Goal: Transaction & Acquisition: Purchase product/service

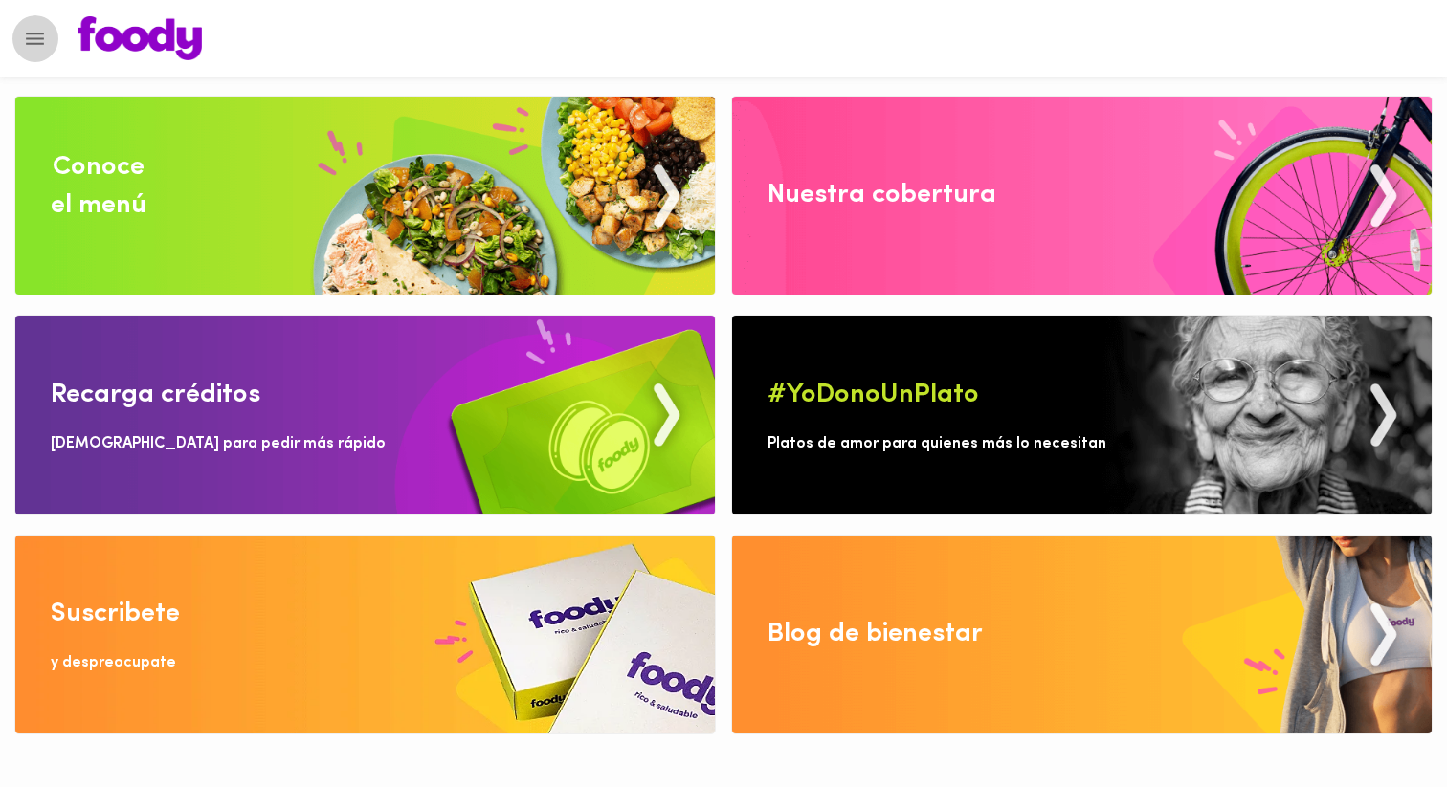
click at [48, 43] on button "Menu" at bounding box center [34, 38] width 47 height 47
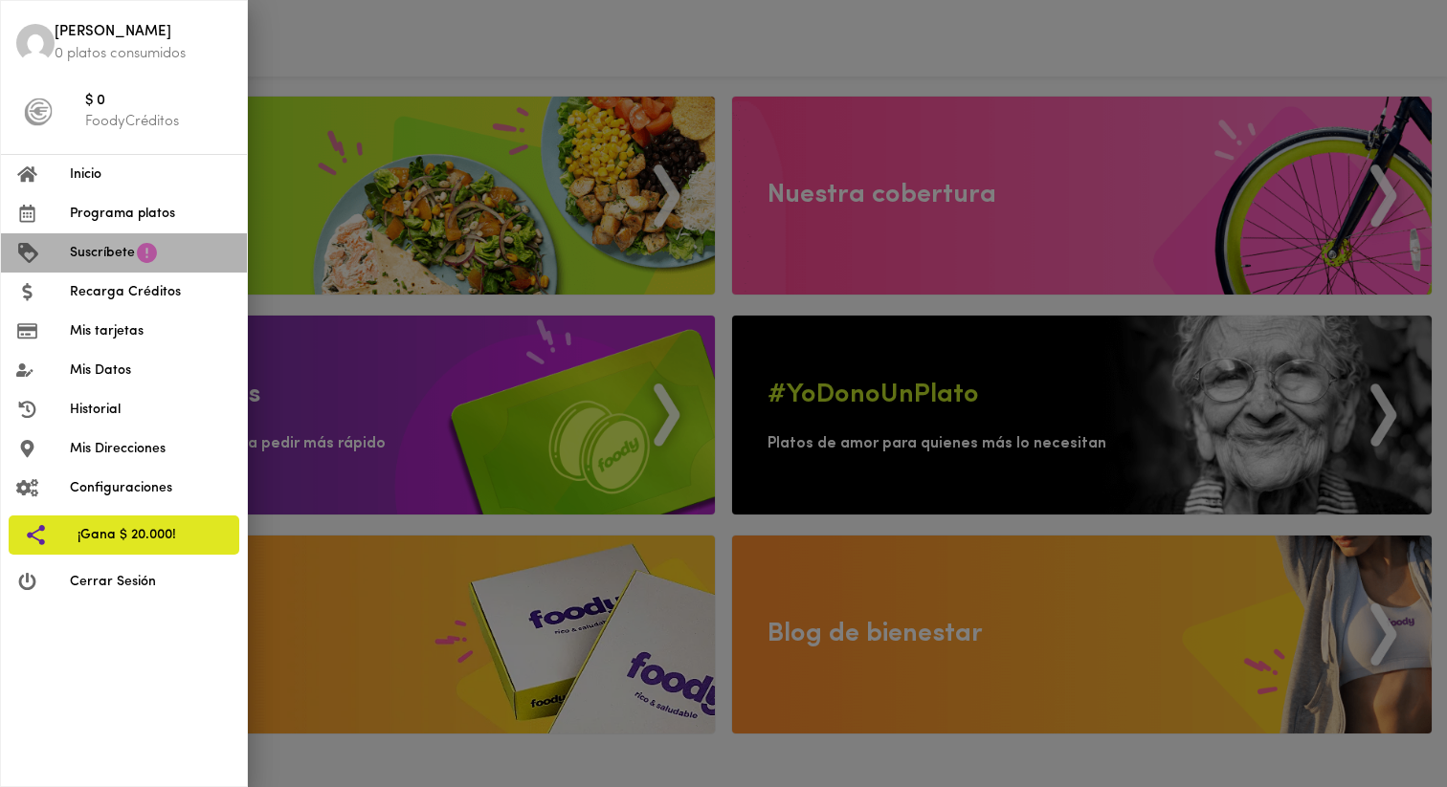
click at [129, 265] on li "Suscríbete" at bounding box center [124, 252] width 246 height 39
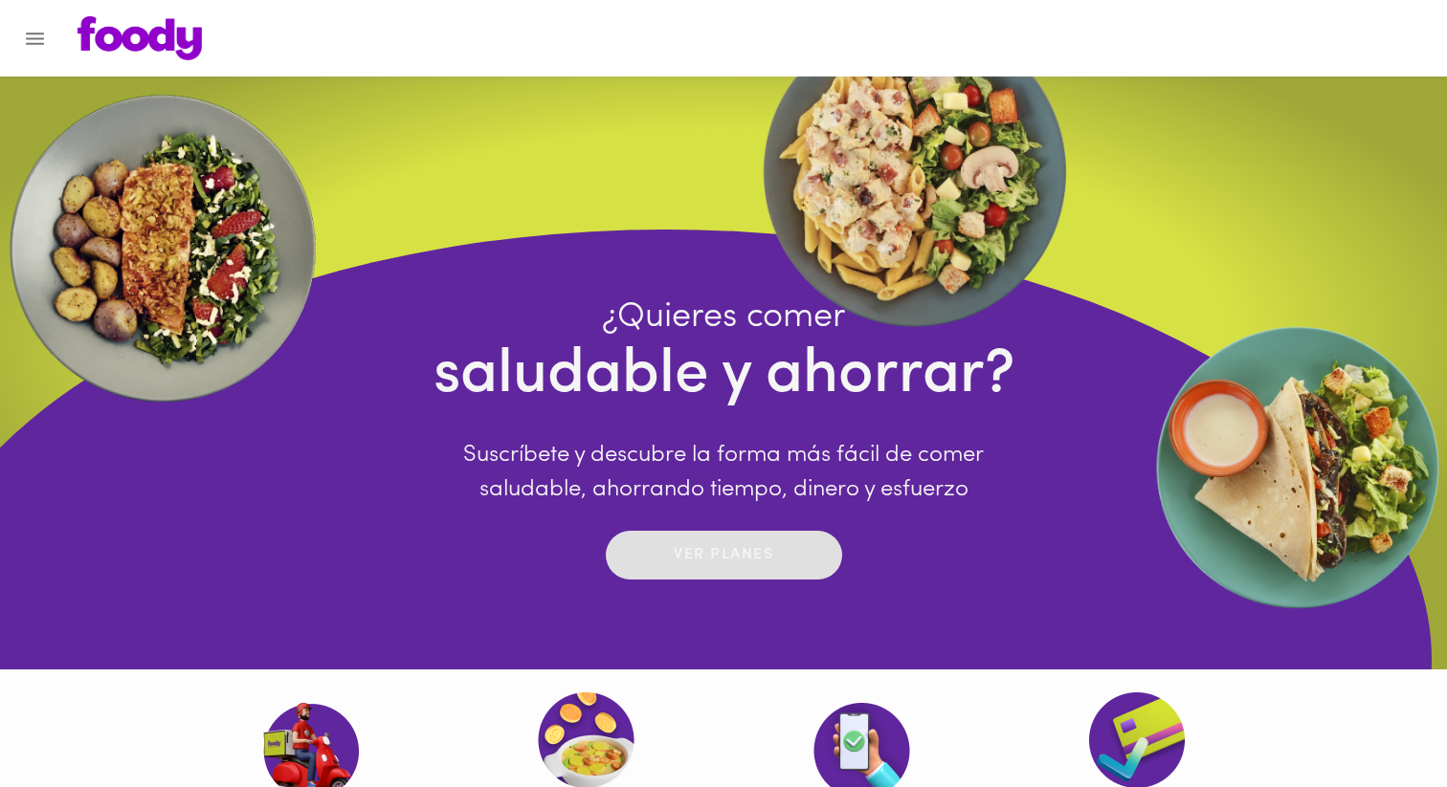
click at [724, 557] on p "Ver planes" at bounding box center [724, 555] width 100 height 22
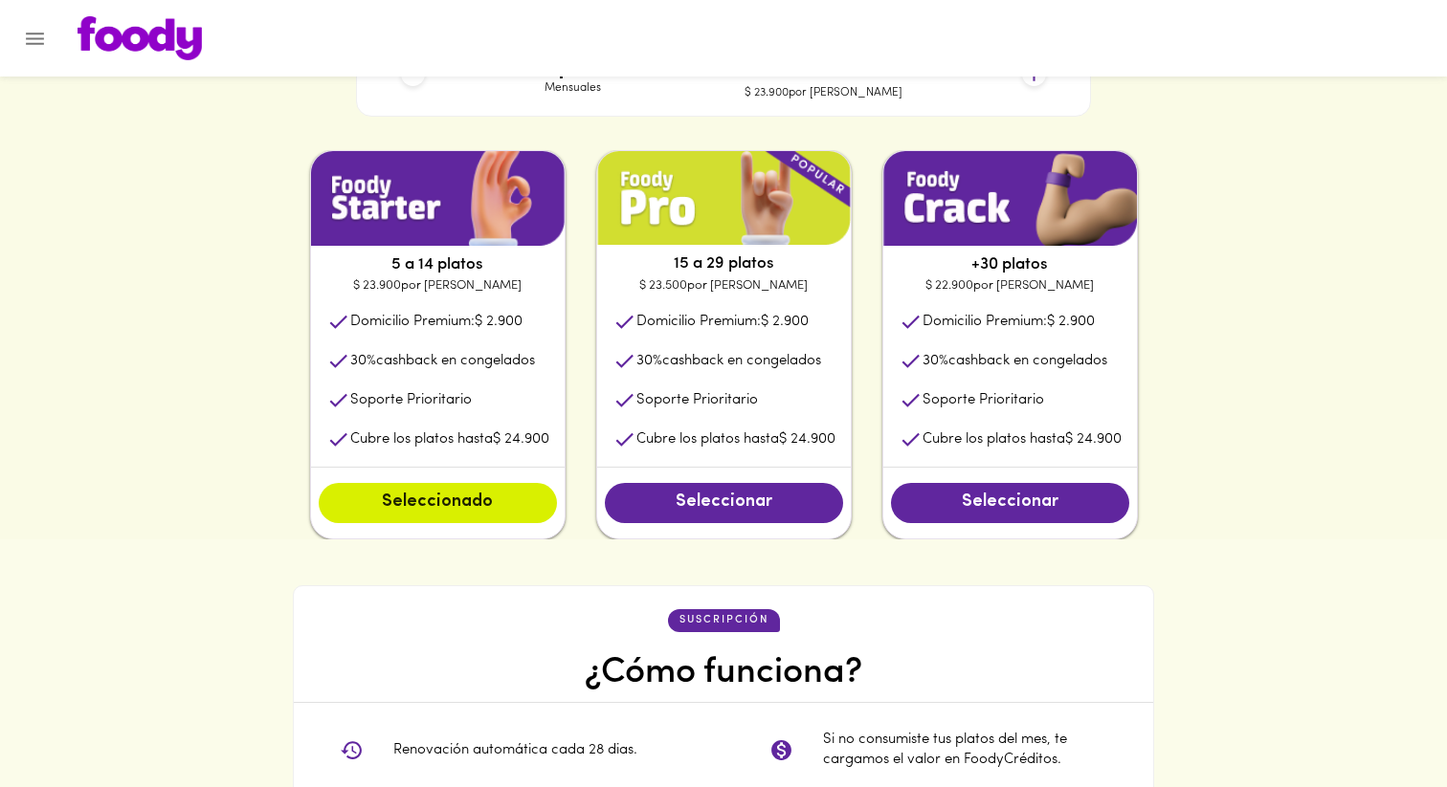
scroll to position [972, 0]
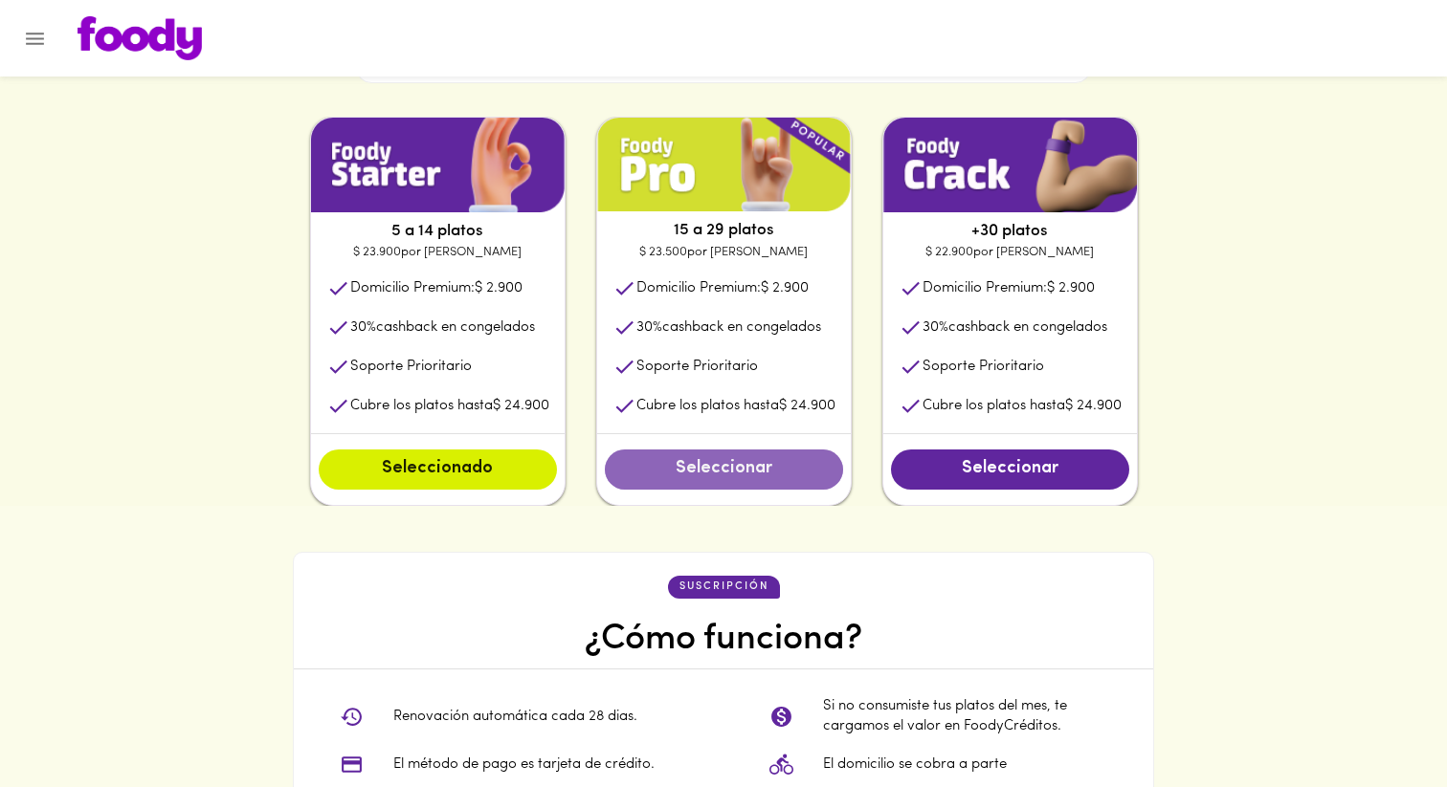
click at [682, 476] on span "Seleccionar" at bounding box center [724, 469] width 200 height 21
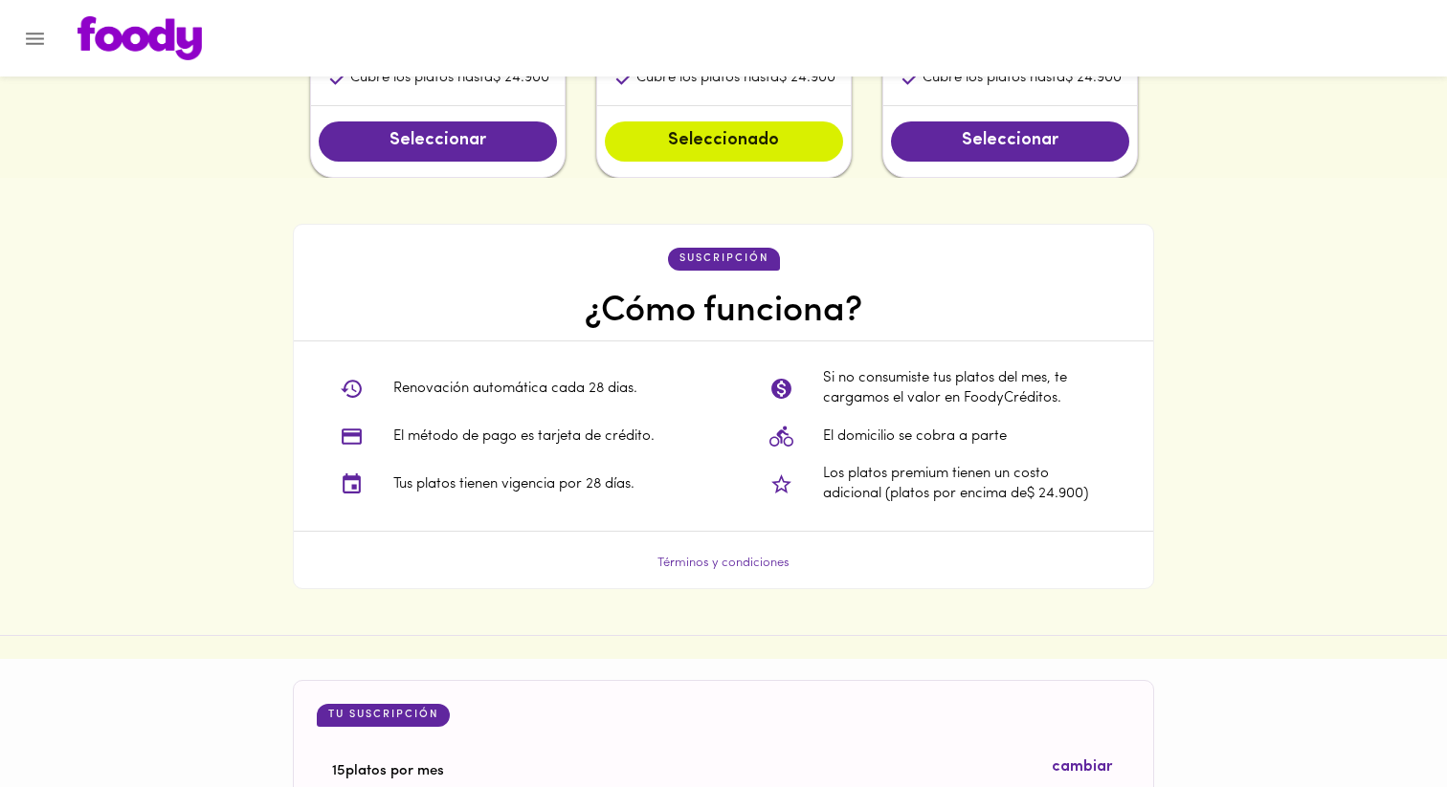
scroll to position [1186, 0]
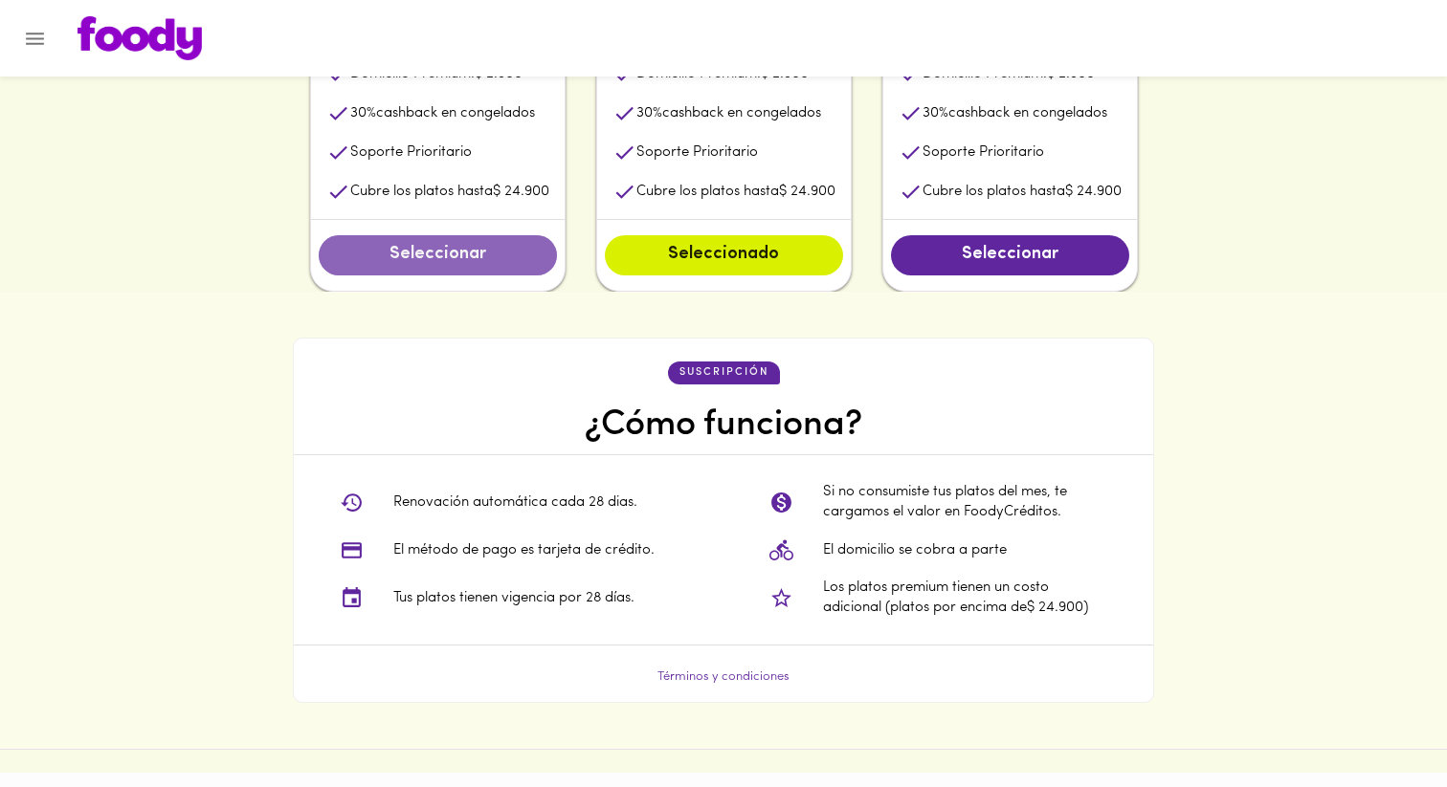
click at [464, 271] on button "Seleccionar" at bounding box center [438, 255] width 238 height 40
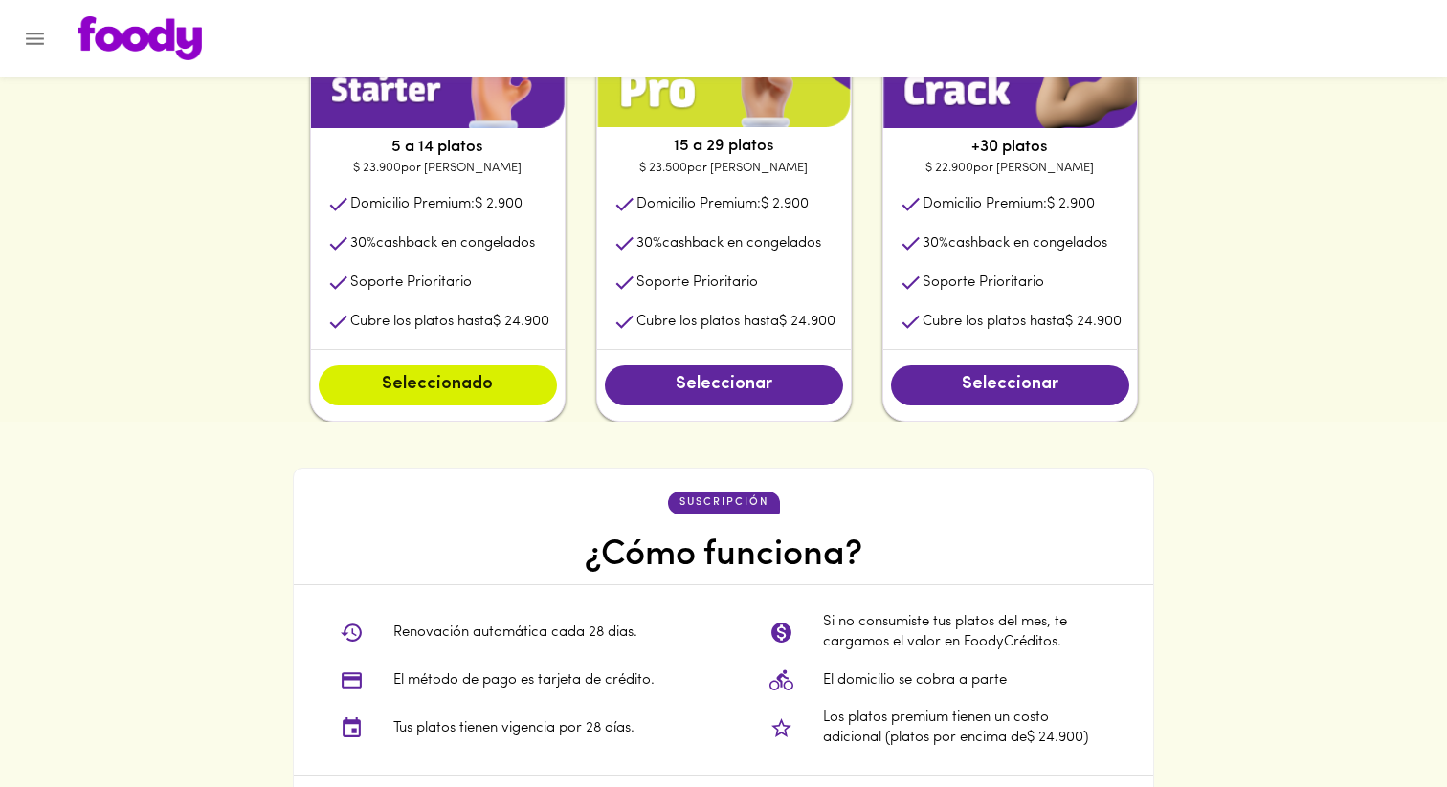
scroll to position [1073, 0]
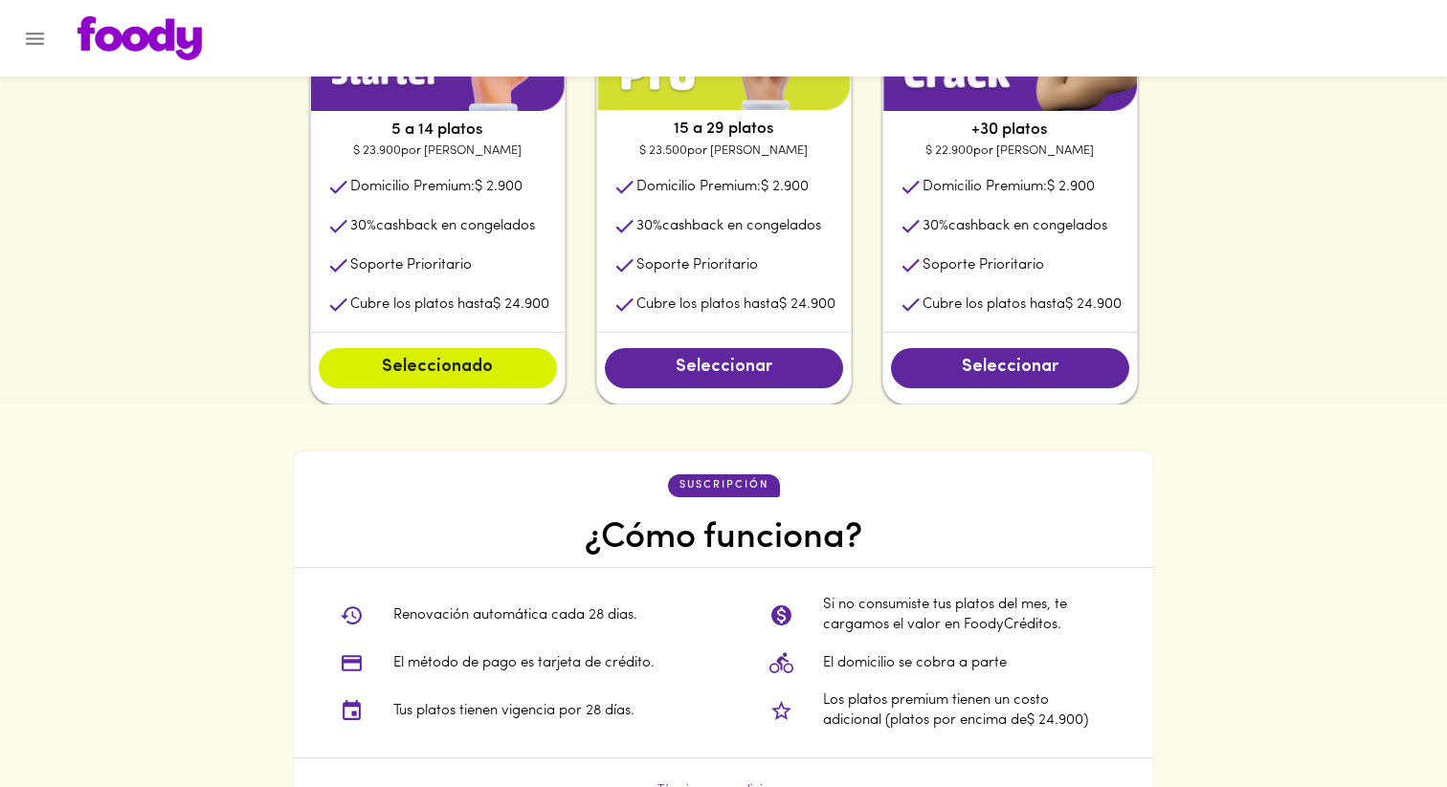
click at [725, 383] on button "Seleccionar" at bounding box center [724, 368] width 238 height 40
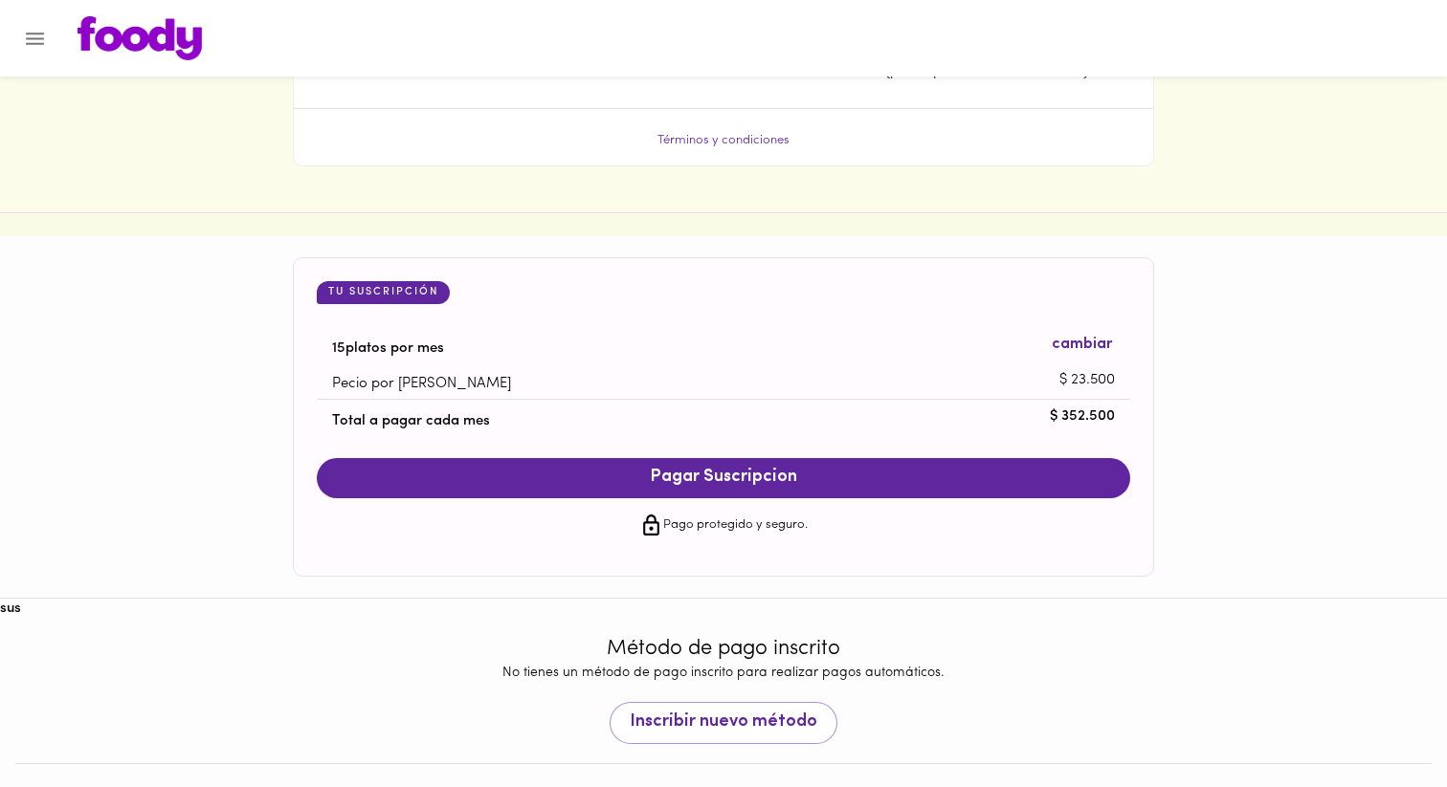
scroll to position [1724, 0]
click at [1063, 343] on span "cambiar" at bounding box center [1081, 344] width 60 height 22
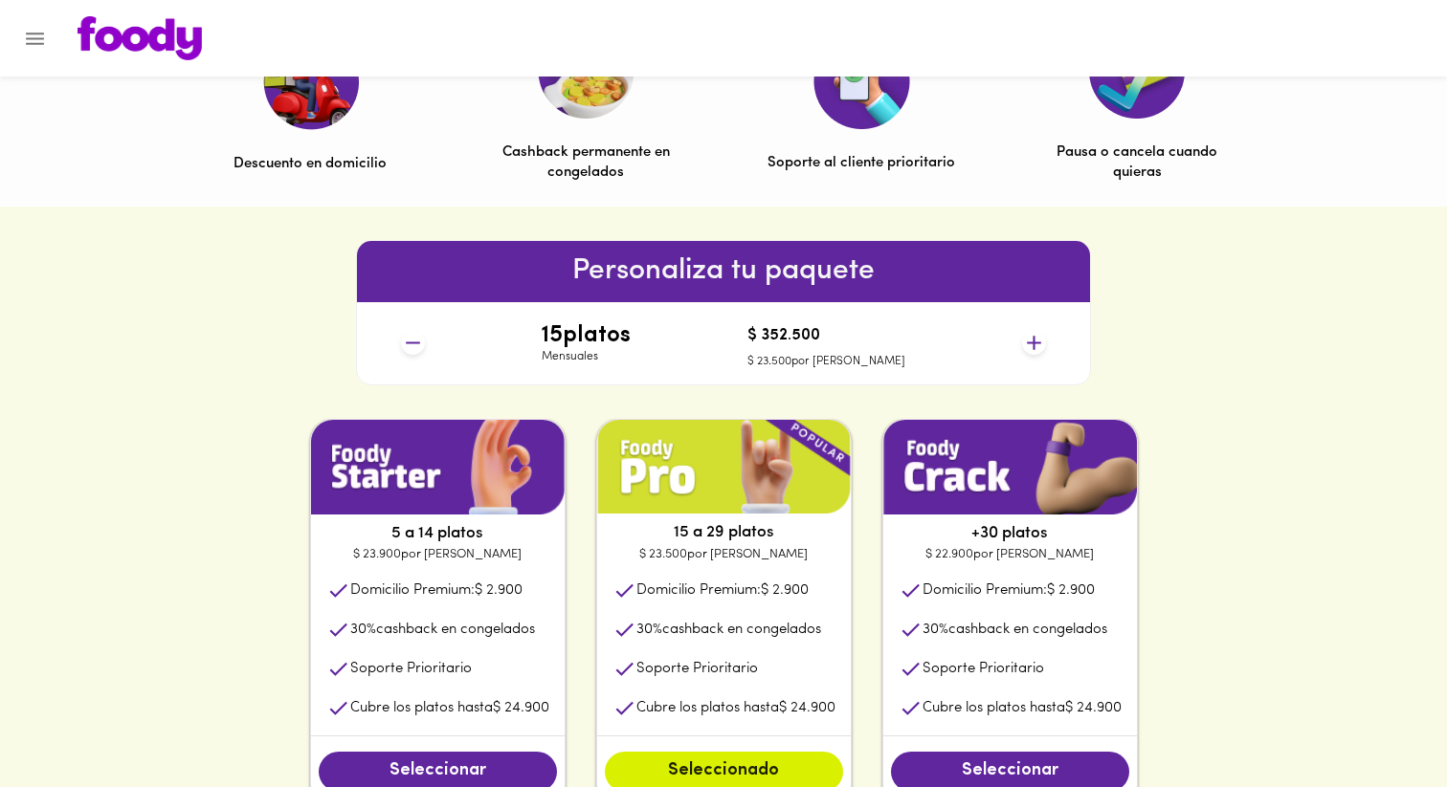
scroll to position [670, 0]
click at [1038, 347] on icon at bounding box center [1034, 343] width 24 height 24
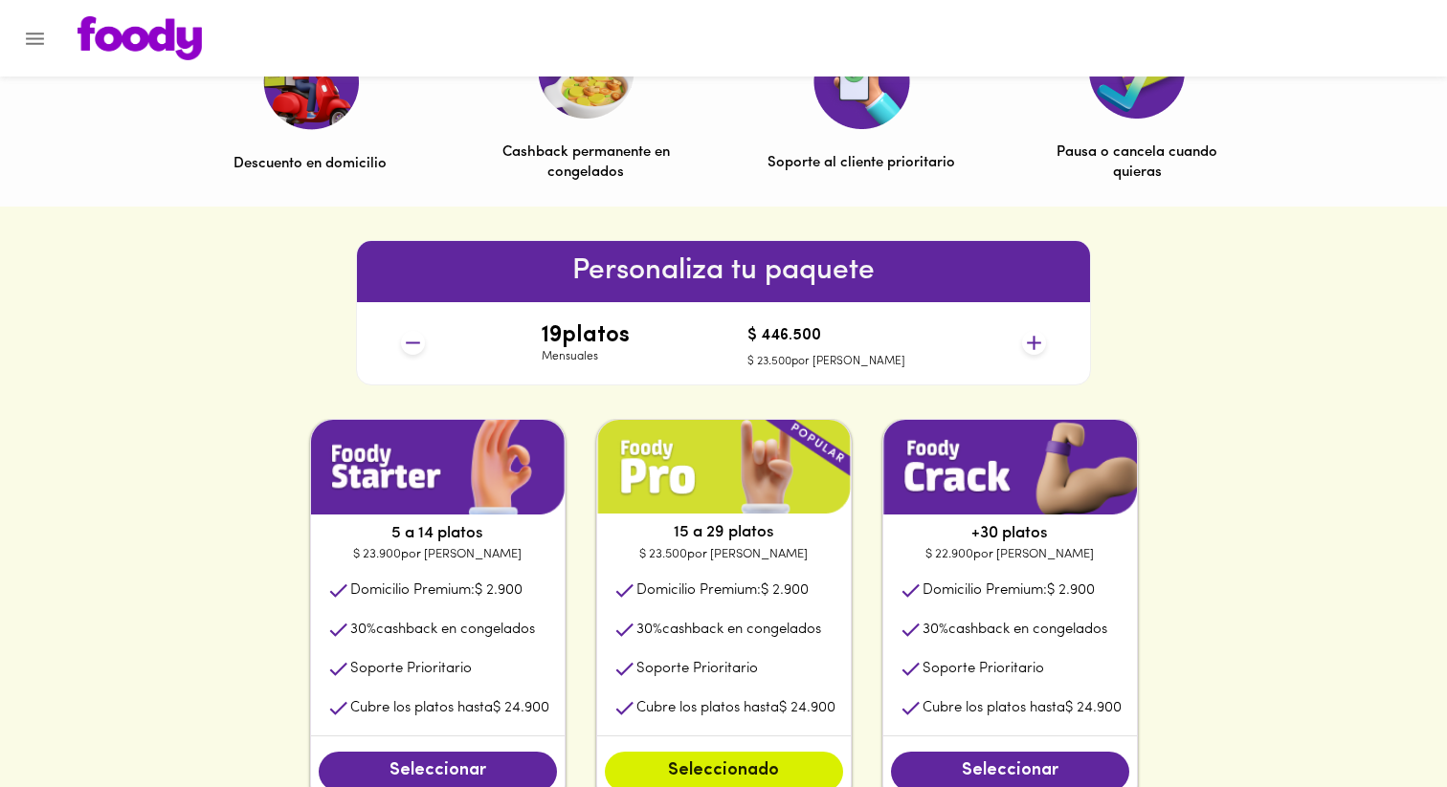
click at [1038, 347] on icon at bounding box center [1034, 343] width 24 height 24
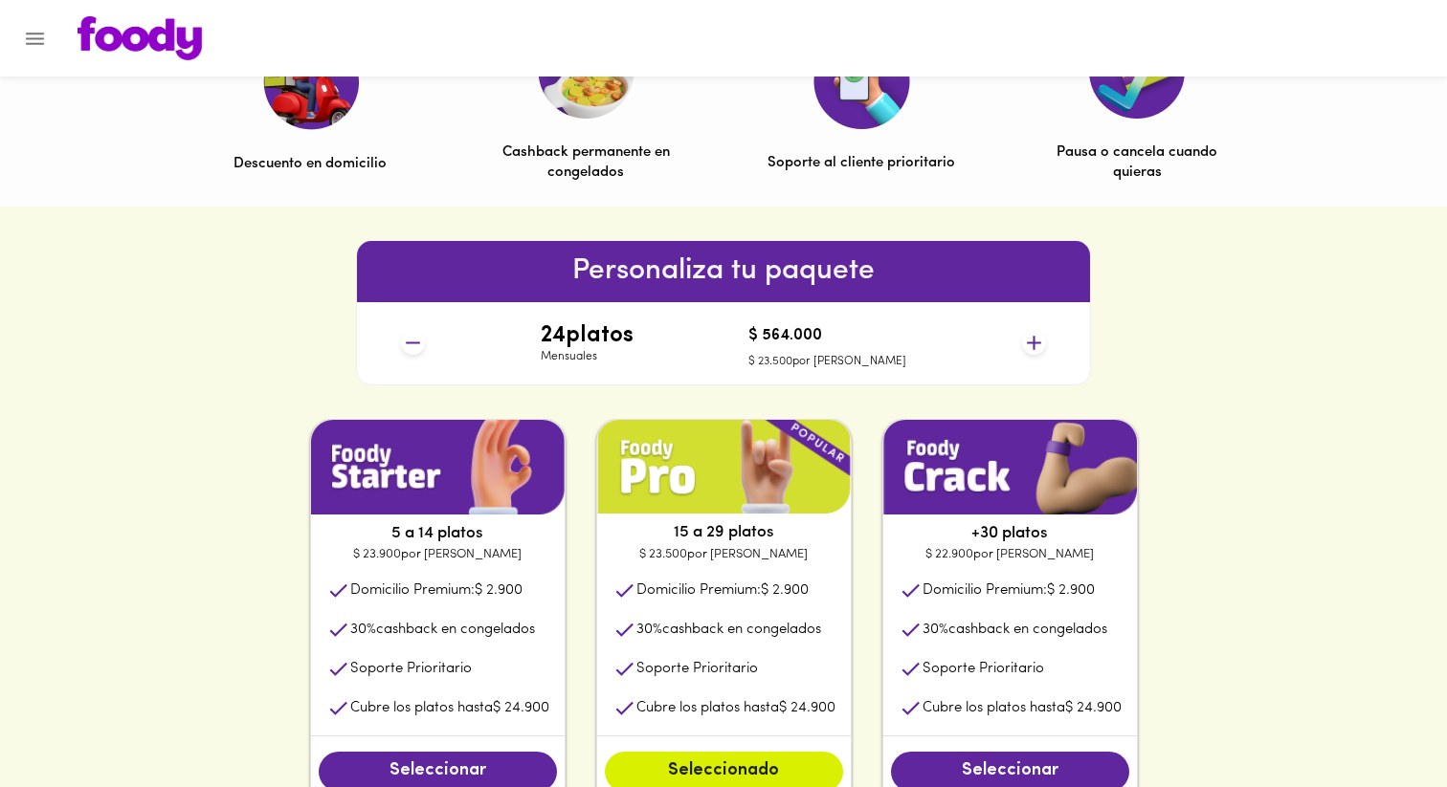
click at [1038, 347] on icon at bounding box center [1034, 343] width 24 height 24
click at [413, 348] on icon at bounding box center [413, 343] width 24 height 24
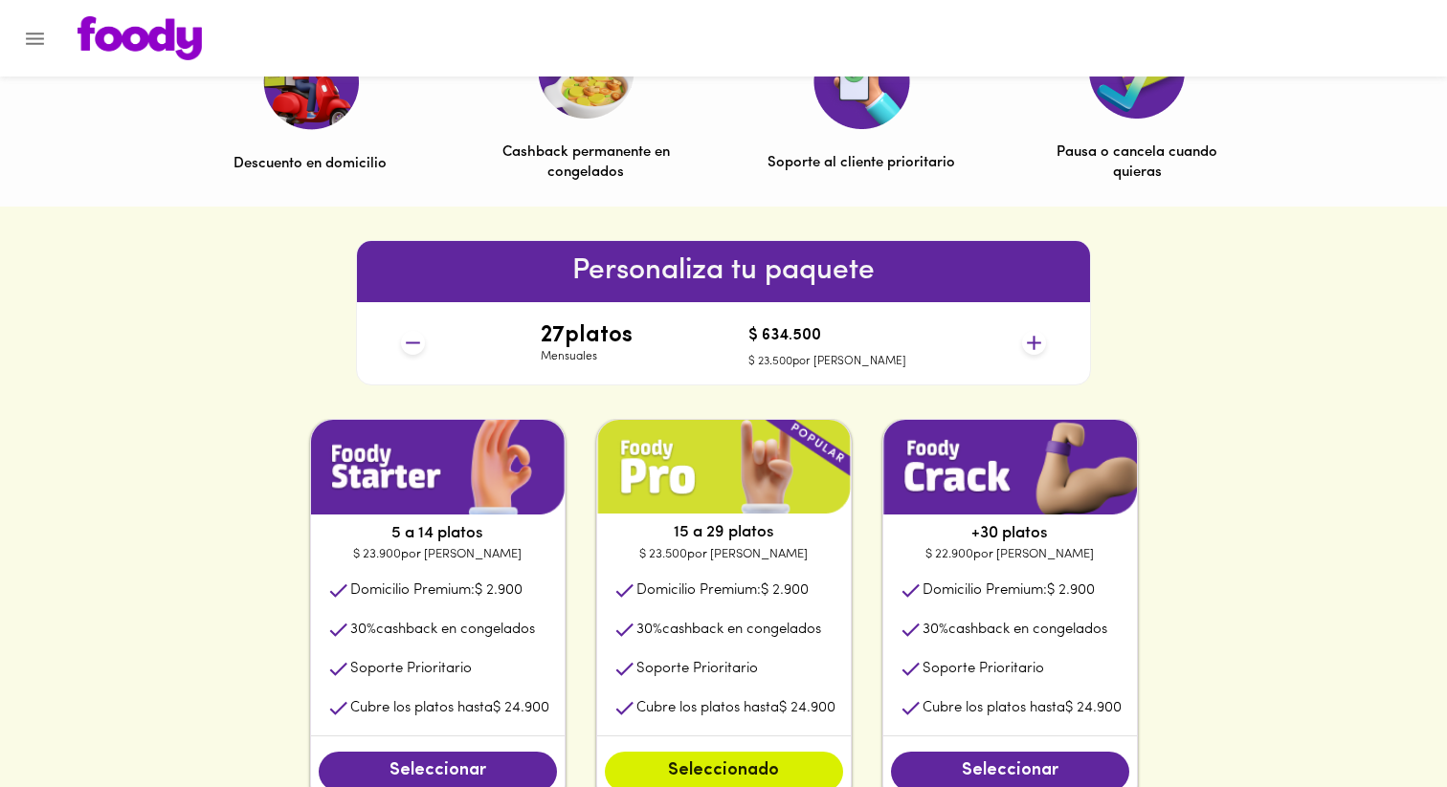
click at [413, 348] on icon at bounding box center [413, 343] width 24 height 24
click at [412, 350] on icon at bounding box center [413, 343] width 24 height 24
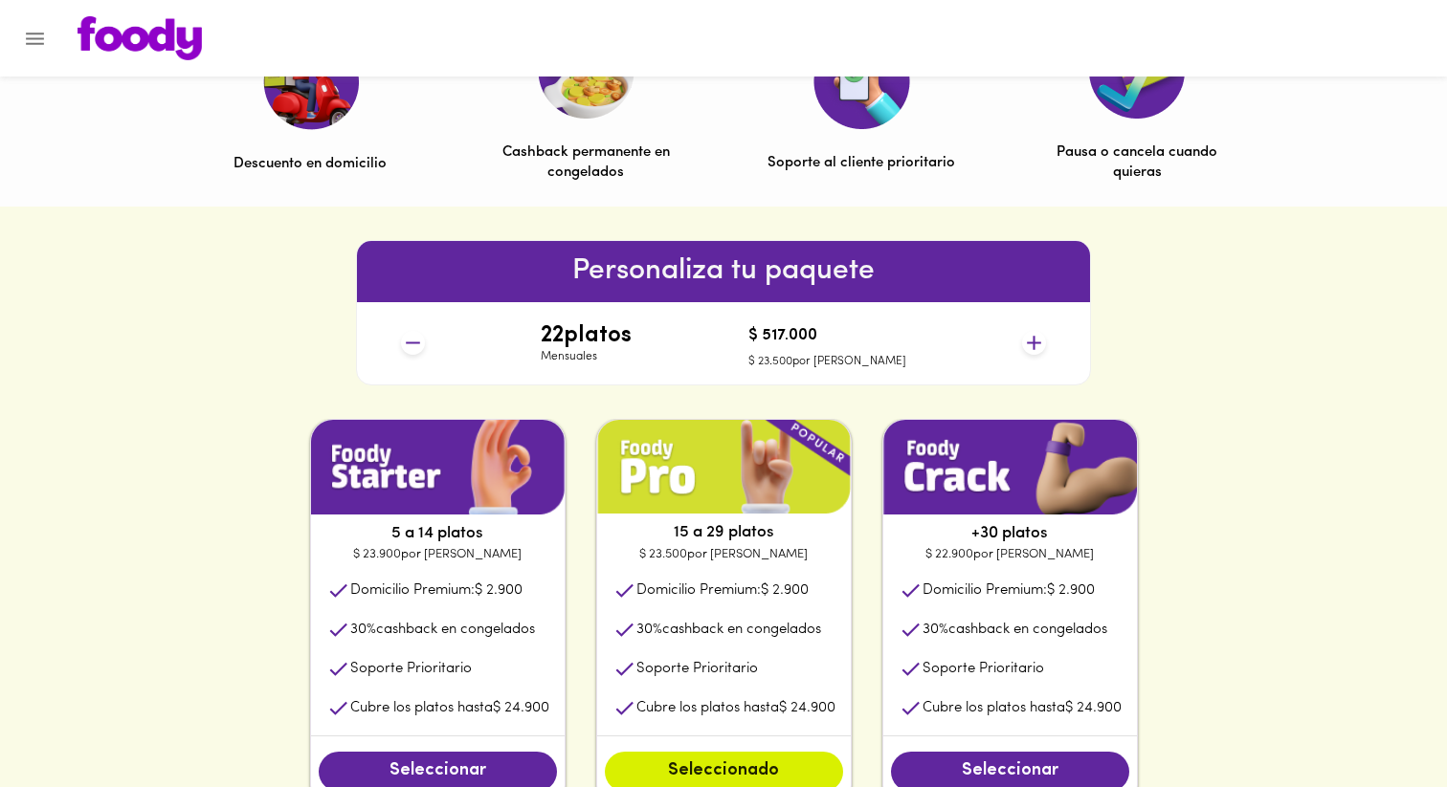
click at [412, 350] on icon at bounding box center [413, 343] width 24 height 24
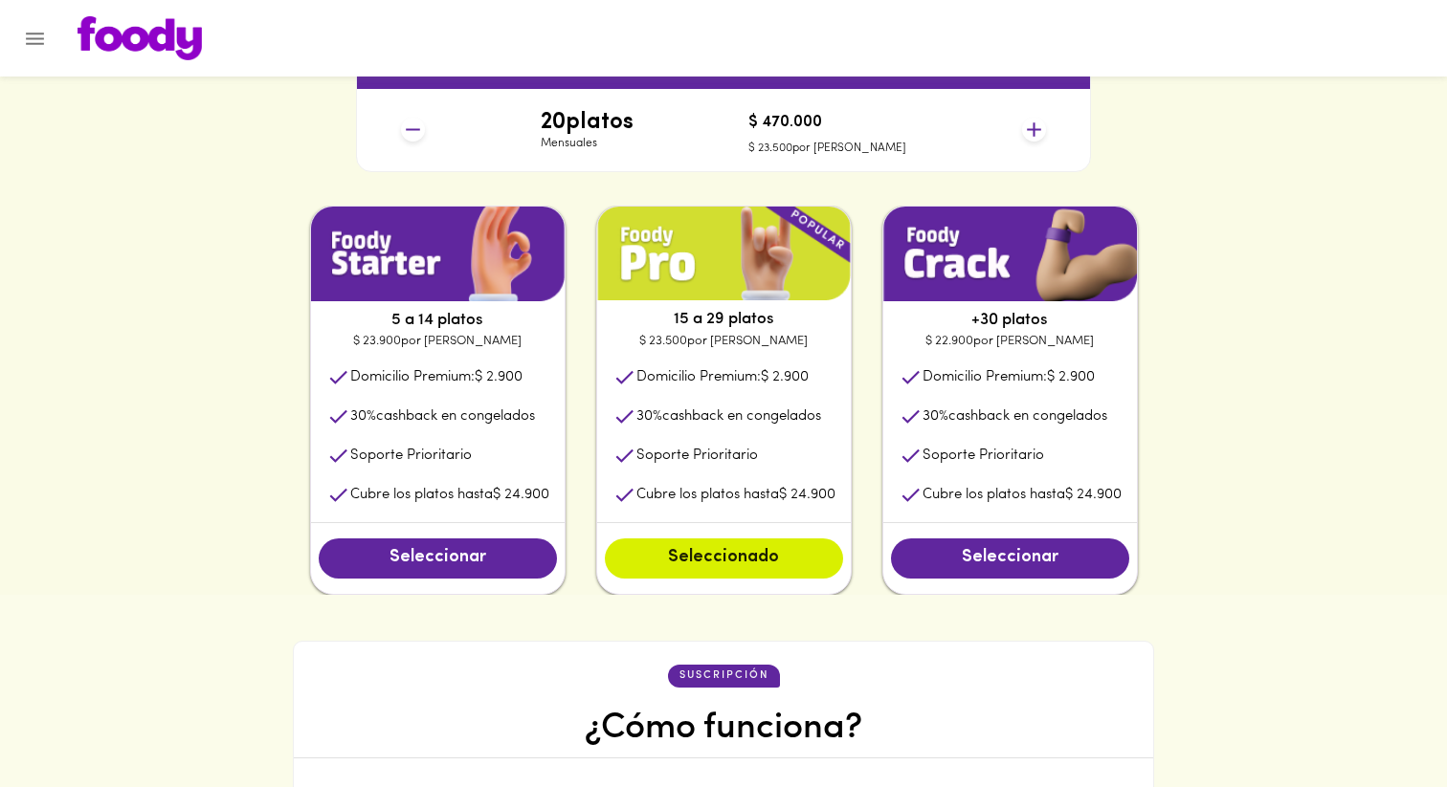
scroll to position [881, 0]
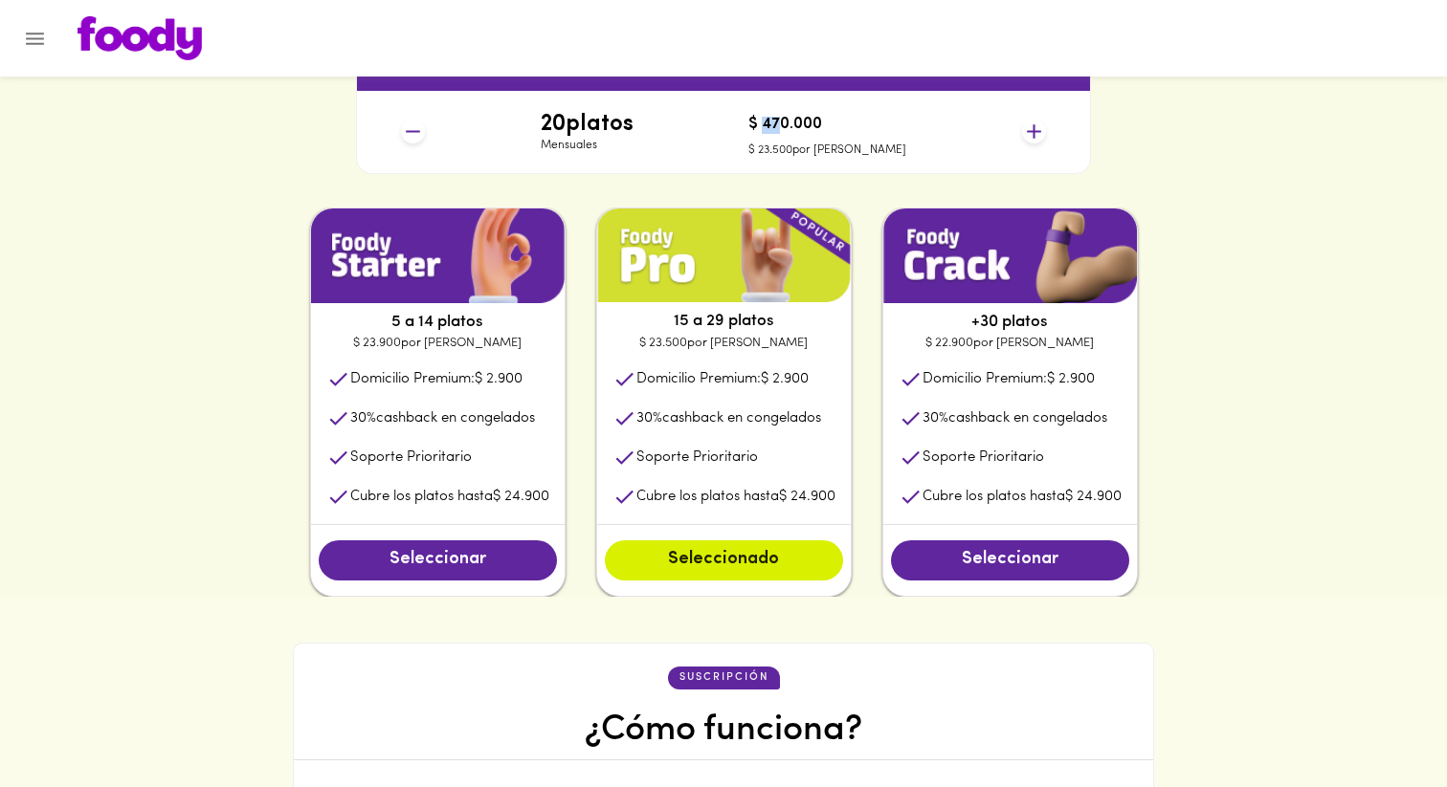
drag, startPoint x: 807, startPoint y: 123, endPoint x: 863, endPoint y: 123, distance: 56.4
click at [853, 123] on h4 "$ 470.000" at bounding box center [827, 125] width 158 height 17
drag, startPoint x: 792, startPoint y: 156, endPoint x: 951, endPoint y: 176, distance: 160.1
click at [939, 172] on div "Personaliza tu paquete 20 platos Mensuales $ 470.000 $ 23.500 por plato" at bounding box center [723, 101] width 735 height 145
click at [741, 485] on li "Cubre los platos hasta $ 24.900" at bounding box center [724, 496] width 254 height 39
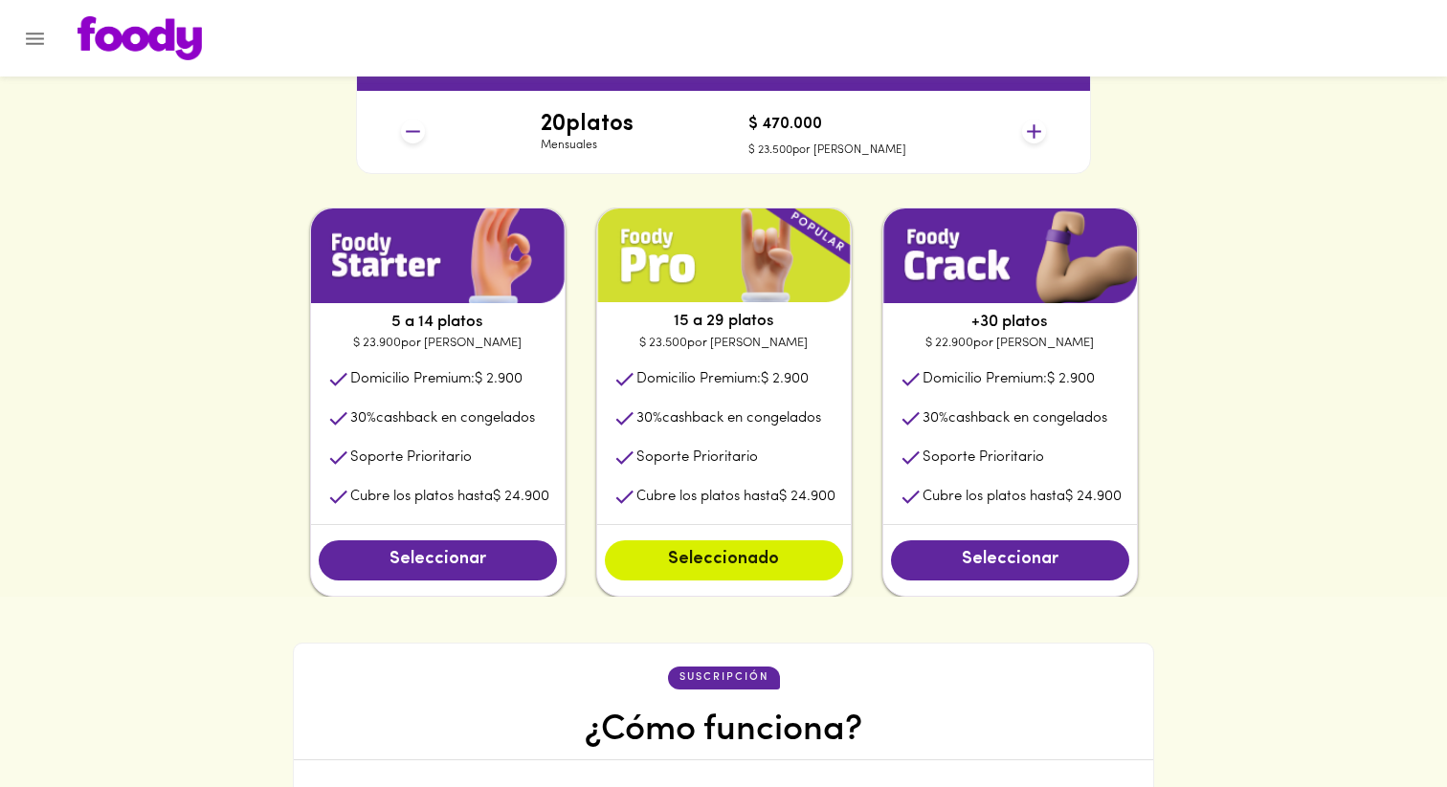
drag, startPoint x: 626, startPoint y: 502, endPoint x: 876, endPoint y: 497, distance: 250.7
click at [876, 497] on div "5 a 14 platos $ 23.900 por plato Domicilio Premium: $ 2.900 30 % cashback en co…" at bounding box center [723, 402] width 919 height 389
drag, startPoint x: 839, startPoint y: 498, endPoint x: 791, endPoint y: 489, distance: 48.8
click at [790, 489] on li "Cubre los platos hasta $ 24.900" at bounding box center [724, 496] width 254 height 39
click at [31, 44] on icon "Menu" at bounding box center [35, 39] width 24 height 24
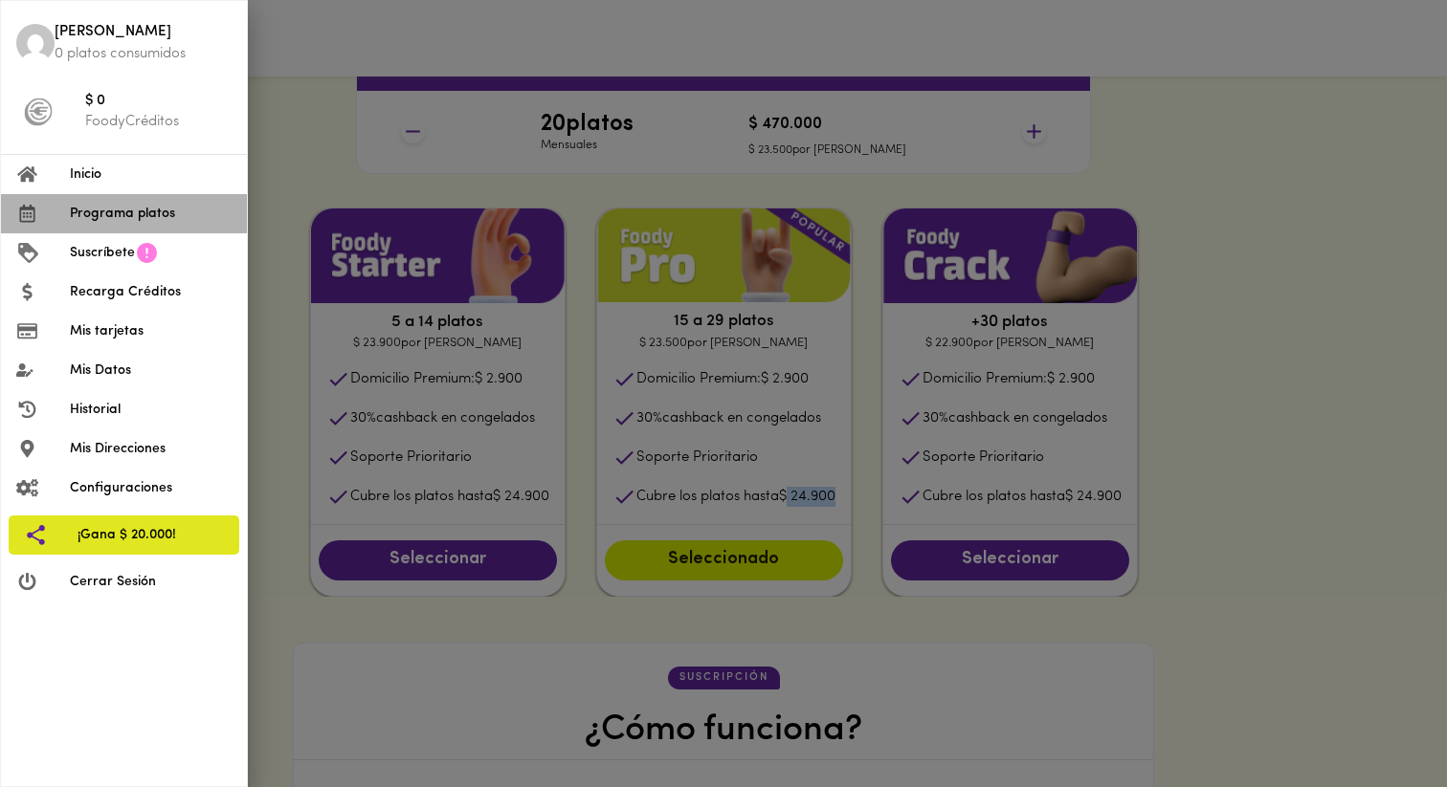
click at [85, 210] on span "Programa platos" at bounding box center [151, 214] width 162 height 20
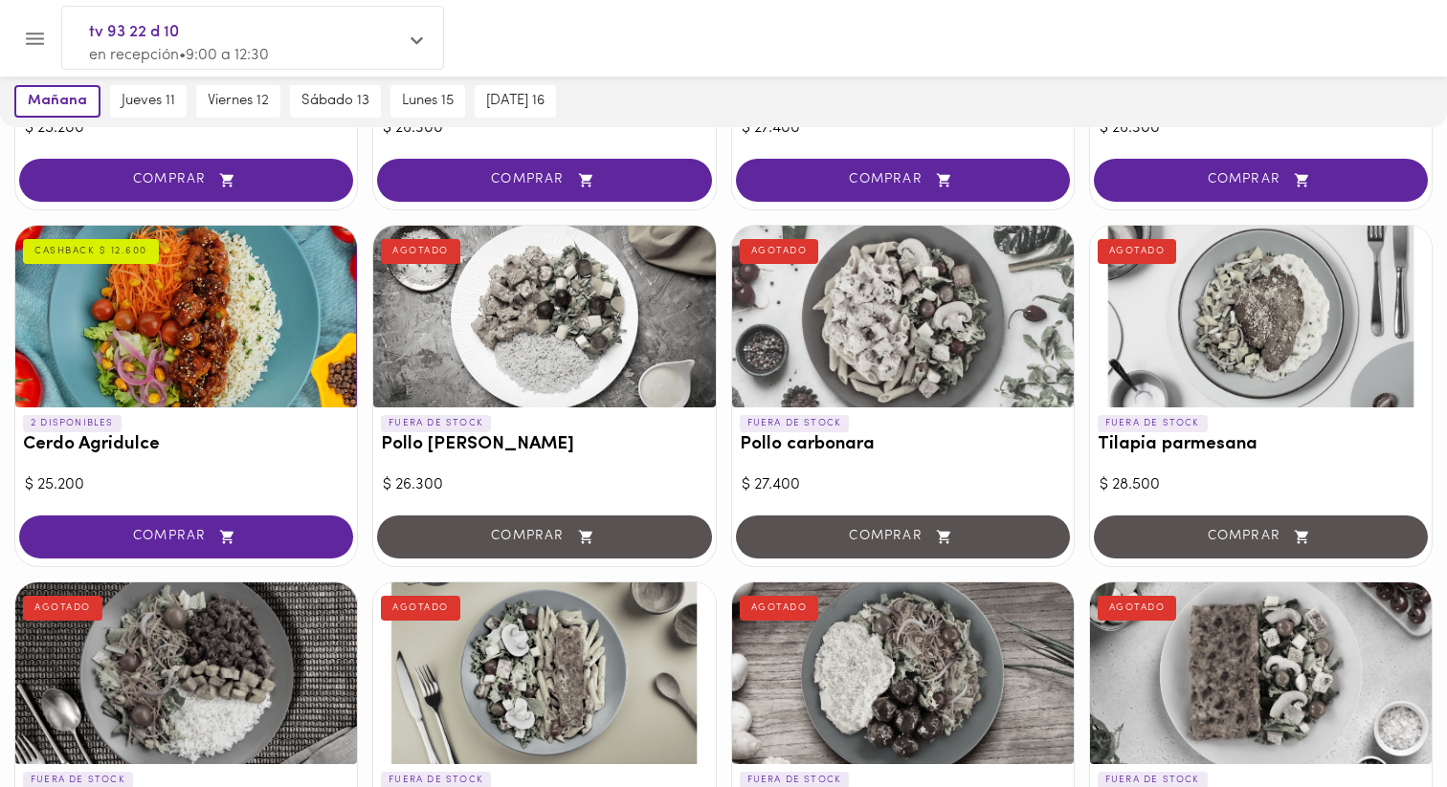
scroll to position [752, 0]
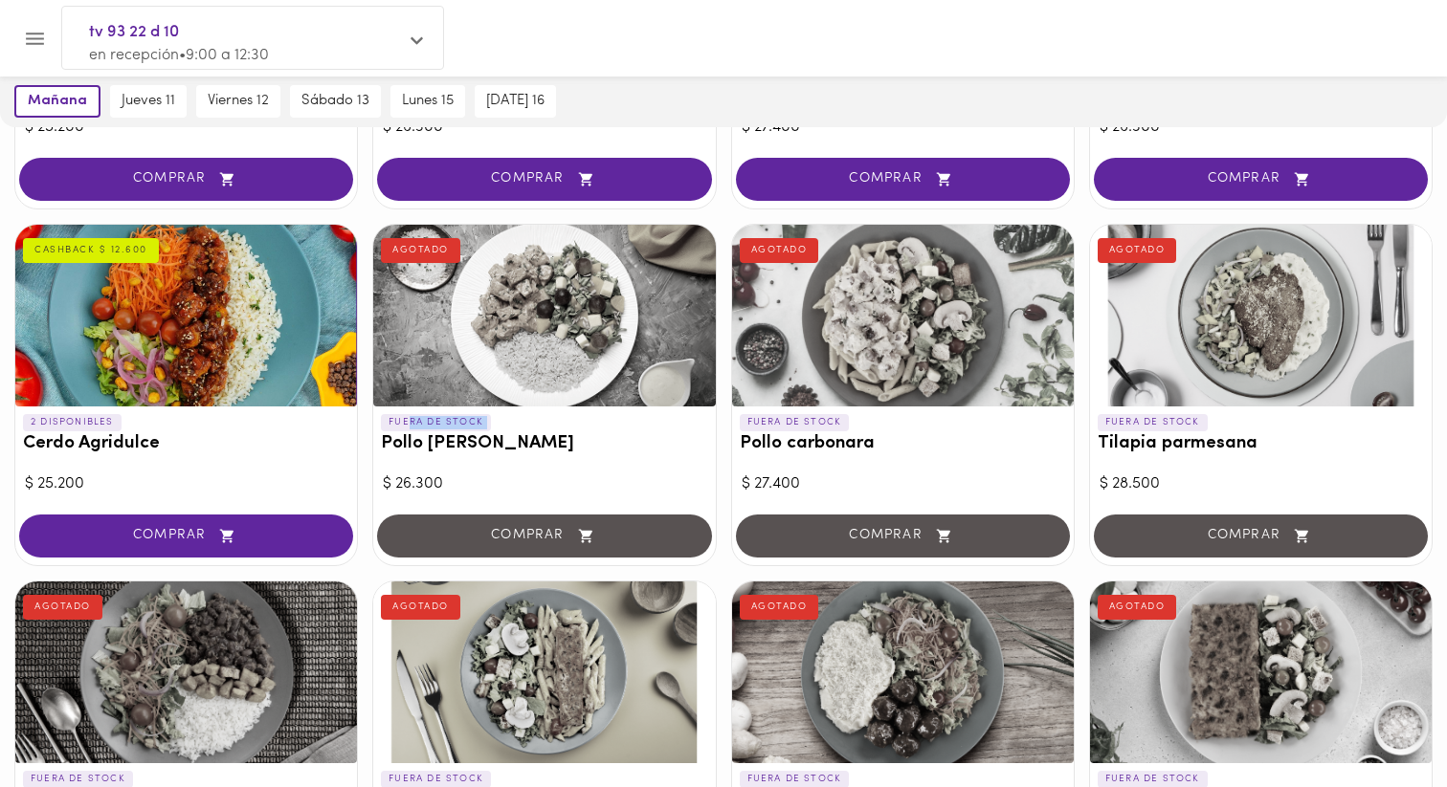
drag, startPoint x: 406, startPoint y: 426, endPoint x: 561, endPoint y: 426, distance: 155.0
click at [561, 426] on div "FUERA DE STOCK Pollo Tikka Massala AGOTADO" at bounding box center [544, 438] width 342 height 63
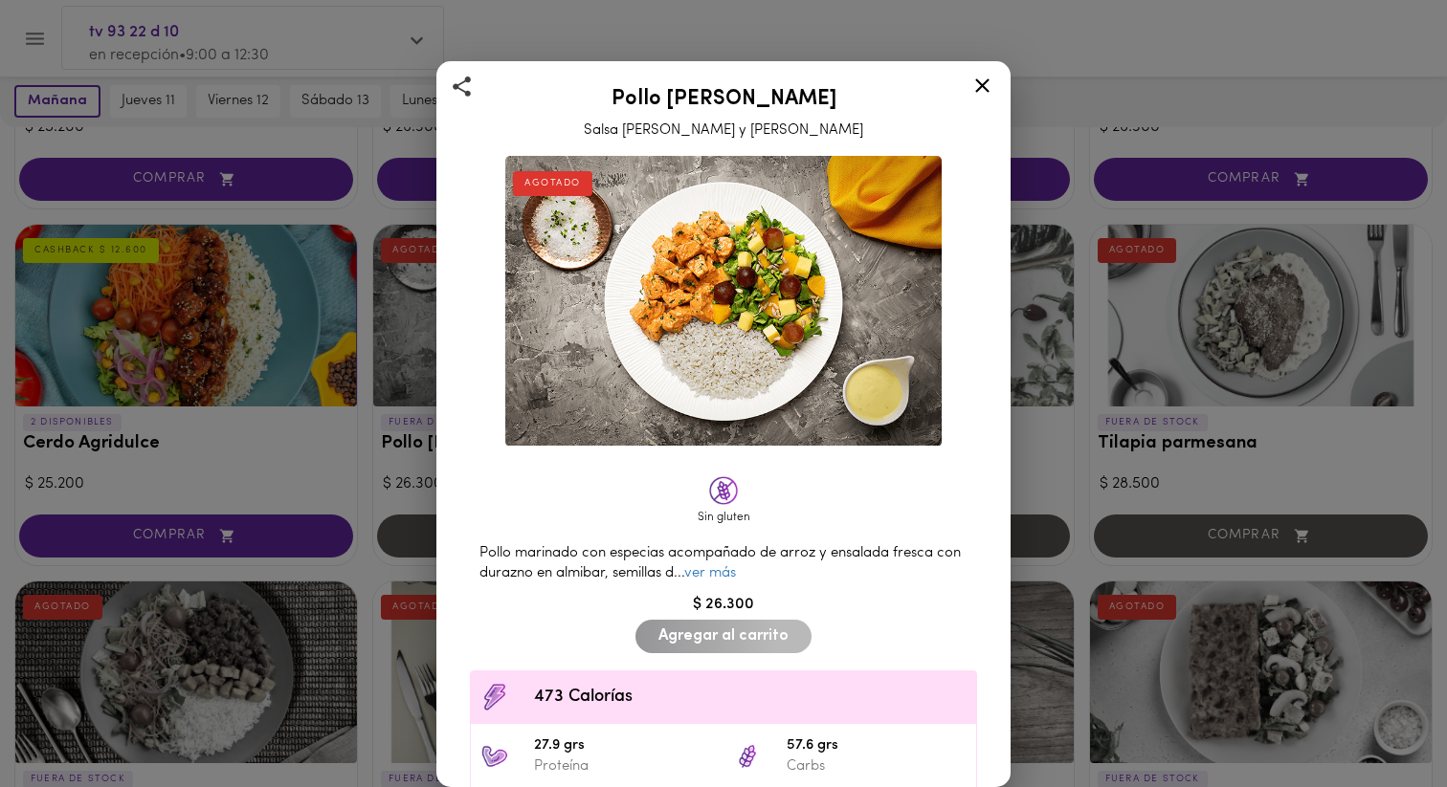
click at [382, 397] on div "Pollo Tikka Massala Salsa [PERSON_NAME] y Coco AGOTADO Sin gluten Pollo marinad…" at bounding box center [723, 393] width 1447 height 787
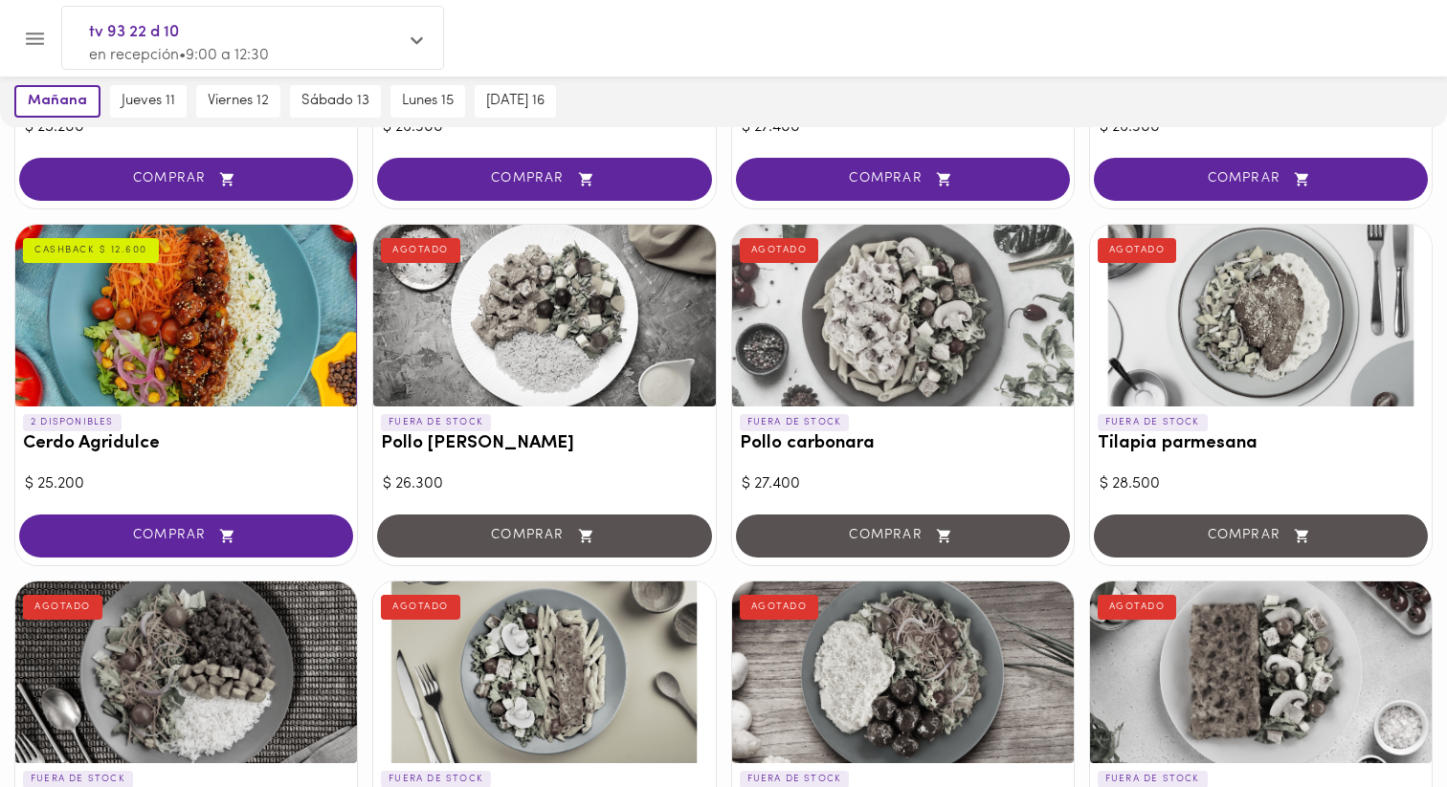
click at [789, 321] on div at bounding box center [903, 316] width 342 height 182
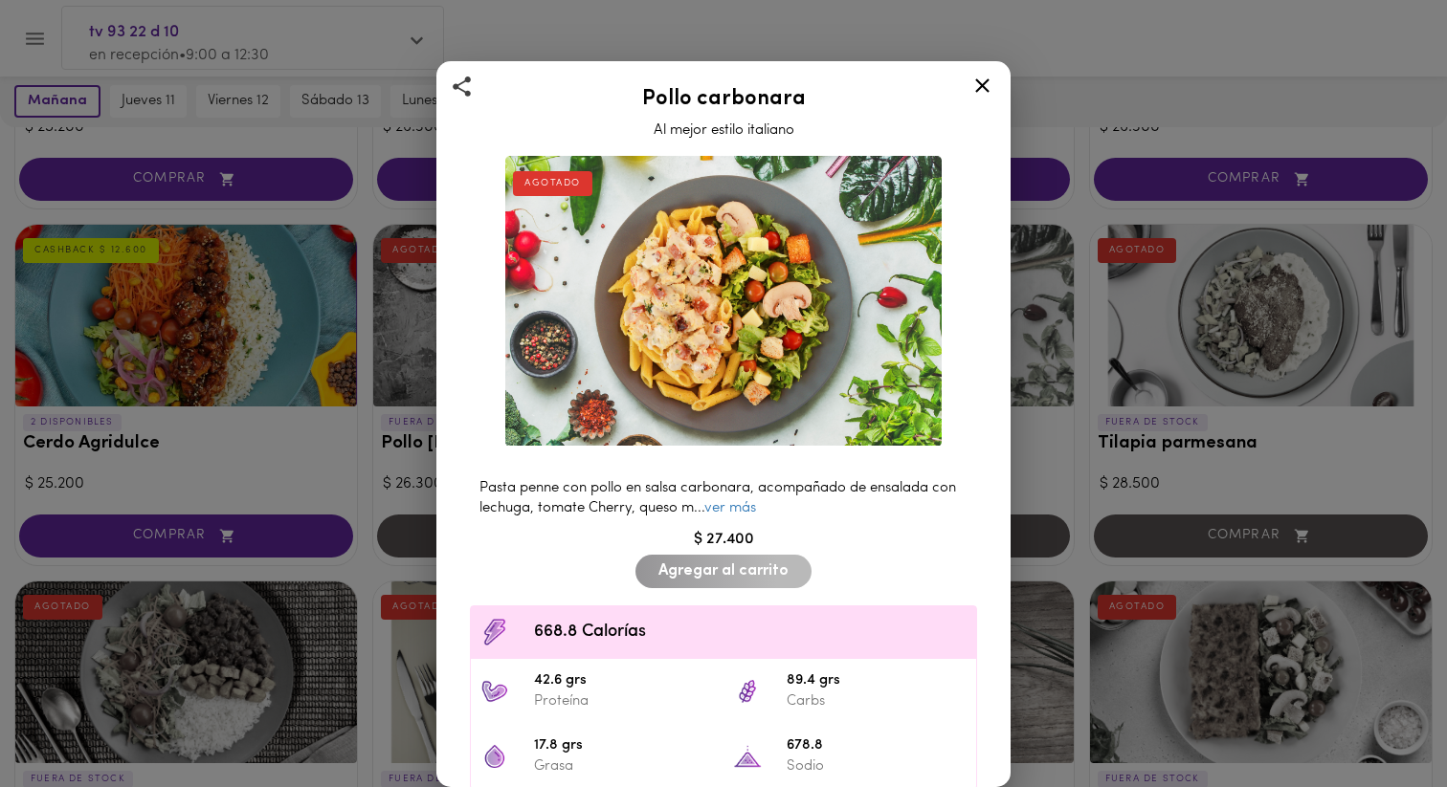
click at [1049, 373] on div "Pollo carbonara Al mejor estilo italiano AGOTADO Pasta penne con pollo en salsa…" at bounding box center [723, 393] width 1447 height 787
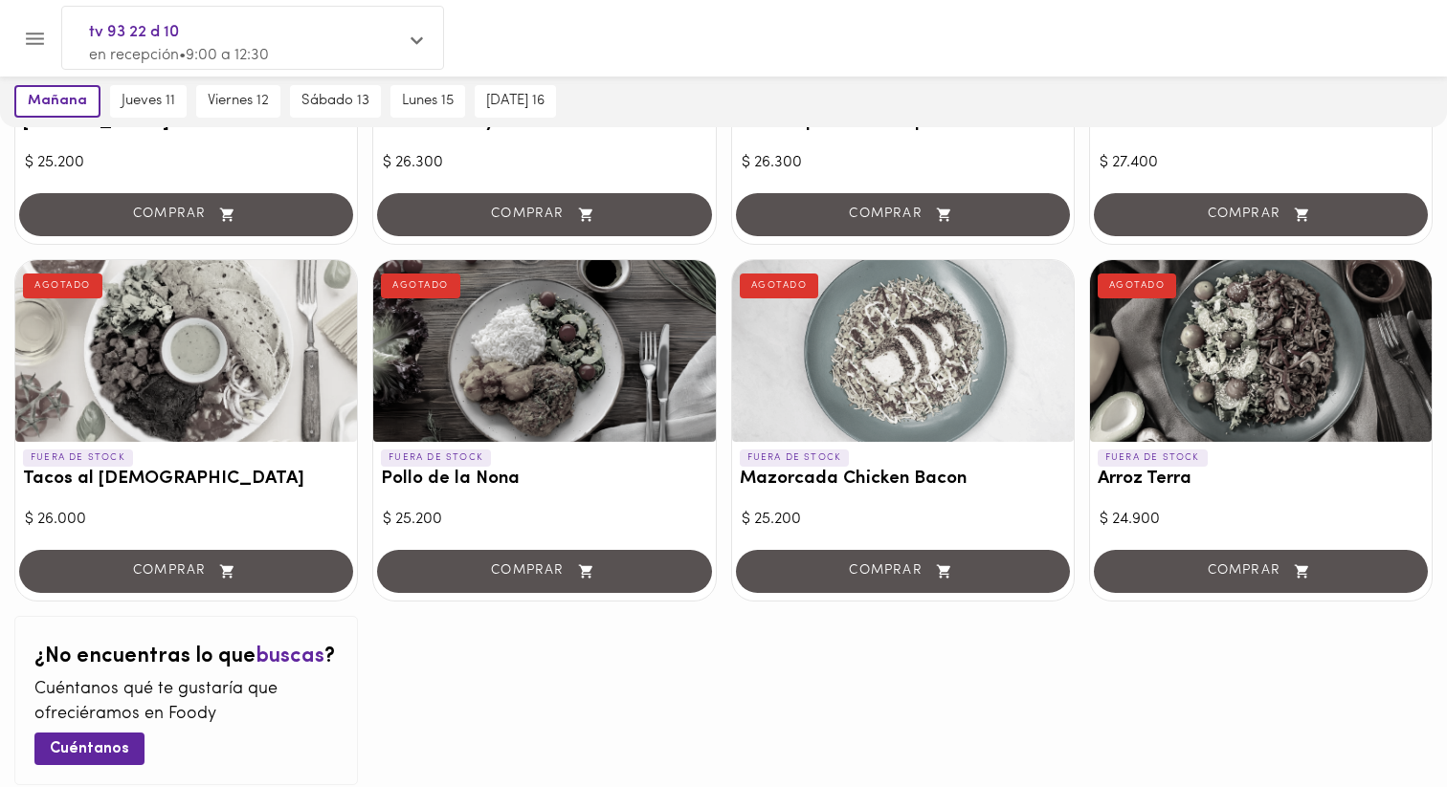
scroll to position [1894, 0]
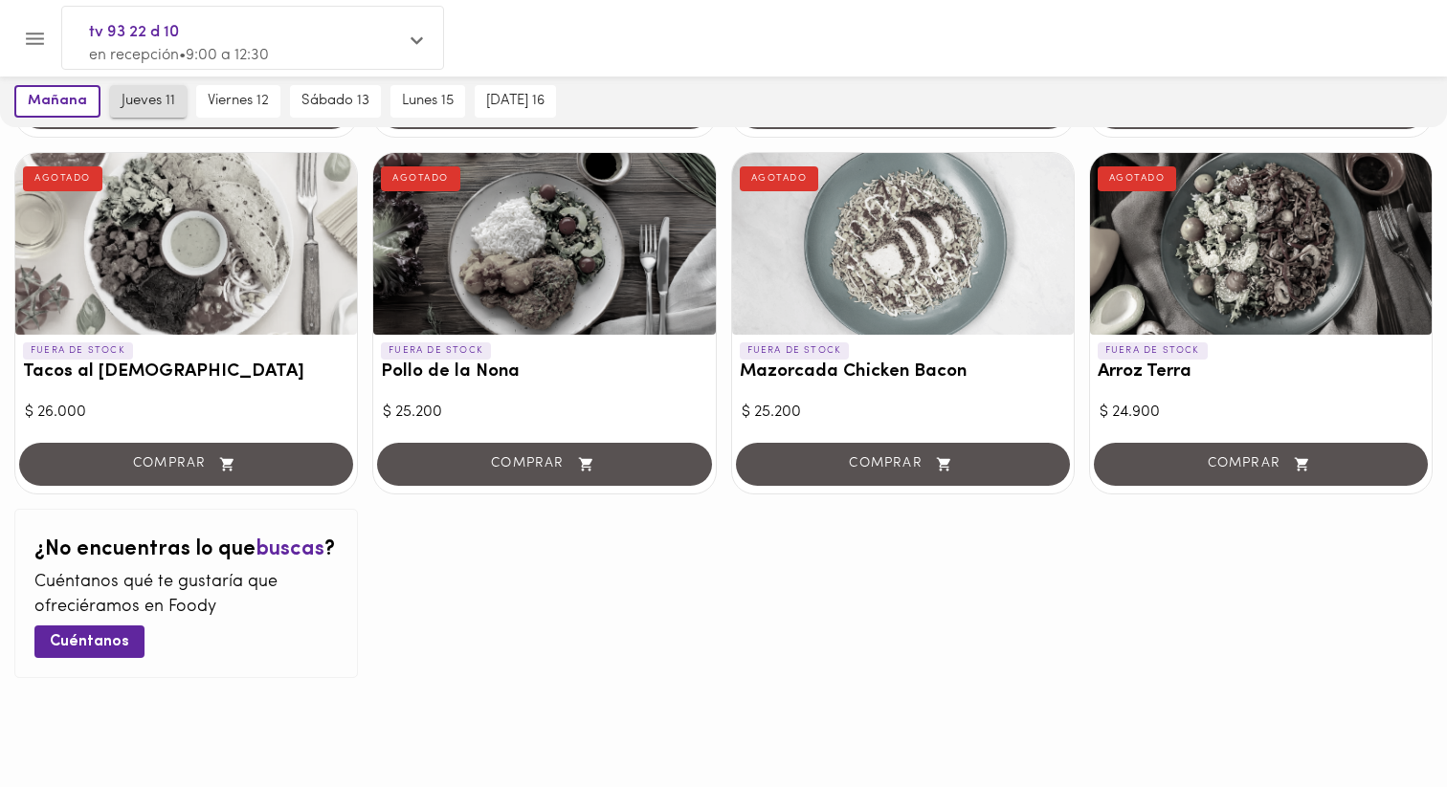
click at [128, 106] on span "jueves 11" at bounding box center [149, 101] width 54 height 17
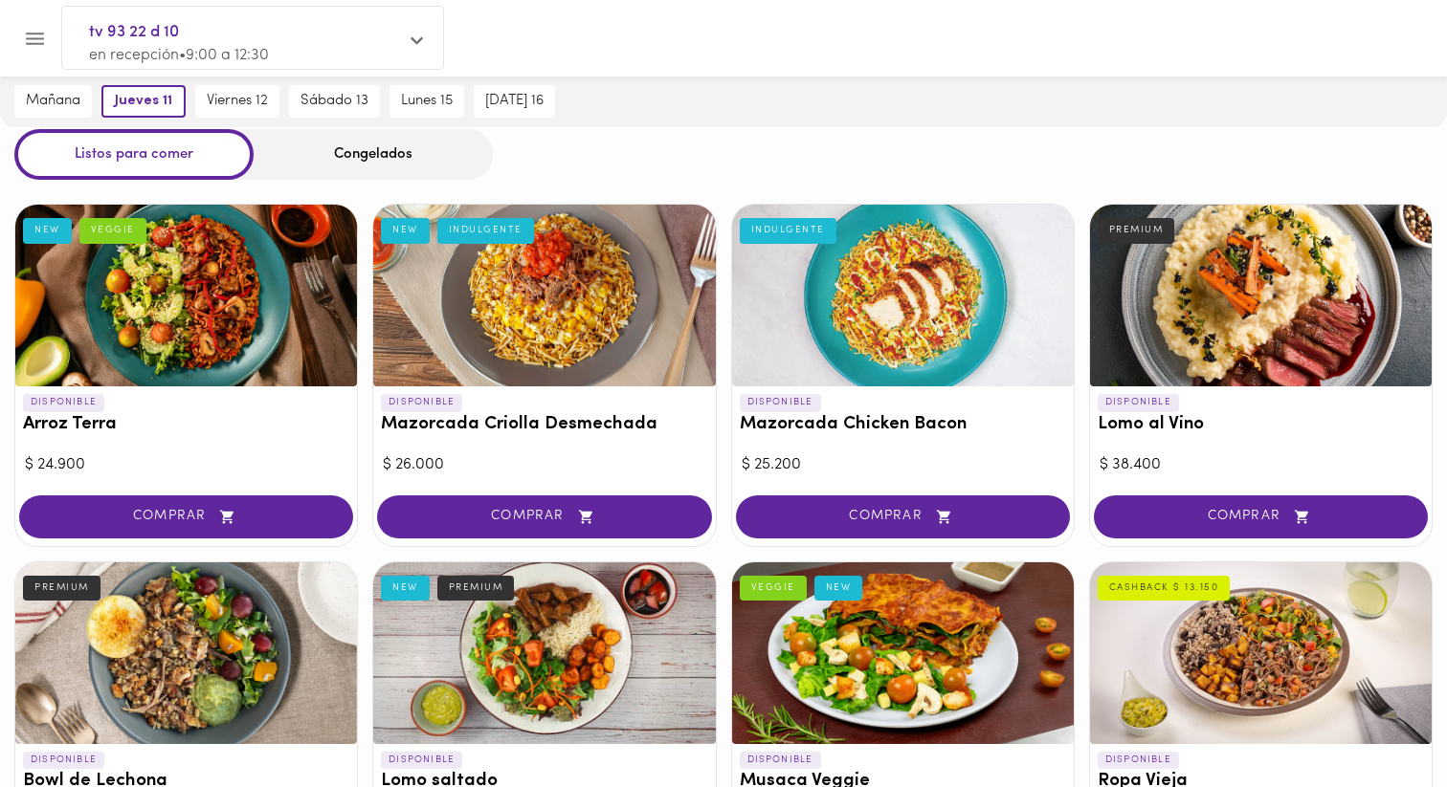
scroll to position [0, 0]
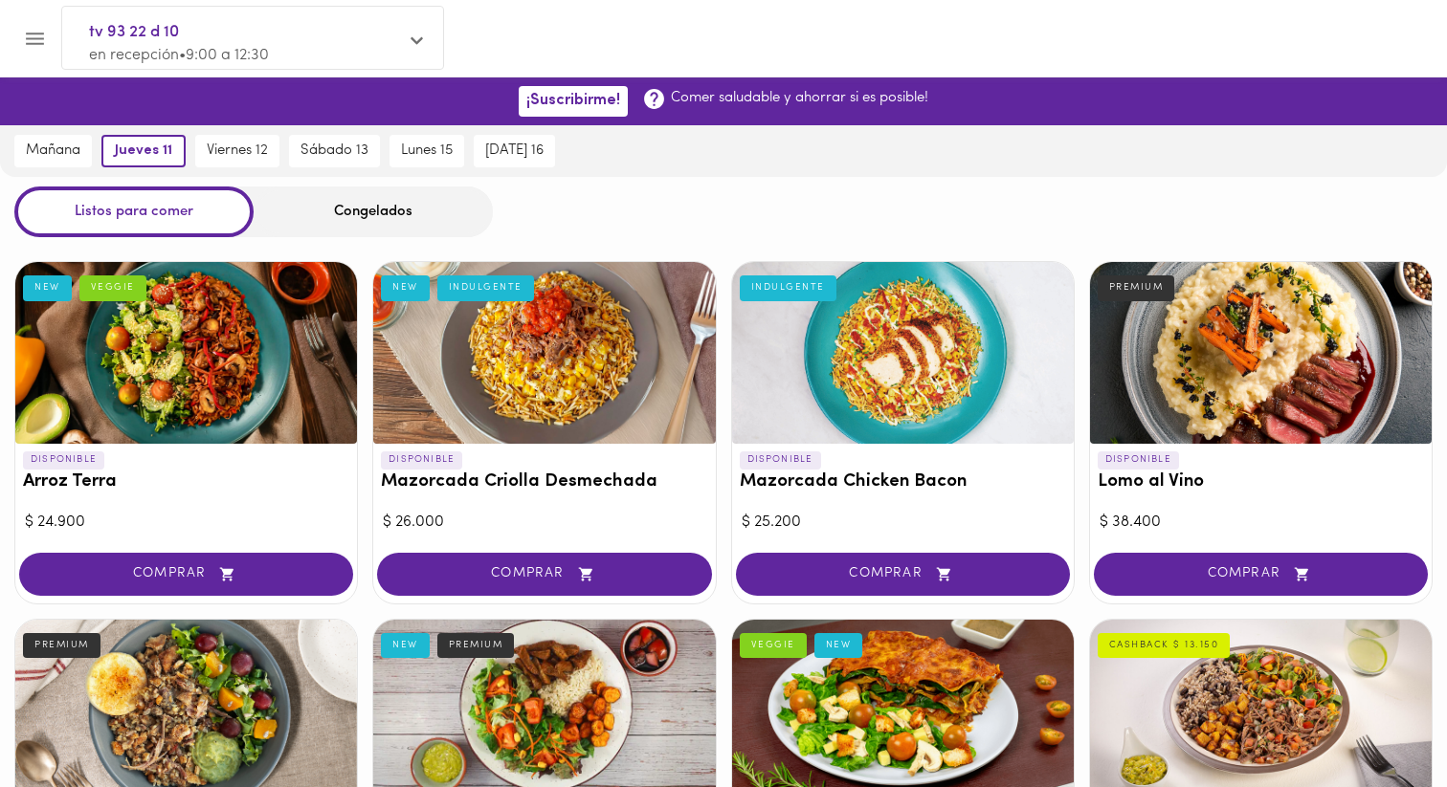
click at [36, 28] on icon "Menu" at bounding box center [35, 39] width 24 height 24
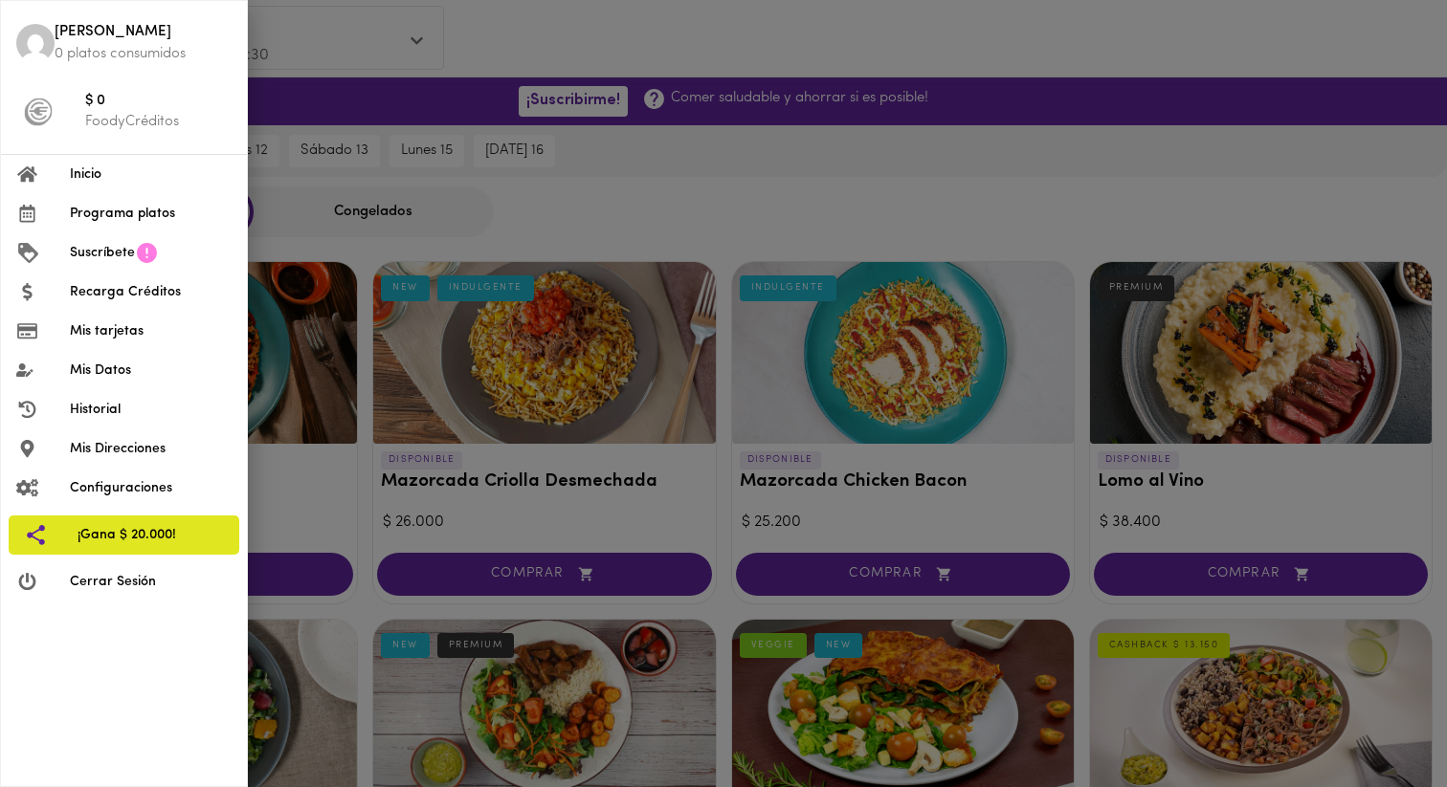
click at [454, 66] on div at bounding box center [723, 393] width 1447 height 787
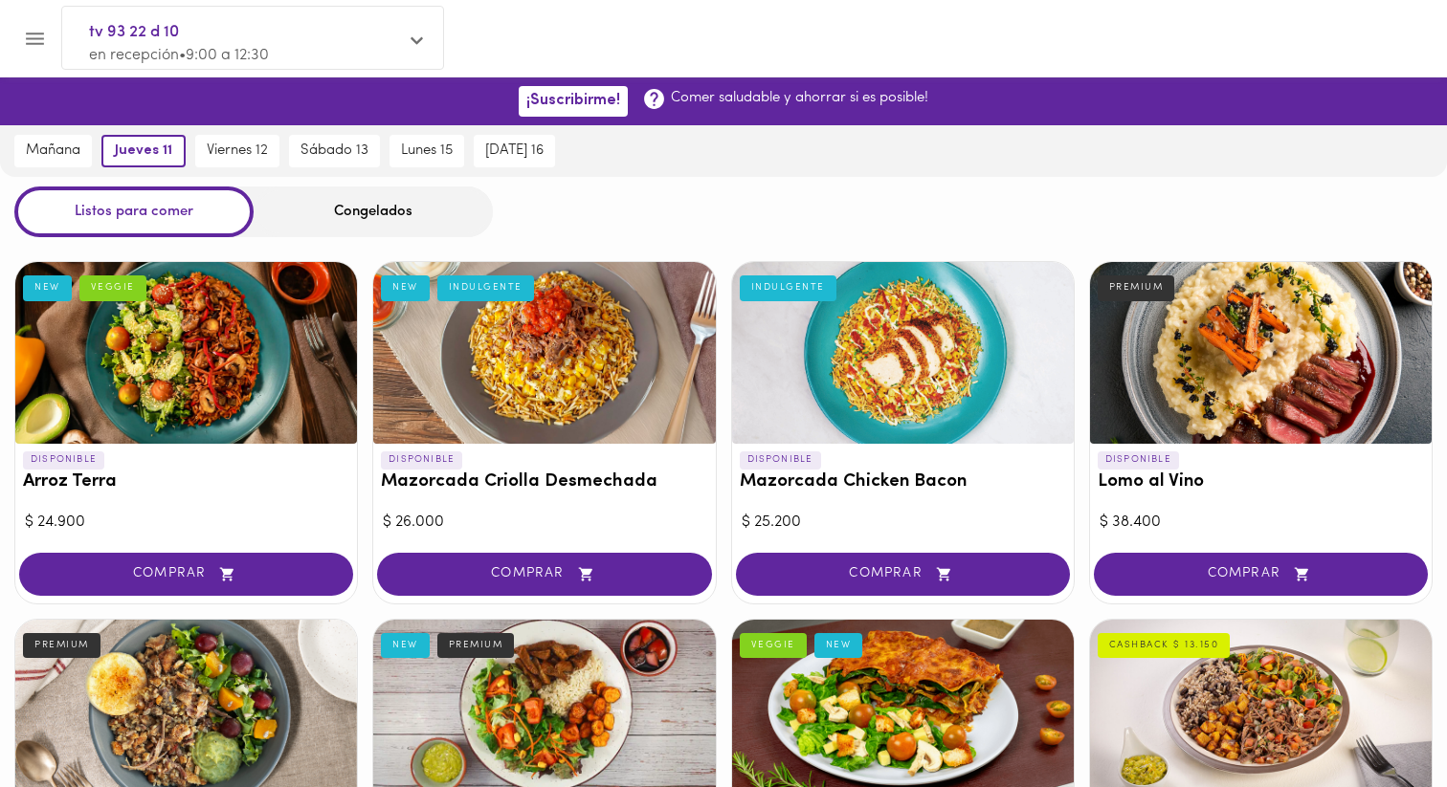
click at [409, 47] on div "tv 93 22 d 10 en recepción • 9:00 a 12:30" at bounding box center [252, 43] width 381 height 73
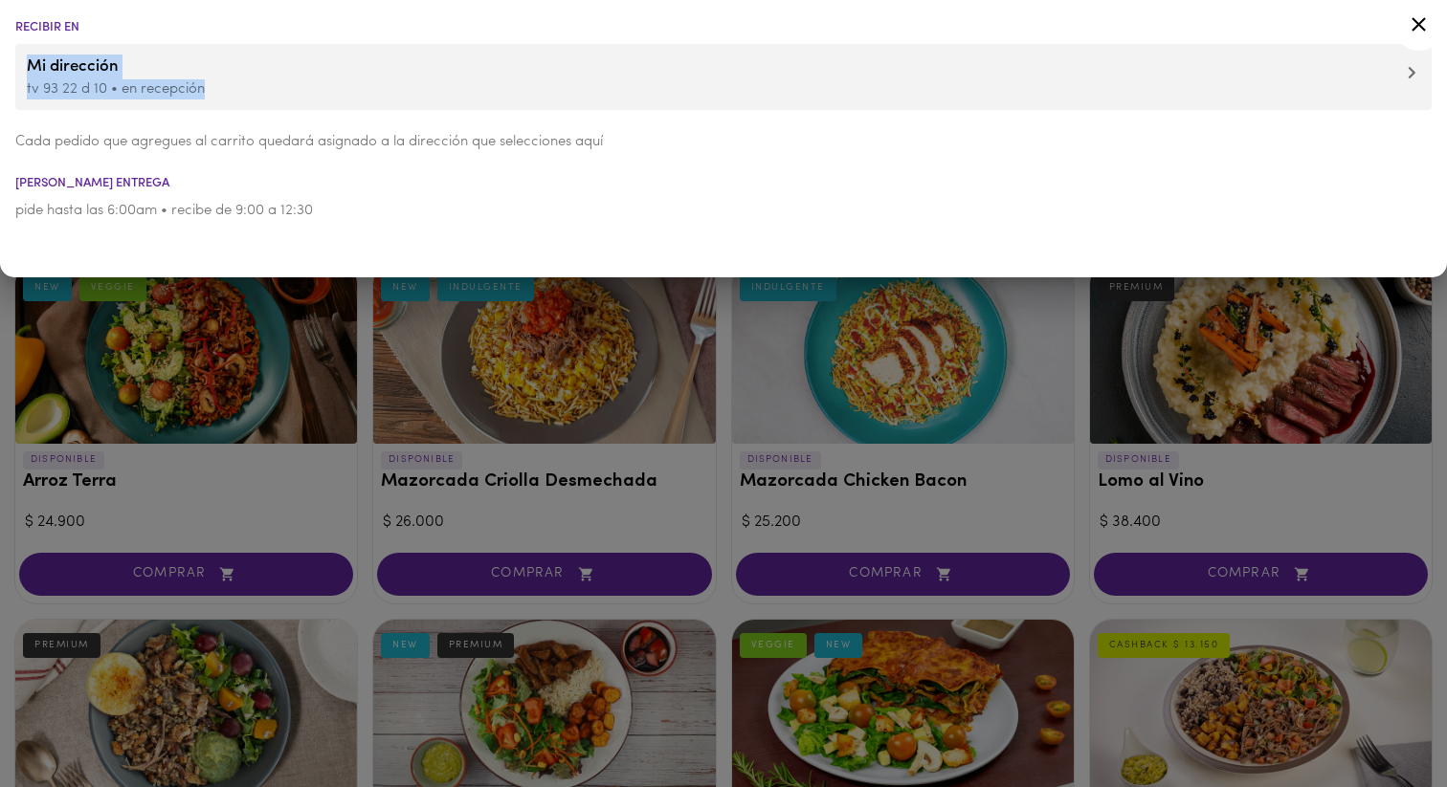
drag, startPoint x: 26, startPoint y: 65, endPoint x: 216, endPoint y: 99, distance: 193.3
click at [216, 99] on li "Mi dirección tv 93 22 d 10 • en recepción" at bounding box center [723, 77] width 1416 height 66
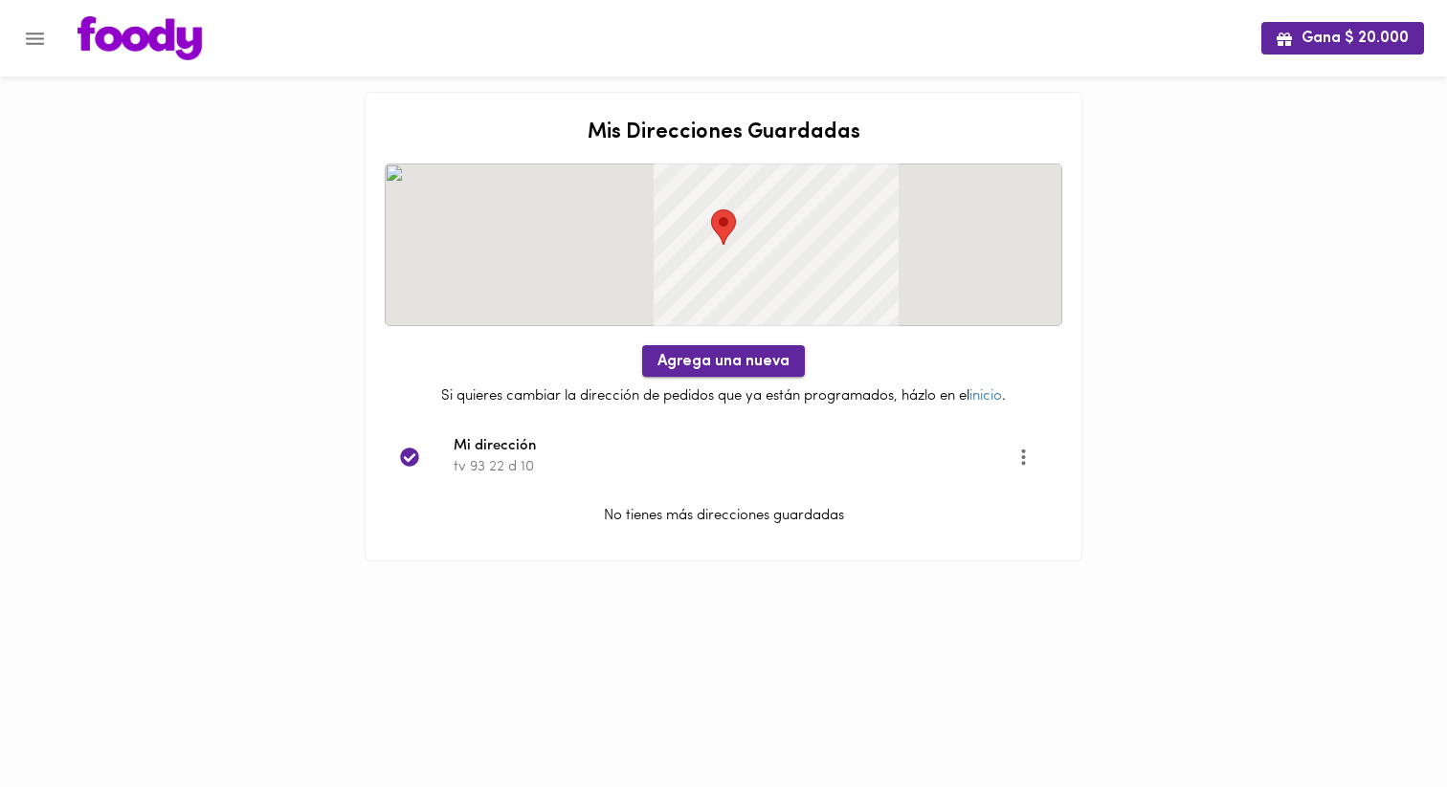
click at [743, 358] on span "Agrega una nueva" at bounding box center [723, 362] width 132 height 18
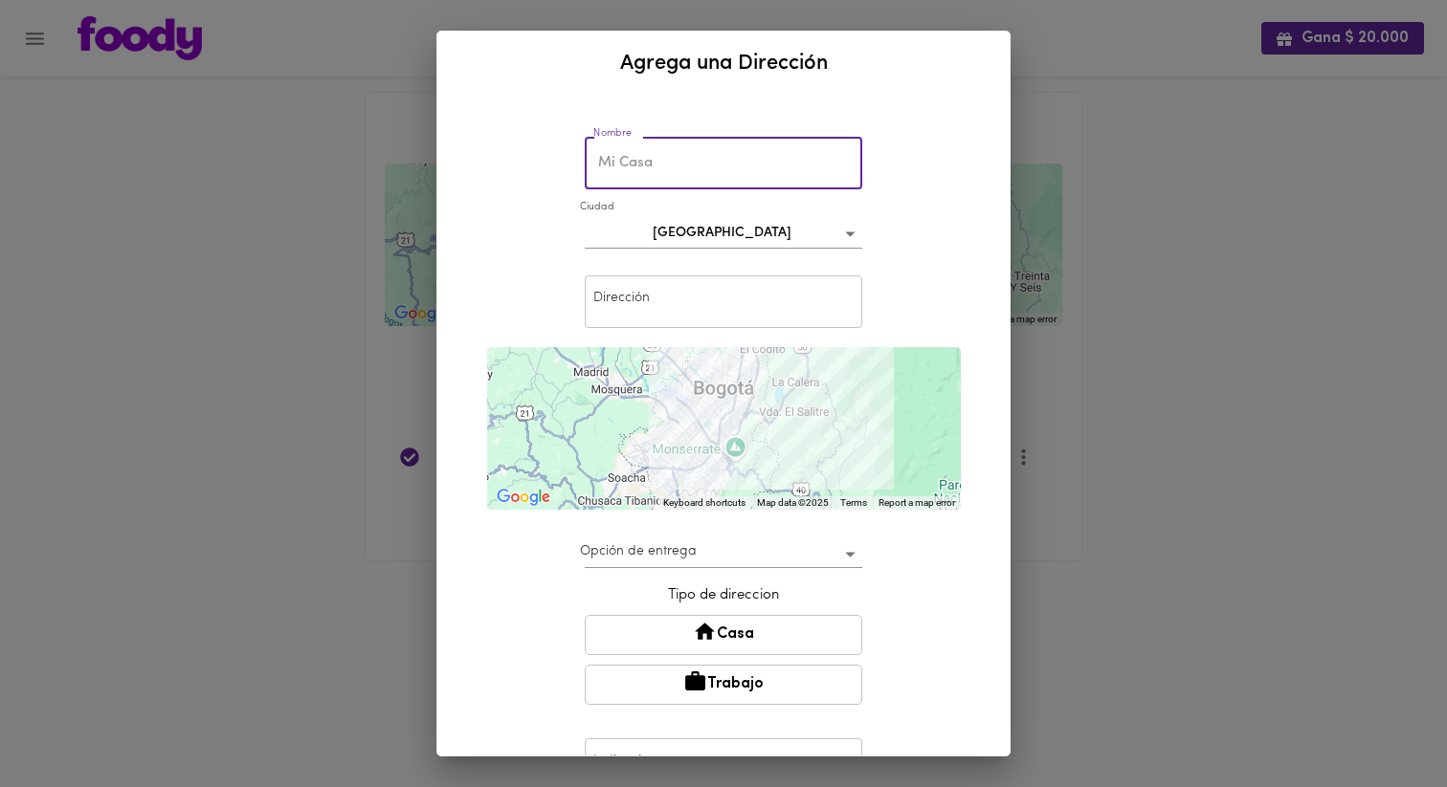
click at [626, 159] on input "text" at bounding box center [723, 163] width 277 height 53
type input "oficina"
click at [653, 315] on input "text" at bounding box center [723, 302] width 277 height 53
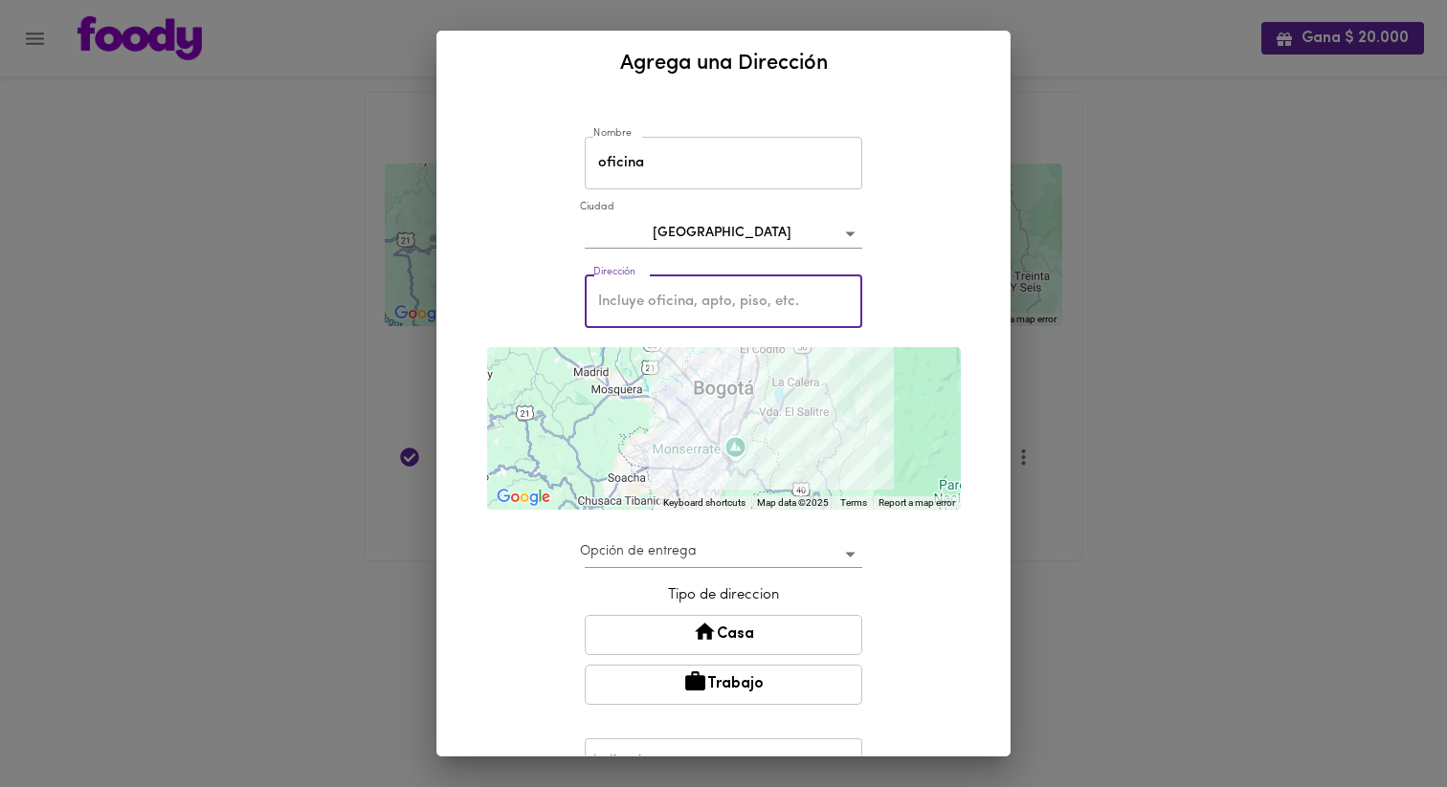
click at [628, 287] on input "text" at bounding box center [723, 302] width 277 height 53
click at [629, 312] on input "text" at bounding box center [723, 302] width 277 height 53
type input "a"
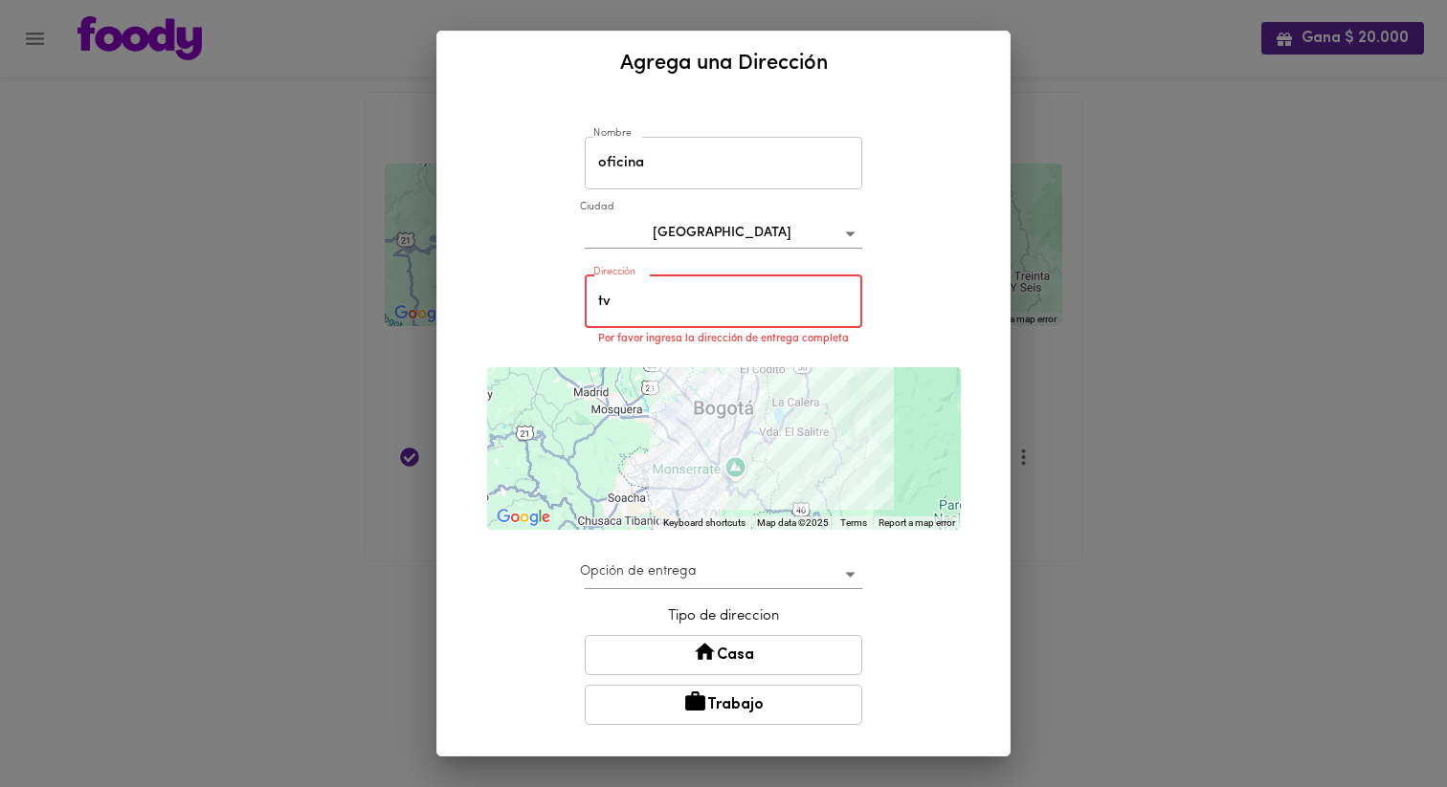
type input "t"
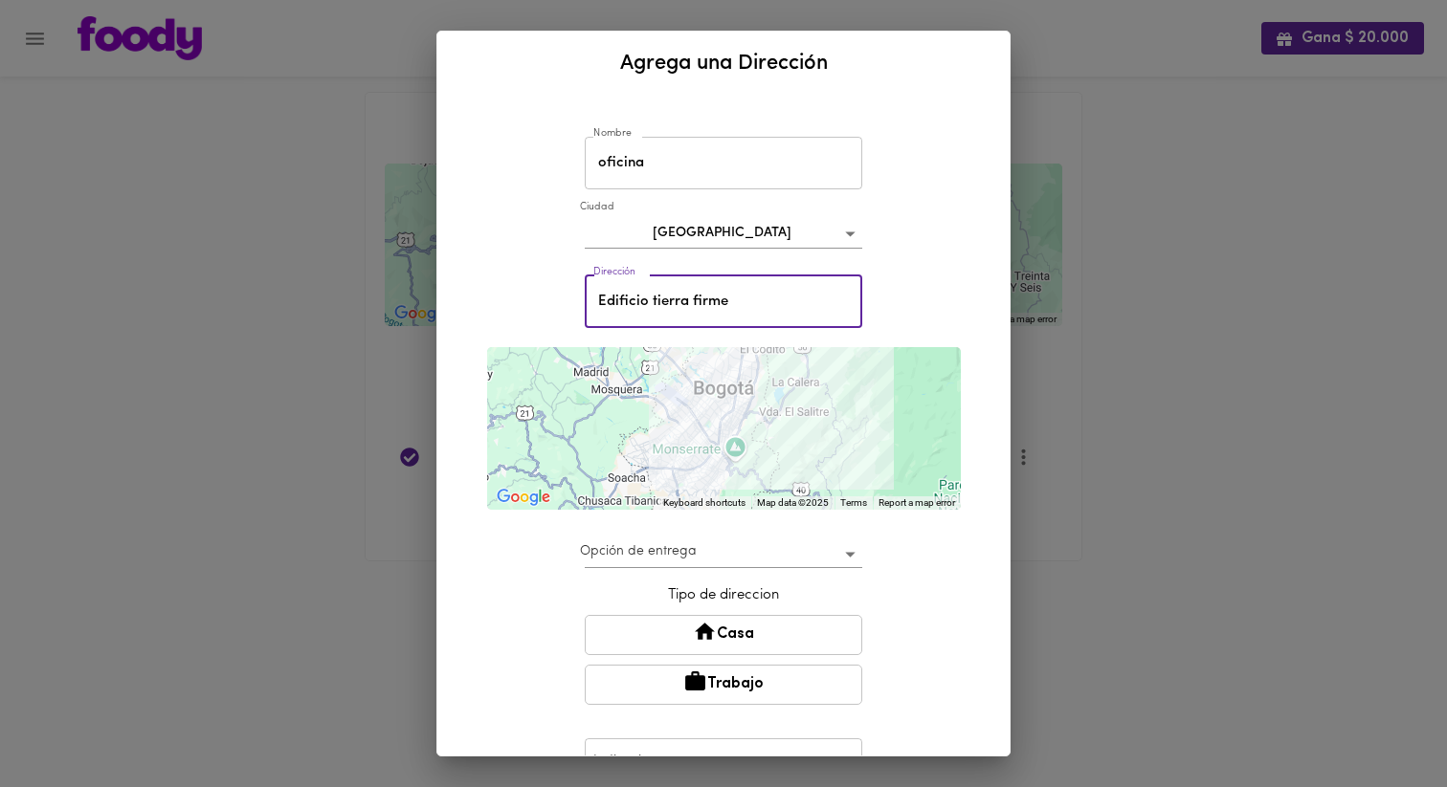
type input "Edificio tierra firme"
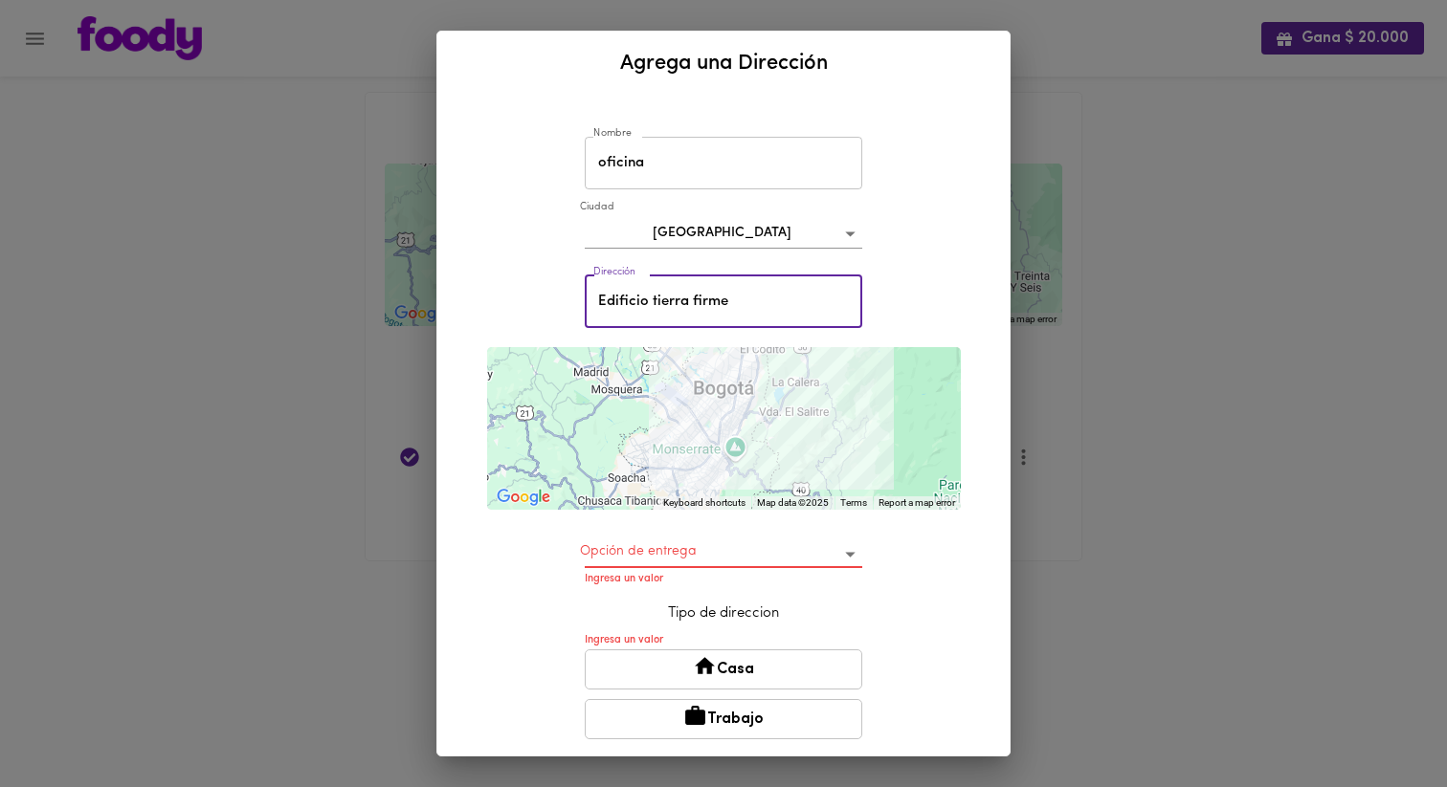
click at [707, 556] on body "Gana $ 20.000 Mis Direcciones Guardadas ← Move left → Move right ↑ Move up ↓ Mo…" at bounding box center [723, 304] width 1447 height 609
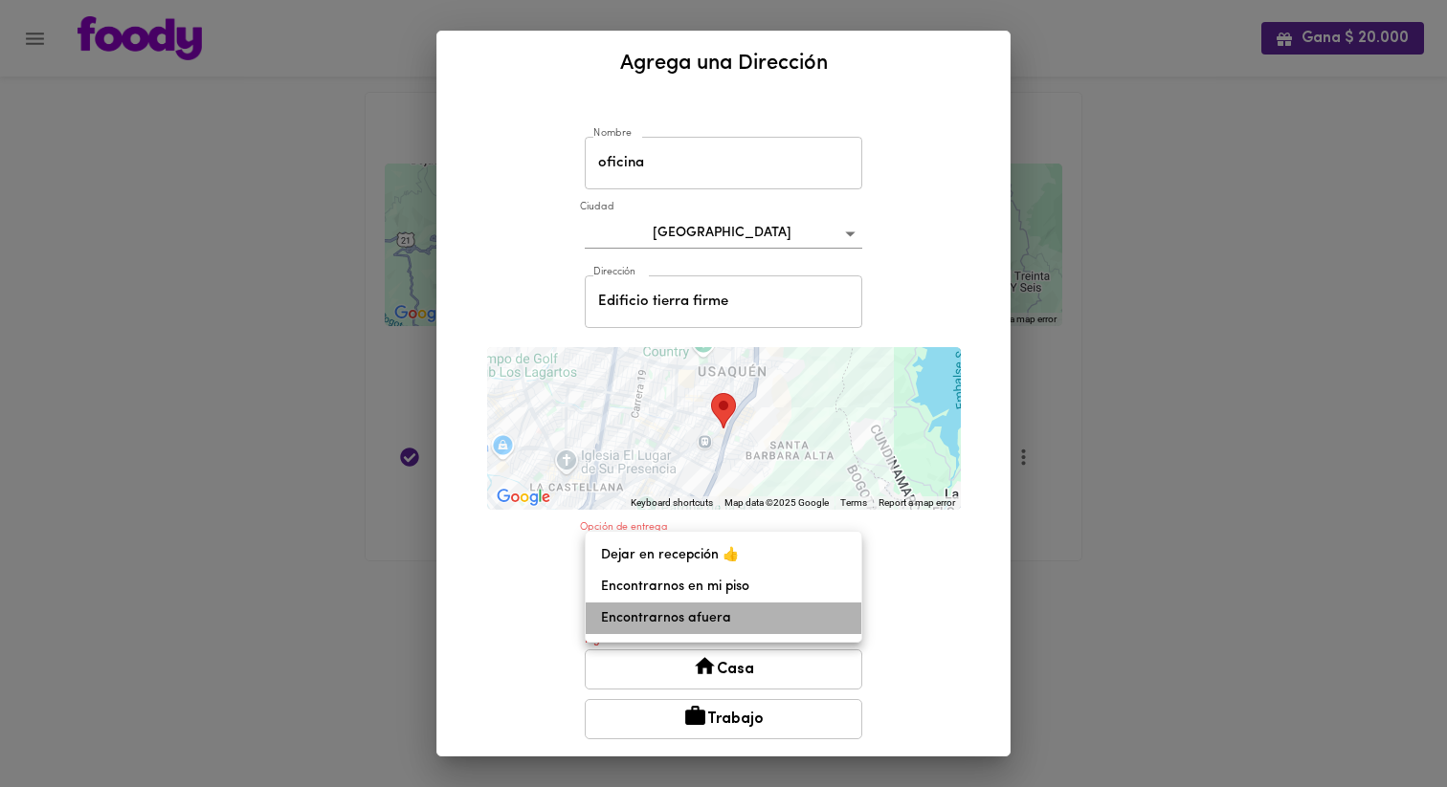
click at [719, 618] on li "Encontrarnos afuera" at bounding box center [724, 619] width 276 height 32
type input "meet-outside"
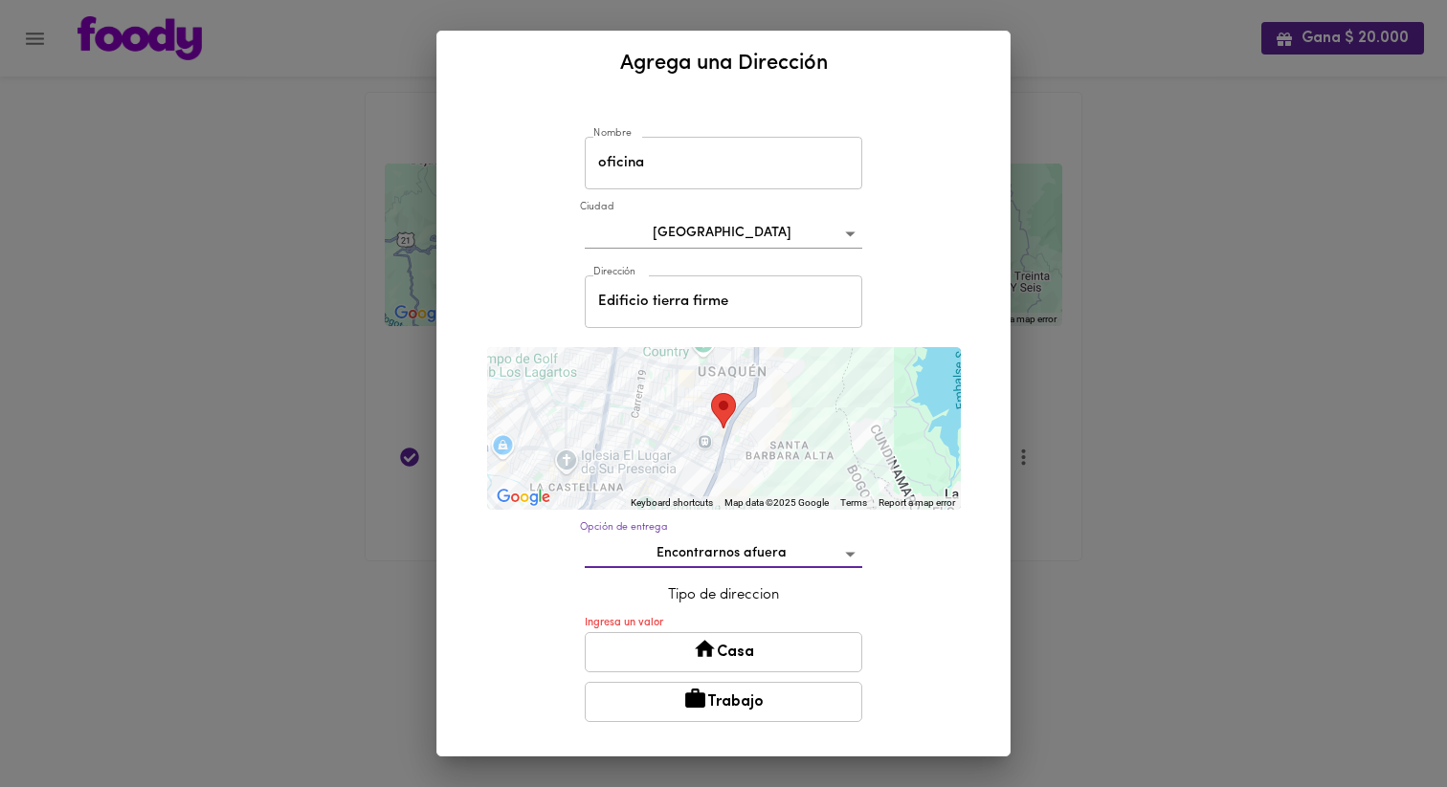
click at [701, 700] on icon at bounding box center [695, 698] width 20 height 19
click at [698, 717] on button "Trabajo" at bounding box center [723, 702] width 277 height 40
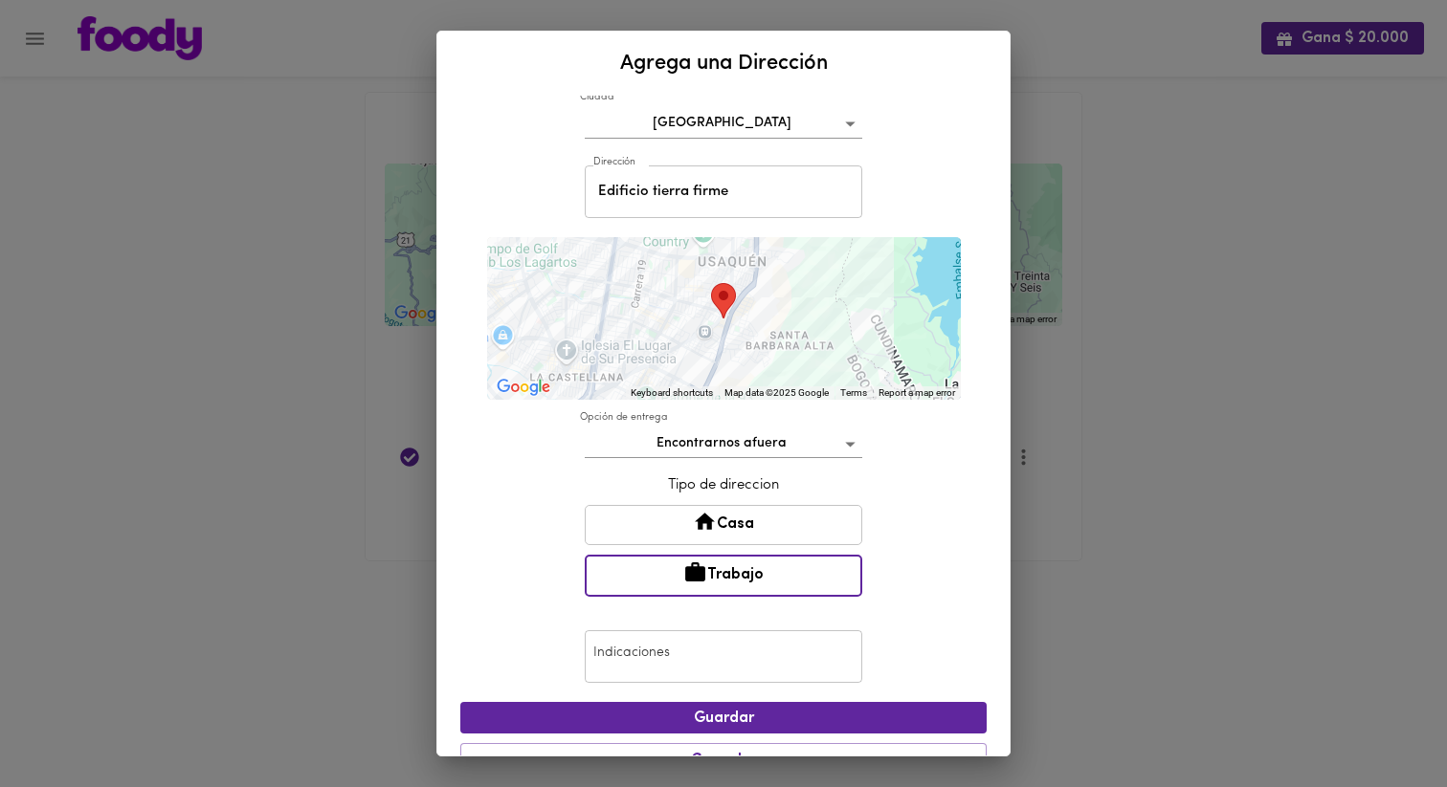
scroll to position [150, 0]
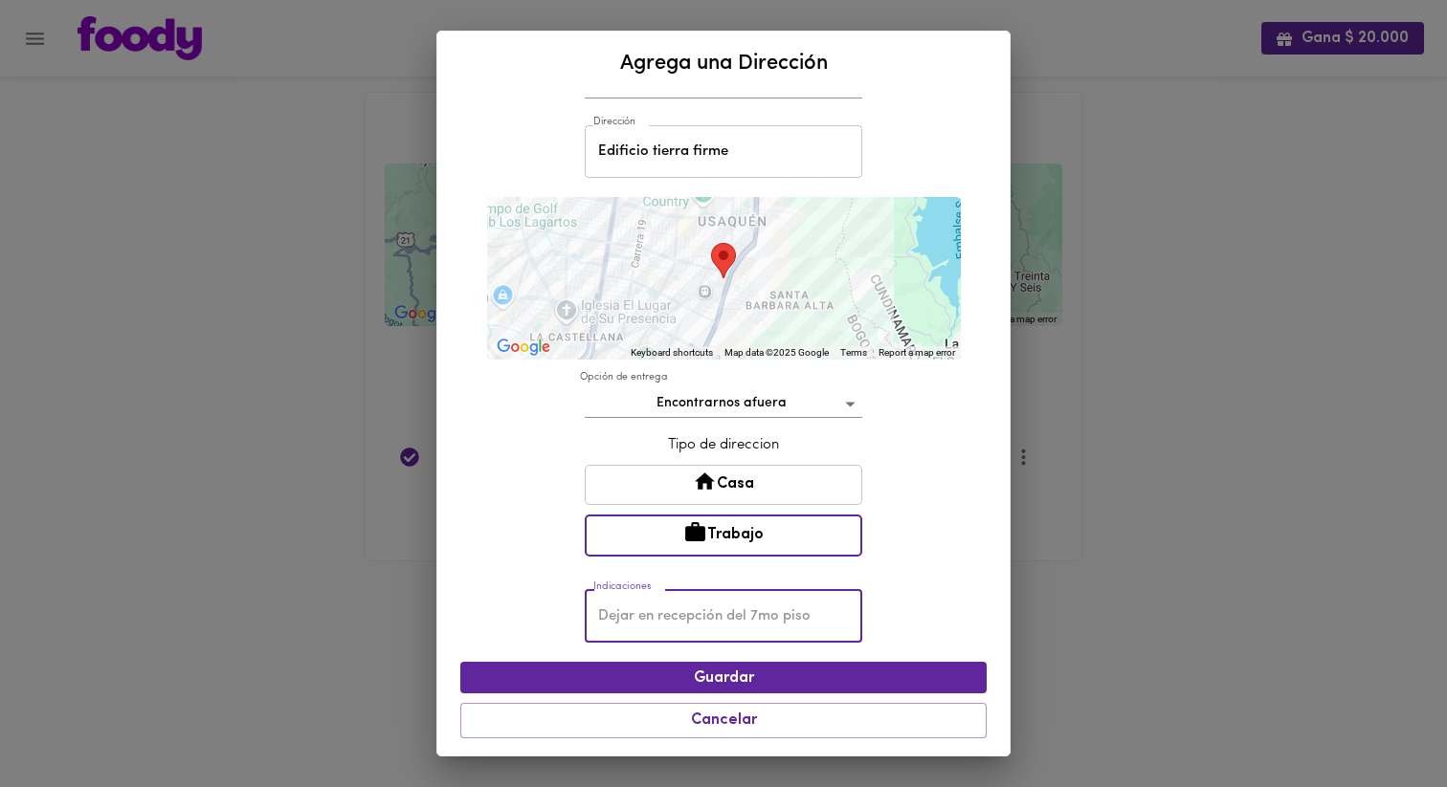
click at [619, 623] on input "text" at bounding box center [723, 616] width 277 height 53
type input "Edificio Tierra firme (al lado del hotel W) oficina 1202 Octus"
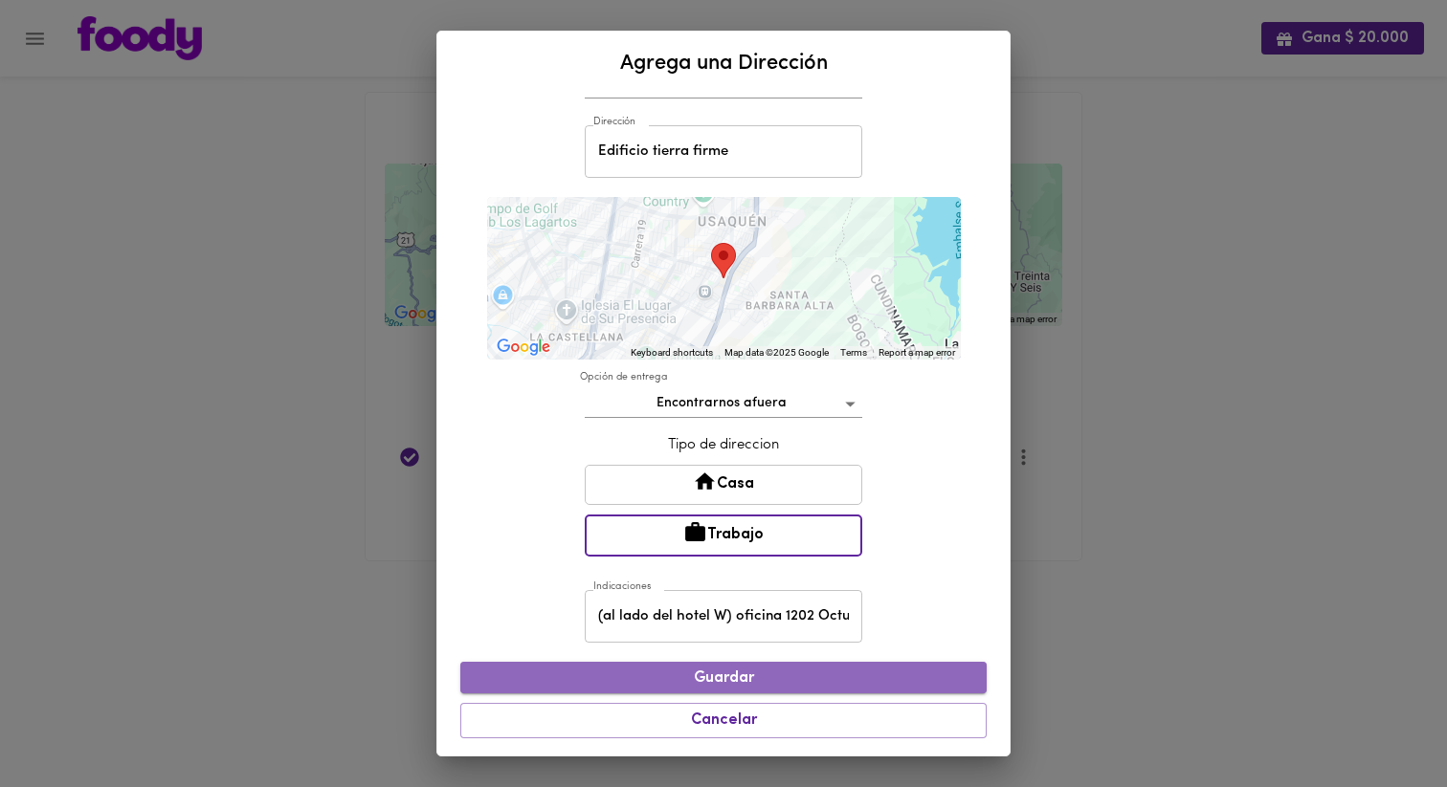
scroll to position [0, 0]
click at [610, 669] on button "Guardar" at bounding box center [723, 678] width 526 height 32
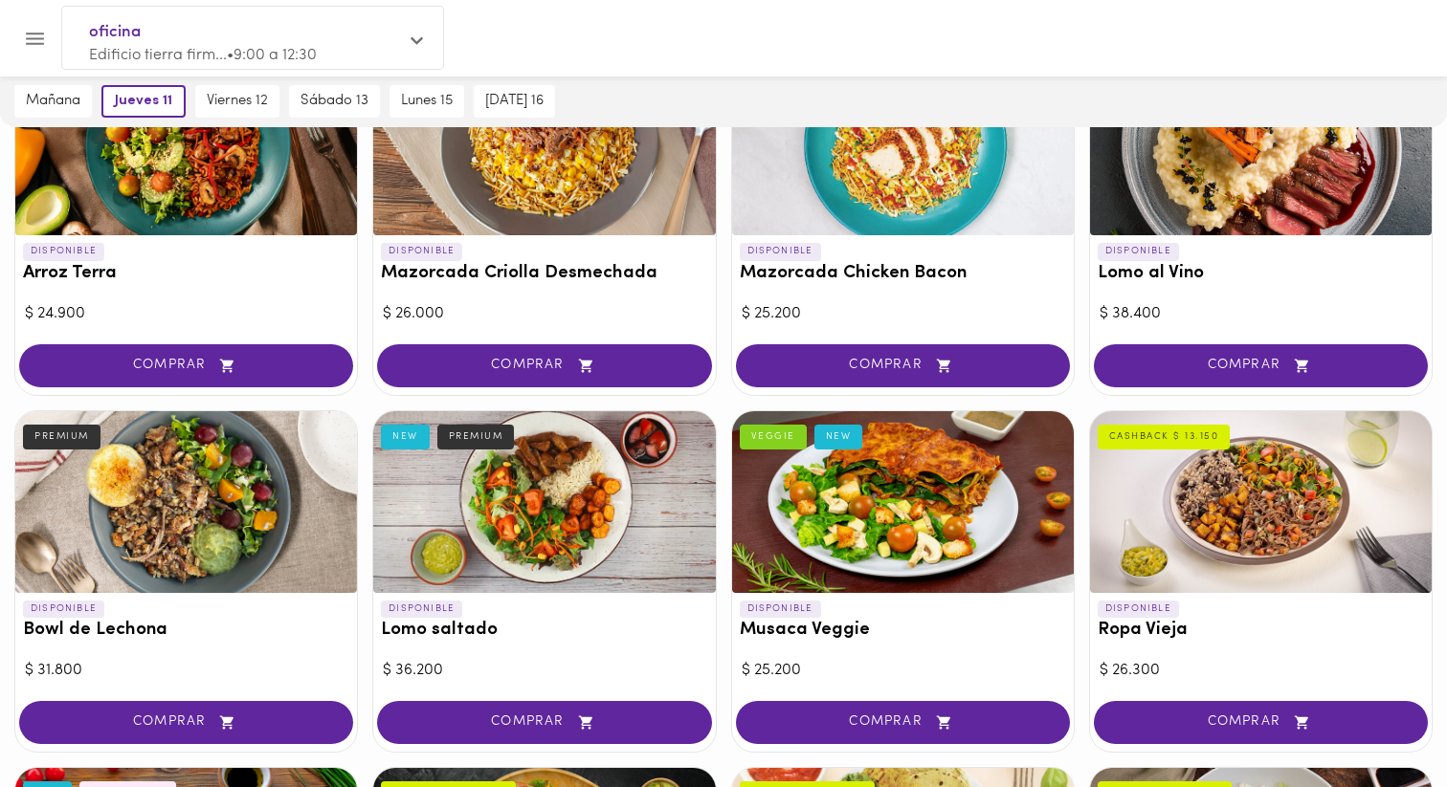
scroll to position [210, 0]
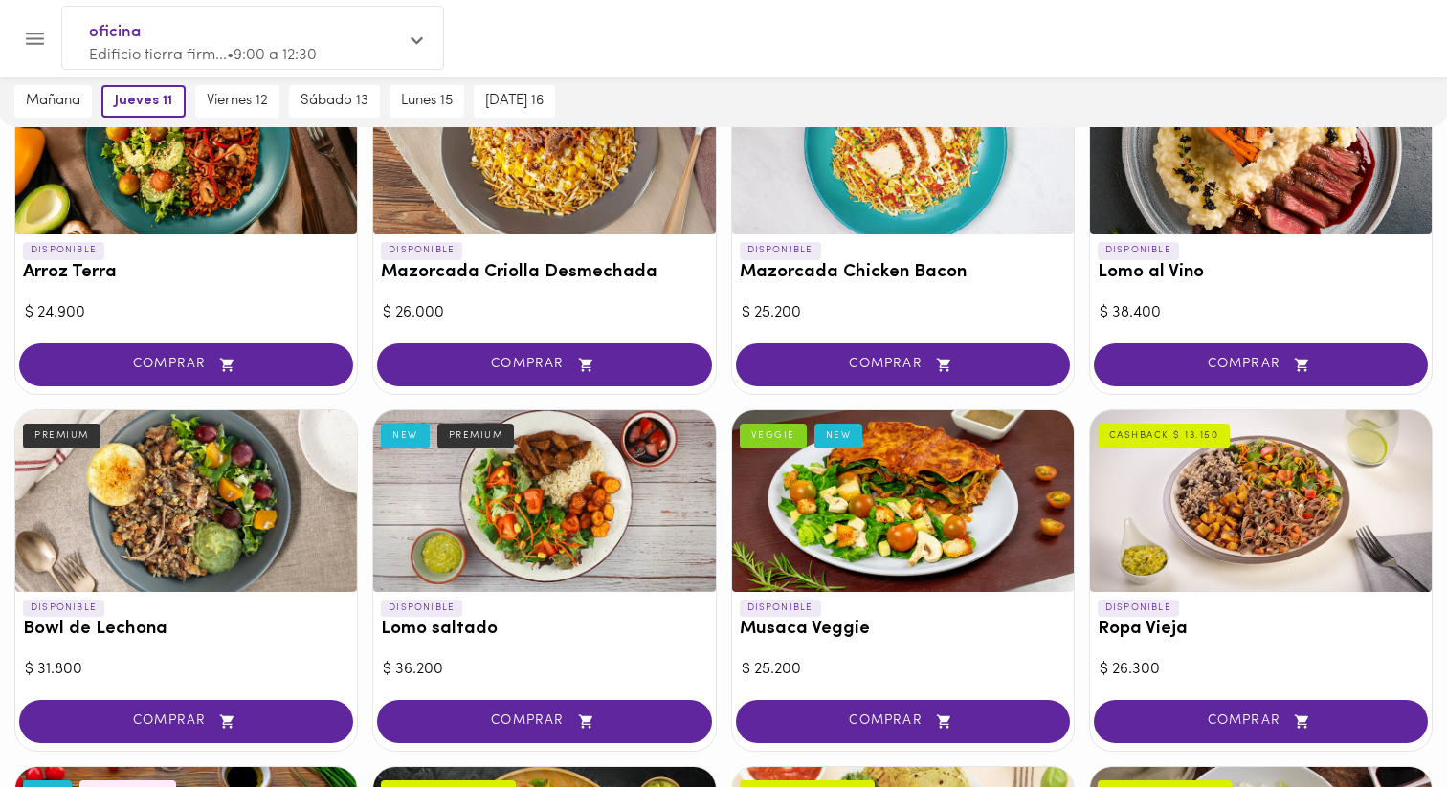
click at [243, 33] on span "oficina" at bounding box center [243, 32] width 308 height 25
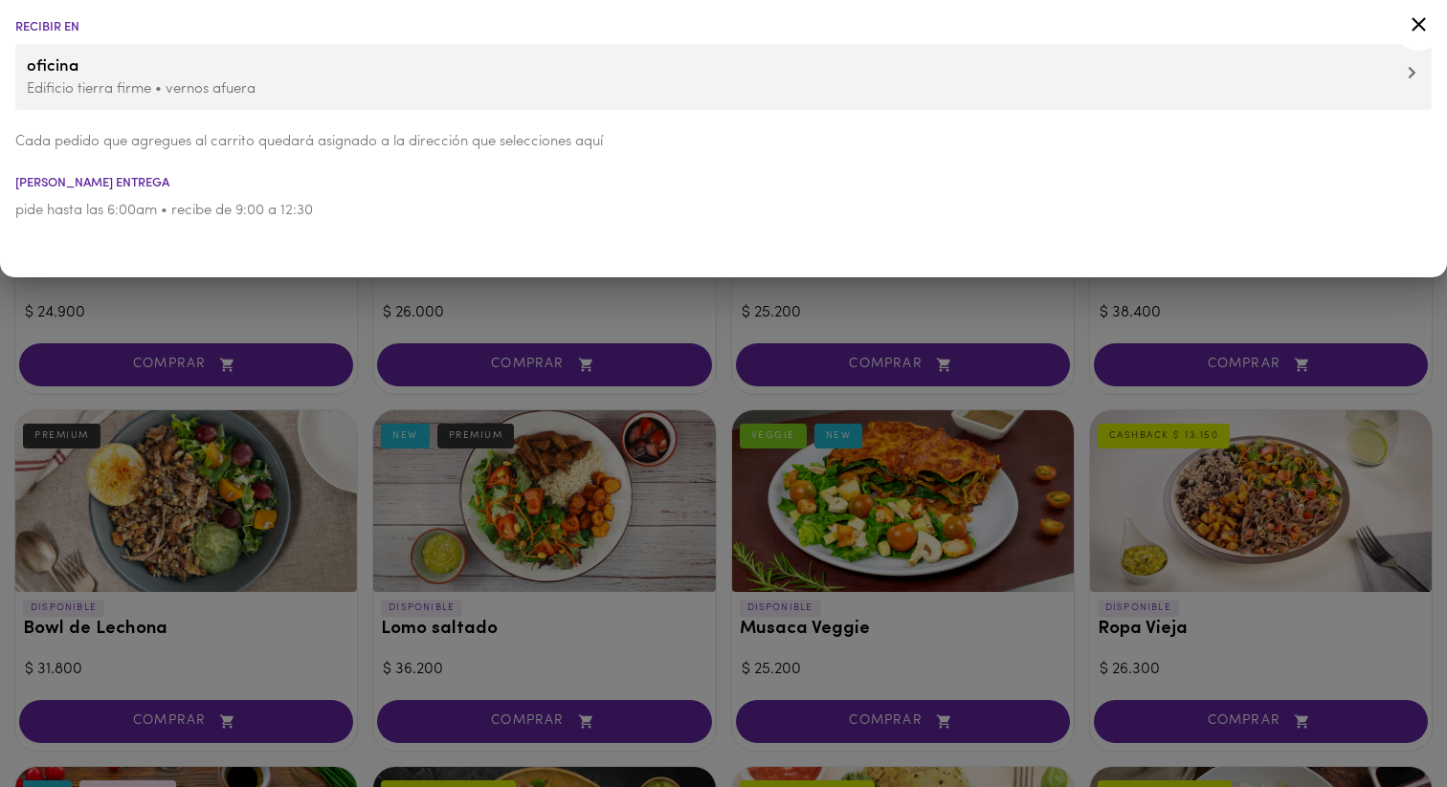
click at [50, 181] on li "[PERSON_NAME] entrega" at bounding box center [723, 183] width 1447 height 12
click at [112, 79] on p "Edificio tierra firme • vernos afuera" at bounding box center [723, 89] width 1393 height 20
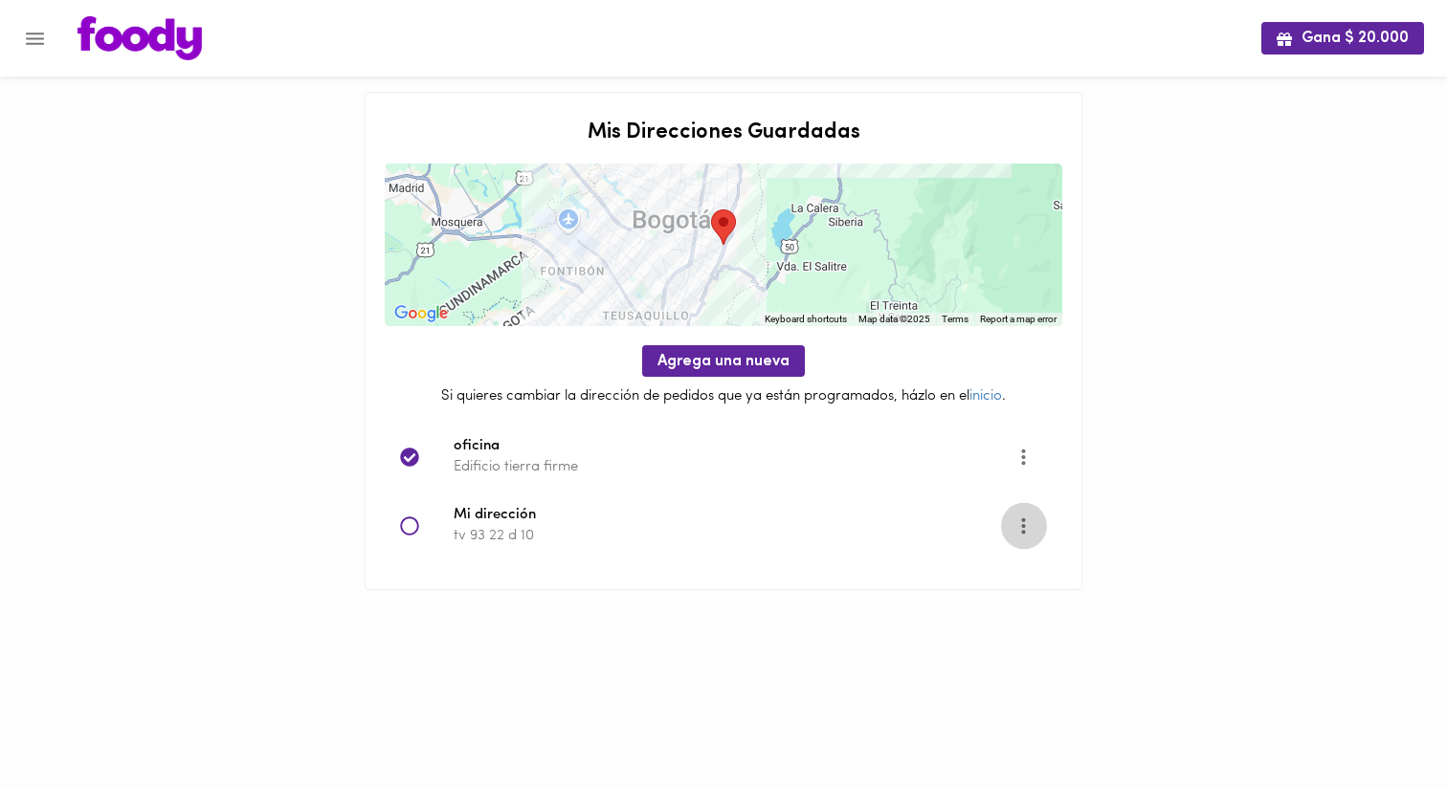
click at [1023, 537] on icon "More" at bounding box center [1023, 526] width 24 height 24
click at [1017, 531] on li "Editar" at bounding box center [1041, 527] width 80 height 32
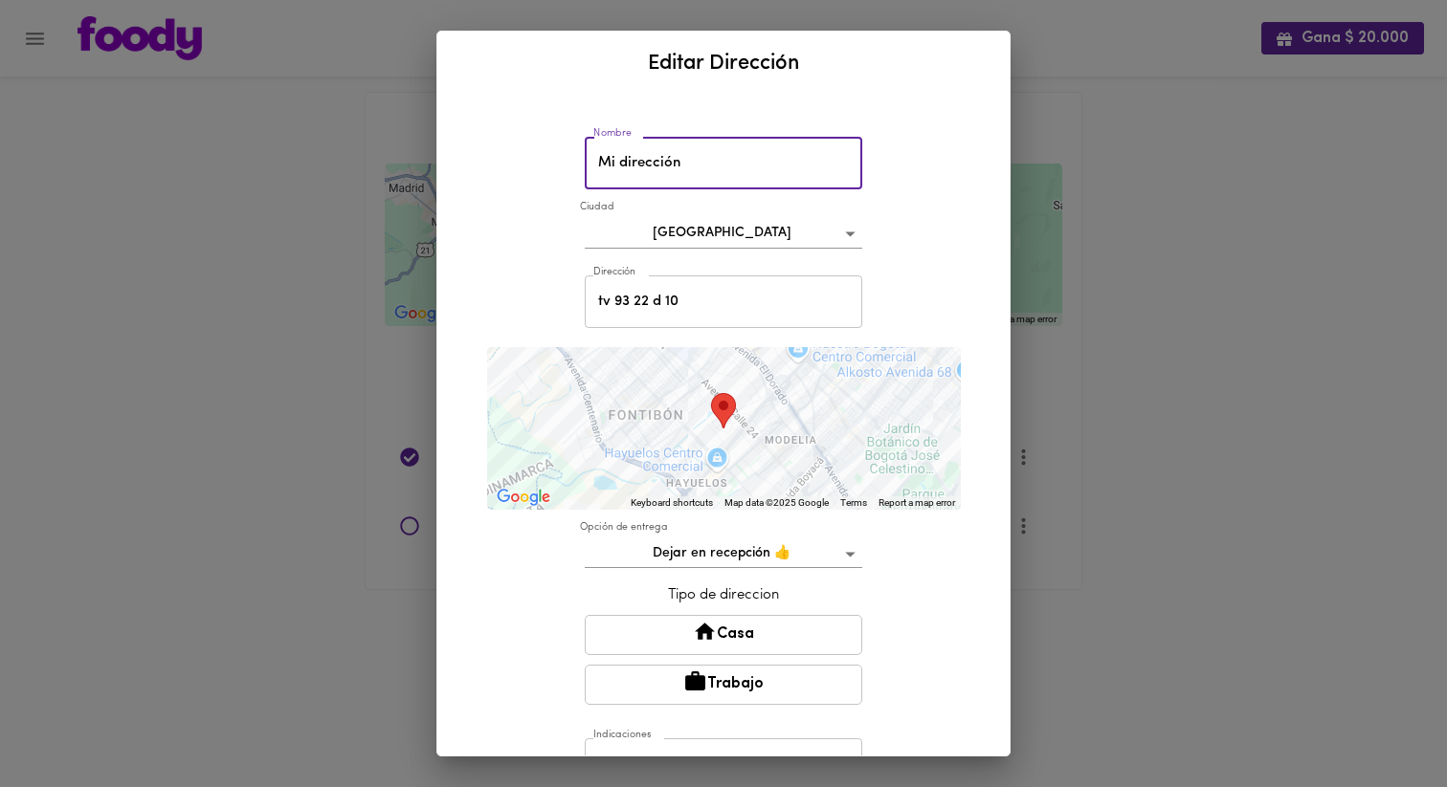
click at [626, 143] on input "Mi dirección" at bounding box center [723, 163] width 277 height 53
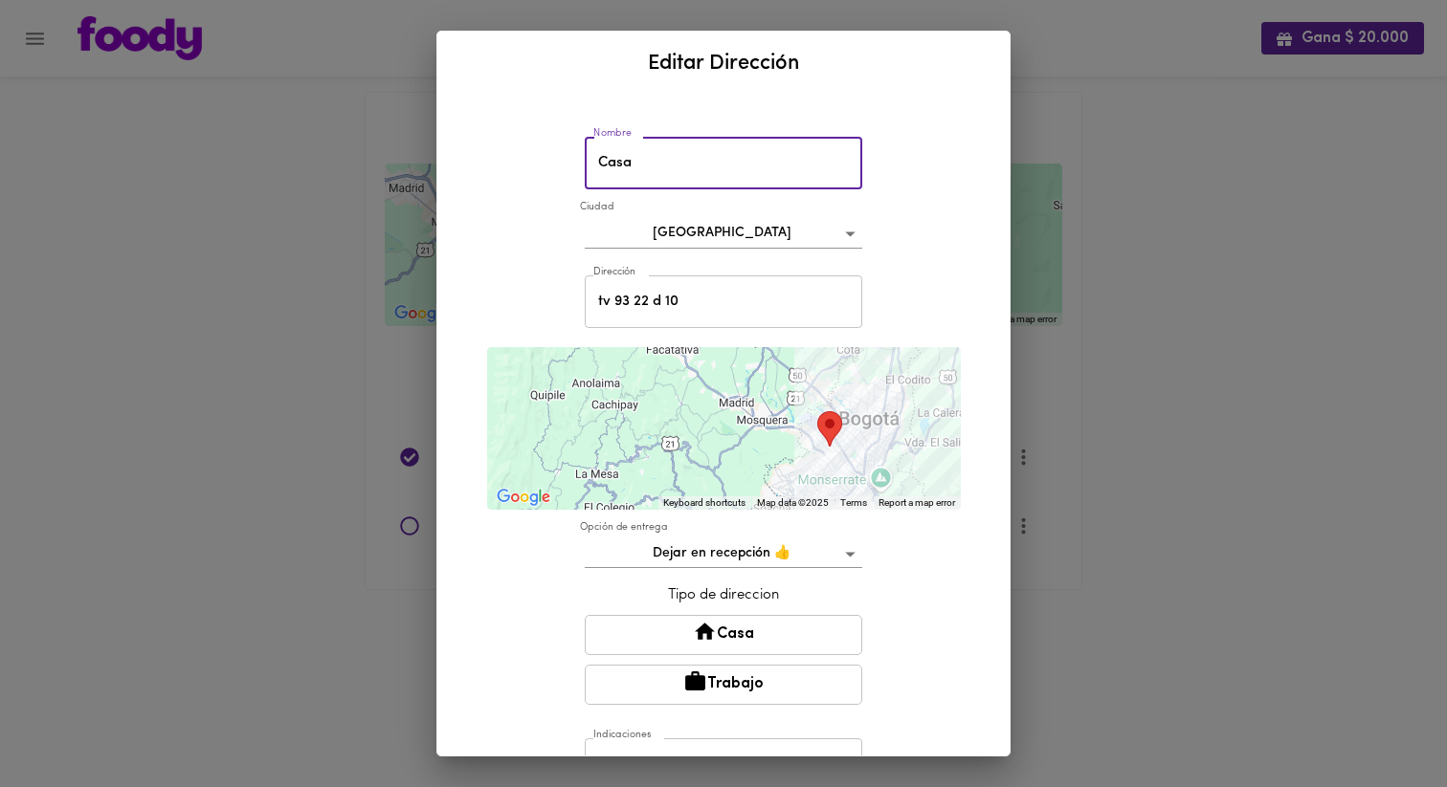
type input "Casa"
click at [908, 588] on div "Nombre [GEOGRAPHIC_DATA] bogota Dirección tv 93 22 d 10 Dirección ← Move left →…" at bounding box center [723, 499] width 526 height 793
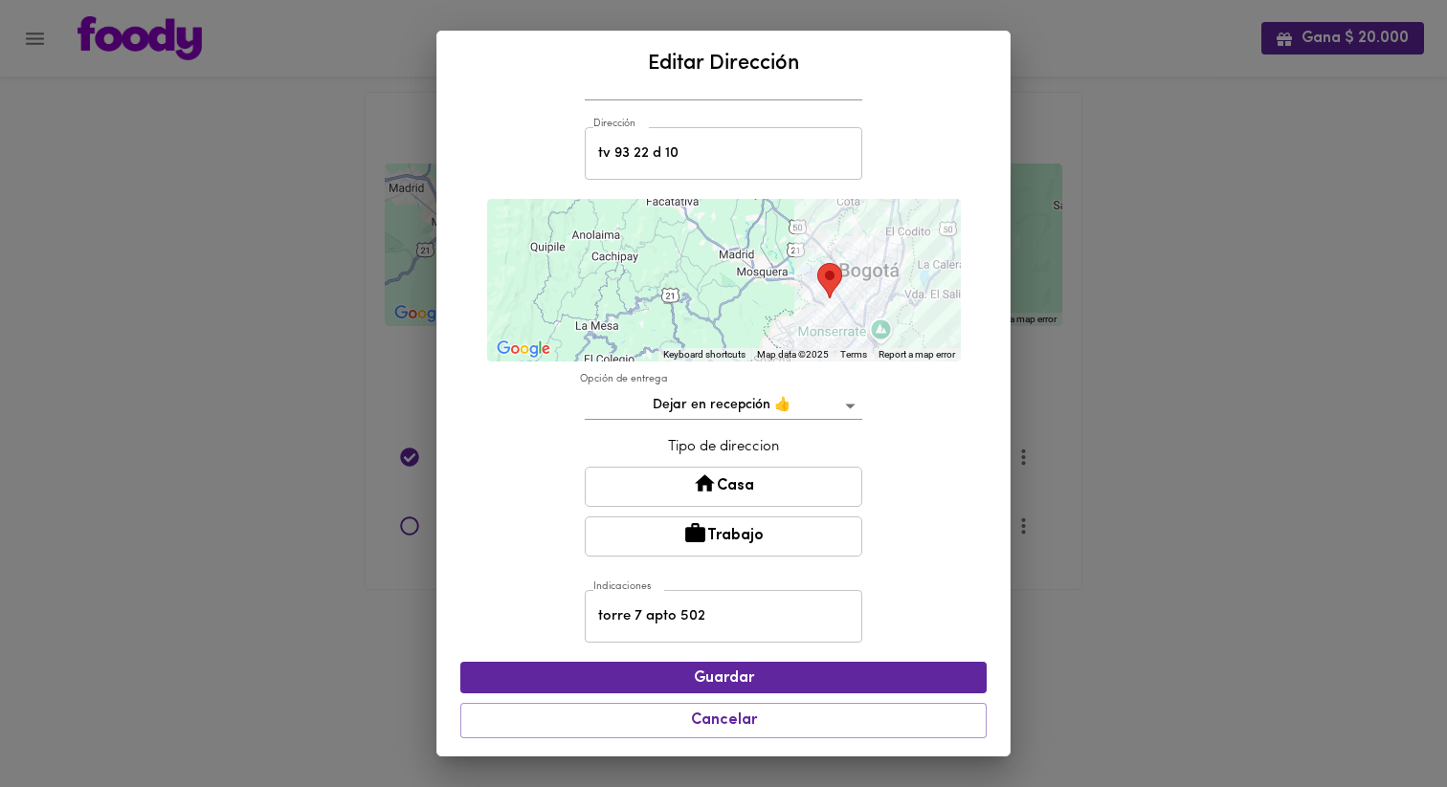
click at [721, 487] on button "Casa" at bounding box center [723, 487] width 277 height 40
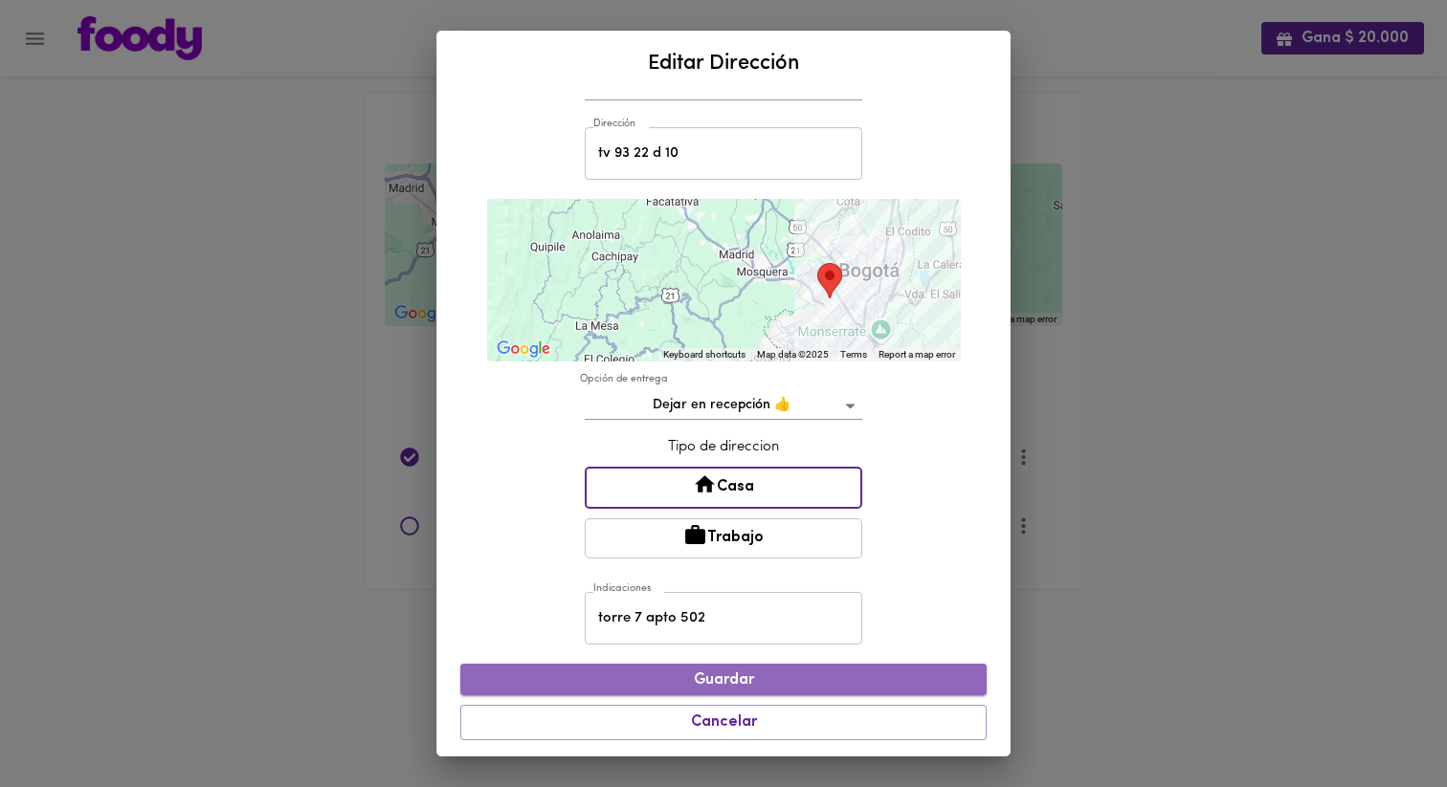
click at [760, 681] on span "Guardar" at bounding box center [724, 681] width 496 height 18
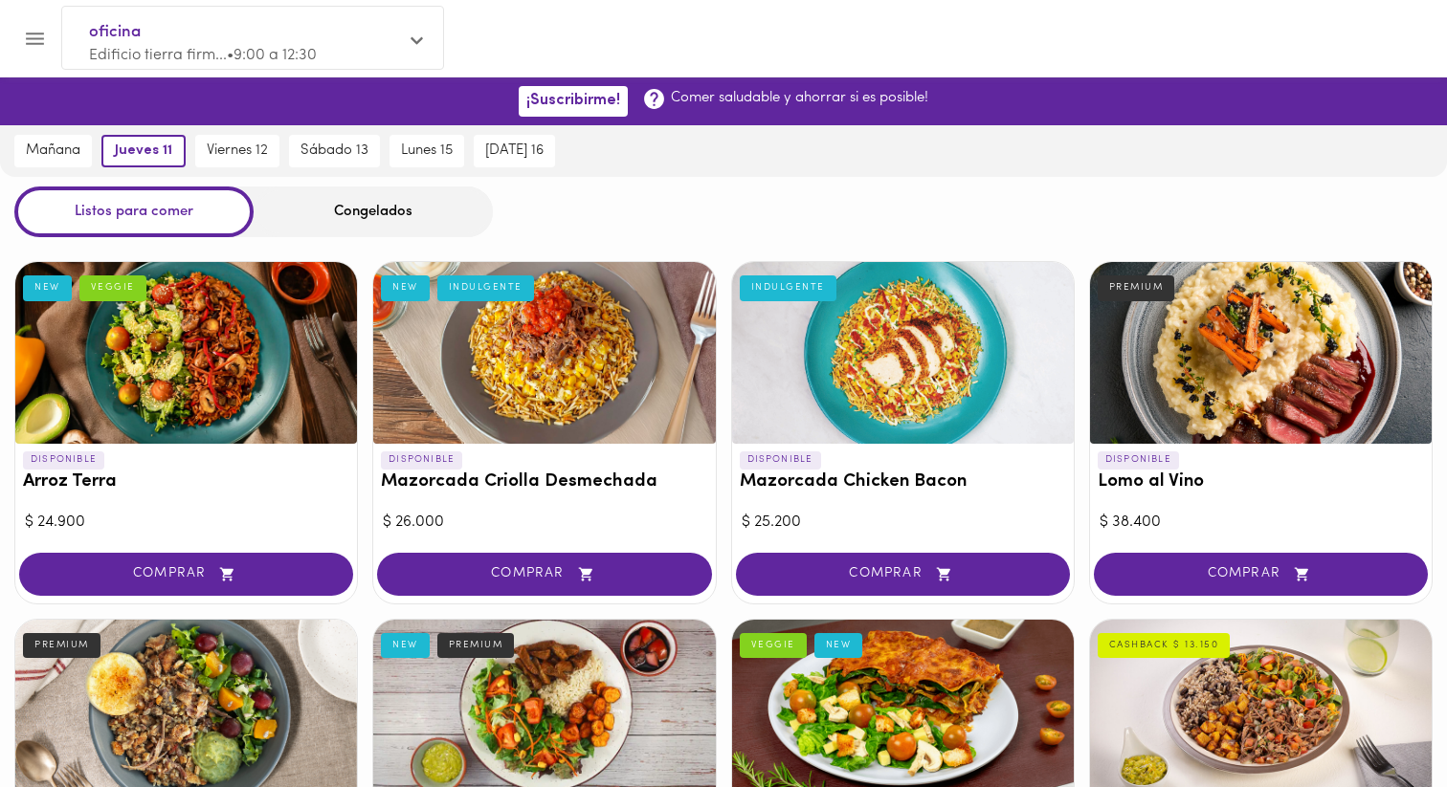
click at [250, 45] on p "Edificio tierra firm... • 9:00 a 12:30" at bounding box center [243, 56] width 308 height 22
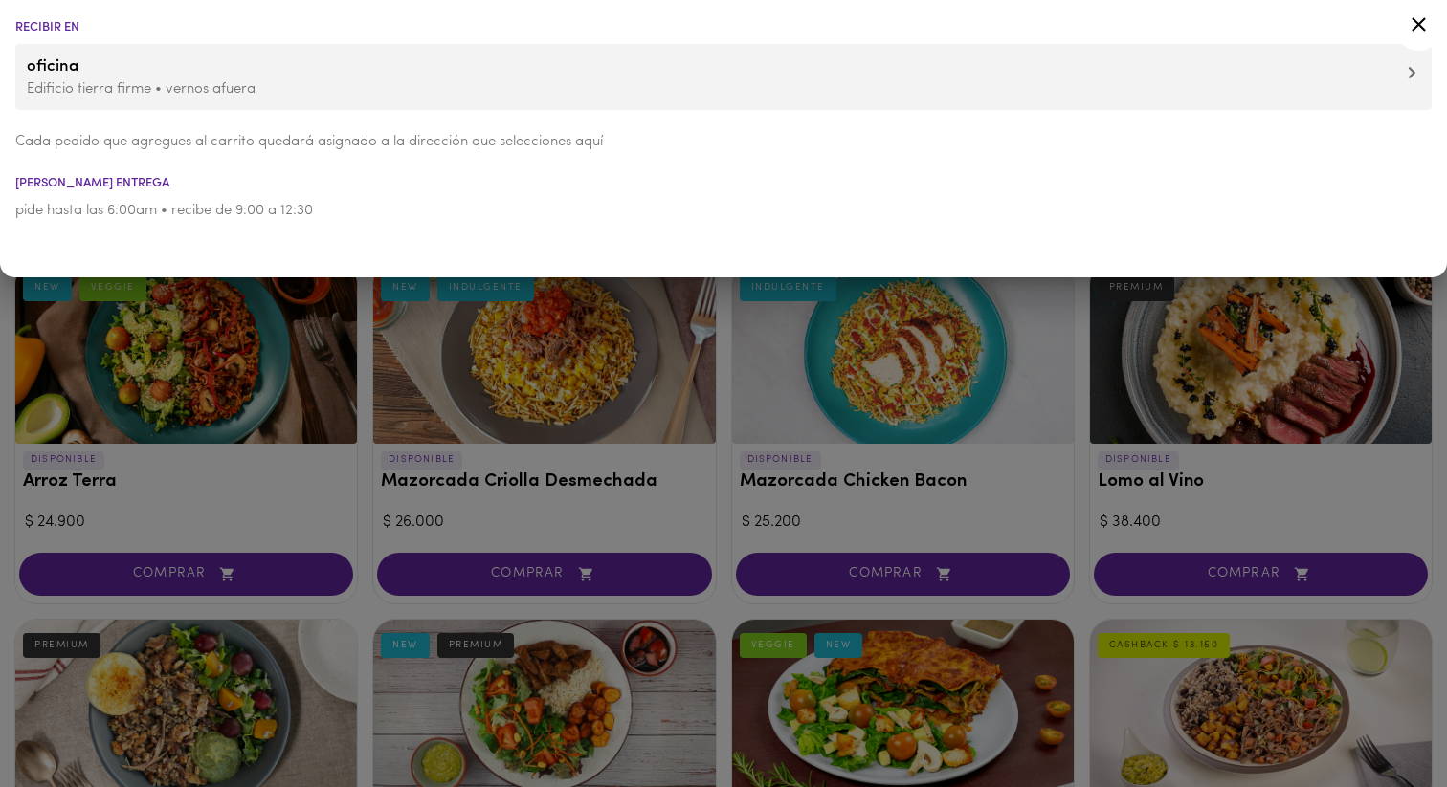
click at [1405, 76] on span "oficina" at bounding box center [723, 67] width 1393 height 25
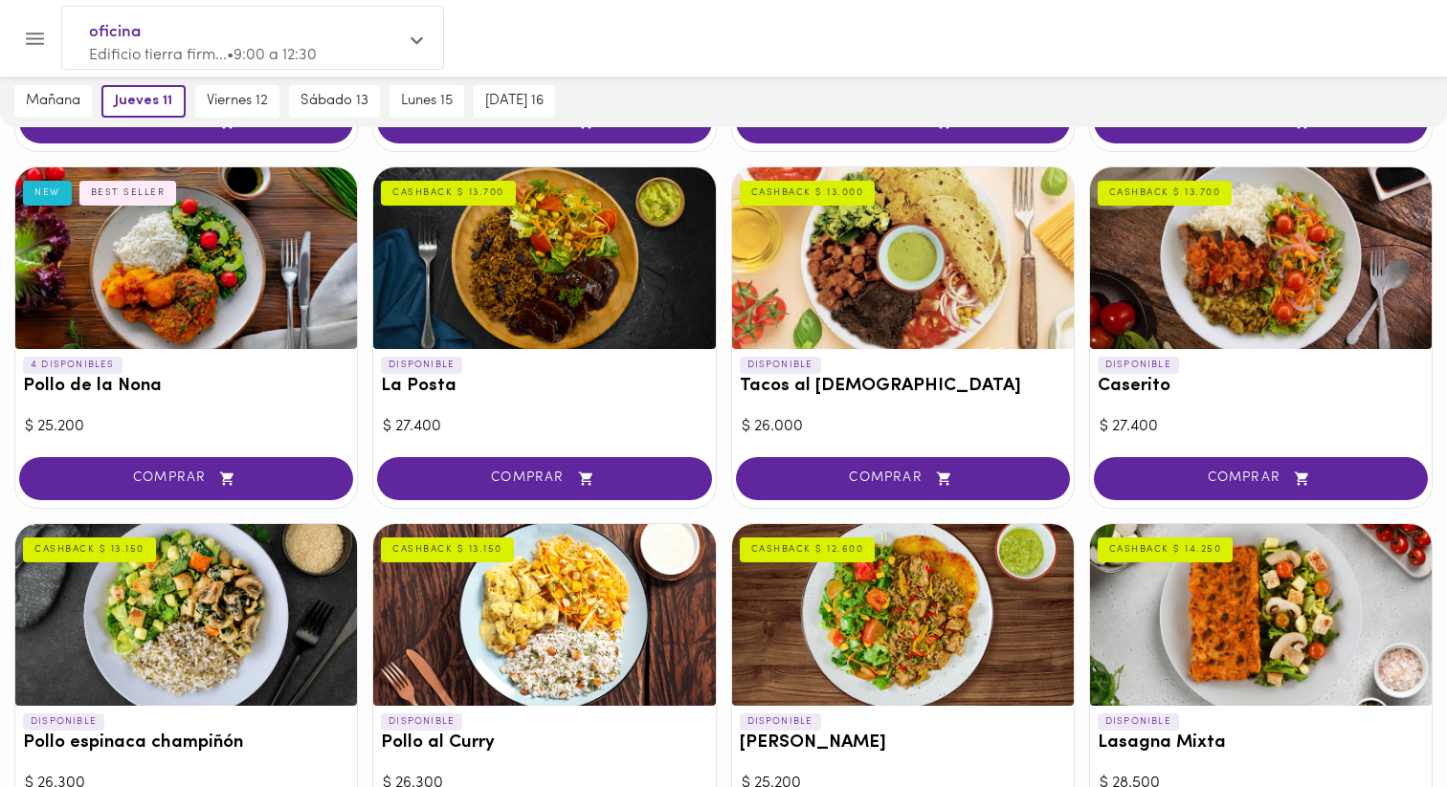
scroll to position [814, 0]
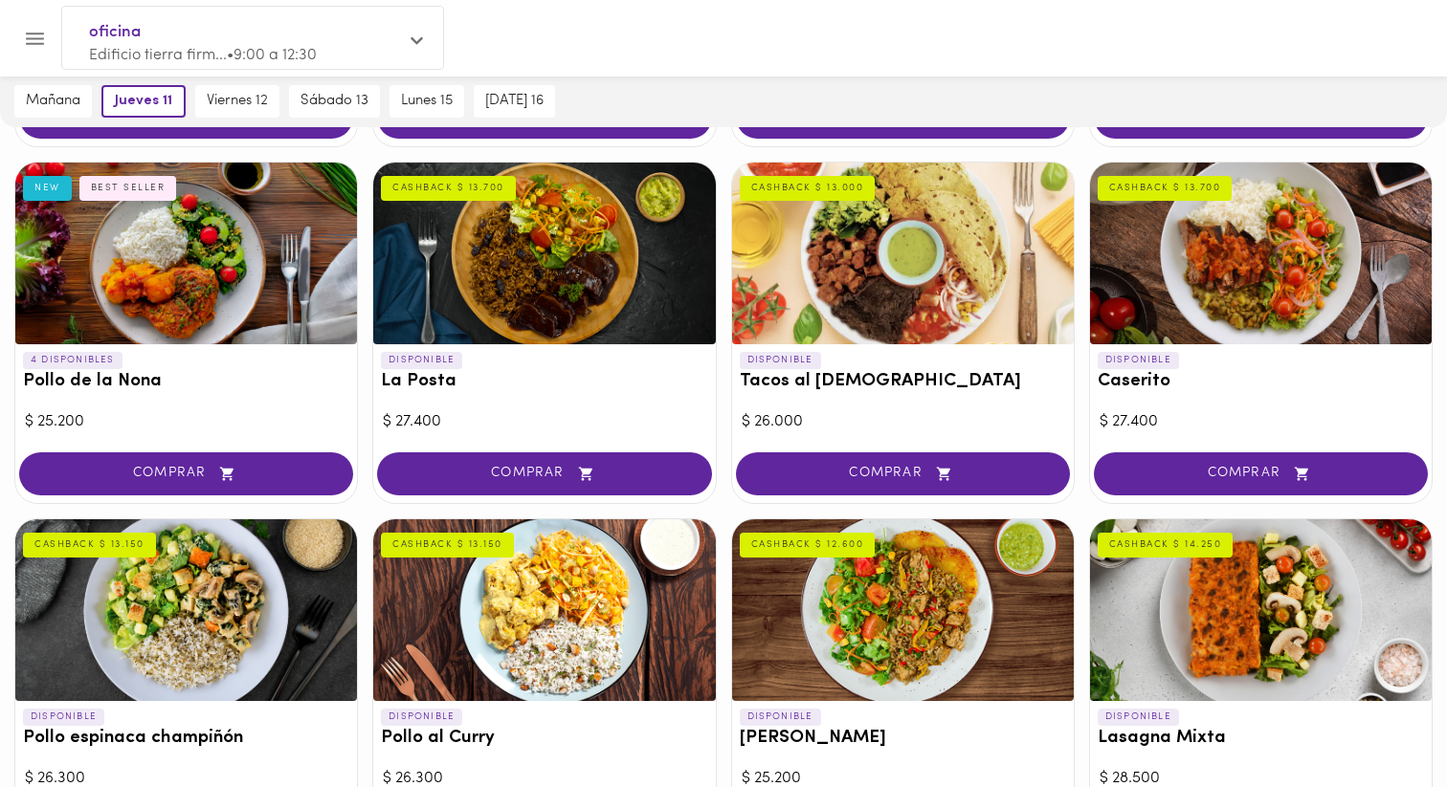
click at [526, 297] on div at bounding box center [544, 254] width 342 height 182
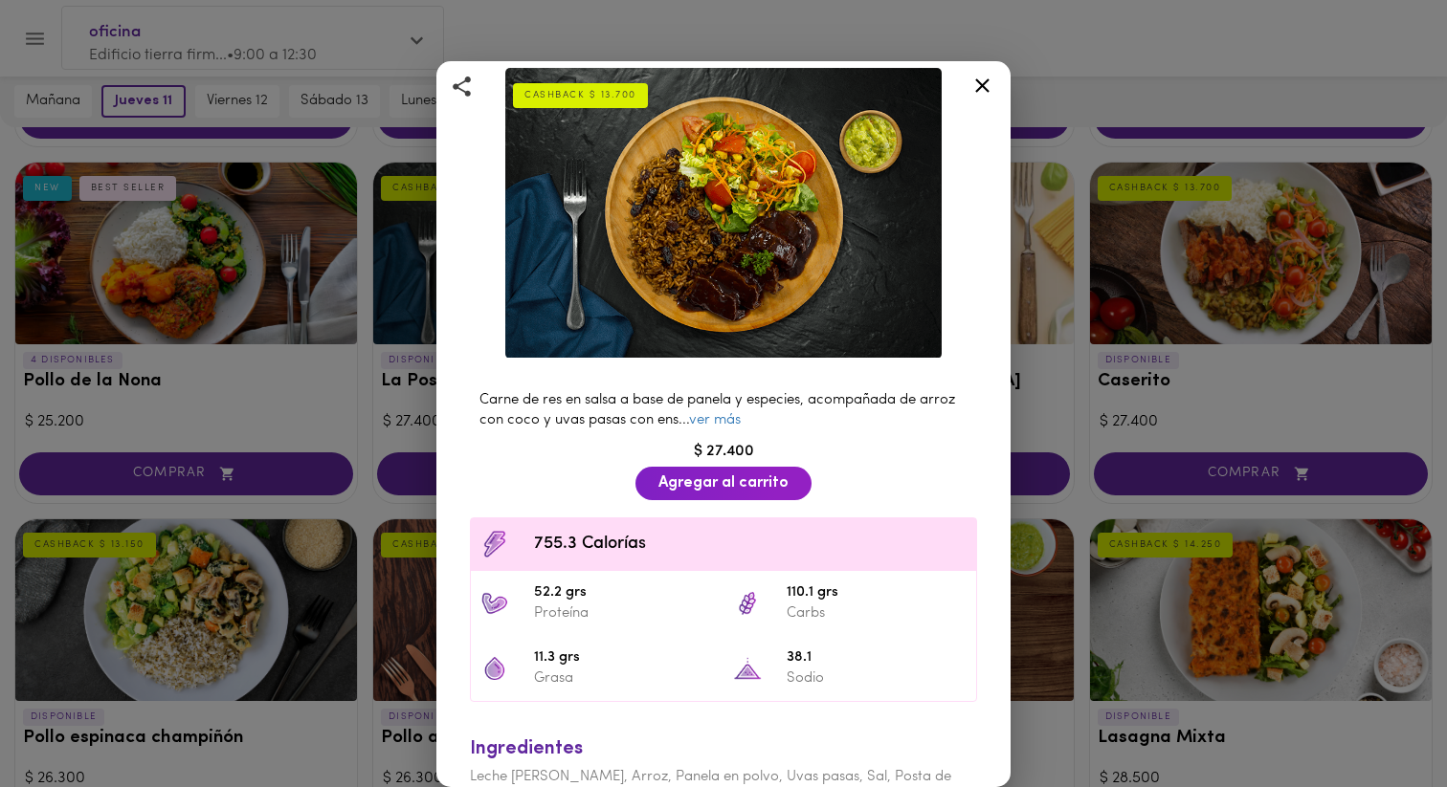
scroll to position [177, 0]
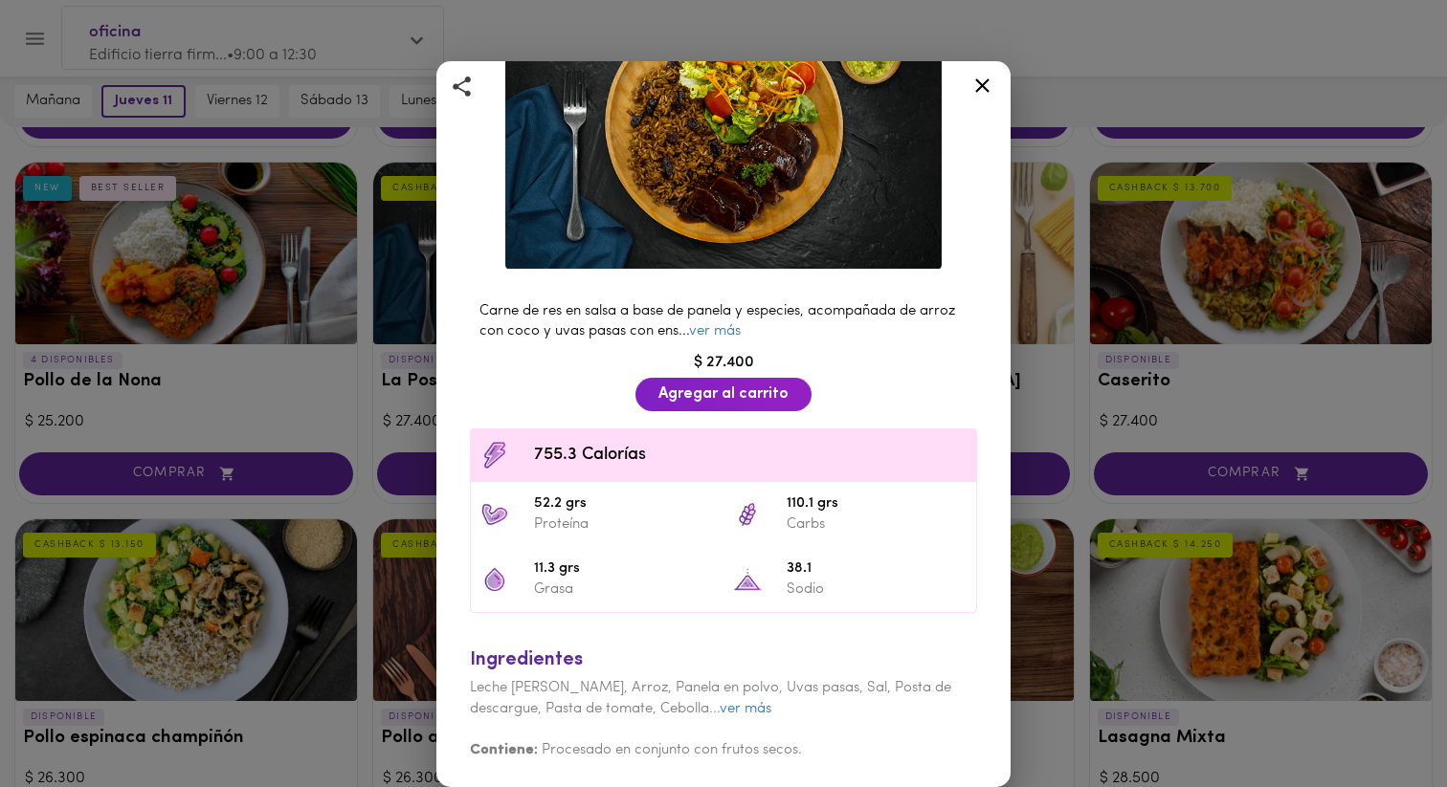
click at [289, 236] on div "La Posta con Arroz [PERSON_NAME] Artesanal CASHBACK $ 13.700 Carne de res en sa…" at bounding box center [723, 393] width 1447 height 787
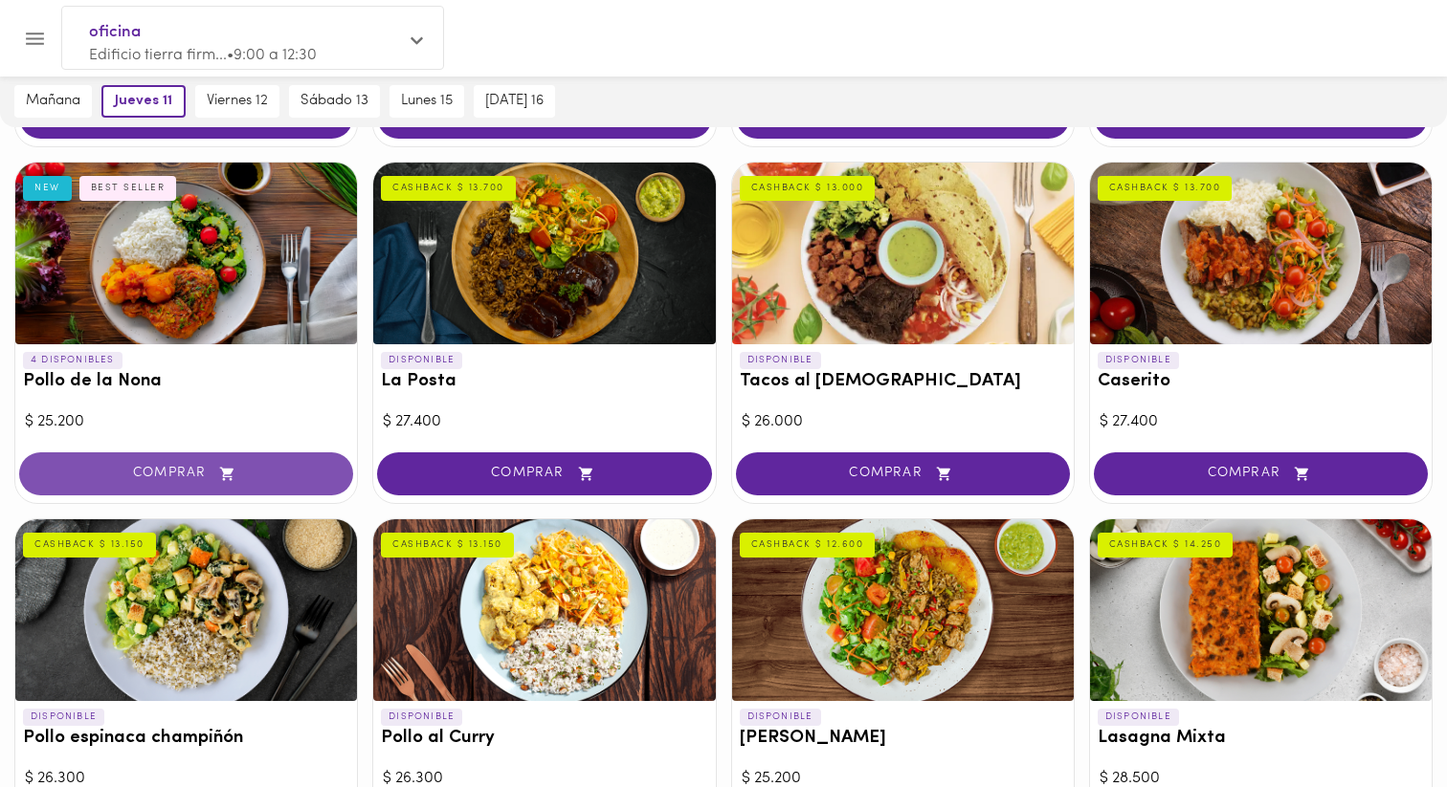
click at [254, 471] on span "COMPRAR" at bounding box center [186, 474] width 286 height 16
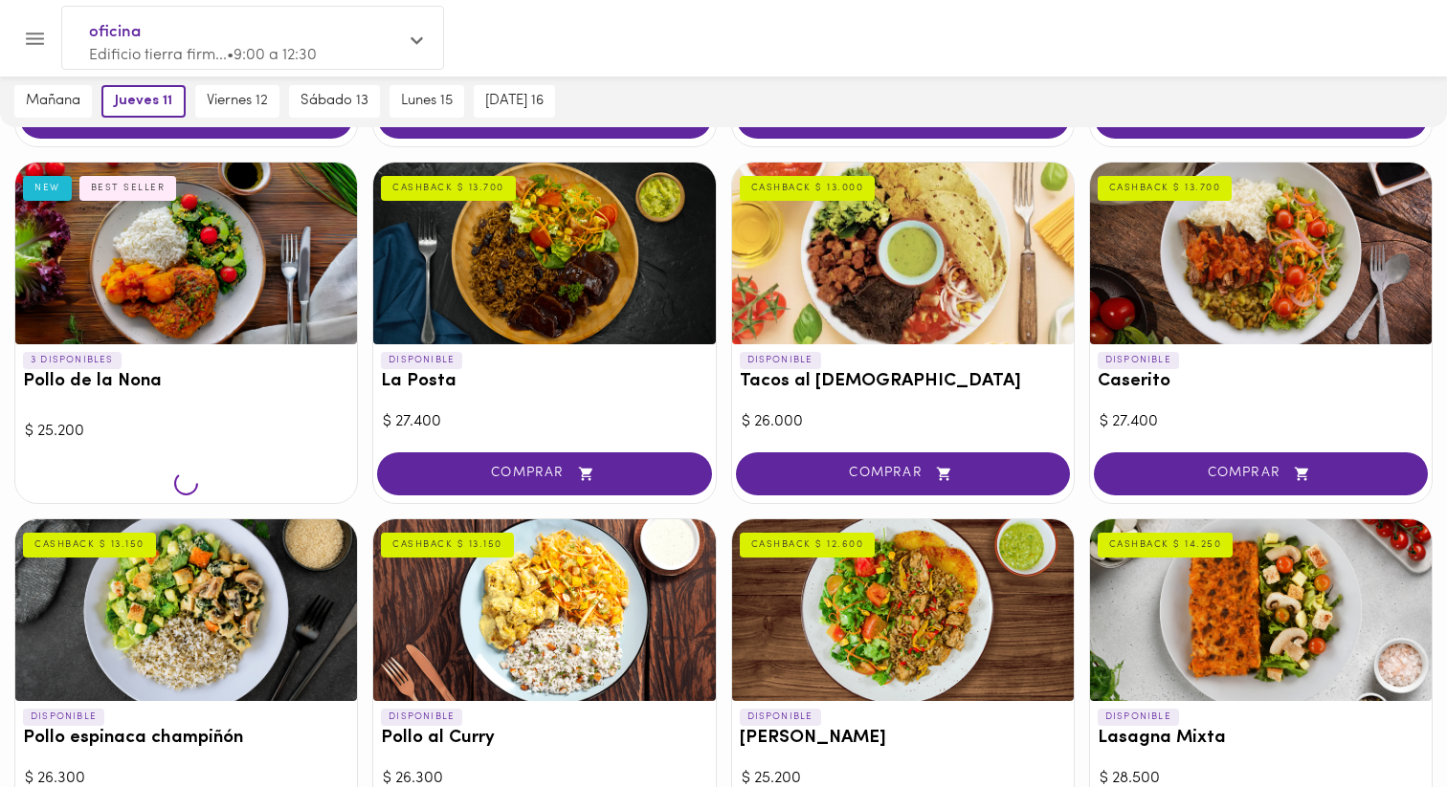
scroll to position [815, 0]
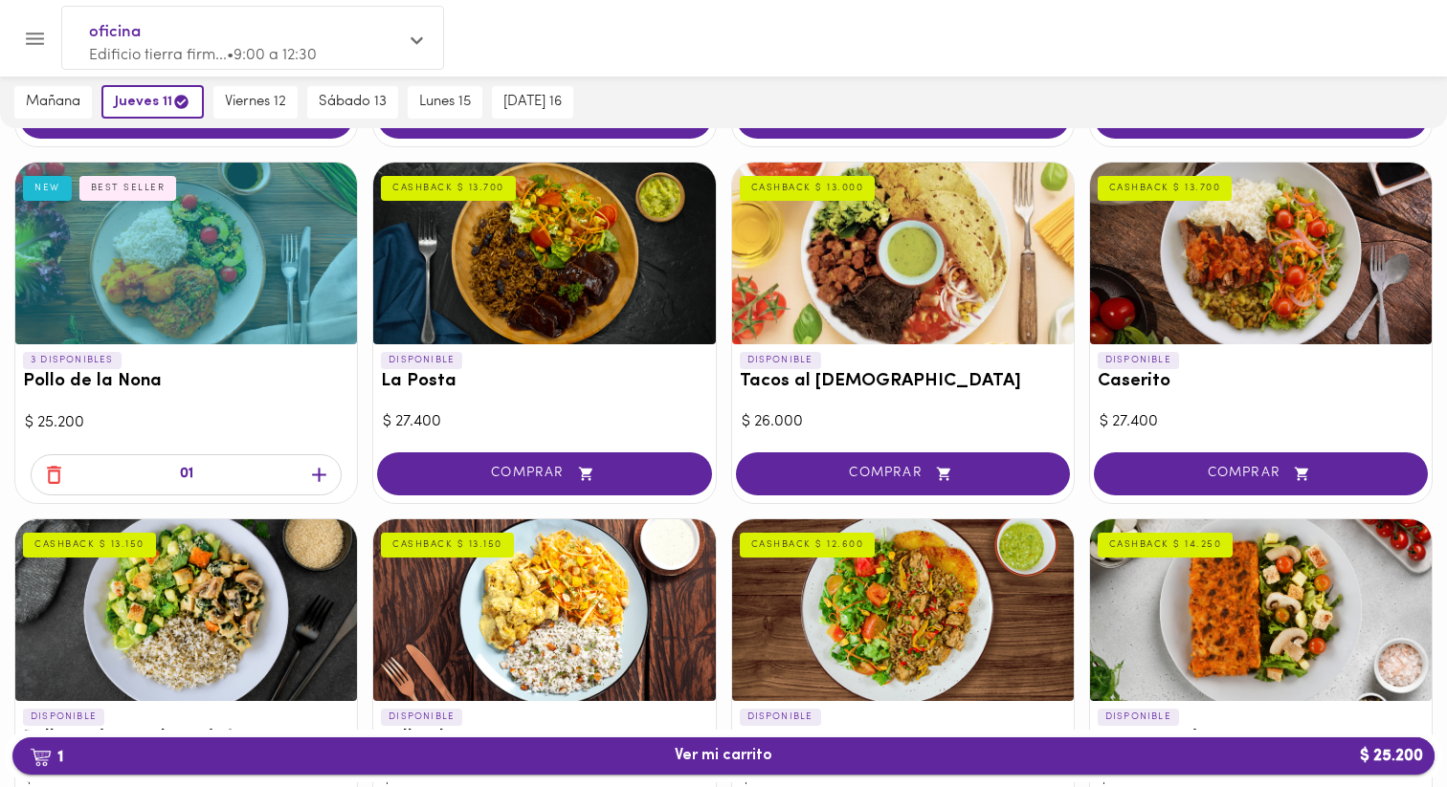
click at [465, 755] on span "1 Ver mi carrito $ 25.200" at bounding box center [723, 756] width 1391 height 18
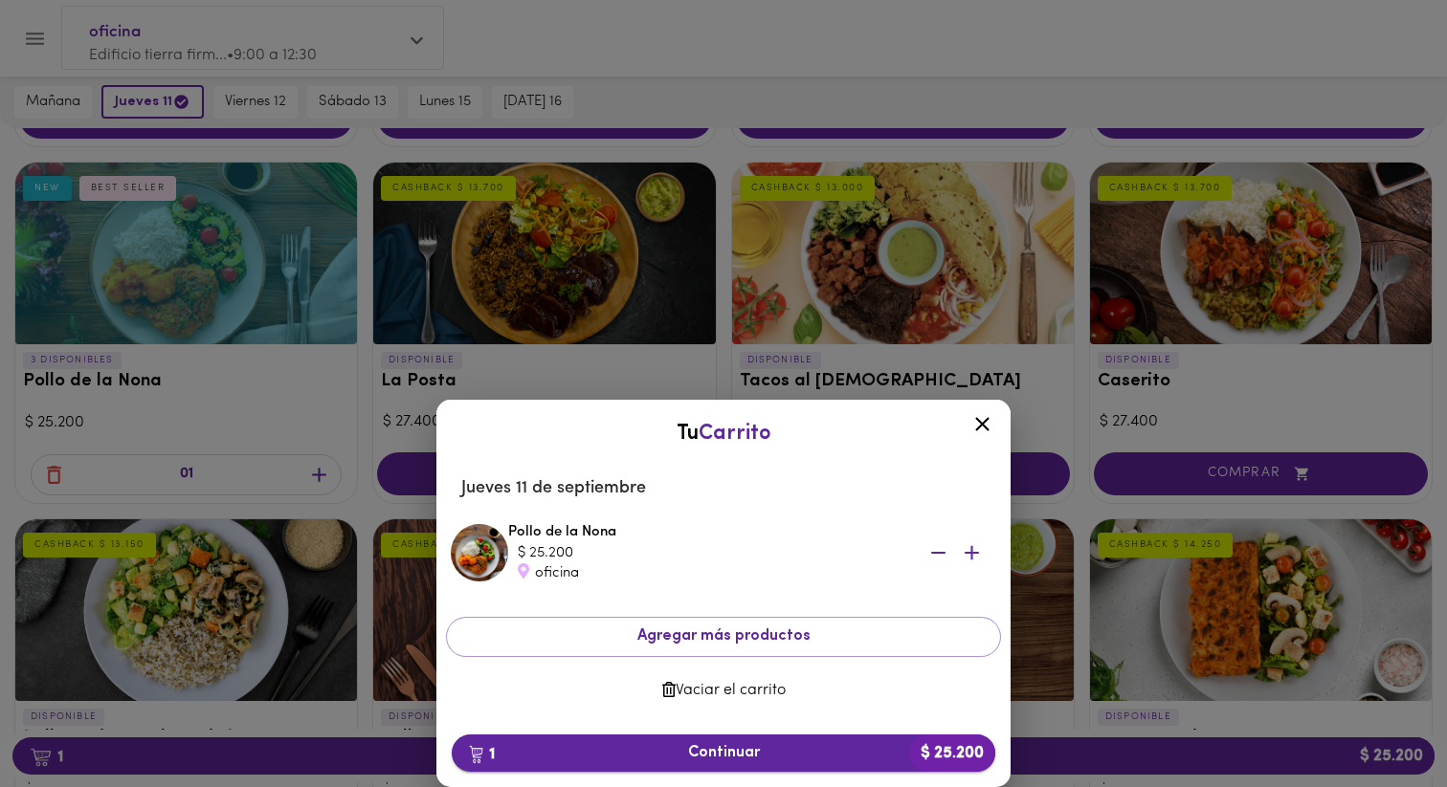
click at [663, 753] on span "1 Continuar $ 25.200" at bounding box center [723, 753] width 513 height 18
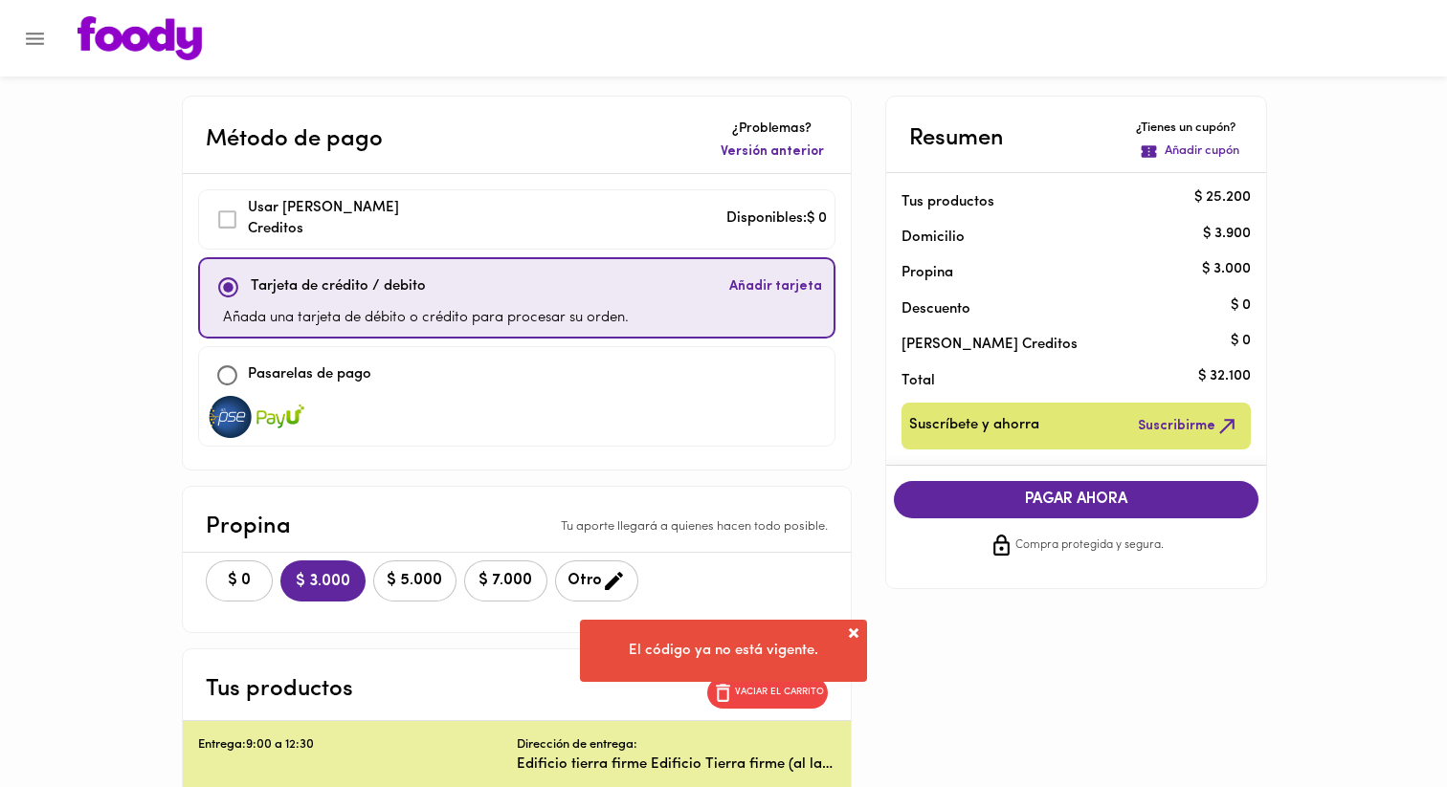
click at [228, 221] on div "Usar [PERSON_NAME] Creditos" at bounding box center [331, 219] width 248 height 43
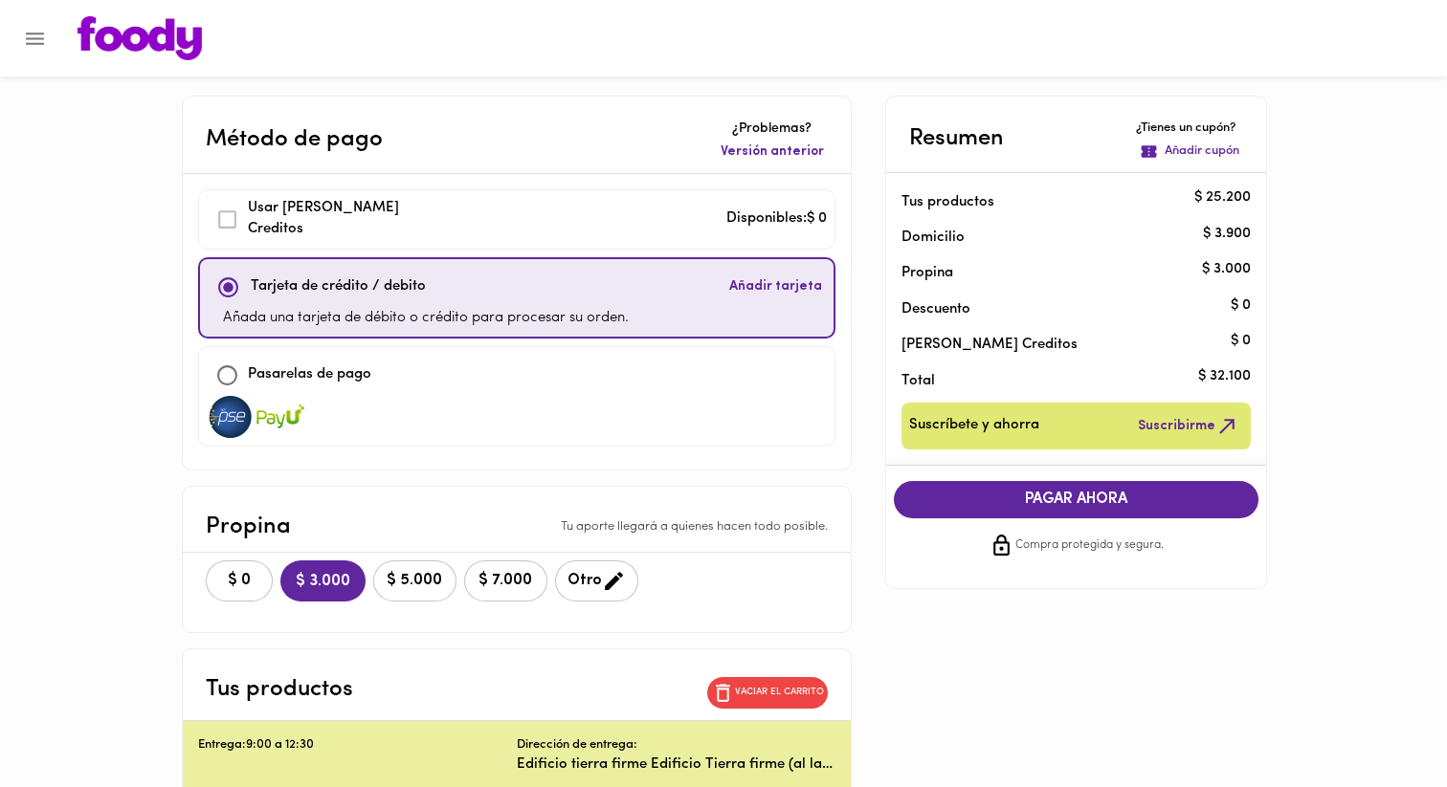
click at [39, 41] on icon "Menu" at bounding box center [35, 39] width 24 height 24
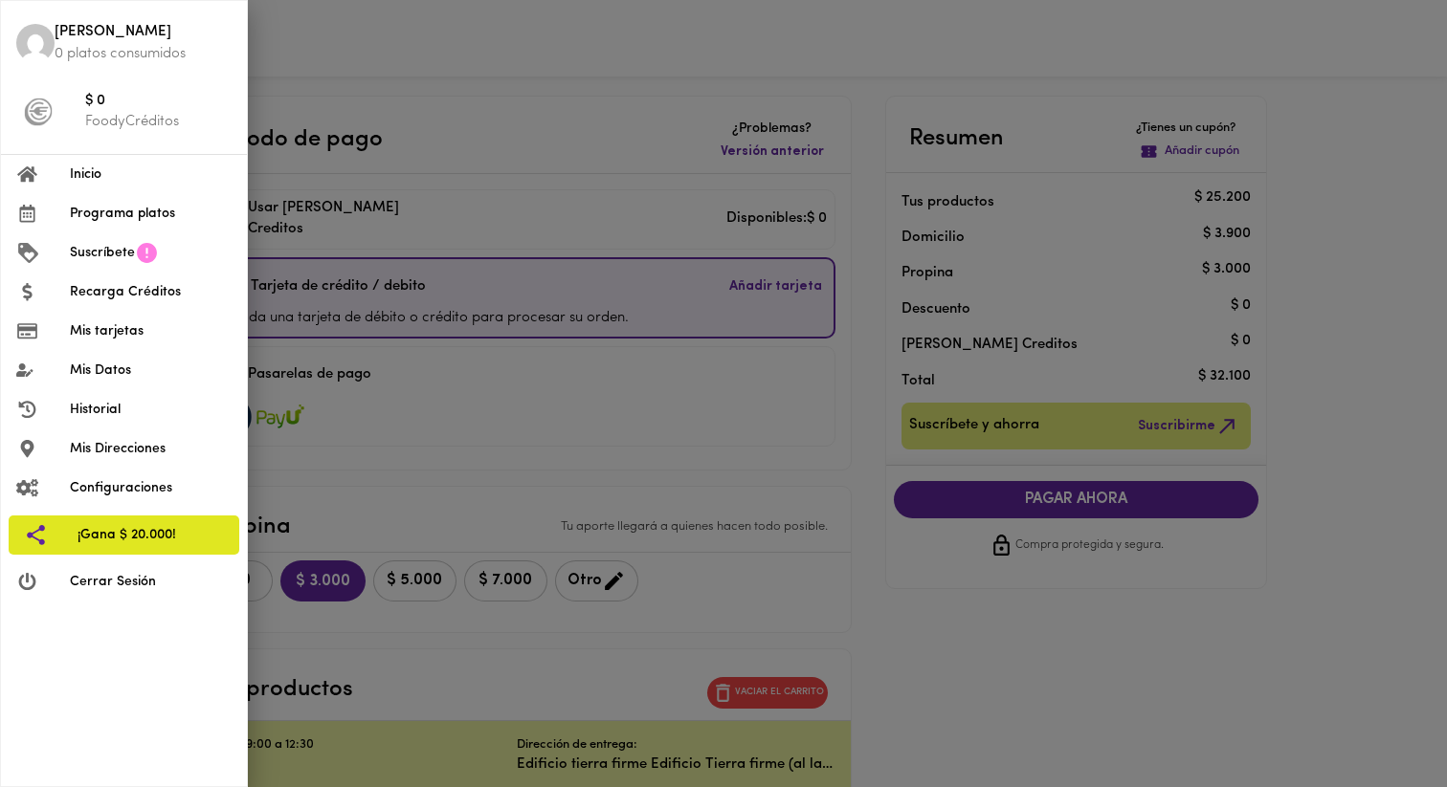
click at [110, 299] on span "Recarga Créditos" at bounding box center [151, 292] width 162 height 20
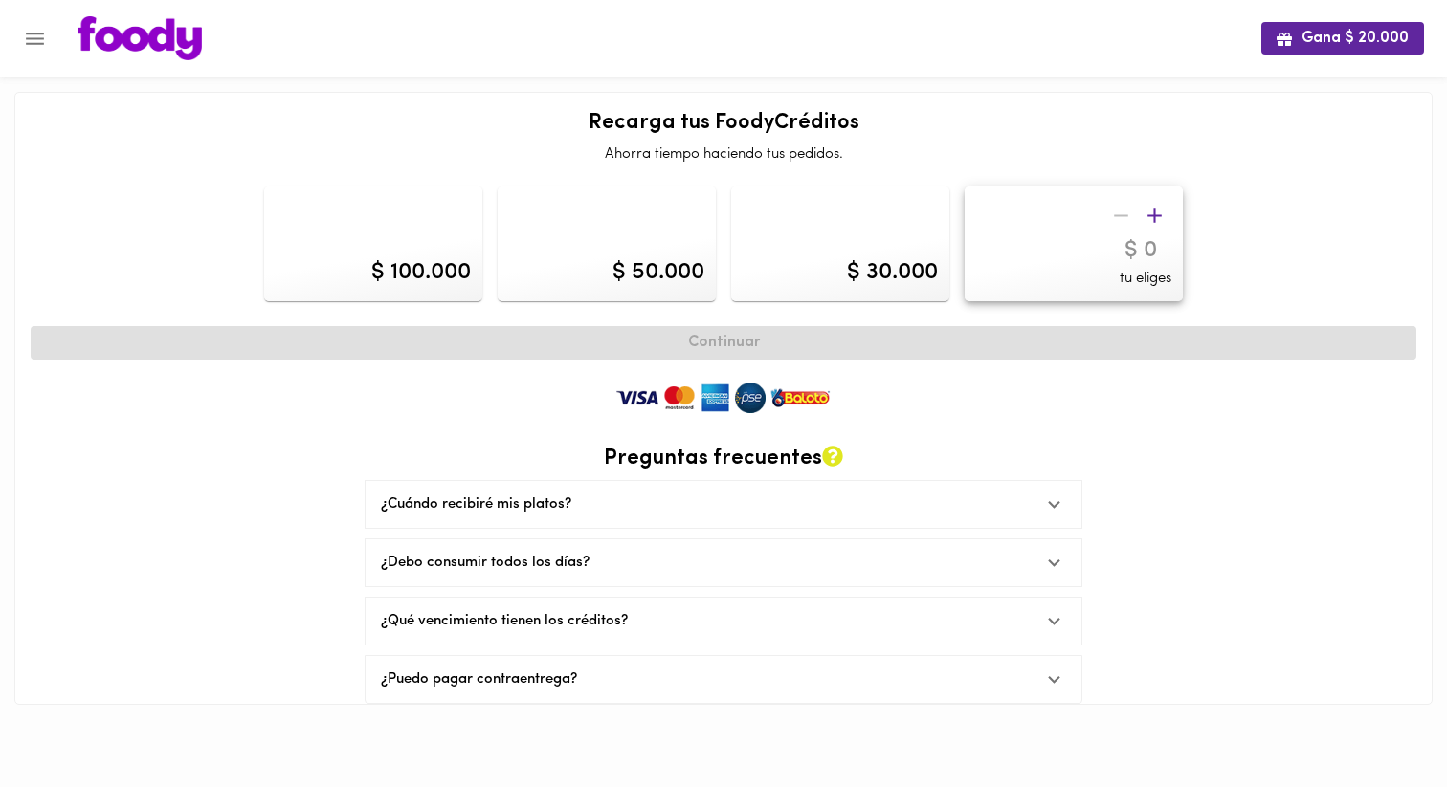
click at [583, 501] on div "¿Cuándo recibiré mis platos?" at bounding box center [706, 505] width 650 height 20
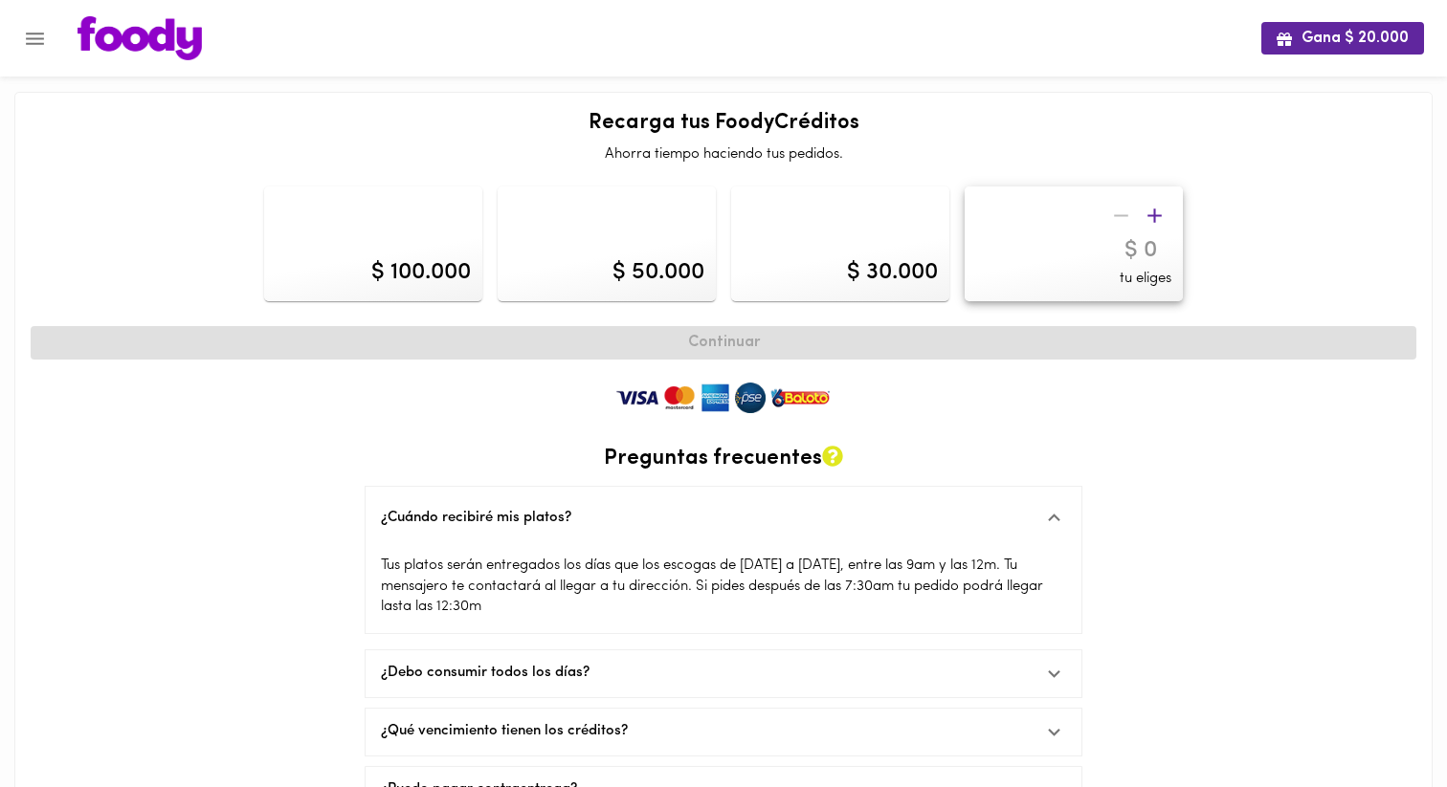
click at [583, 501] on div "¿Cuándo recibiré mis platos?" at bounding box center [723, 517] width 716 height 61
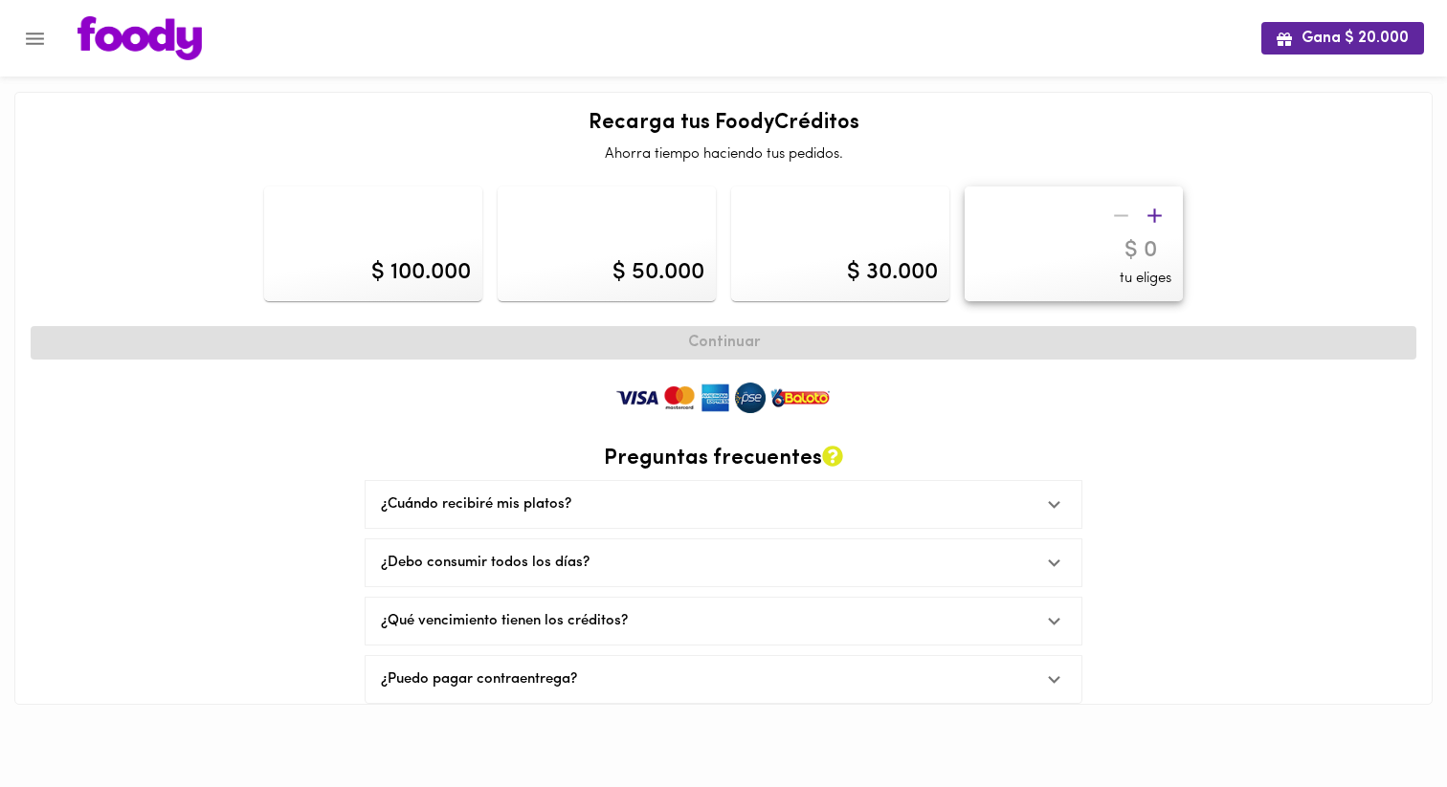
click at [411, 257] on div "$ 100.000" at bounding box center [421, 272] width 100 height 33
type input "100000"
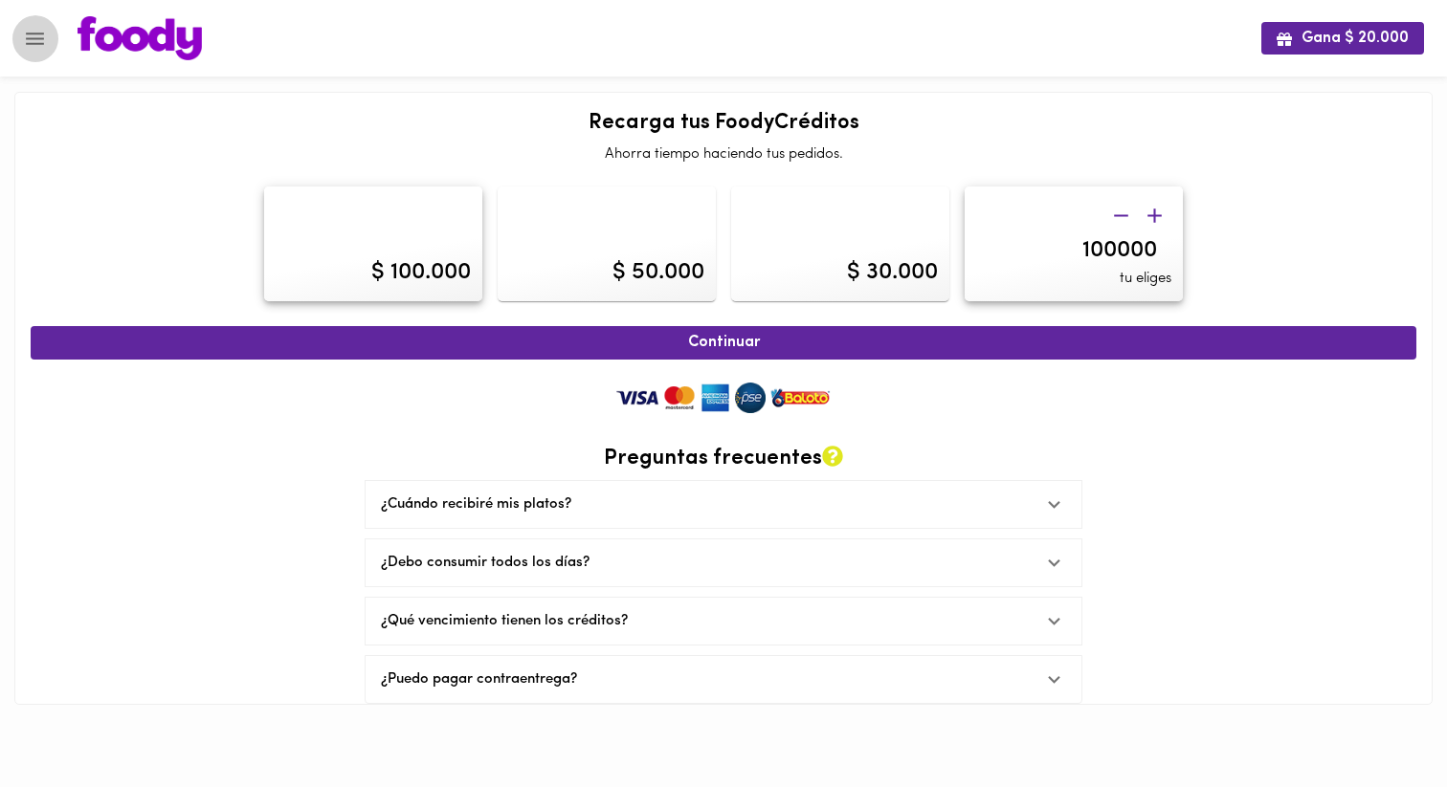
click at [26, 32] on icon "Menu" at bounding box center [35, 39] width 24 height 24
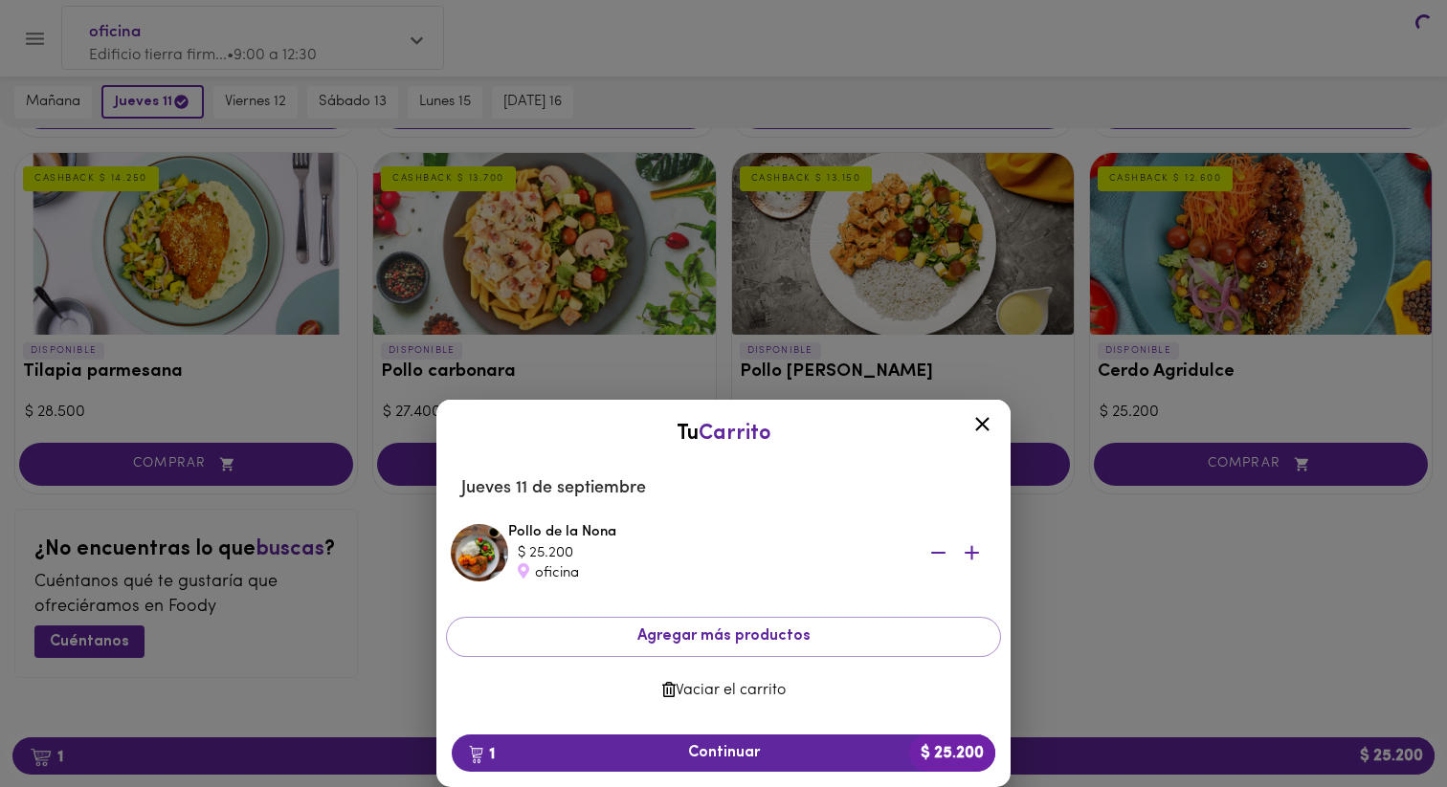
scroll to position [815, 0]
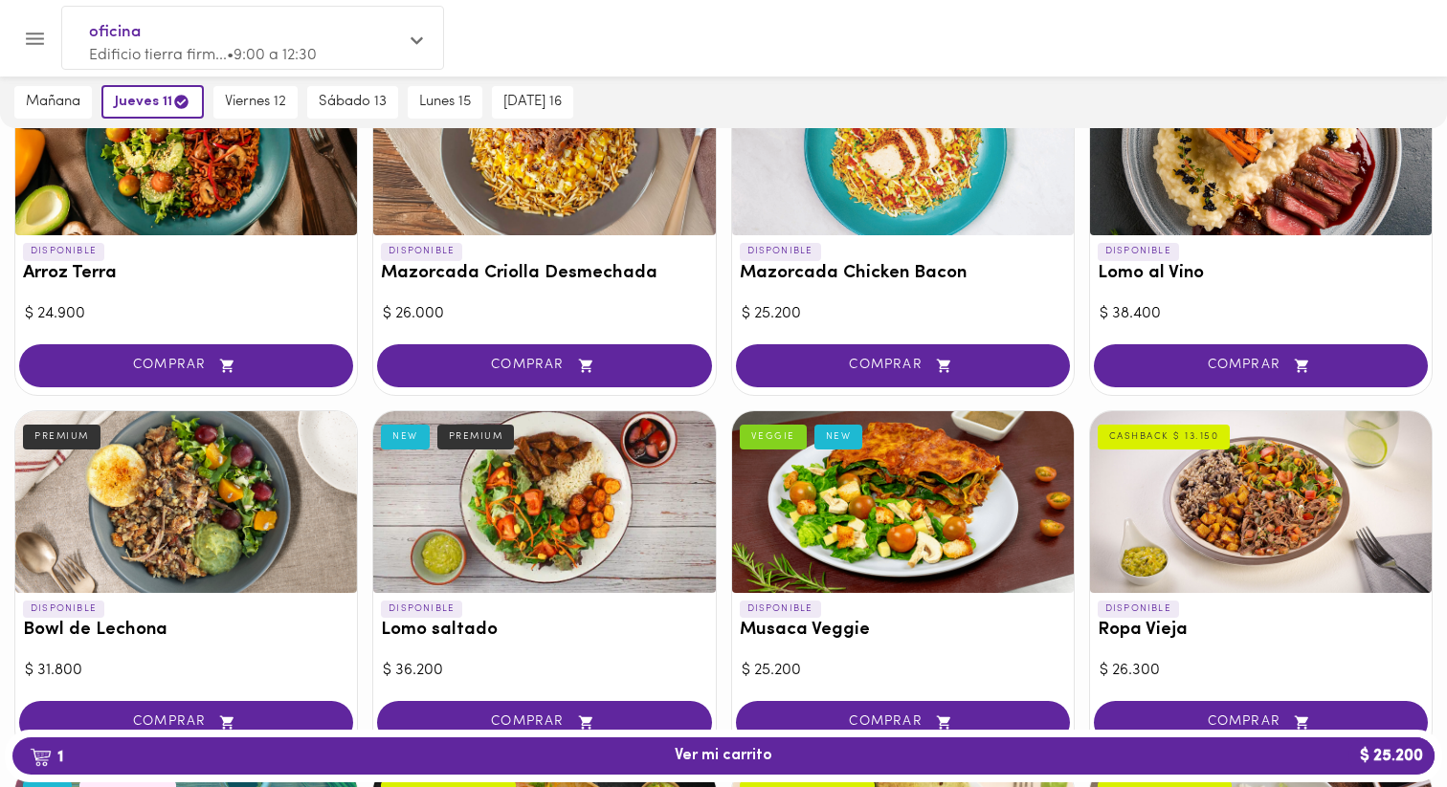
scroll to position [210, 0]
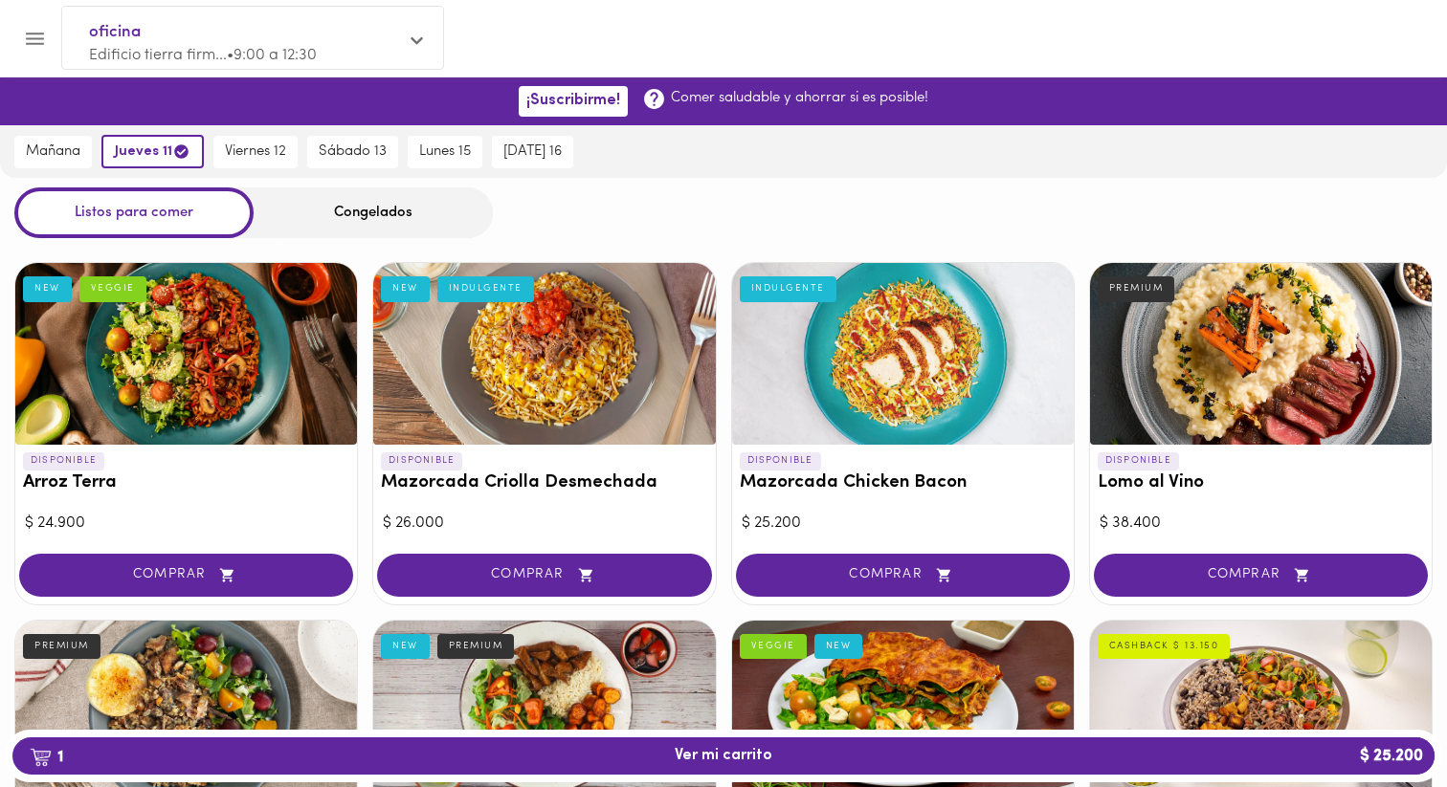
scroll to position [881, 0]
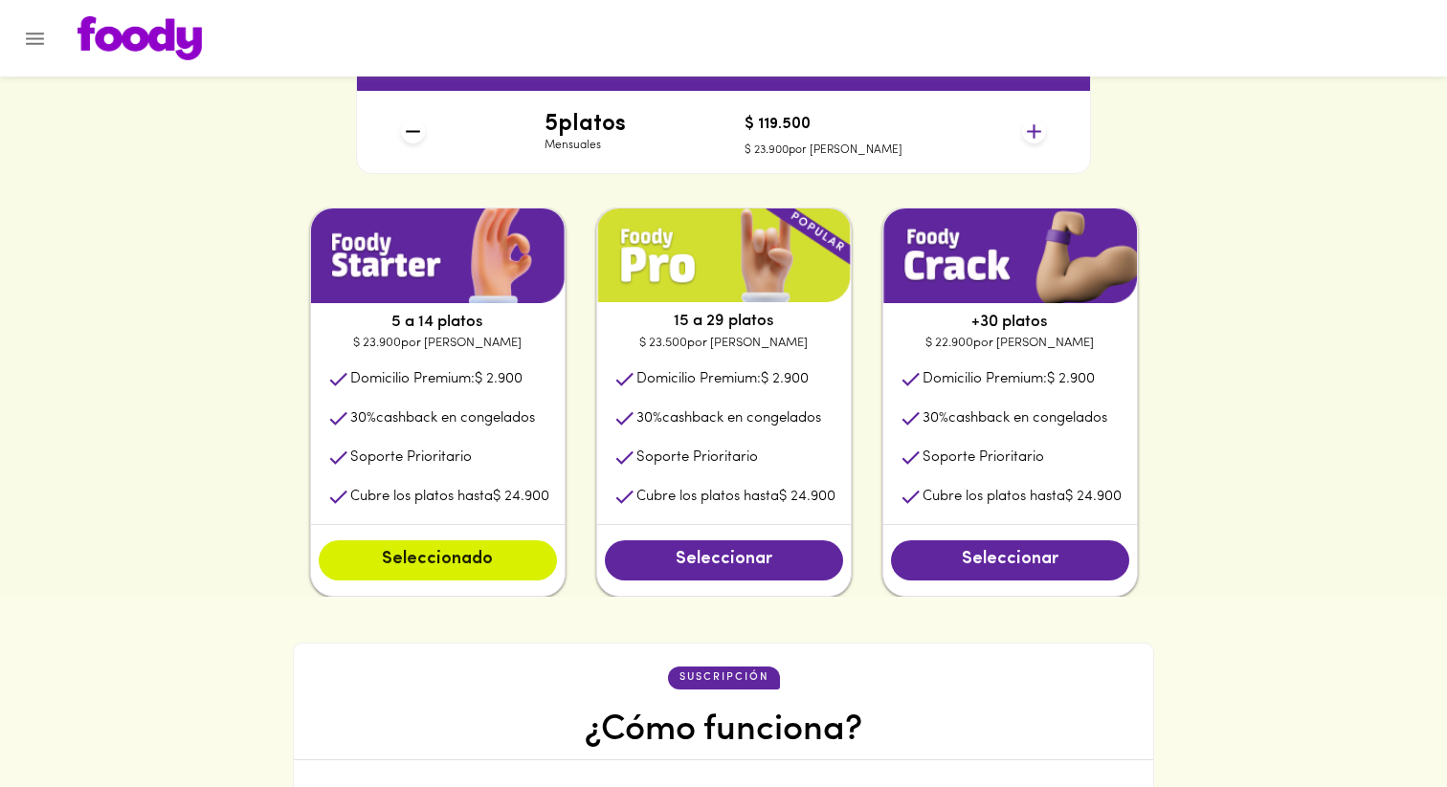
click at [1030, 122] on icon at bounding box center [1034, 132] width 24 height 24
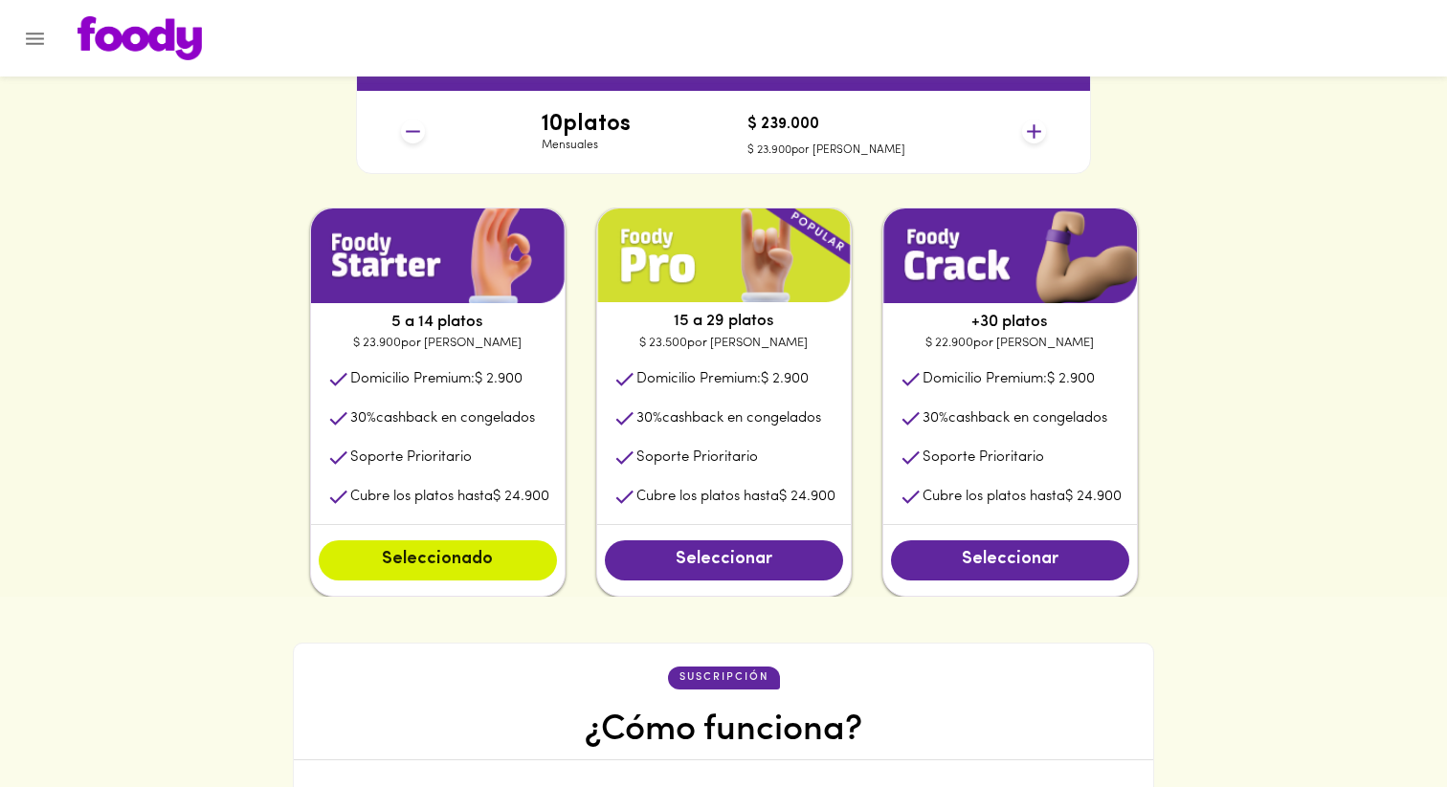
click at [1030, 122] on icon at bounding box center [1034, 132] width 24 height 24
click at [511, 283] on img at bounding box center [438, 256] width 254 height 95
click at [1022, 124] on div "11 platos Mensuales $ 262.900 $ 23.900 por plato" at bounding box center [722, 132] width 659 height 82
click at [1030, 127] on icon at bounding box center [1034, 132] width 24 height 24
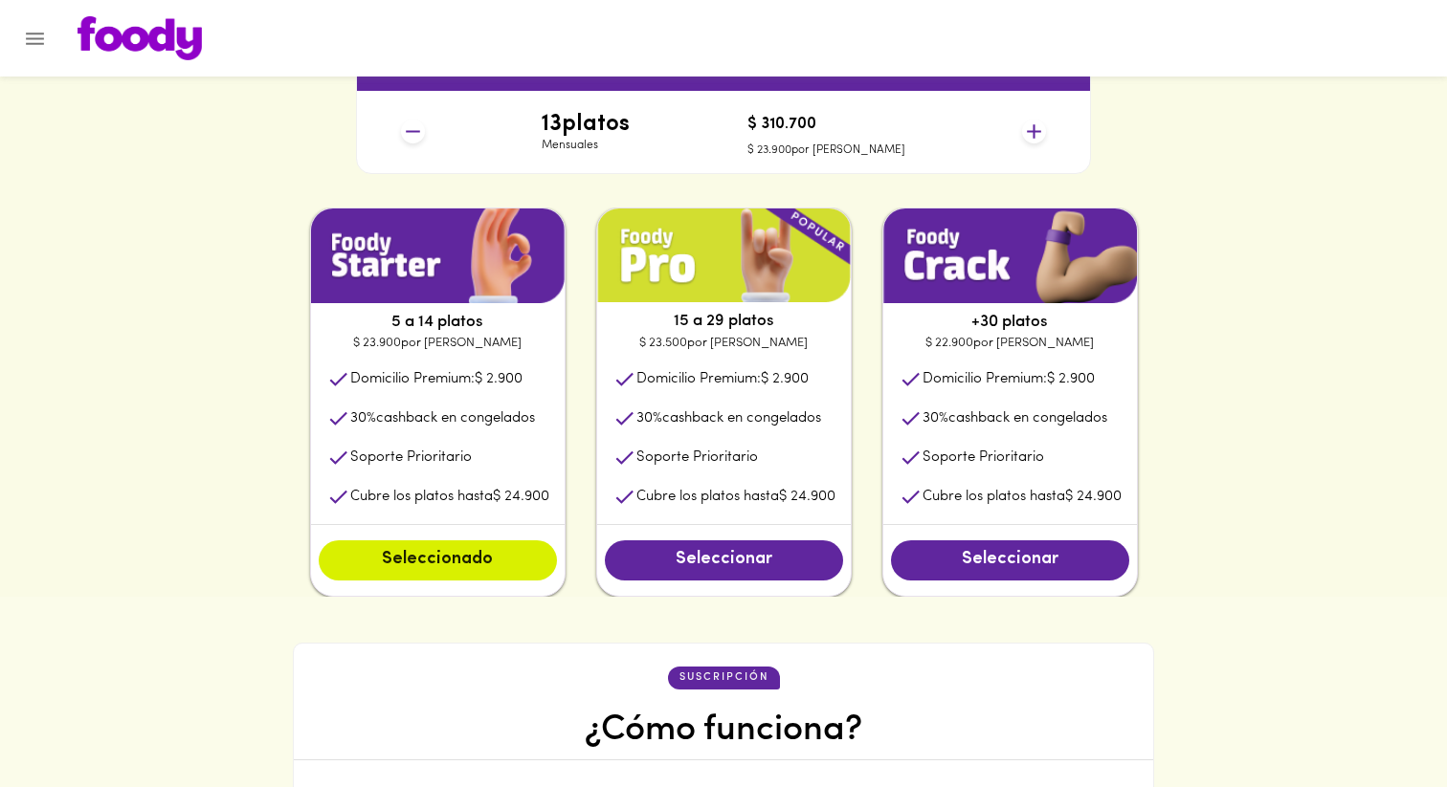
click at [1030, 127] on icon at bounding box center [1034, 132] width 24 height 24
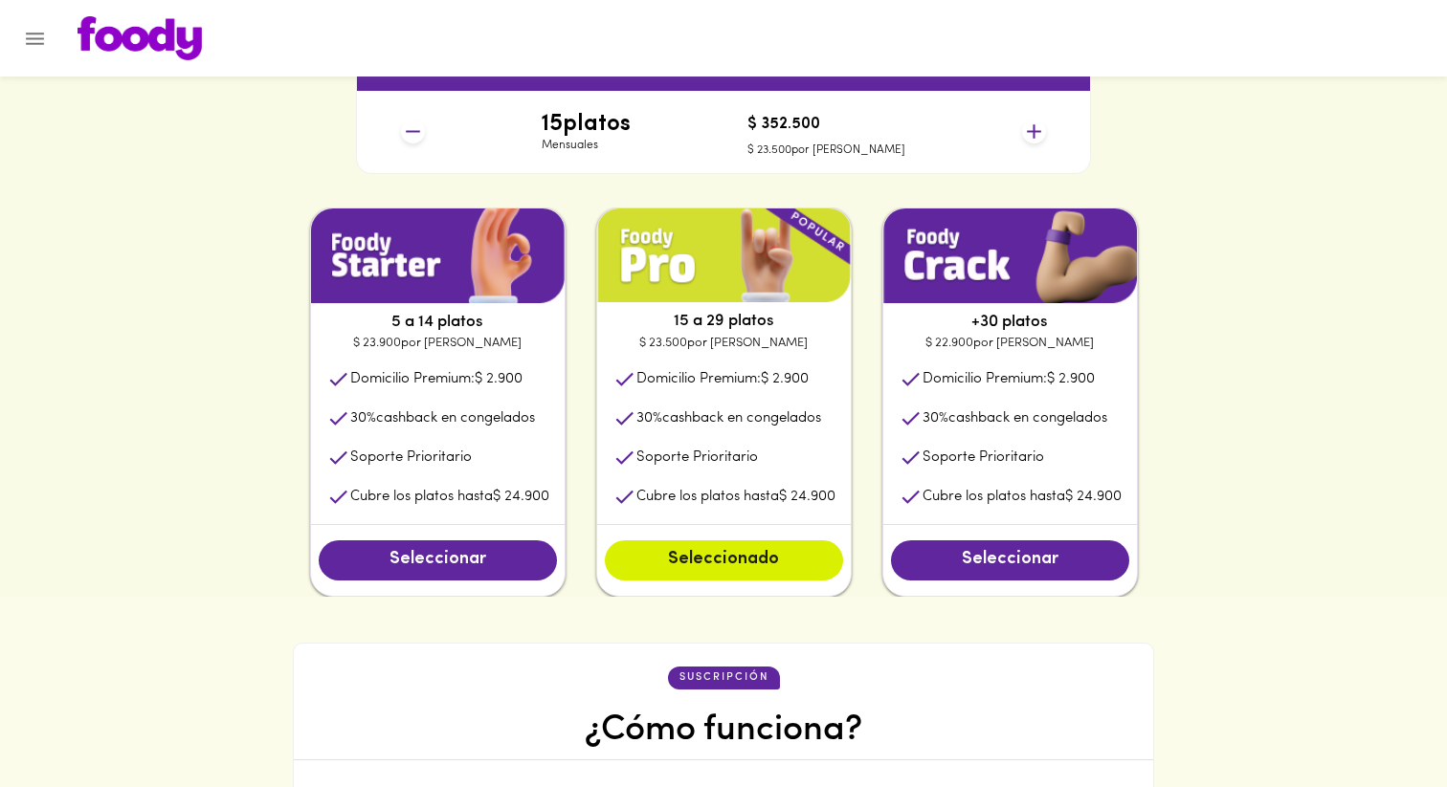
click at [1030, 127] on icon at bounding box center [1034, 132] width 24 height 24
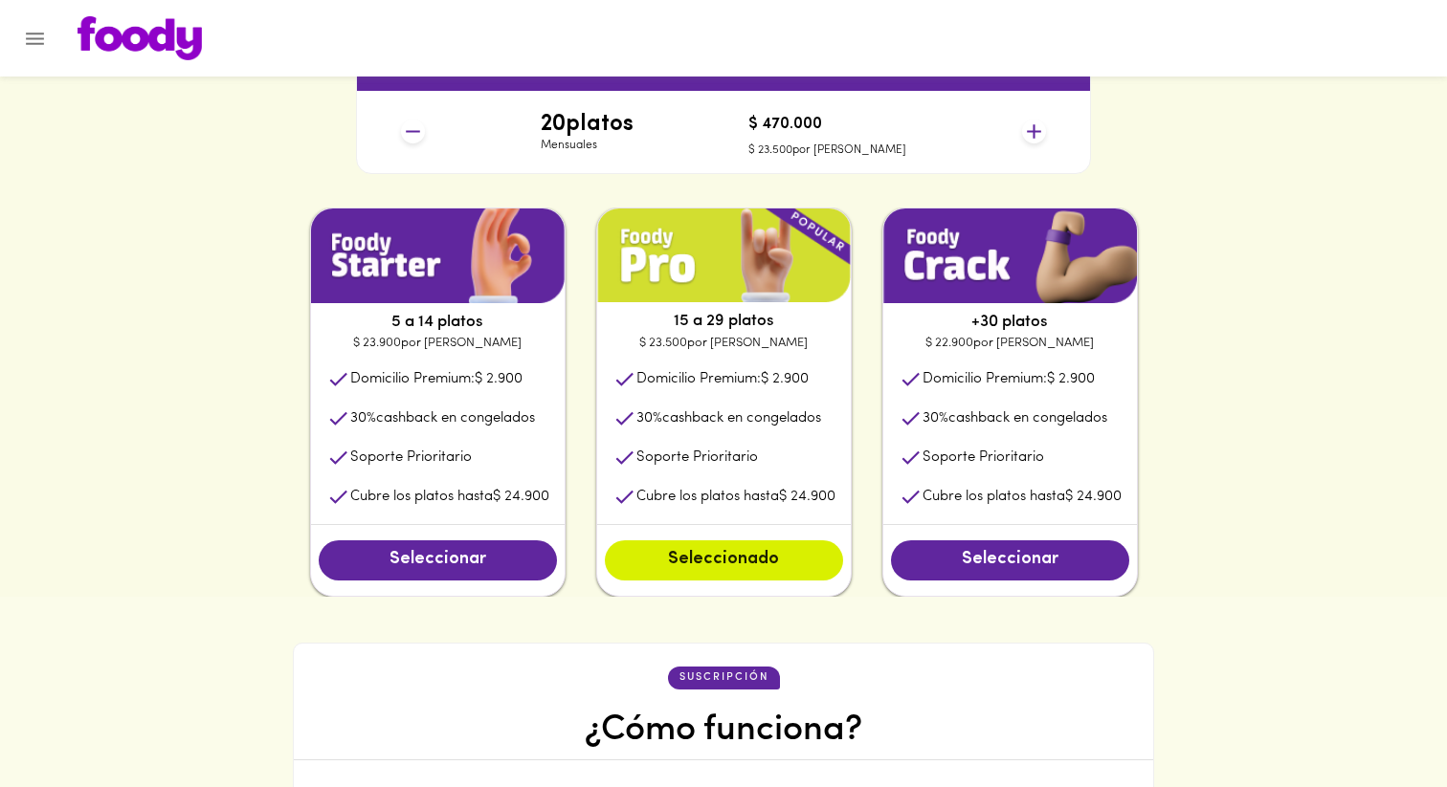
click at [1030, 127] on icon at bounding box center [1034, 132] width 24 height 24
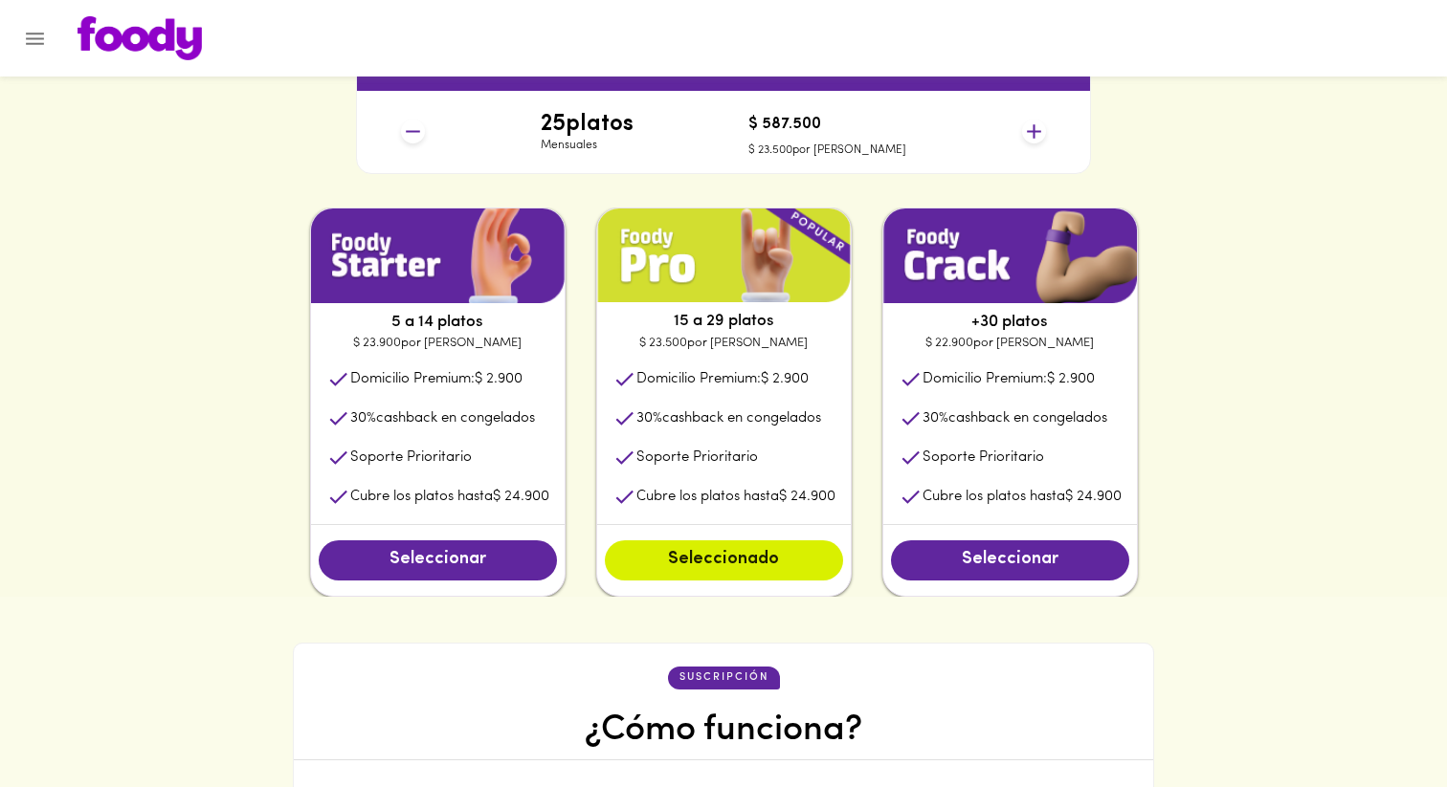
click at [1030, 127] on icon at bounding box center [1034, 132] width 24 height 24
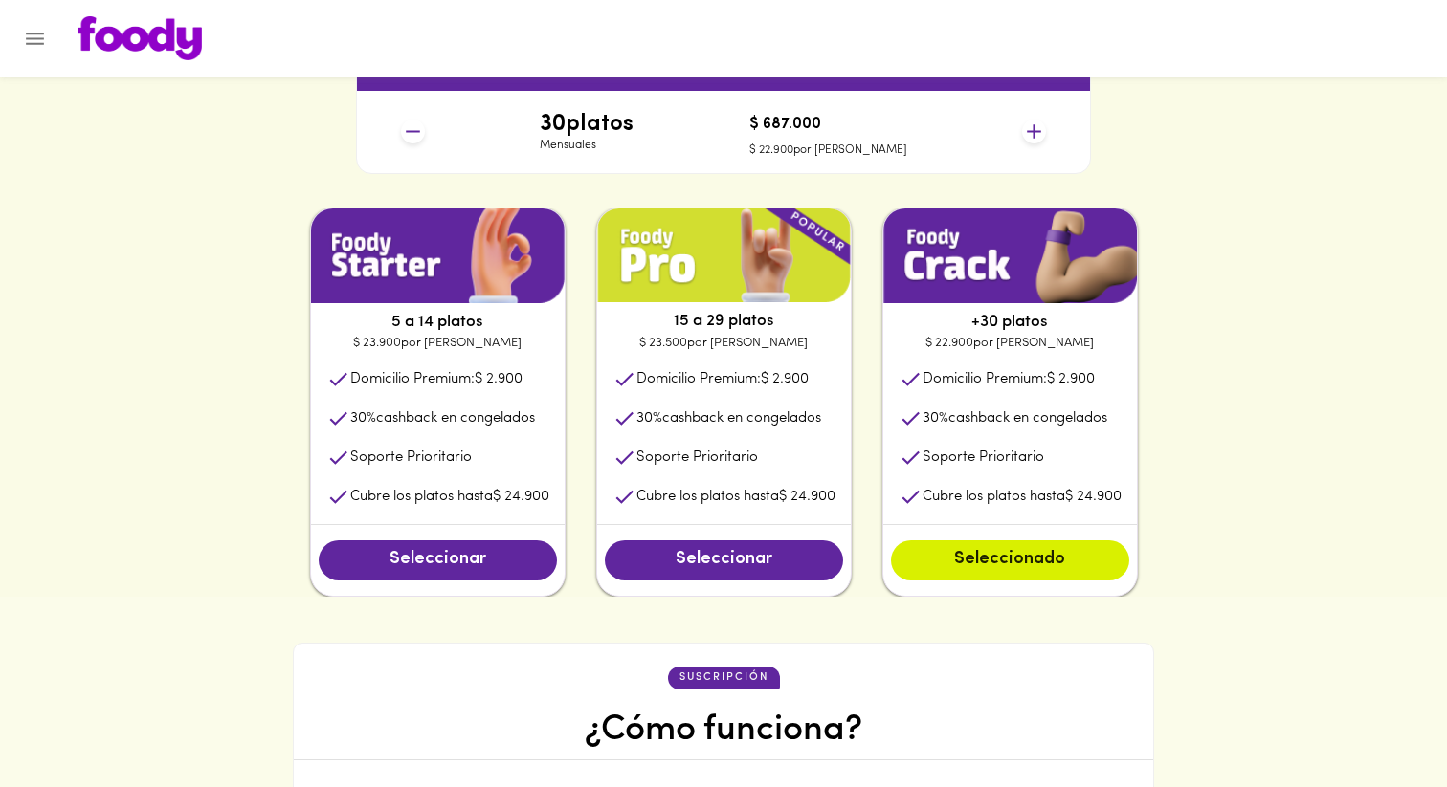
click at [1030, 127] on icon at bounding box center [1034, 132] width 24 height 24
click at [411, 136] on icon at bounding box center [413, 132] width 24 height 24
click at [409, 136] on icon at bounding box center [413, 132] width 24 height 24
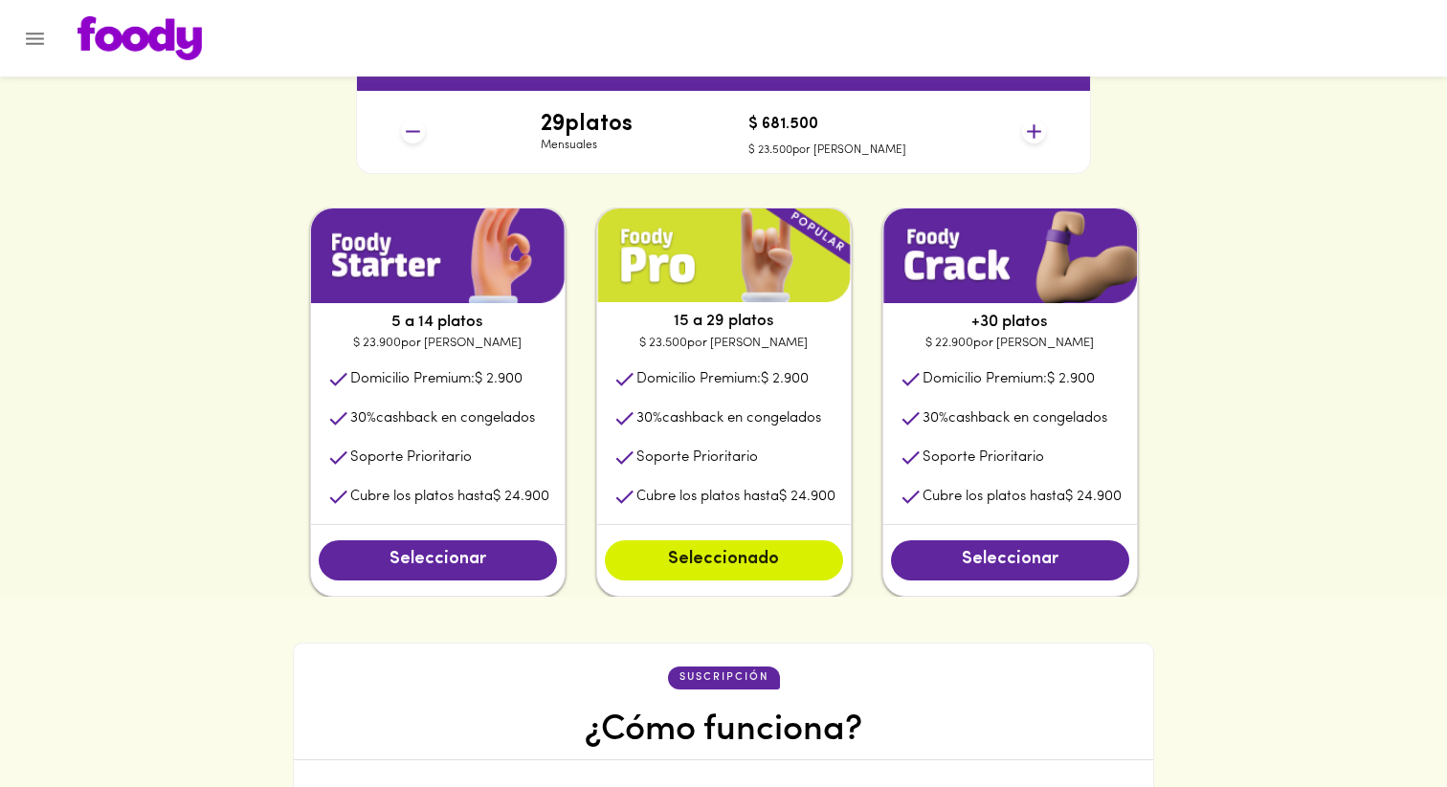
click at [409, 136] on icon at bounding box center [413, 132] width 24 height 24
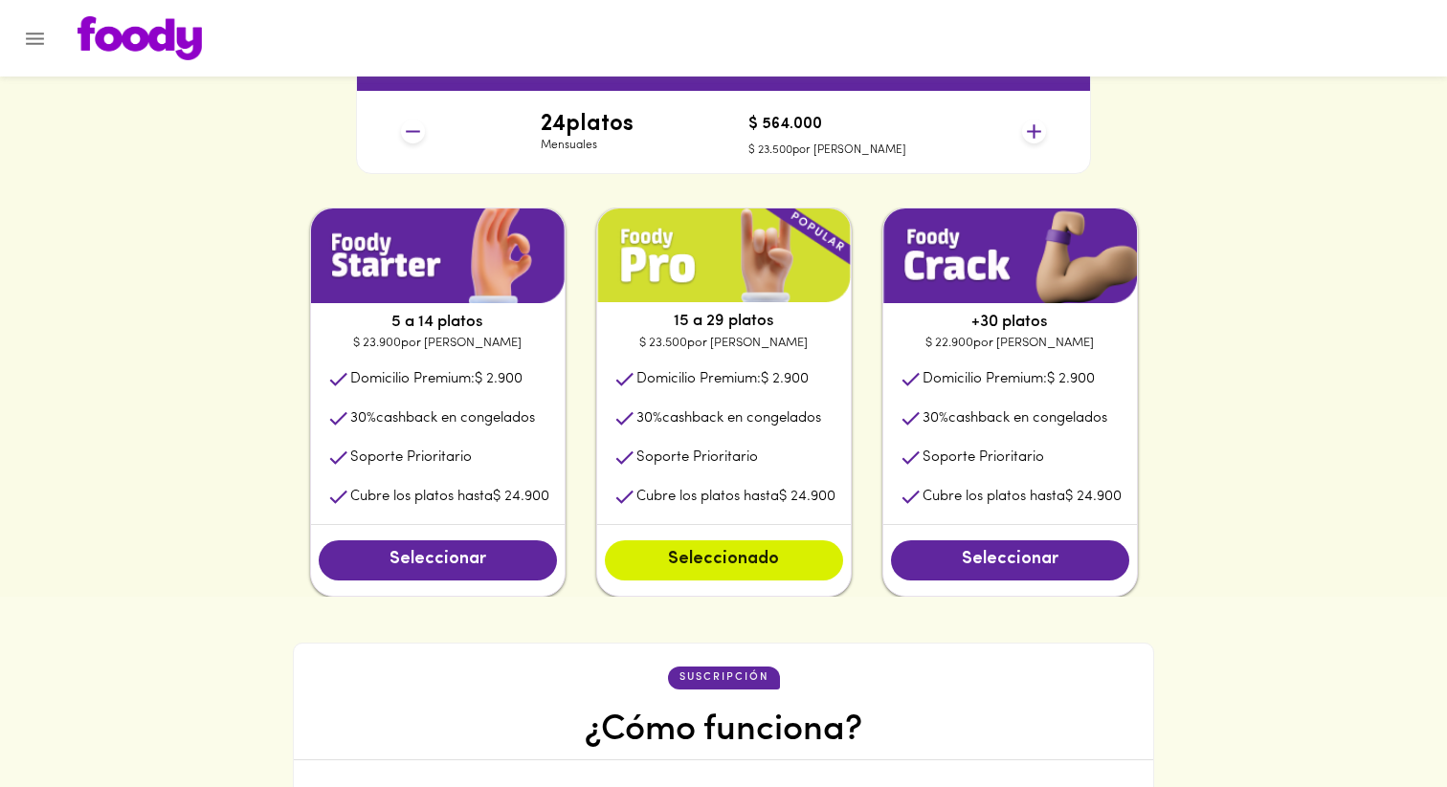
click at [409, 136] on icon at bounding box center [413, 132] width 24 height 24
click at [717, 567] on span "Seleccionado" at bounding box center [724, 560] width 200 height 21
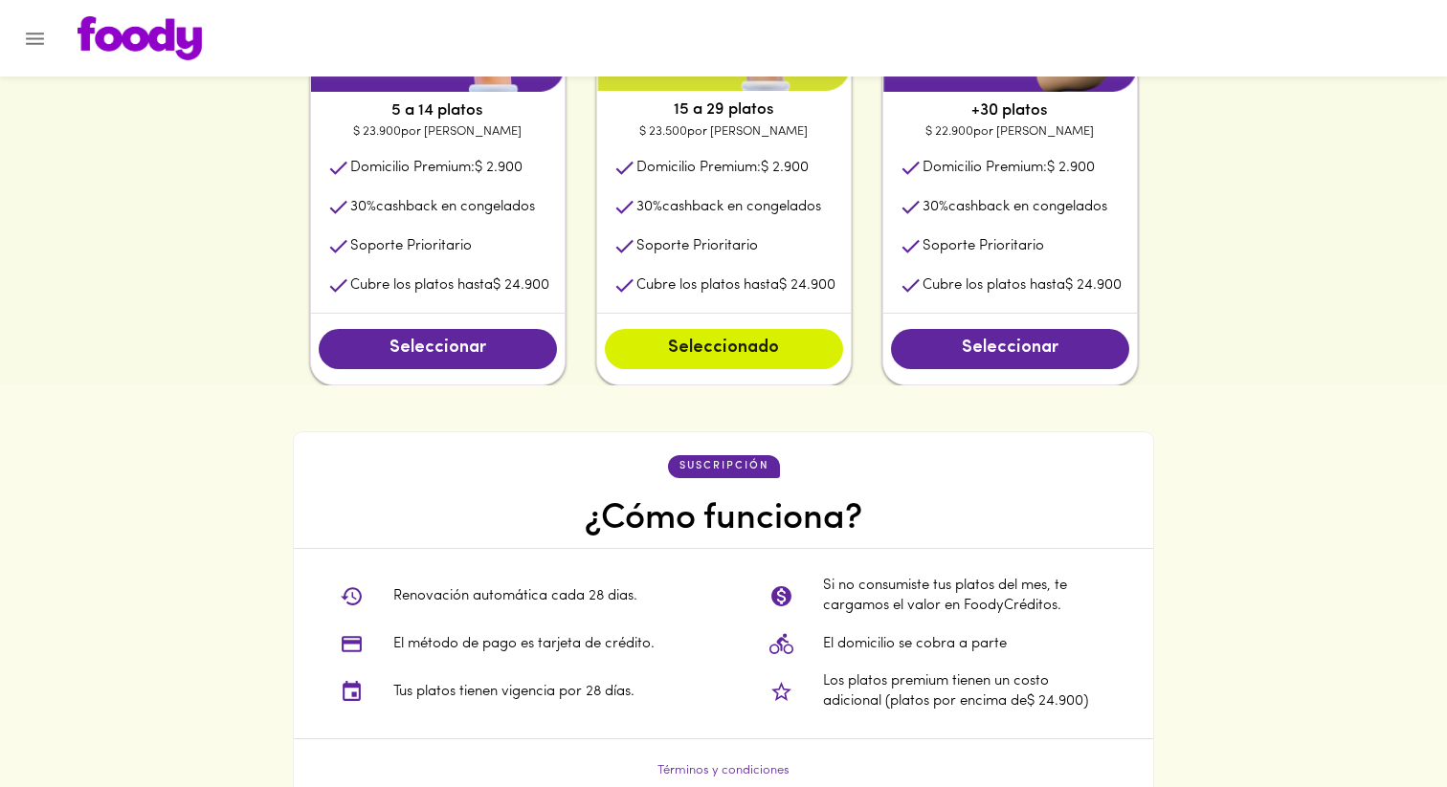
scroll to position [926, 0]
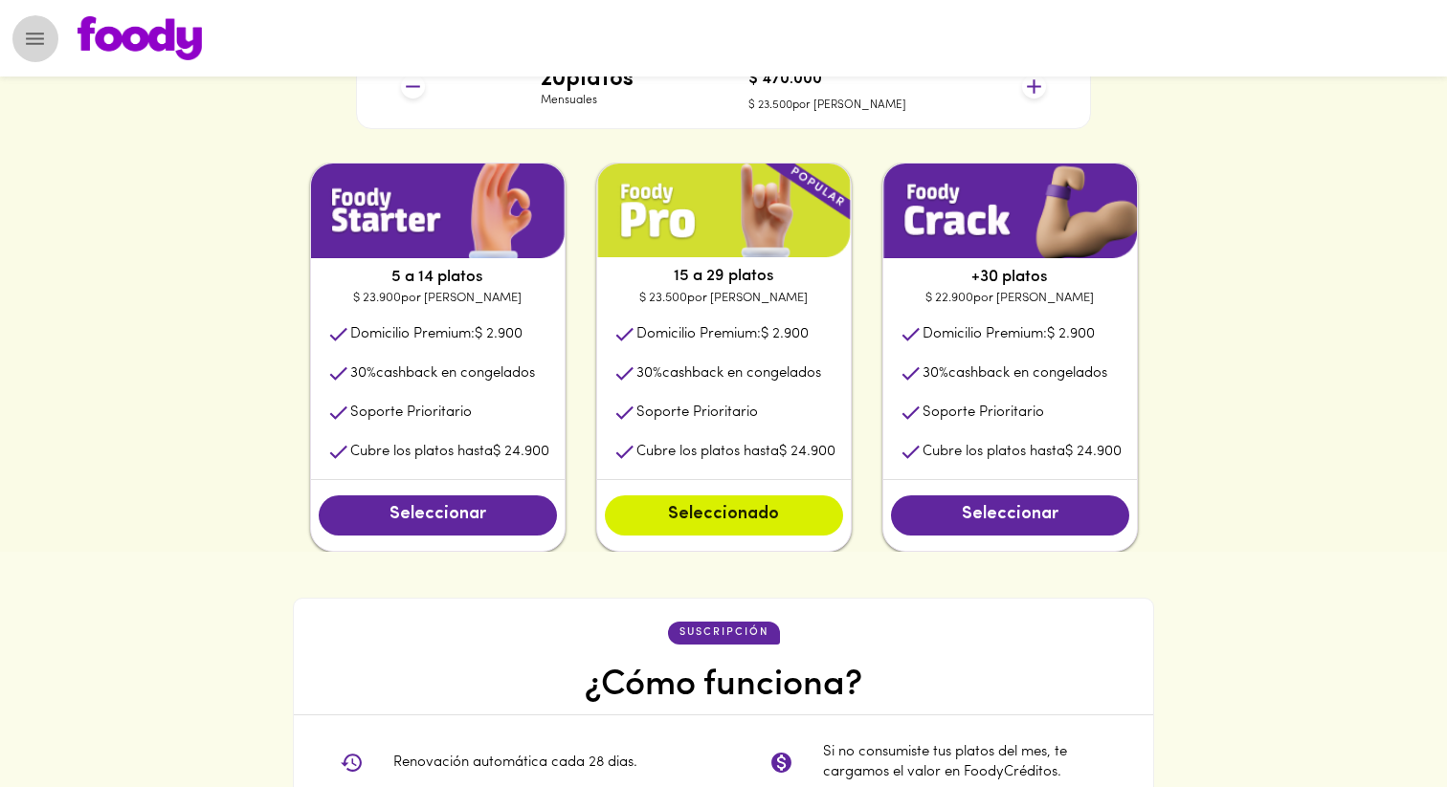
click at [43, 43] on icon "Menu" at bounding box center [35, 39] width 18 height 12
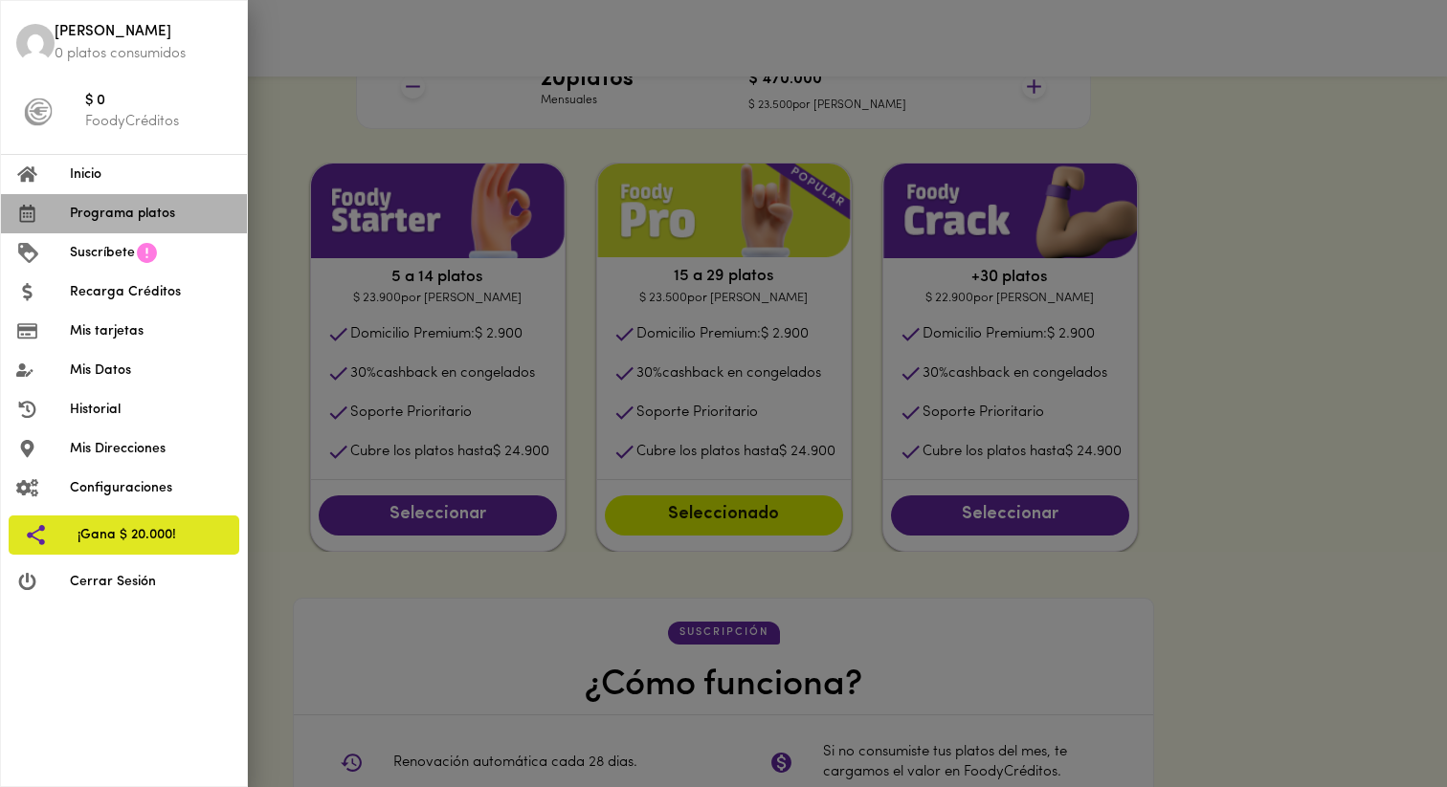
click at [109, 224] on li "Programa platos" at bounding box center [124, 213] width 246 height 39
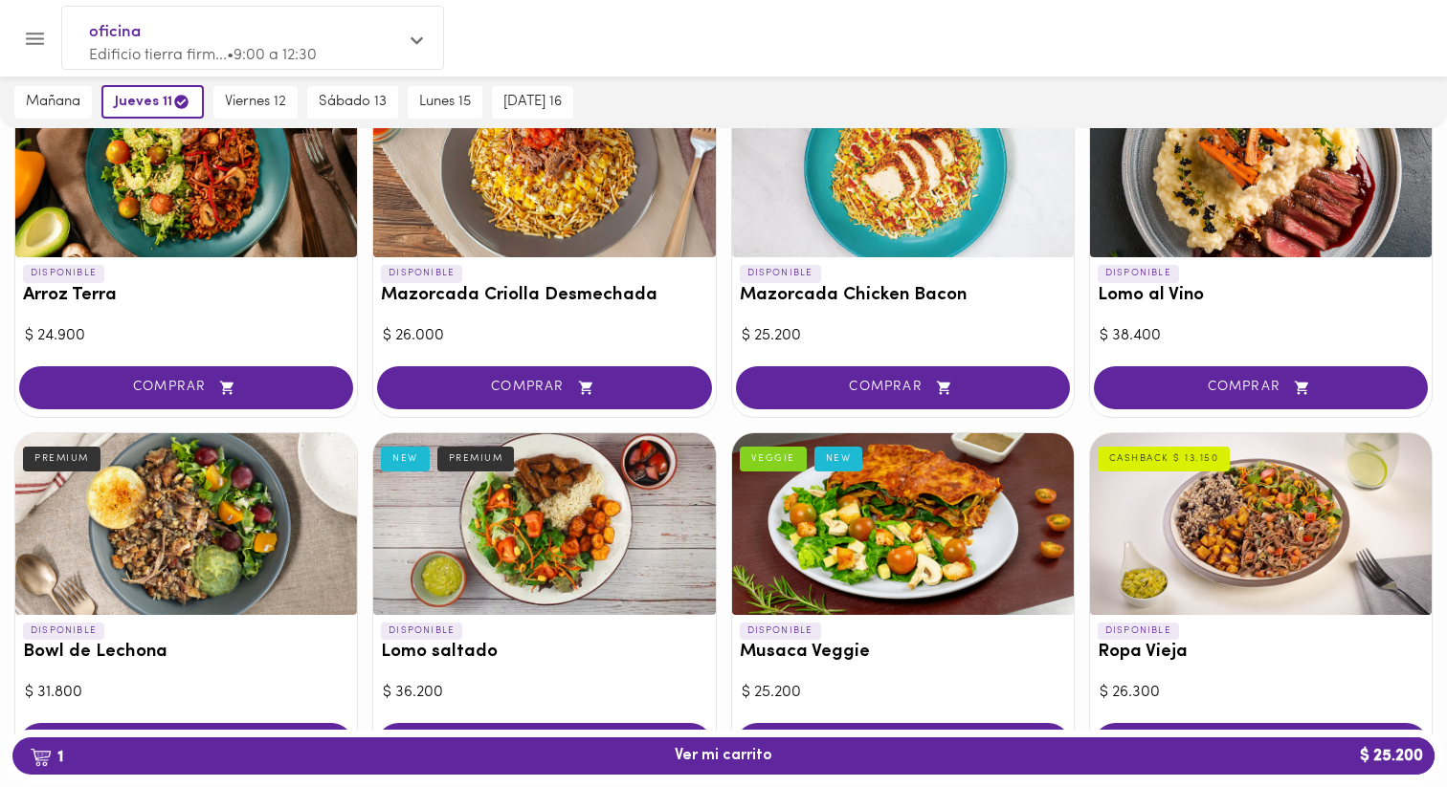
scroll to position [191, 0]
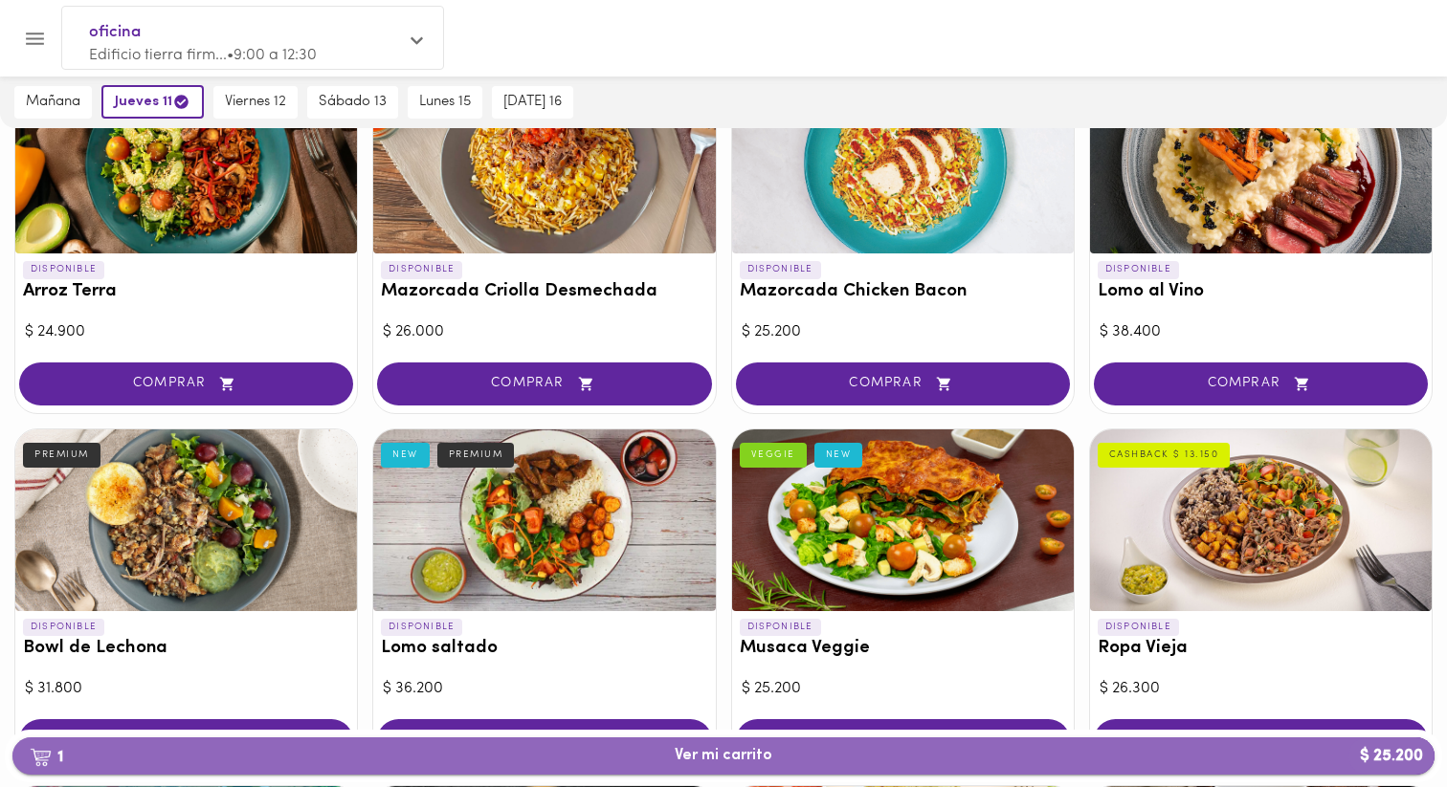
click at [654, 758] on span "1 Ver mi carrito $ 25.200" at bounding box center [723, 756] width 1391 height 18
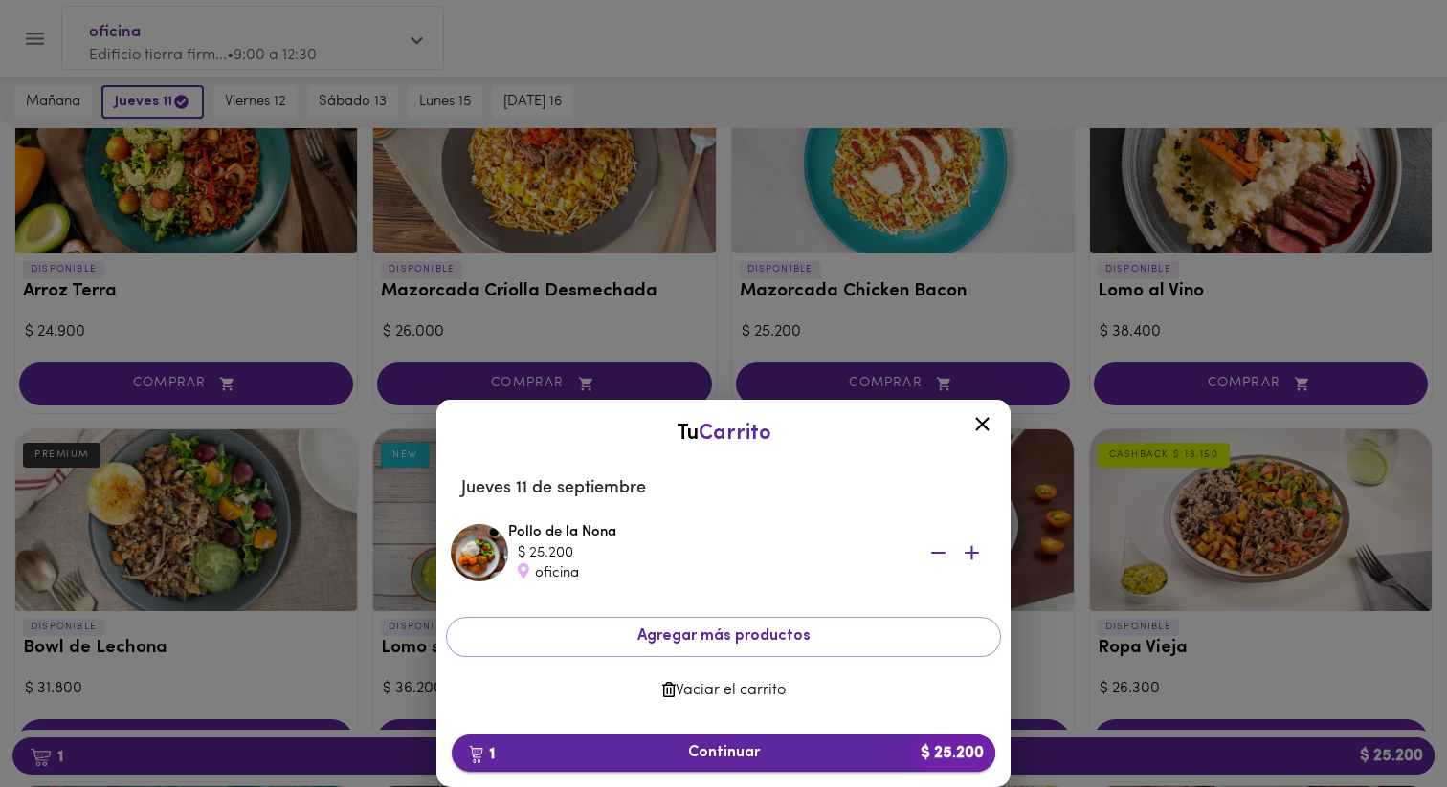
click at [752, 769] on button "1 Continuar $ 25.200" at bounding box center [723, 753] width 543 height 37
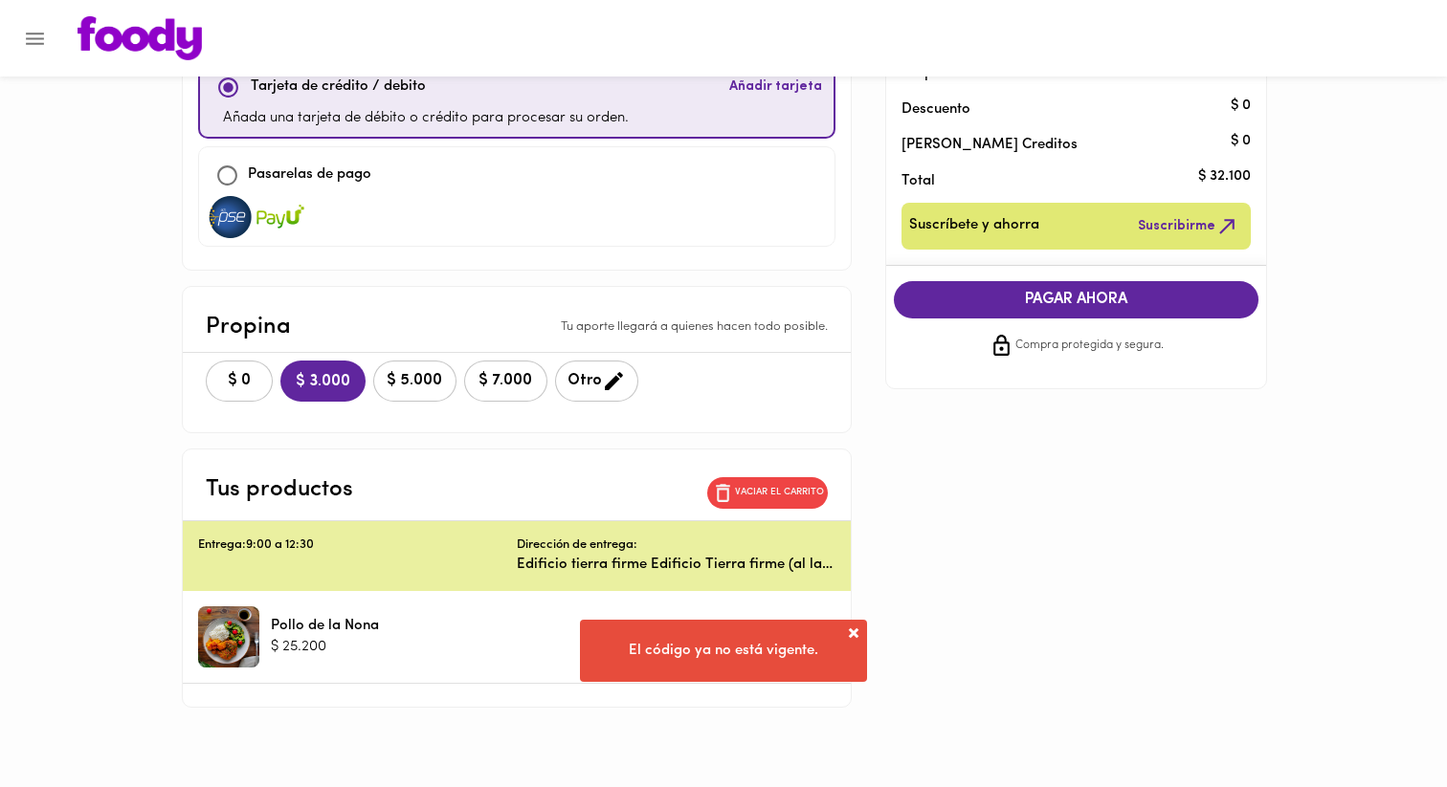
scroll to position [203, 0]
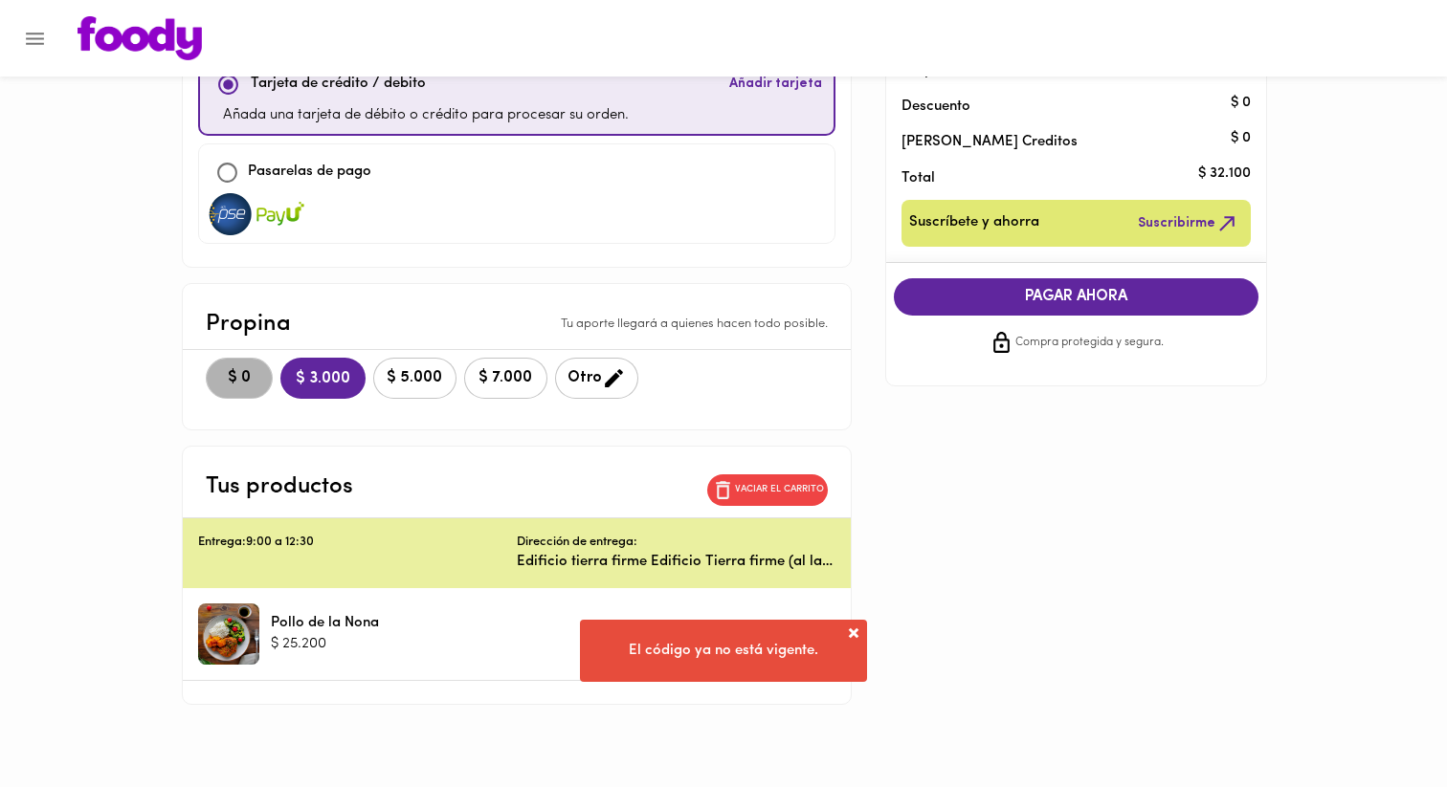
click at [248, 370] on span "$ 0" at bounding box center [239, 378] width 42 height 18
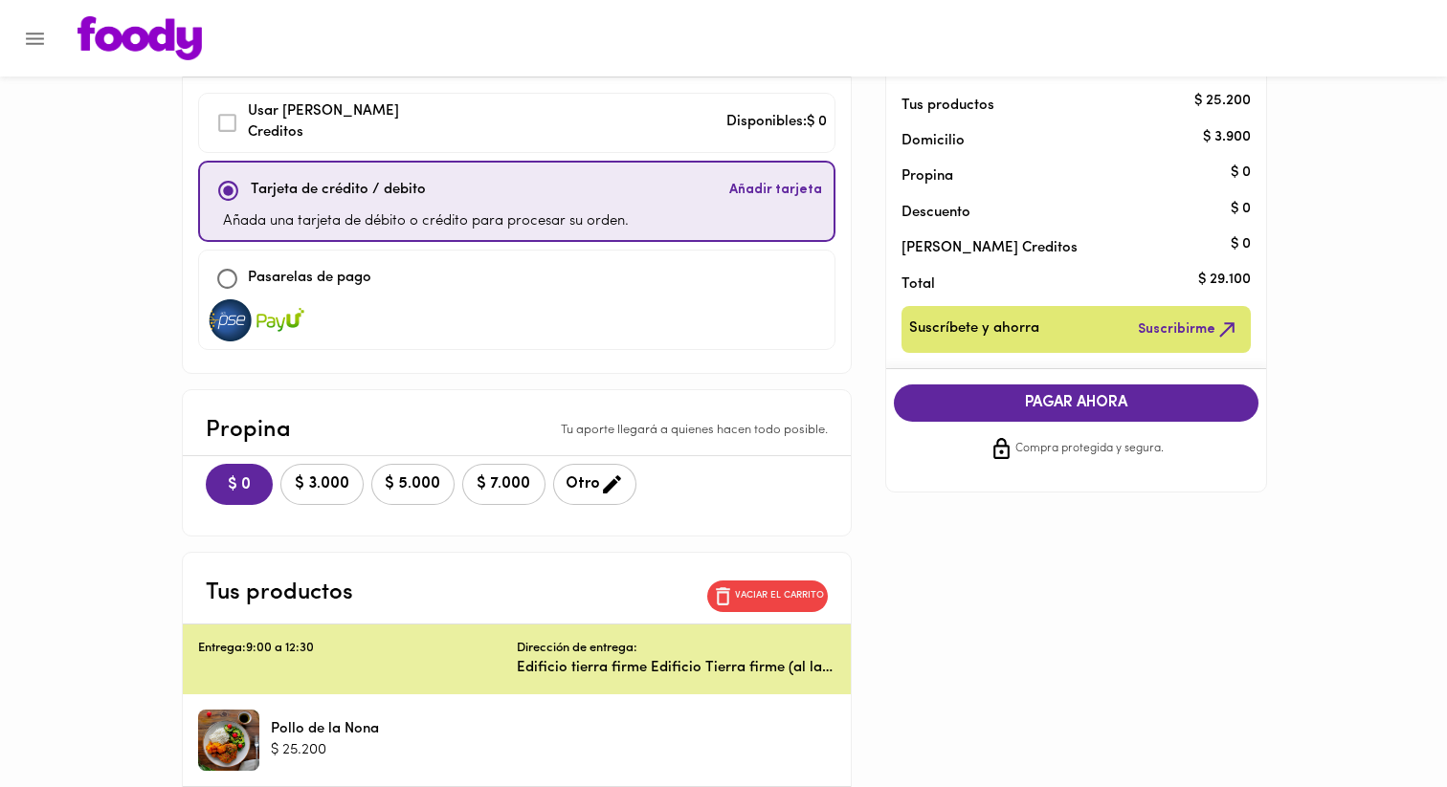
scroll to position [0, 0]
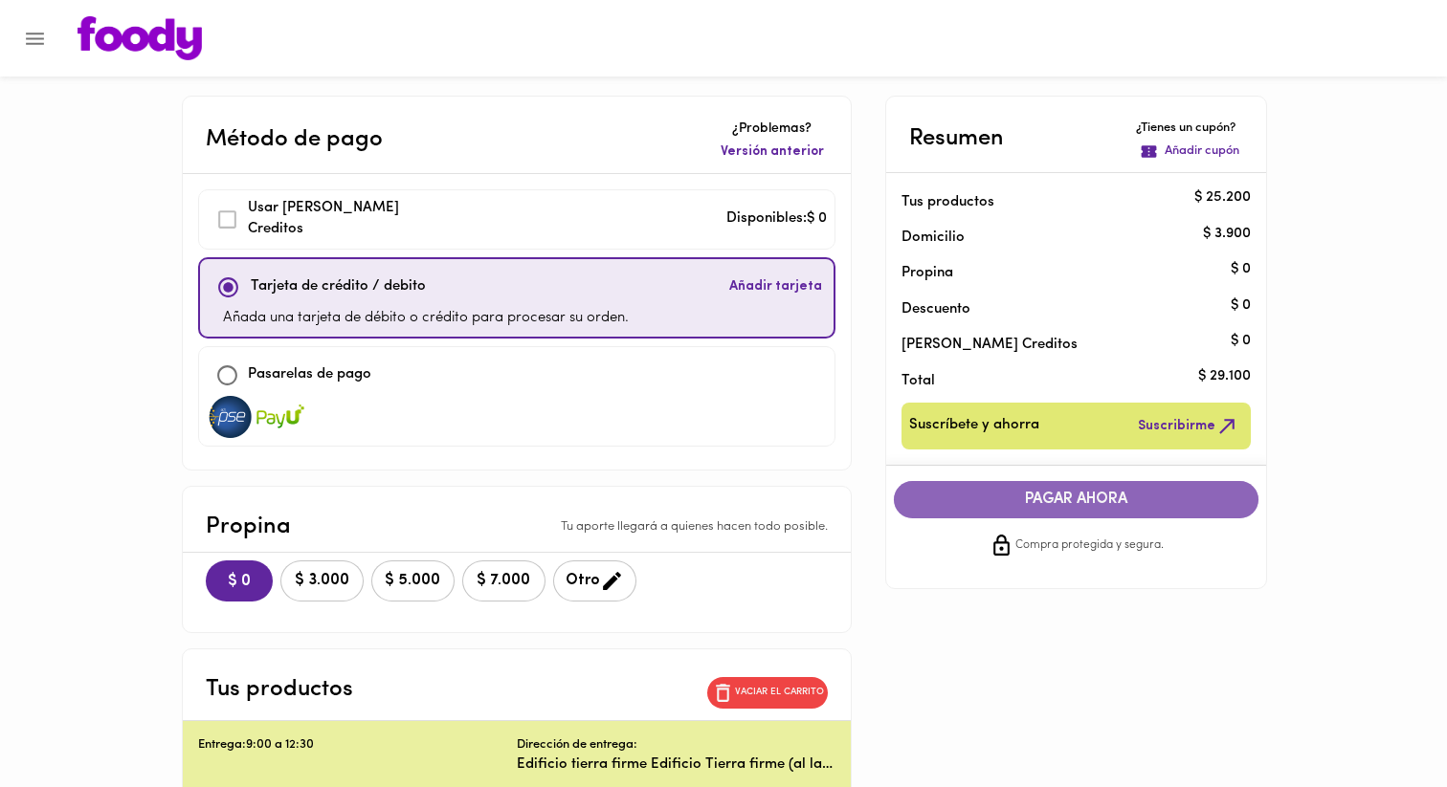
click at [964, 496] on span "PAGAR AHORA" at bounding box center [1076, 500] width 327 height 18
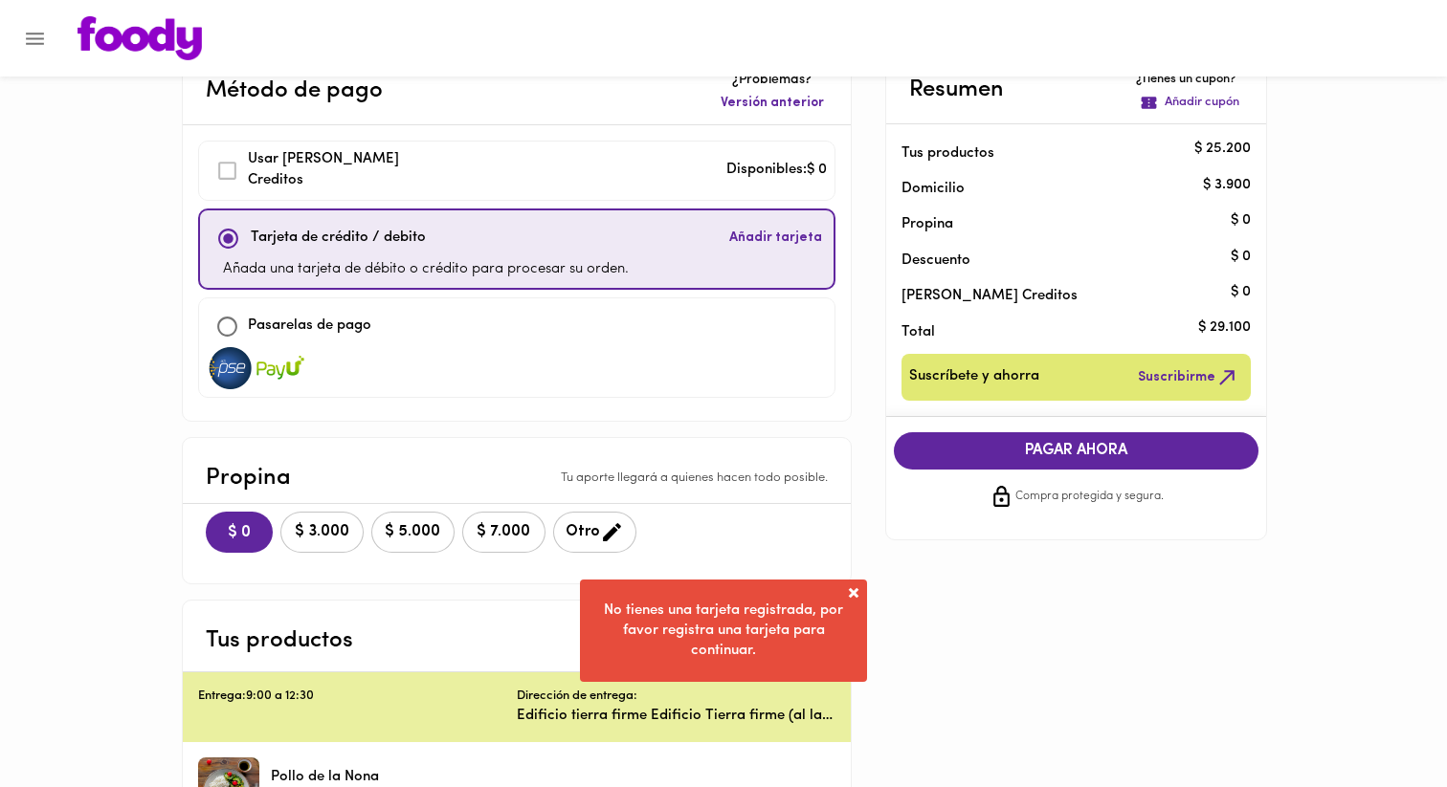
scroll to position [55, 0]
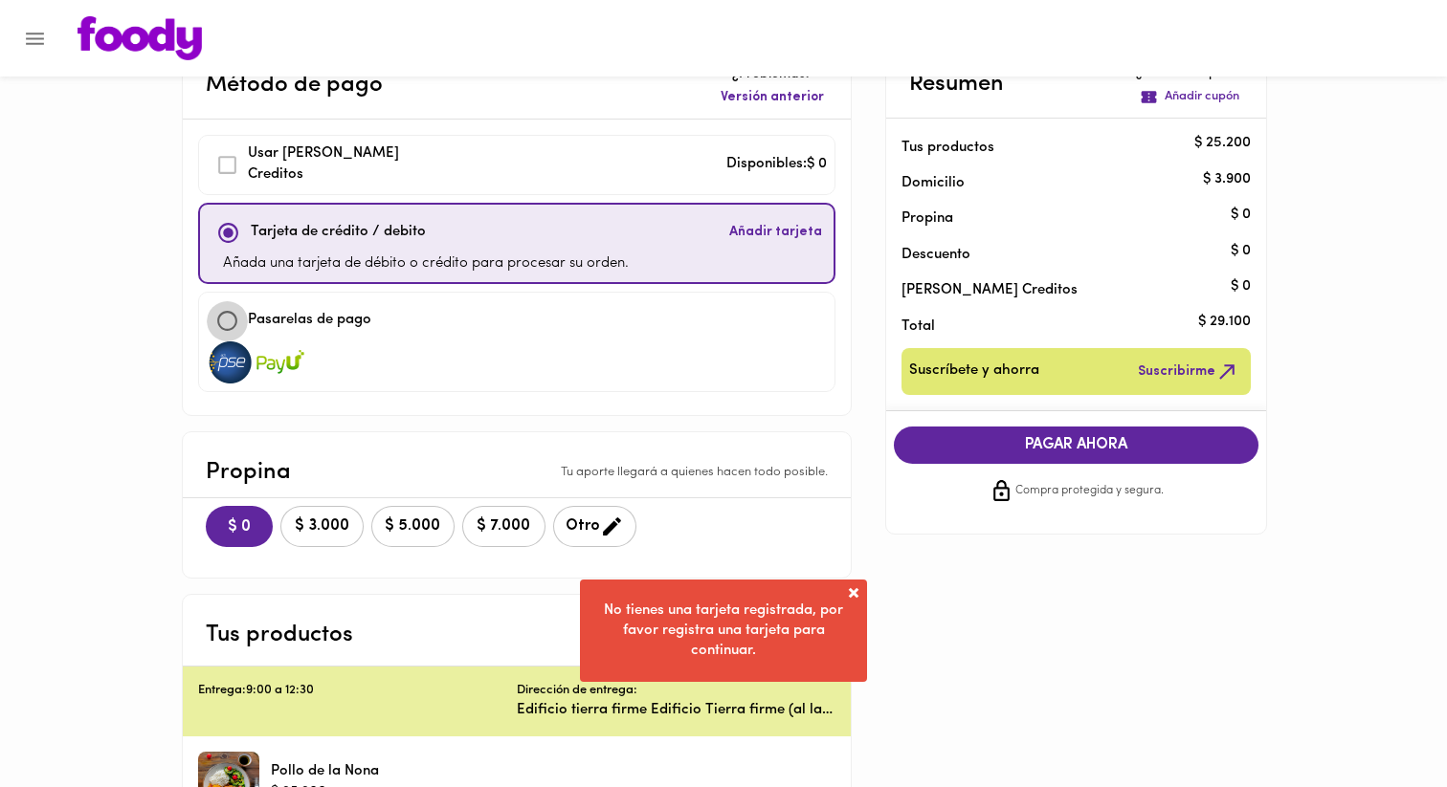
click at [231, 319] on input "checkbox" at bounding box center [227, 320] width 41 height 41
checkbox input "true"
checkbox input "false"
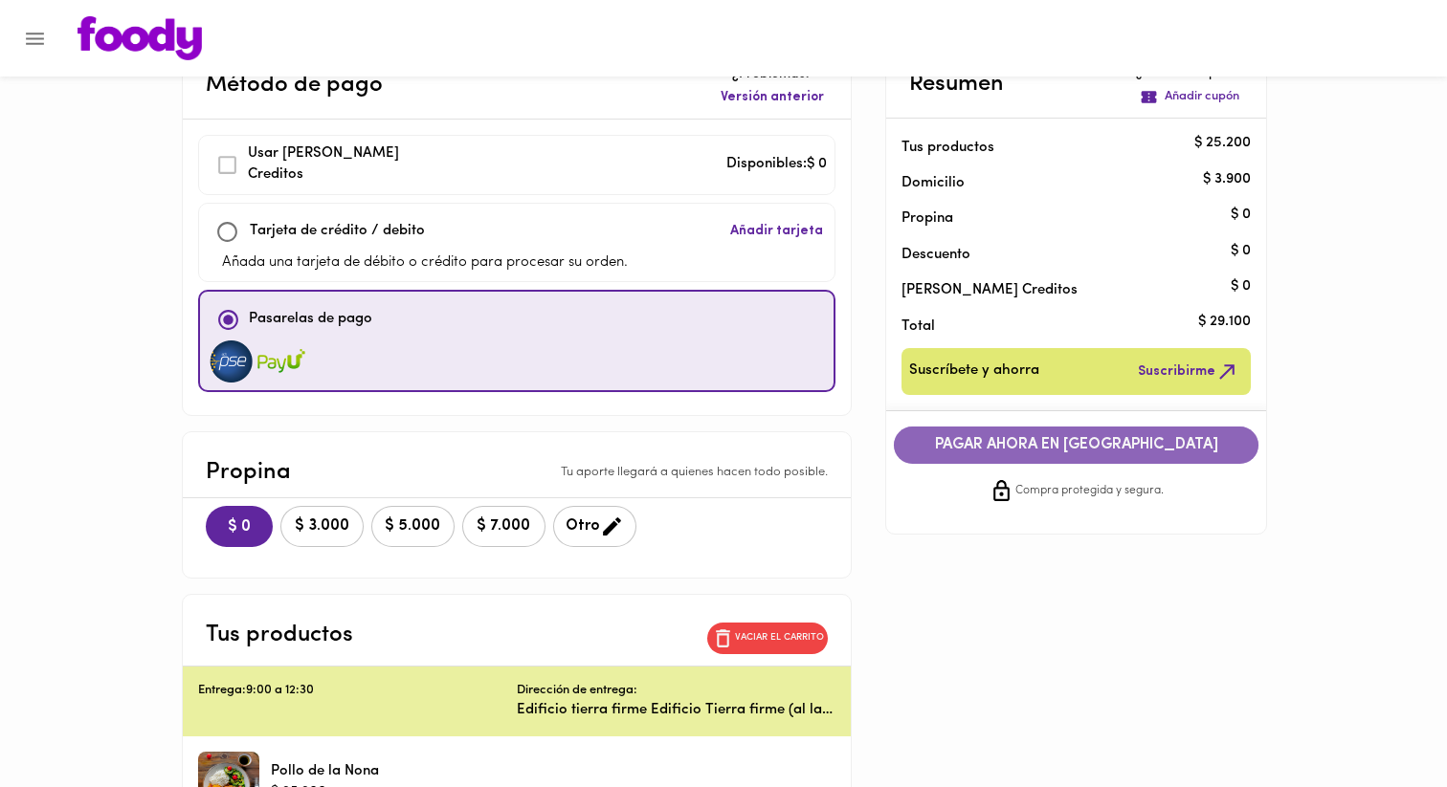
click at [1042, 441] on span "PAGAR AHORA EN [GEOGRAPHIC_DATA]" at bounding box center [1076, 445] width 327 height 18
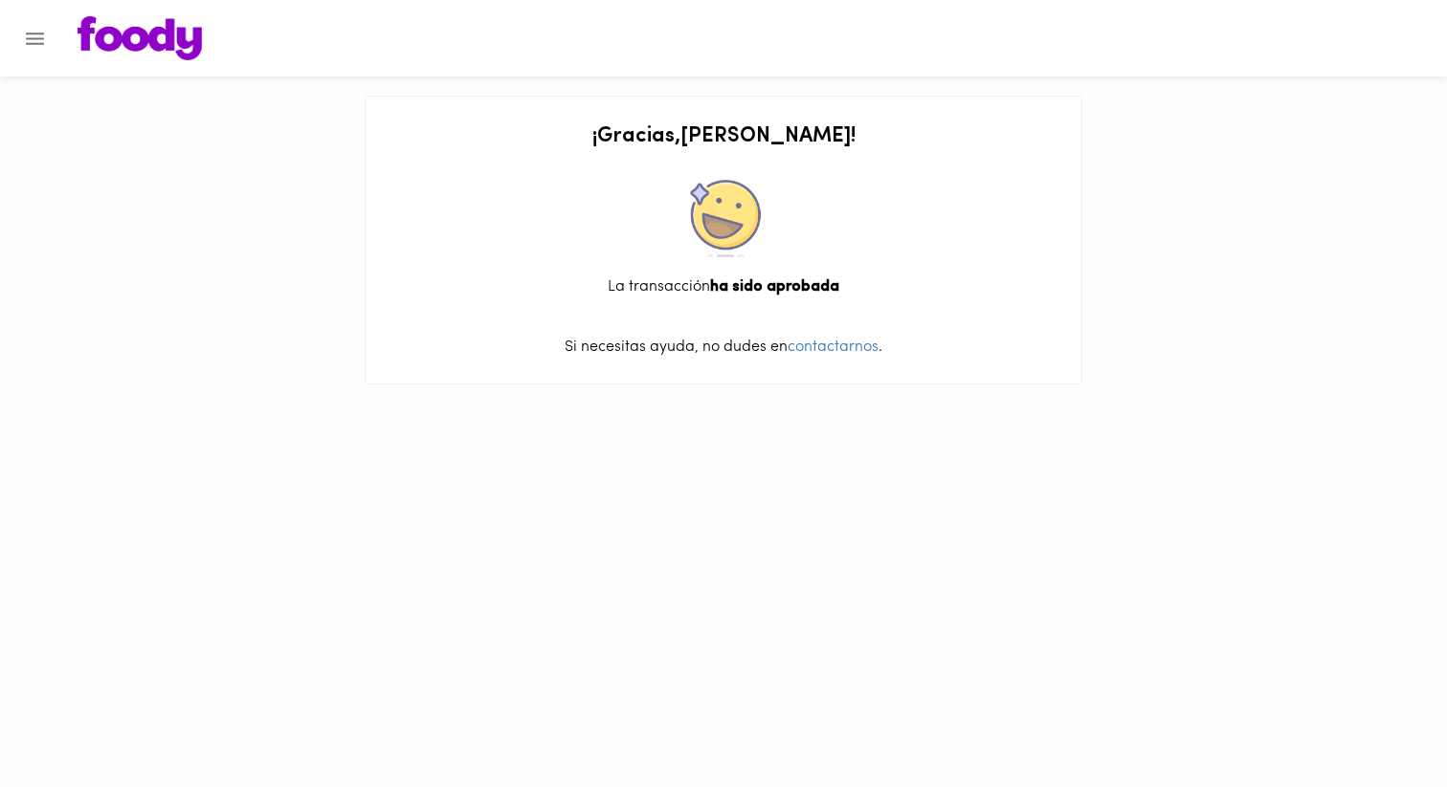
click at [34, 28] on icon "Menu" at bounding box center [35, 39] width 24 height 24
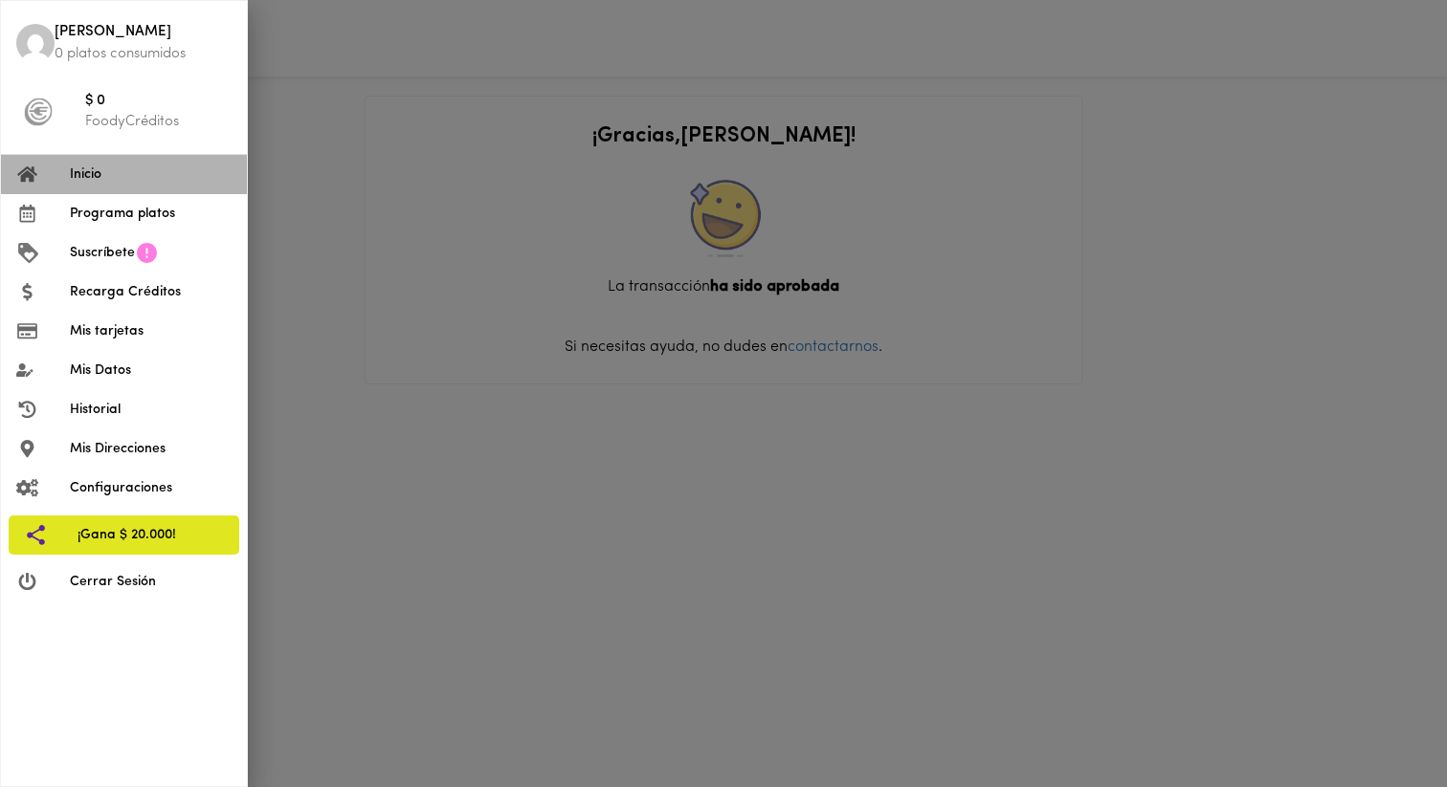
click at [80, 171] on span "Inicio" at bounding box center [151, 175] width 162 height 20
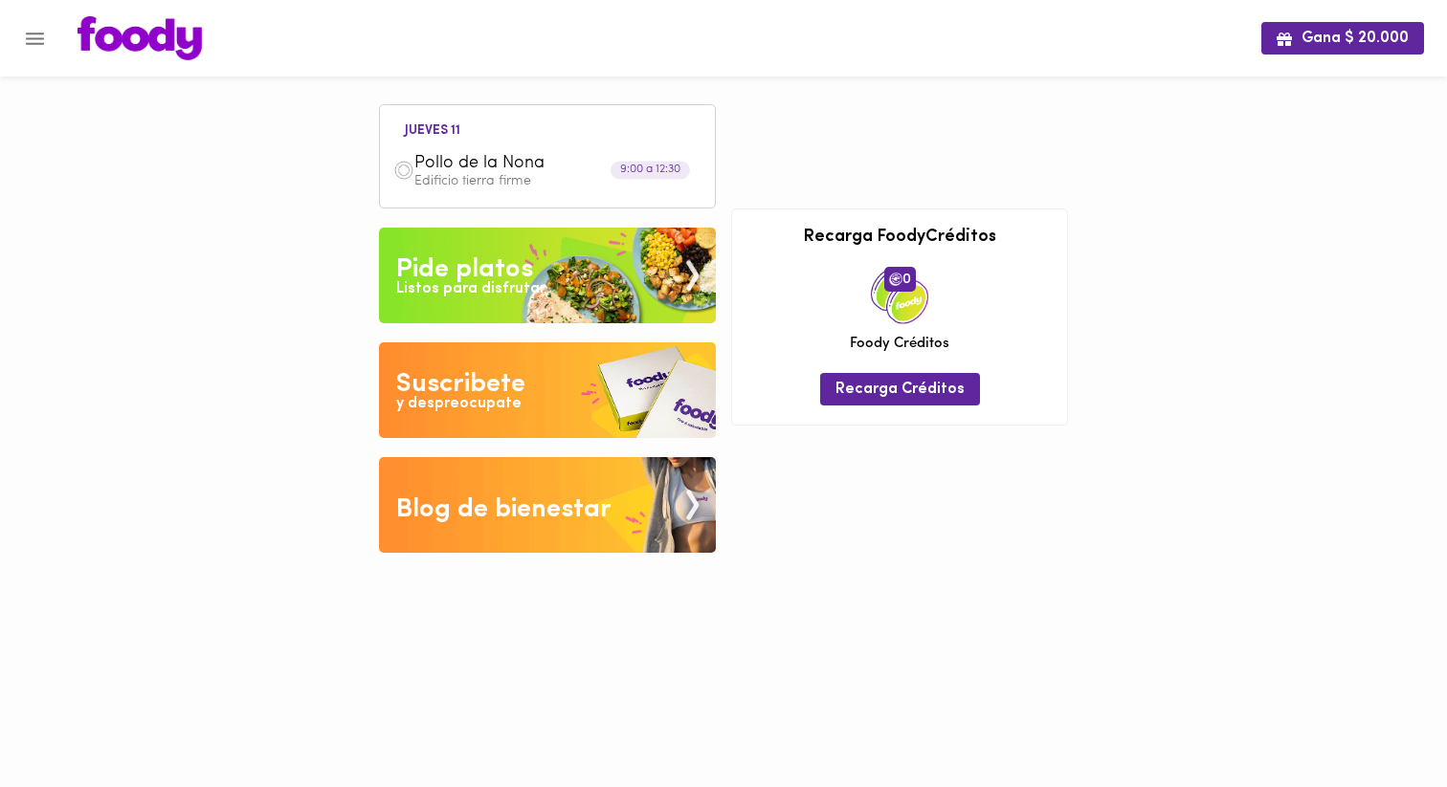
click at [453, 164] on span "Pollo de la Nona" at bounding box center [524, 164] width 220 height 22
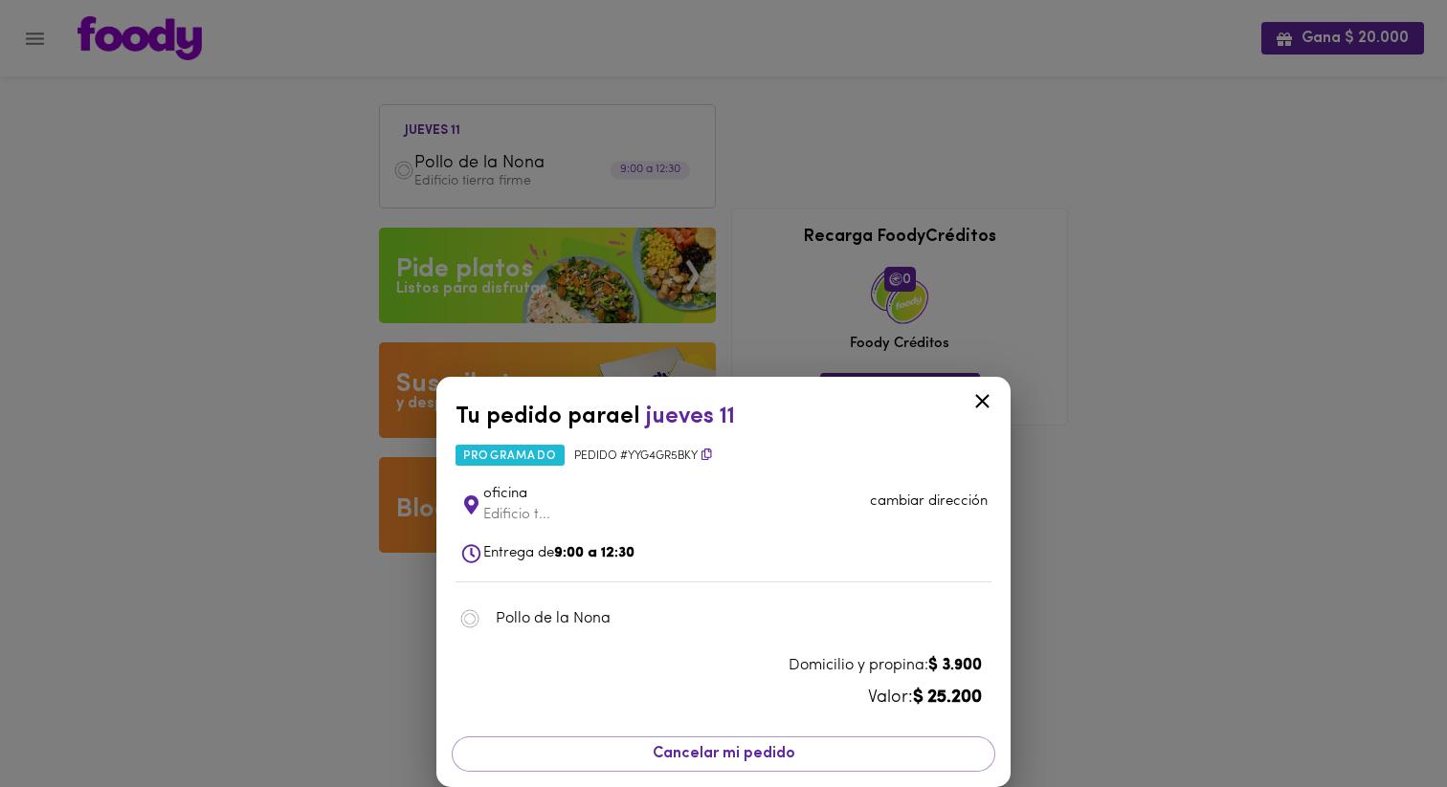
click at [457, 166] on div "Tu pedido para el [DATE] 11 programado Pedido # YYG4gr5bKY oficina Edificio t..…" at bounding box center [723, 393] width 1447 height 787
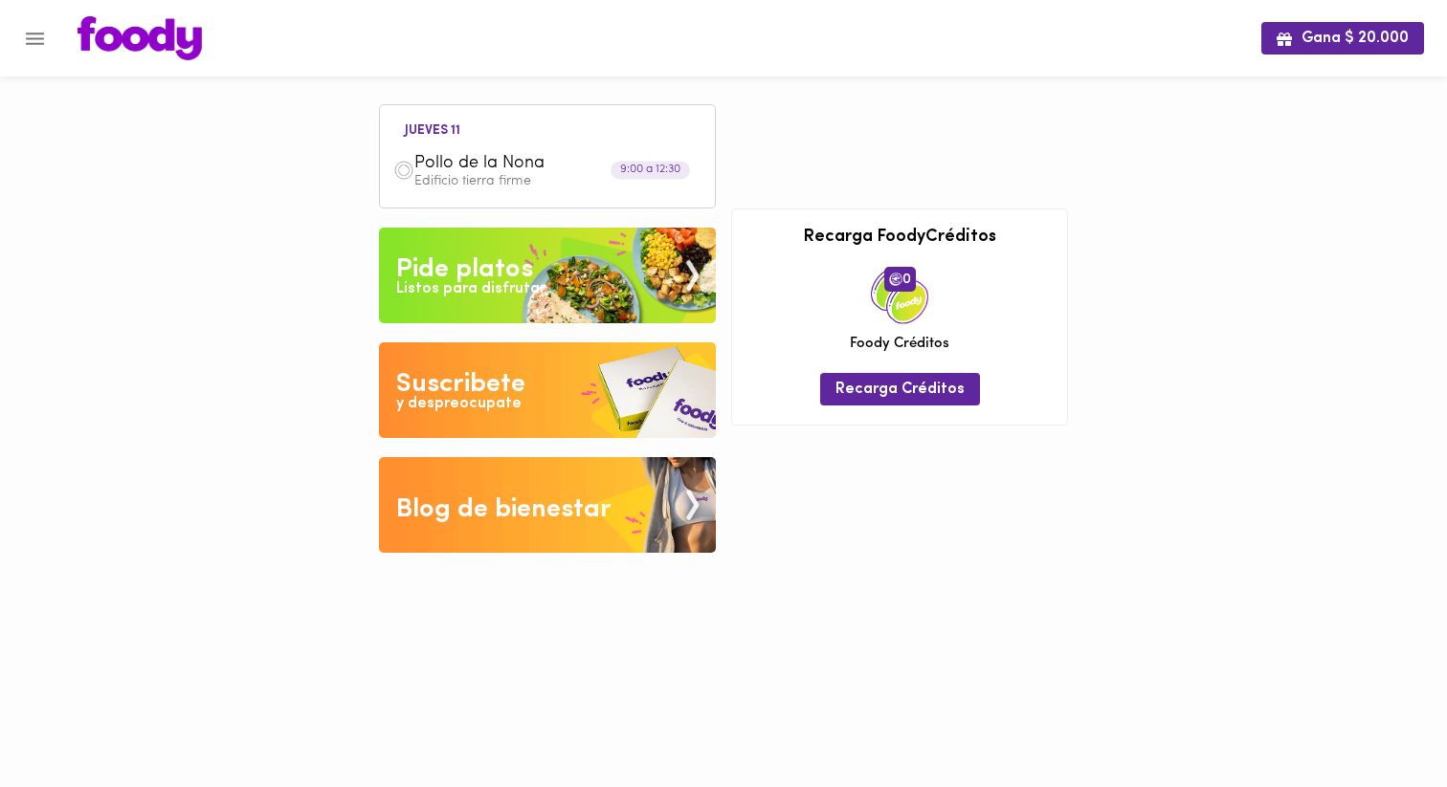
click at [457, 166] on span "Pollo de la Nona" at bounding box center [524, 164] width 220 height 22
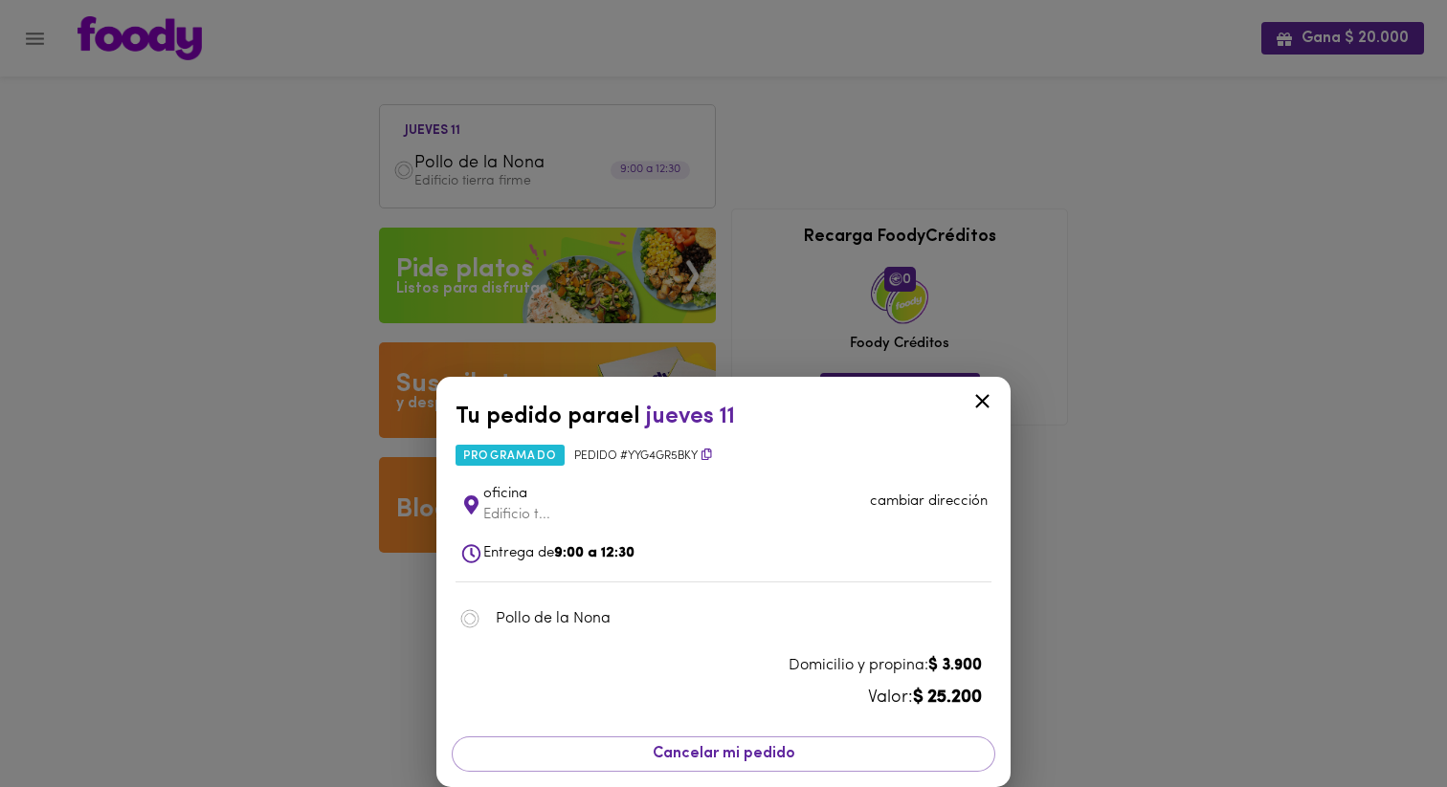
click at [506, 172] on div "Tu pedido para el [DATE] 11 programado Pedido # YYG4gr5bKY oficina Edificio t..…" at bounding box center [723, 393] width 1447 height 787
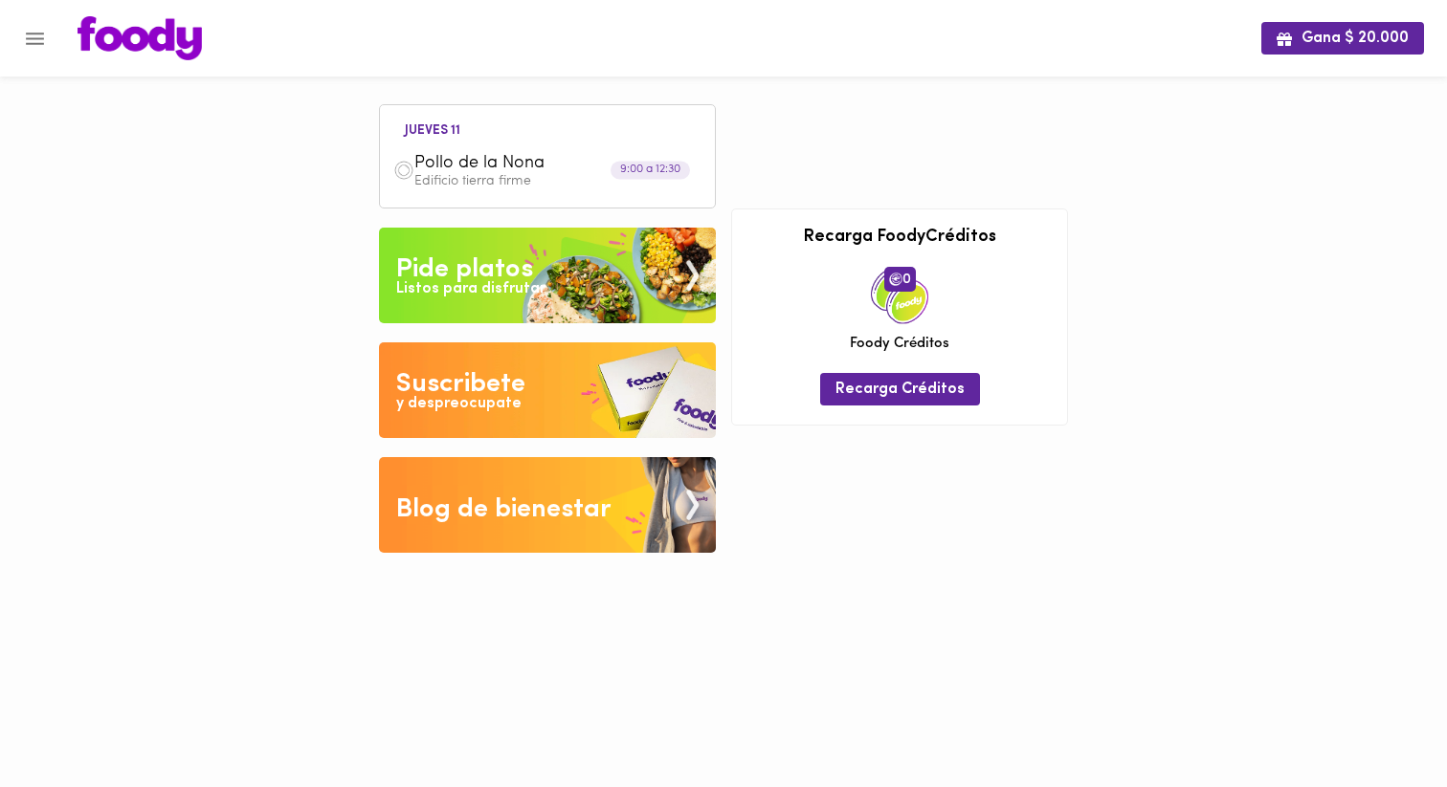
click at [435, 286] on div "Listos para disfrutar" at bounding box center [470, 289] width 149 height 22
click at [472, 294] on div "Listos para disfrutar" at bounding box center [470, 289] width 149 height 22
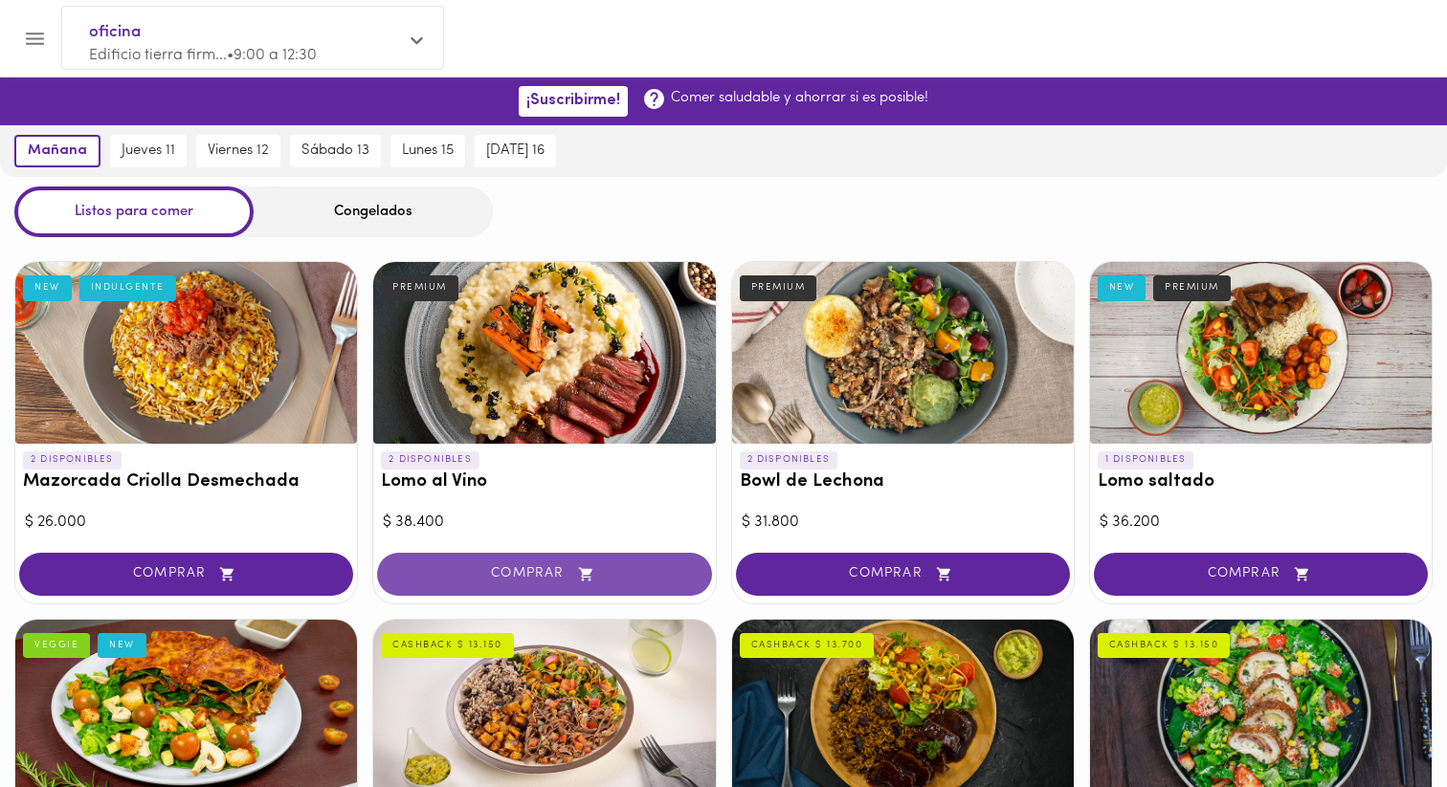
click at [590, 575] on icon "button" at bounding box center [586, 574] width 24 height 16
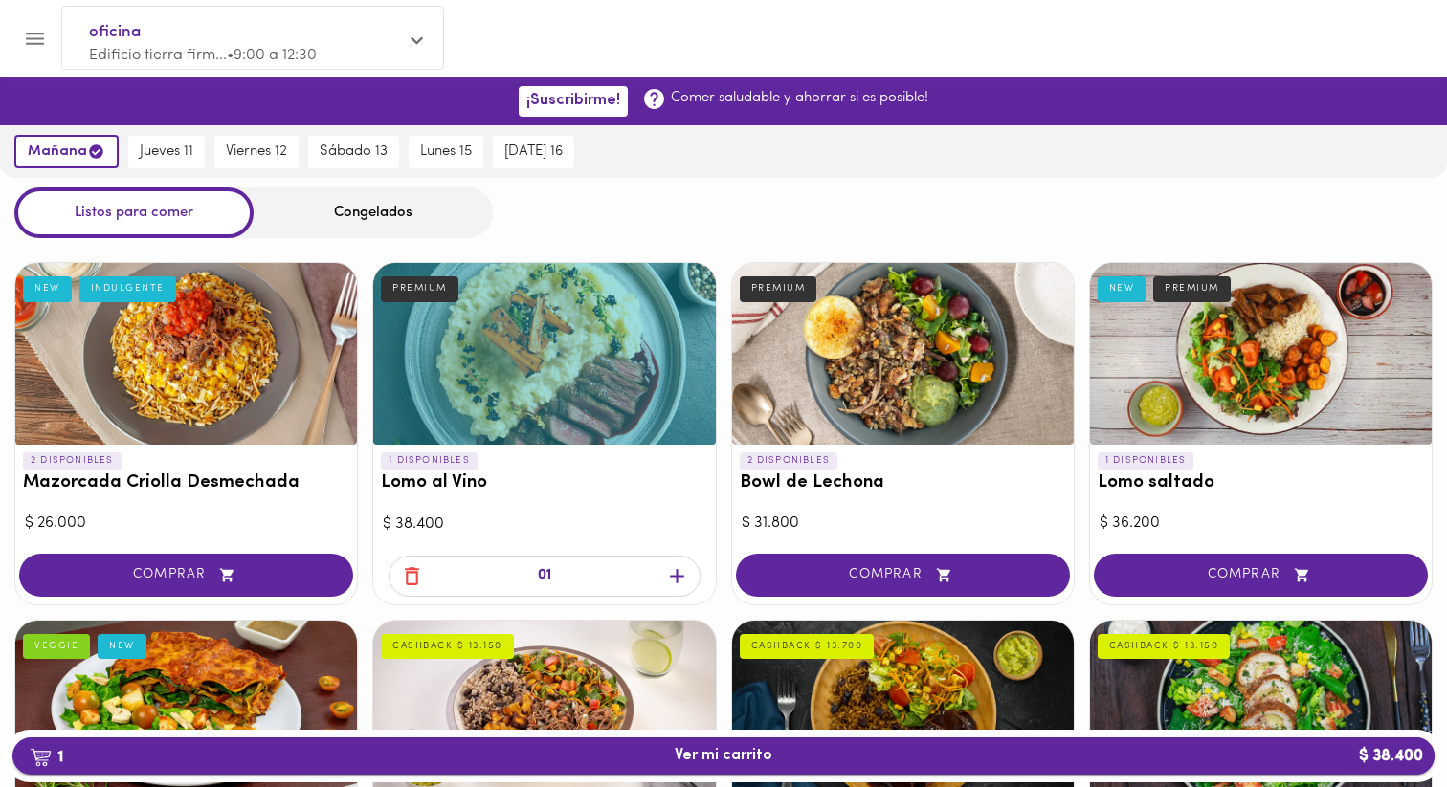
click at [1323, 755] on span "1 Ver mi carrito $ 38.400" at bounding box center [723, 756] width 1391 height 18
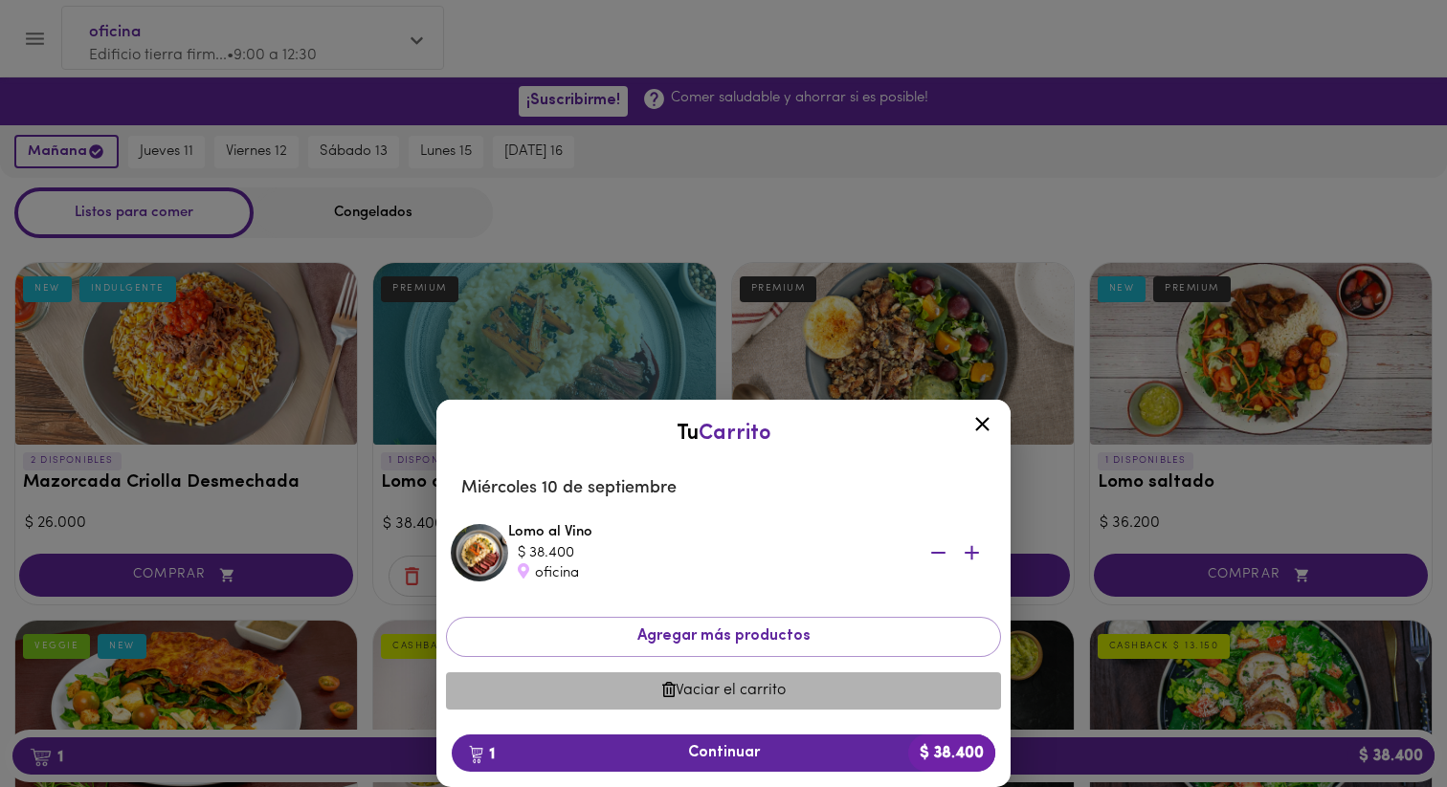
click at [758, 694] on span "Vaciar el carrito" at bounding box center [723, 691] width 524 height 18
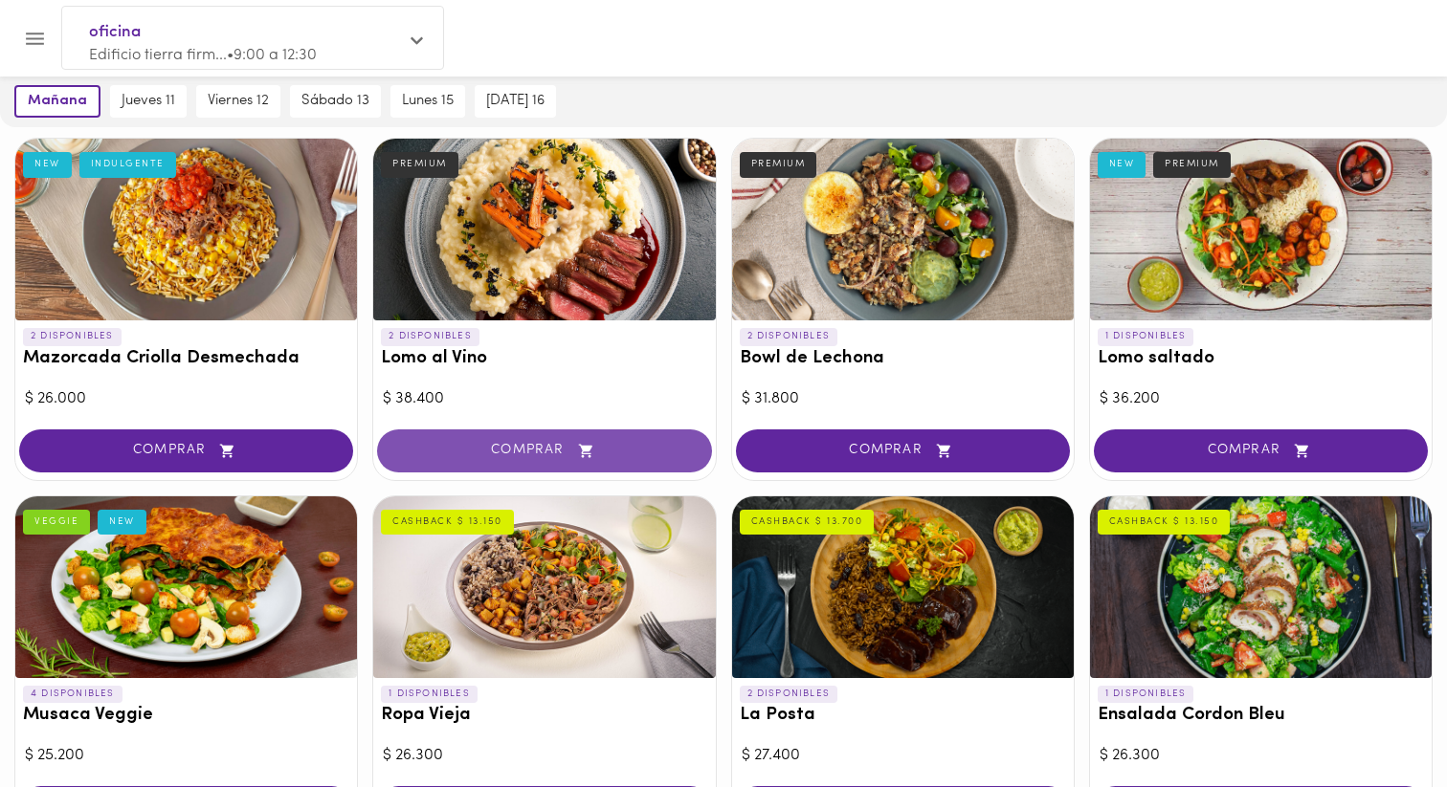
scroll to position [126, 0]
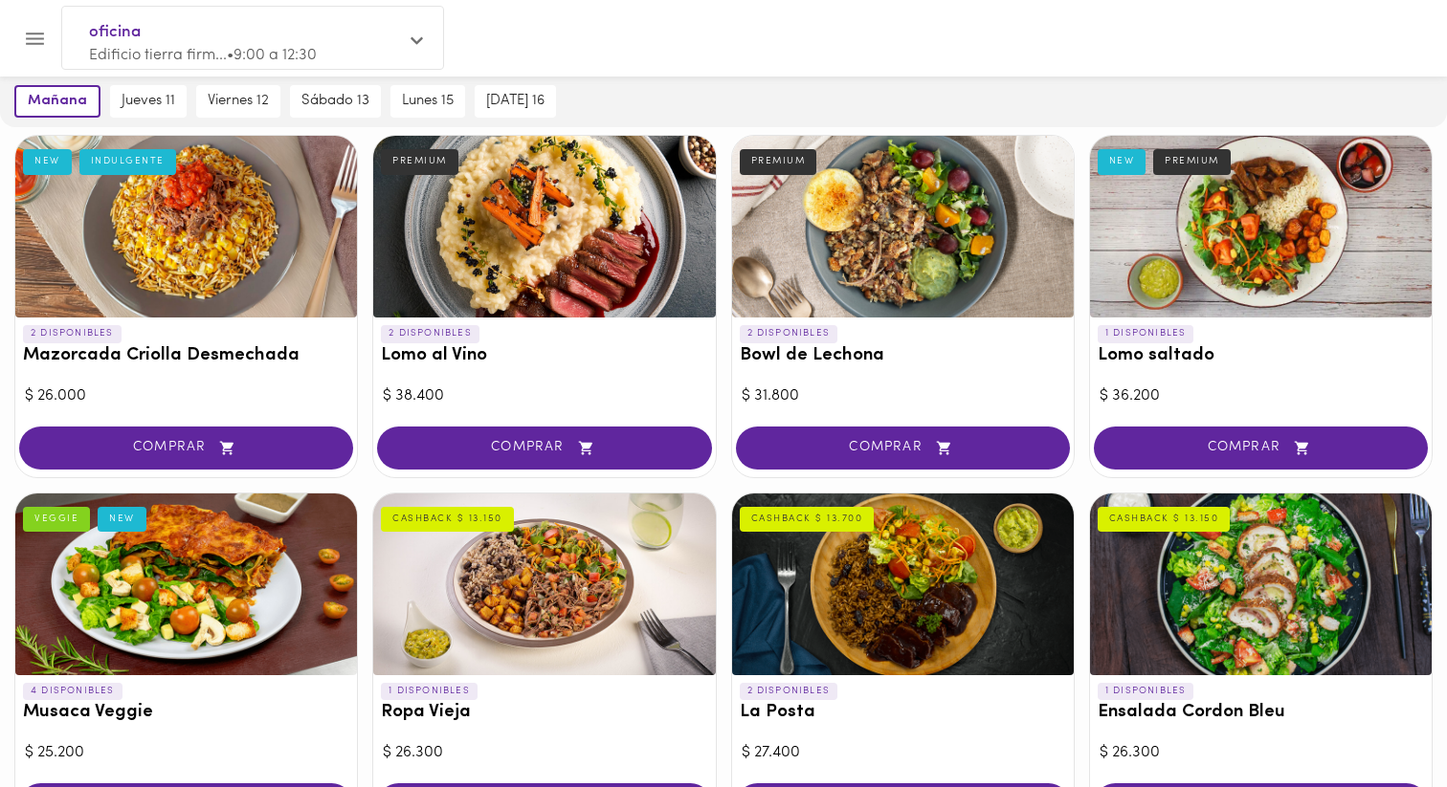
click at [415, 348] on h3 "Lomo al Vino" at bounding box center [544, 356] width 326 height 20
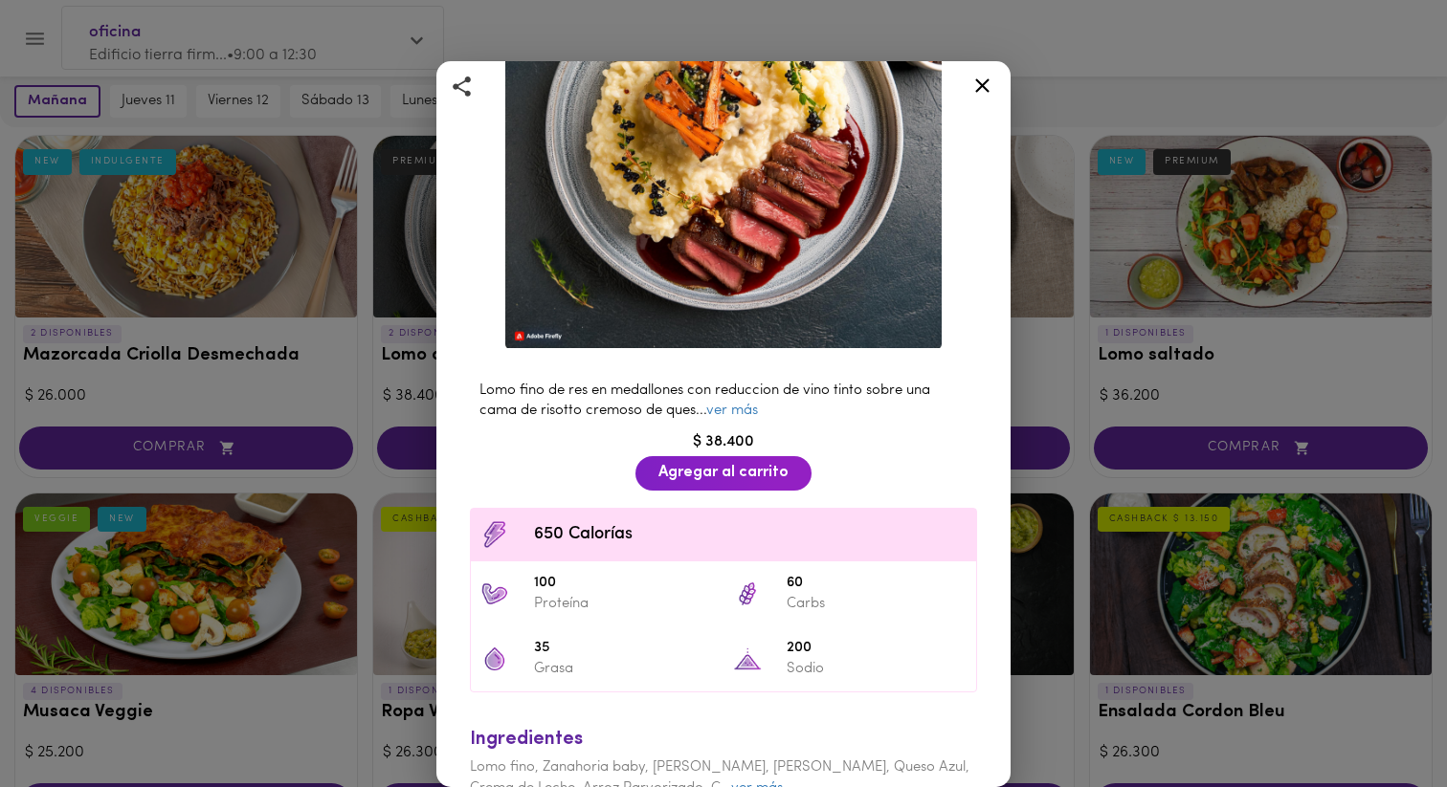
scroll to position [322, 0]
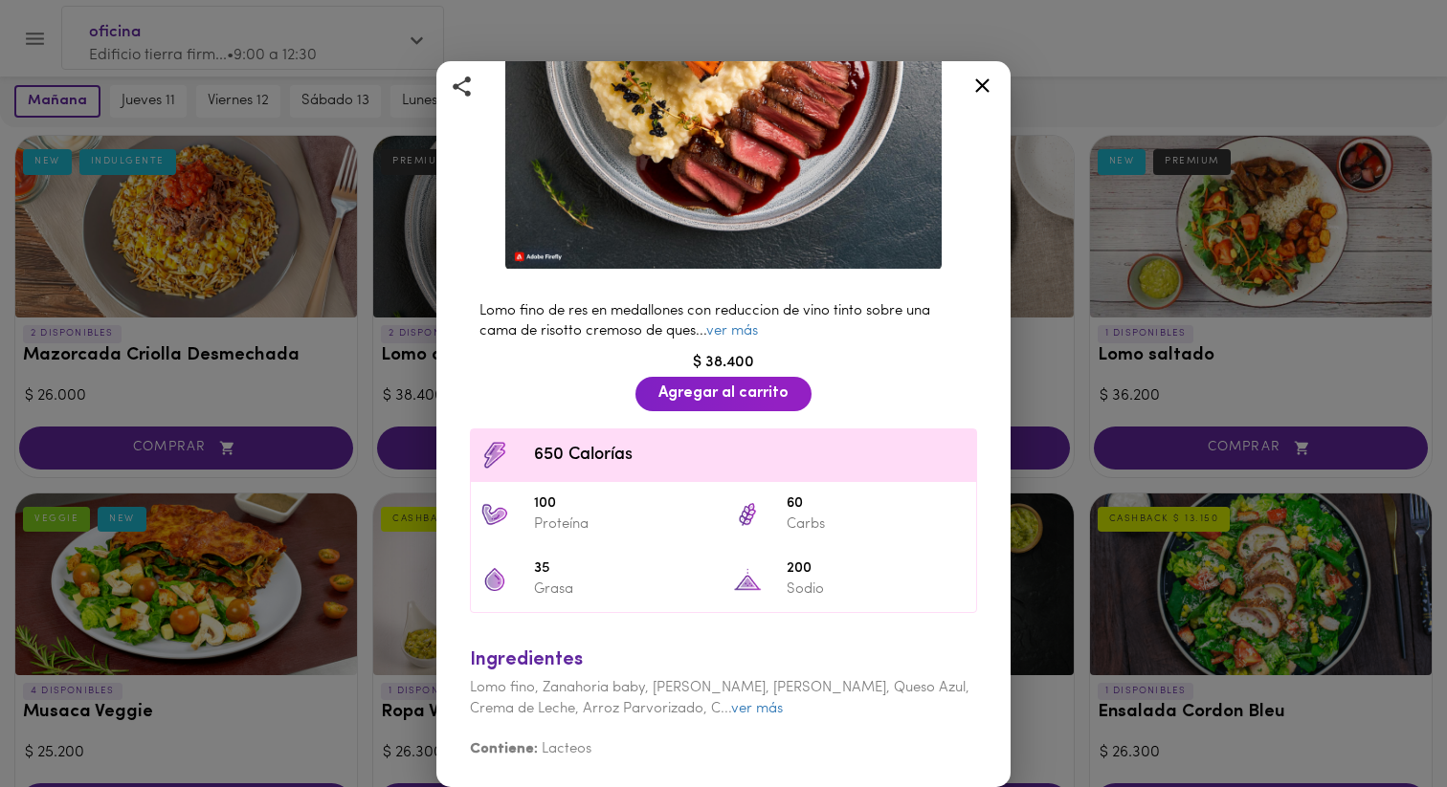
click at [232, 363] on div "Lomo al Vino Lomo fino de res sobre una base de risotto PREMIUM Lomo fino de re…" at bounding box center [723, 393] width 1447 height 787
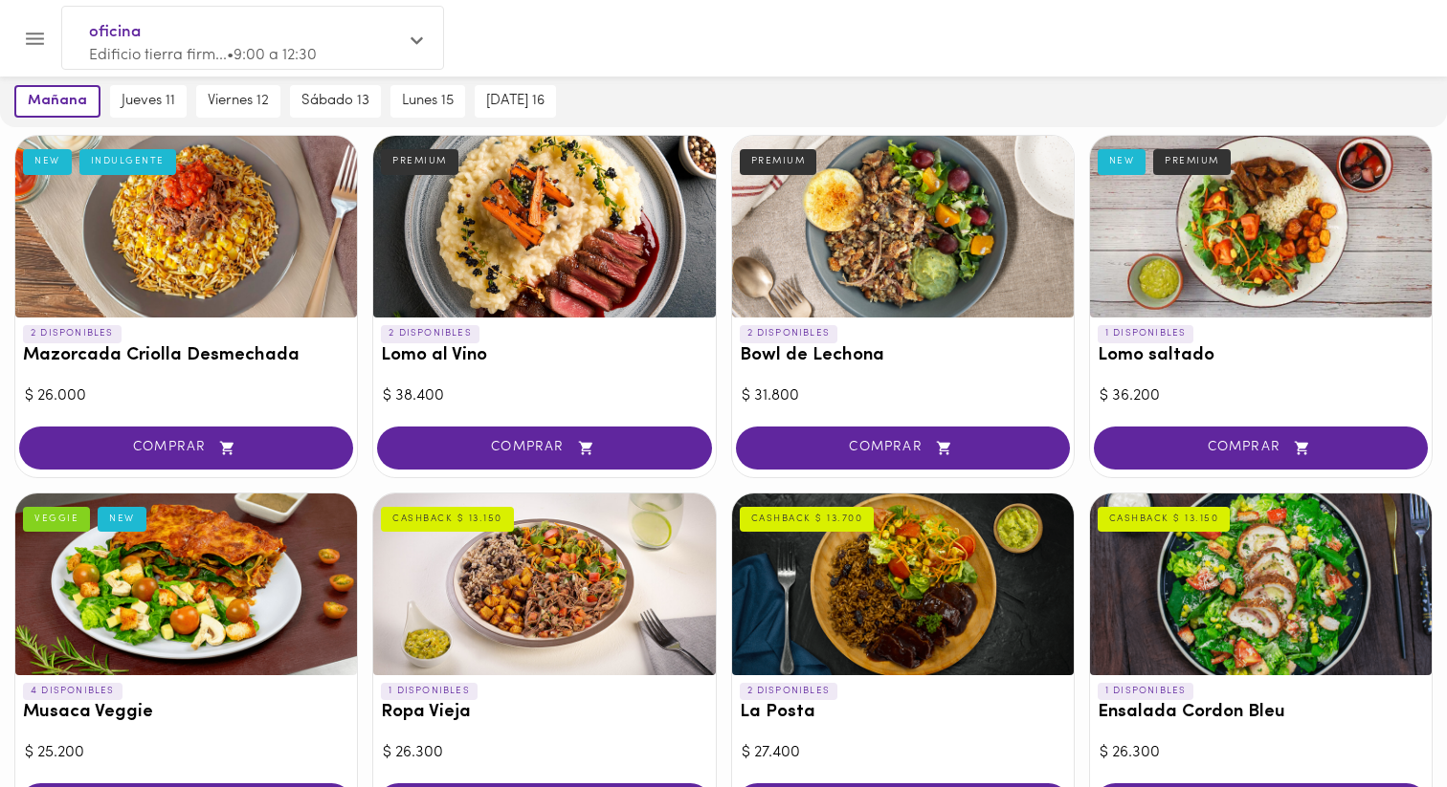
click at [828, 254] on div at bounding box center [903, 227] width 342 height 182
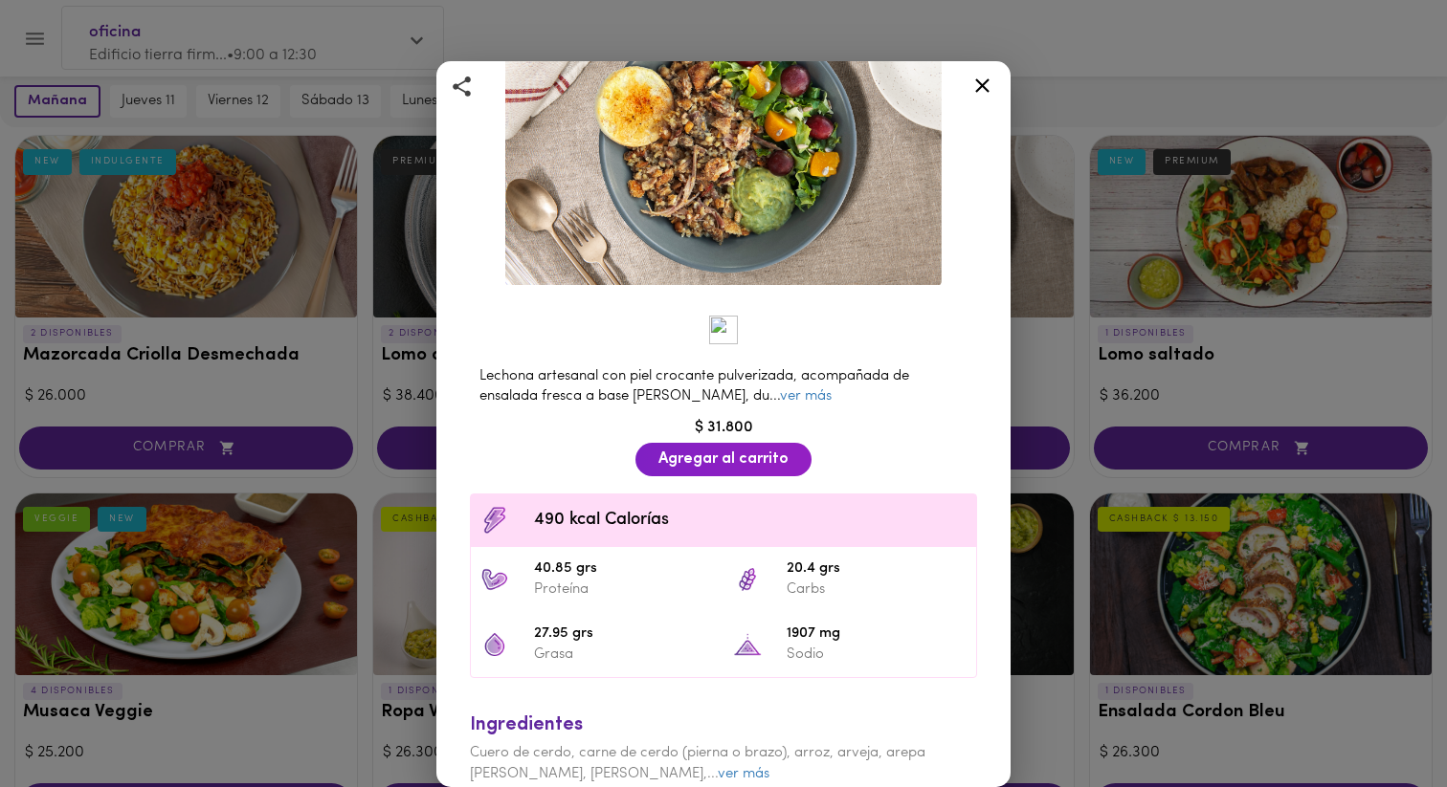
scroll to position [226, 0]
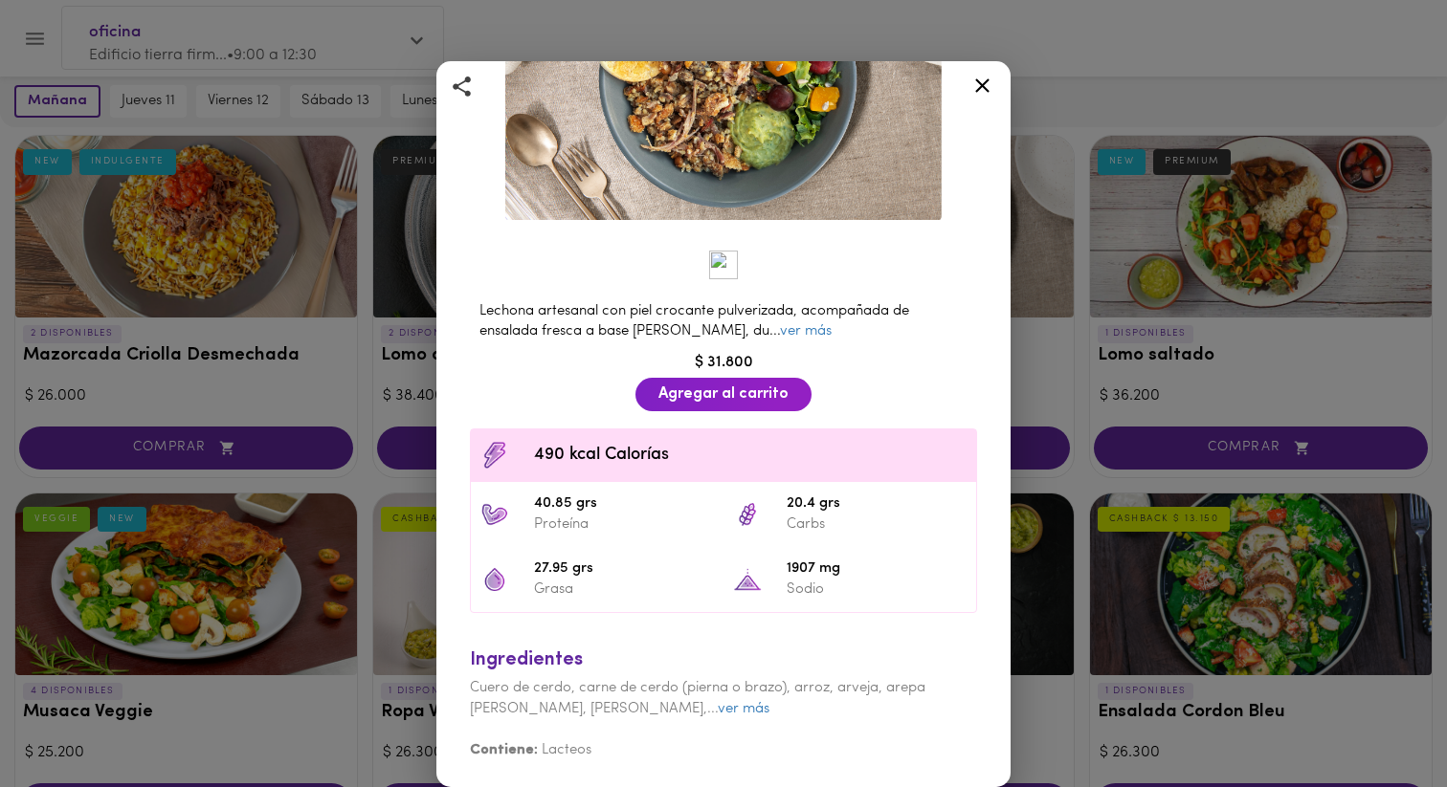
click at [322, 308] on div "Bowl de Lechona Con guacamole y ensalada fresca PREMIUM Lechona artesanal con p…" at bounding box center [723, 393] width 1447 height 787
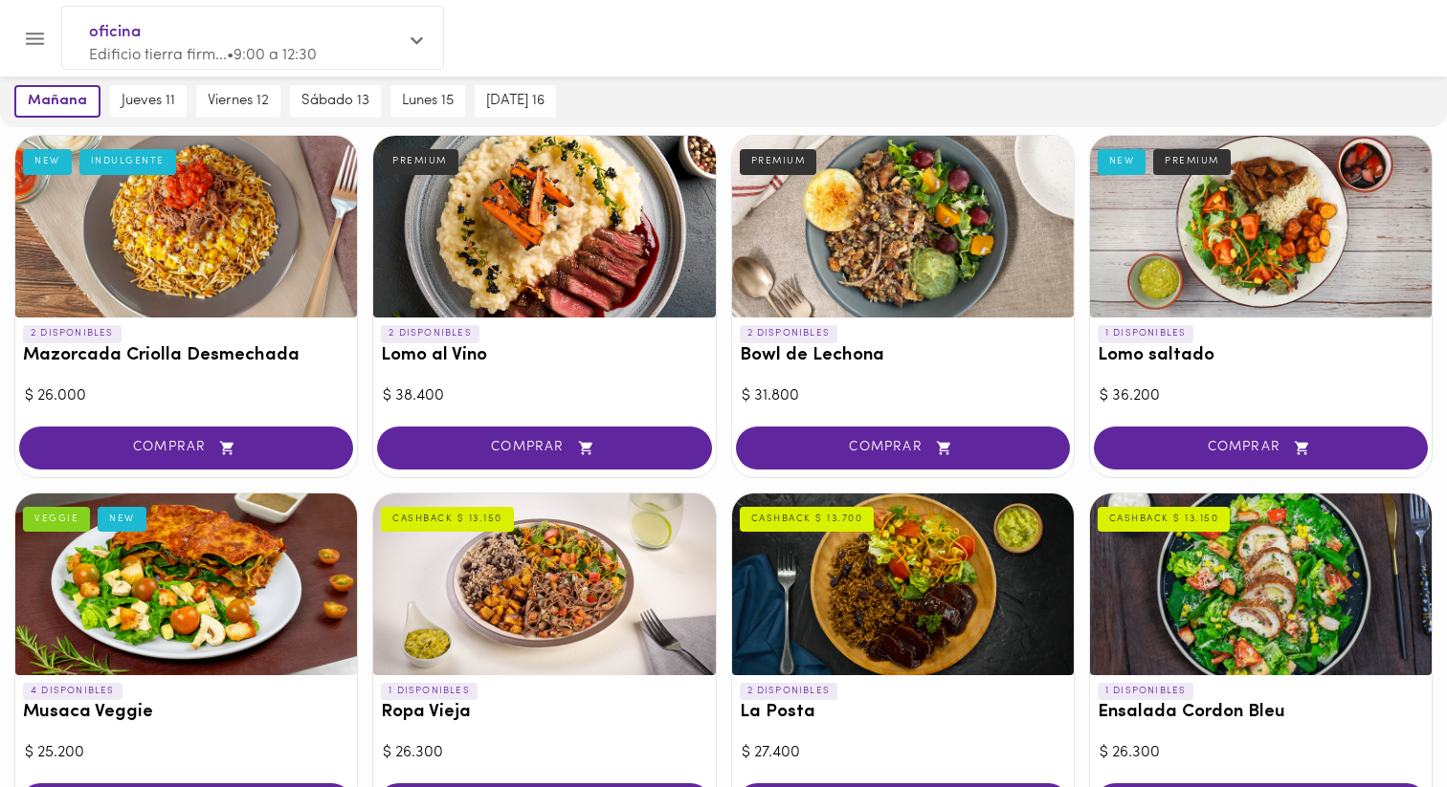
click at [493, 262] on div at bounding box center [544, 227] width 342 height 182
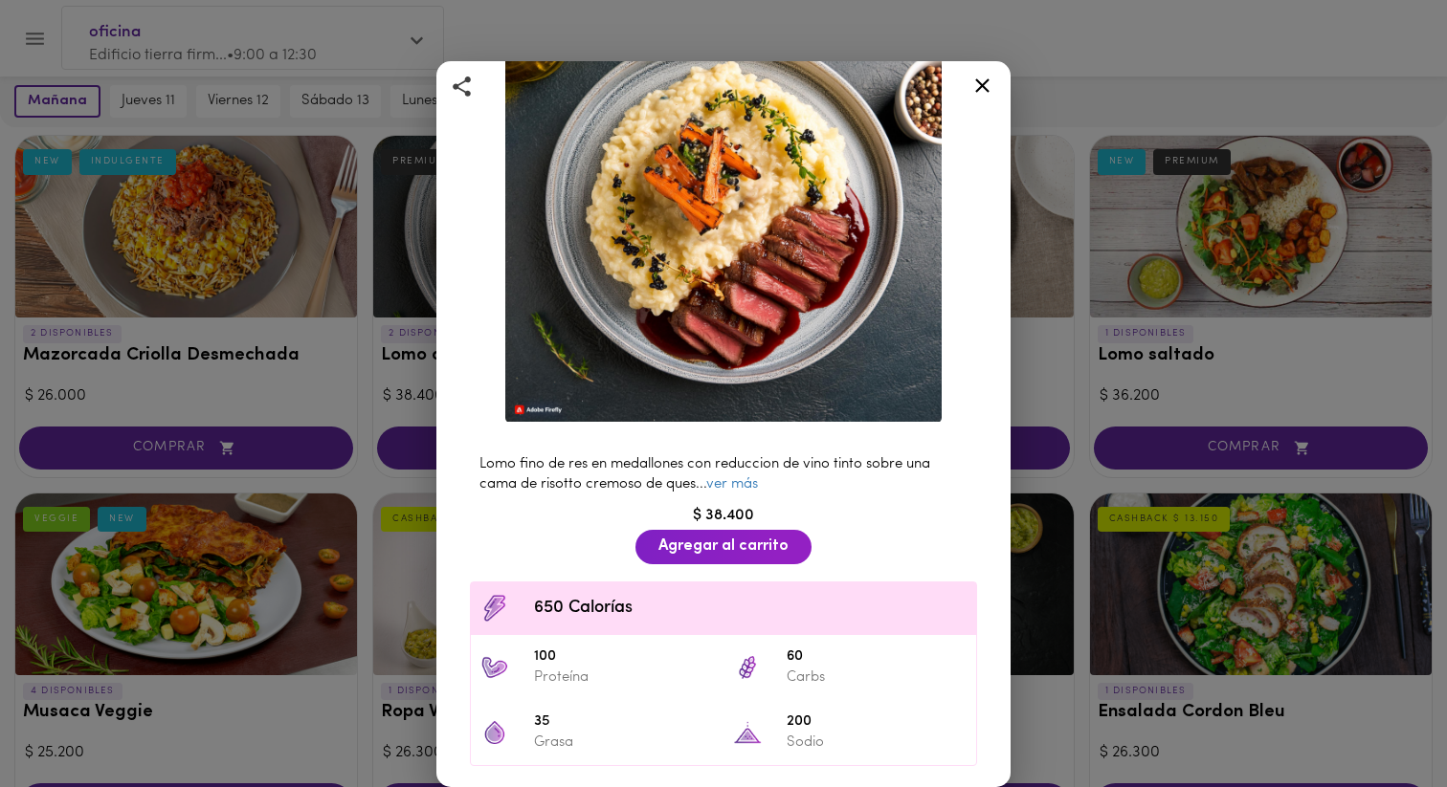
scroll to position [322, 0]
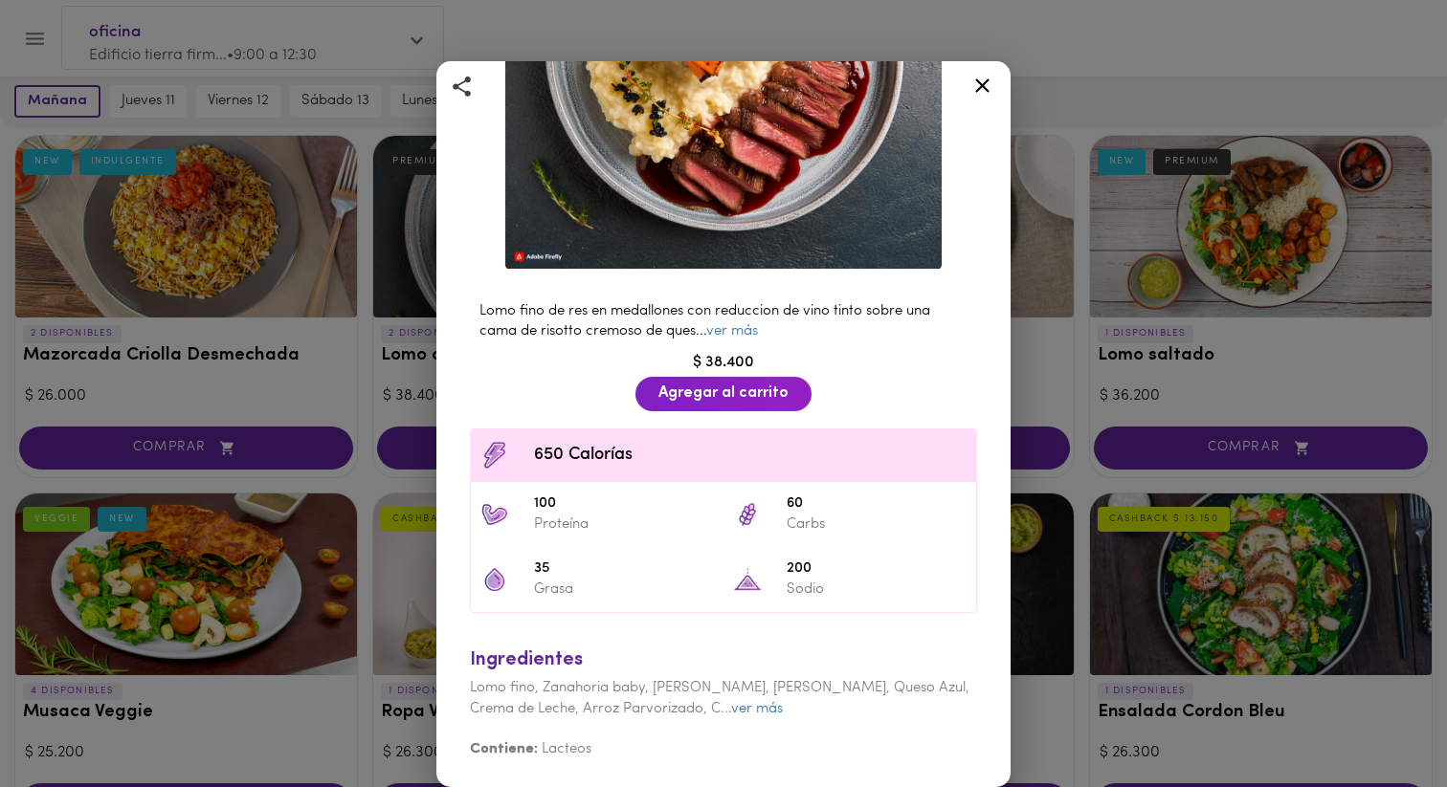
click at [241, 389] on div "Lomo al Vino Lomo fino de res sobre una base de risotto PREMIUM Lomo fino de re…" at bounding box center [723, 393] width 1447 height 787
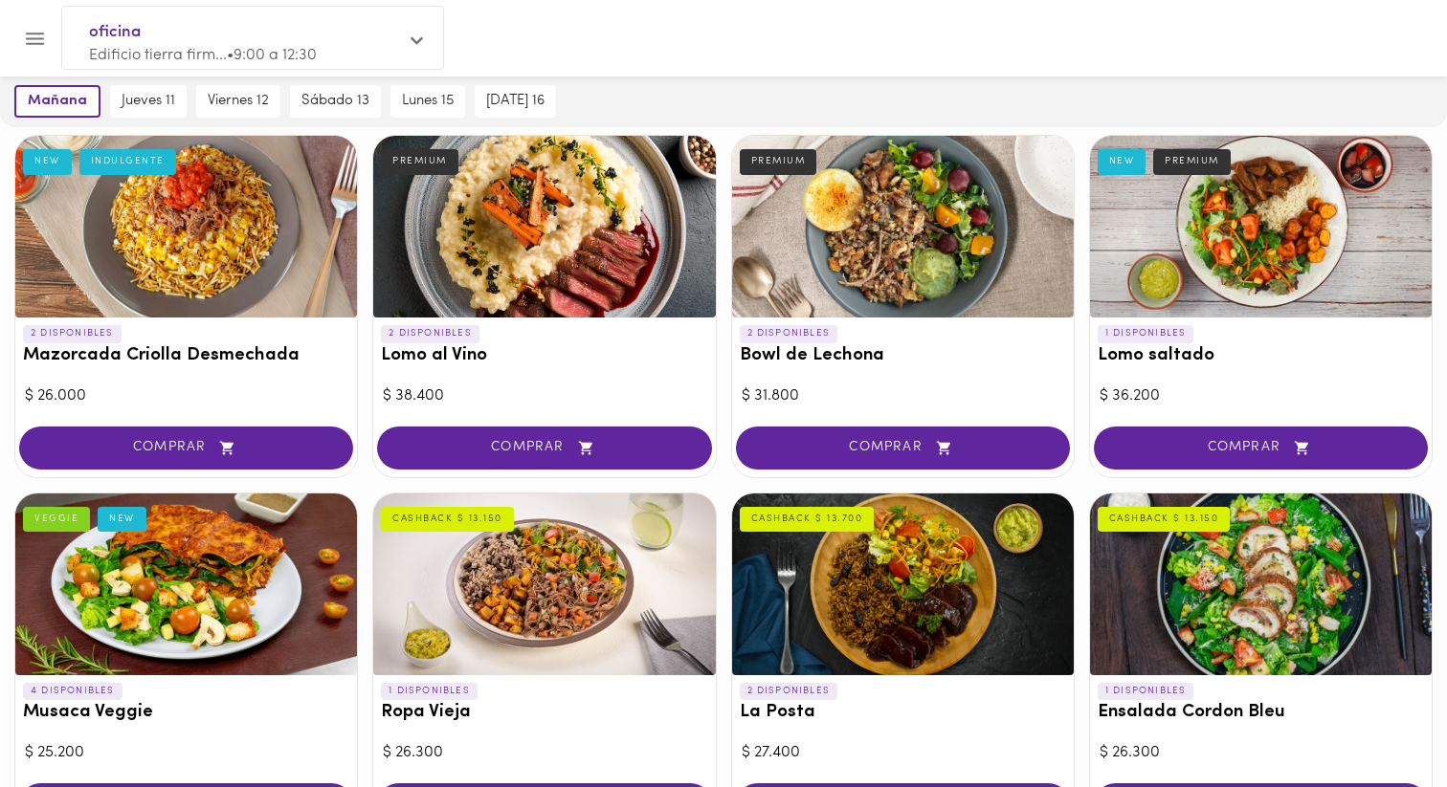
click at [172, 303] on div at bounding box center [186, 227] width 342 height 182
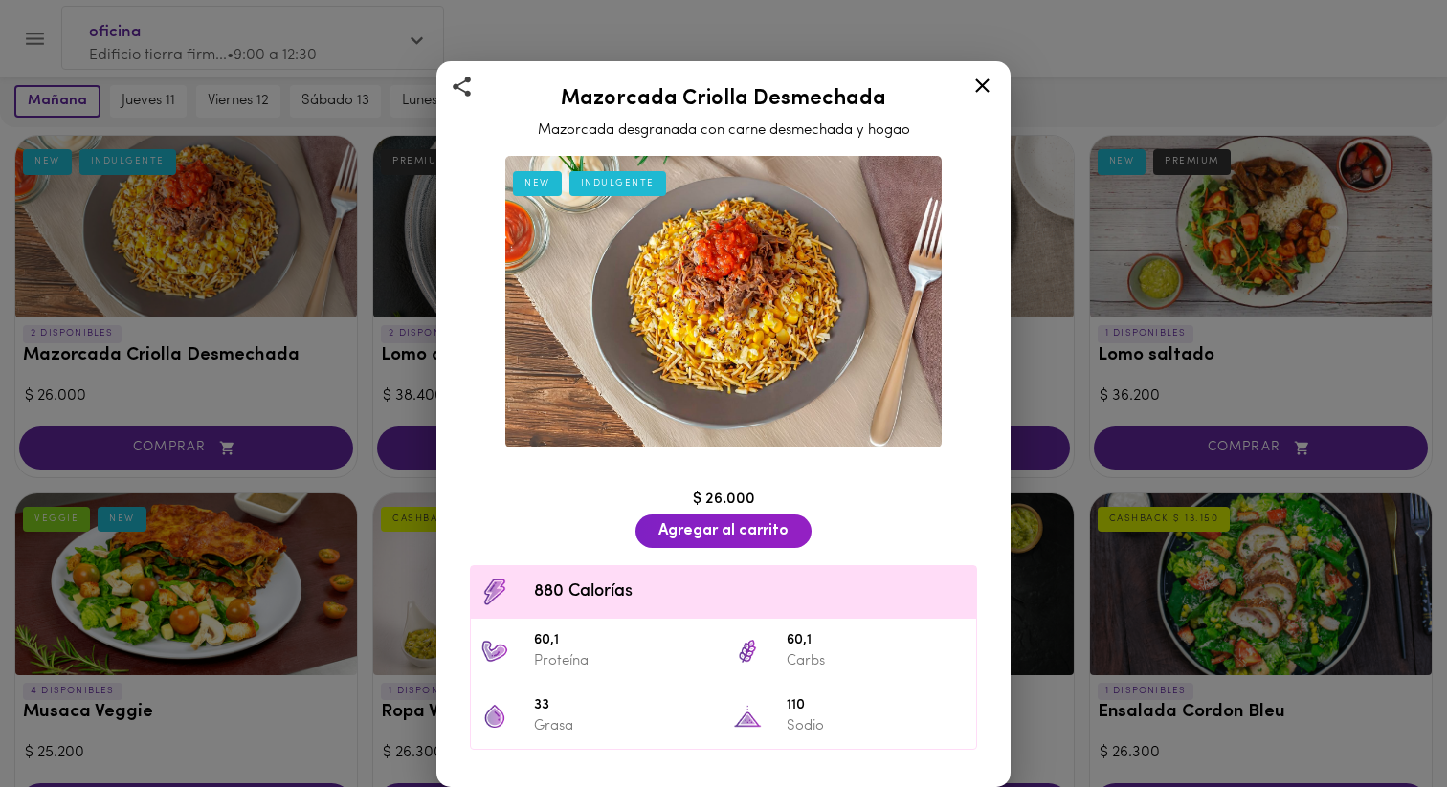
click at [159, 324] on div "Mazorcada Criolla Desmechada Mazorcada desgranada con carne desmechada y hogao …" at bounding box center [723, 393] width 1447 height 787
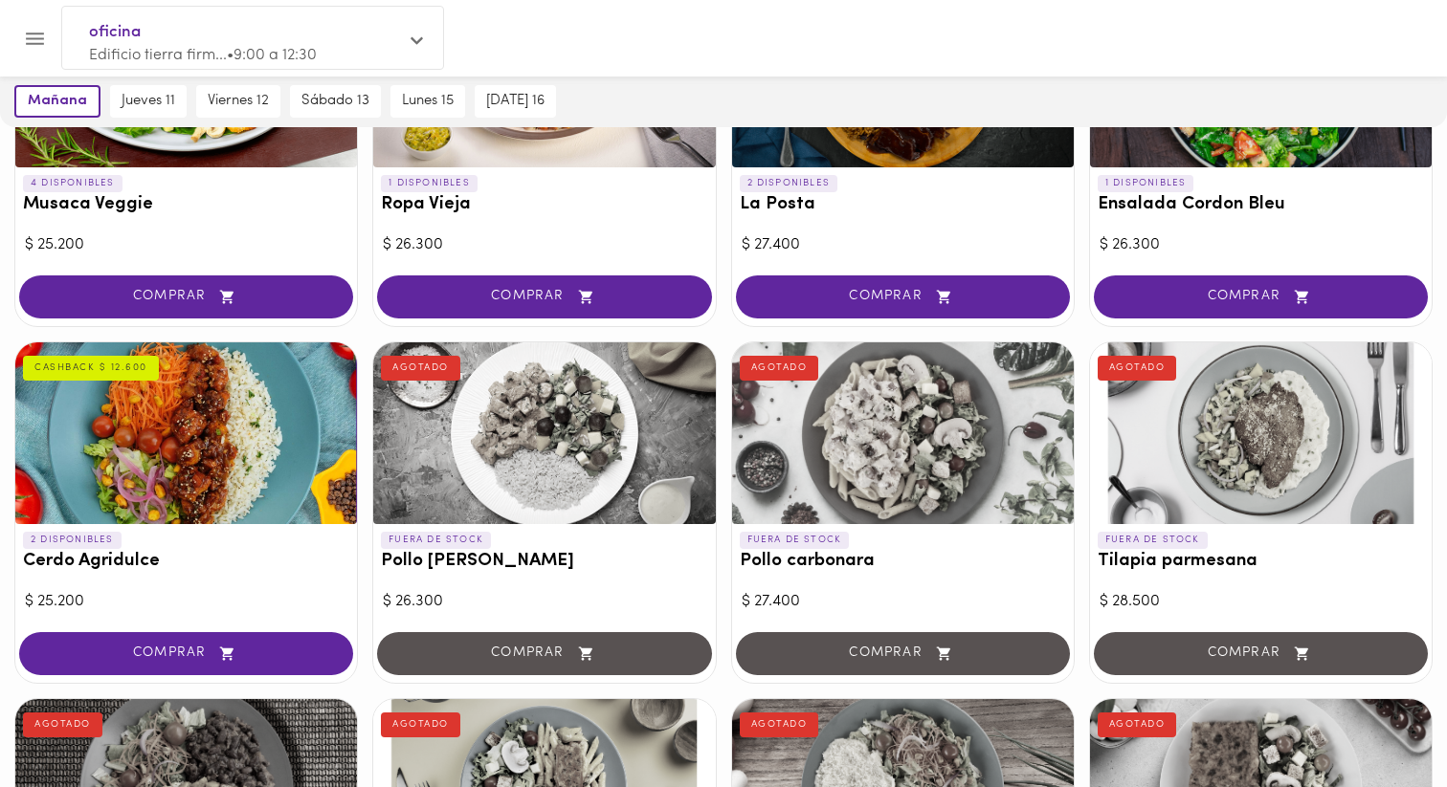
scroll to position [648, 0]
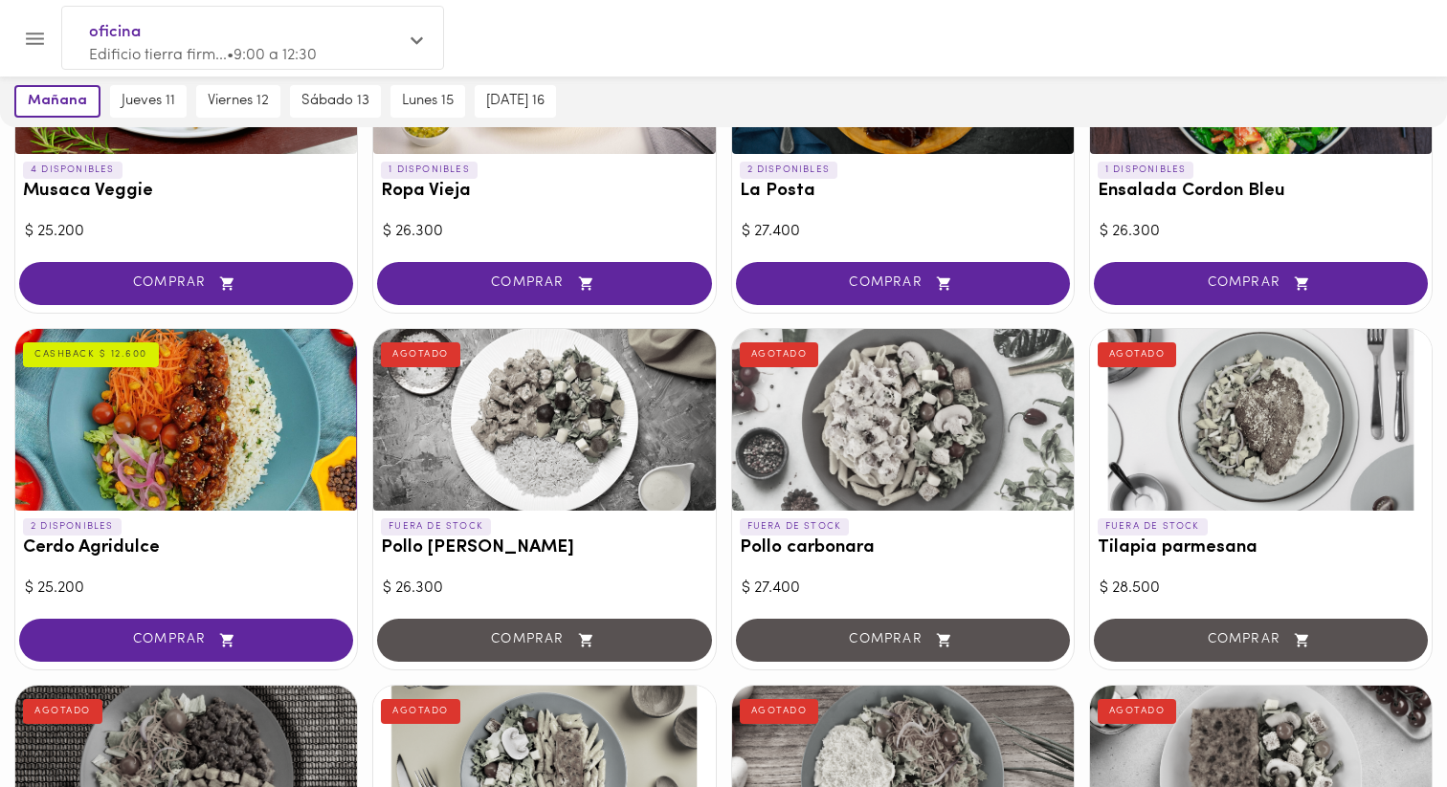
click at [166, 394] on div at bounding box center [186, 420] width 342 height 182
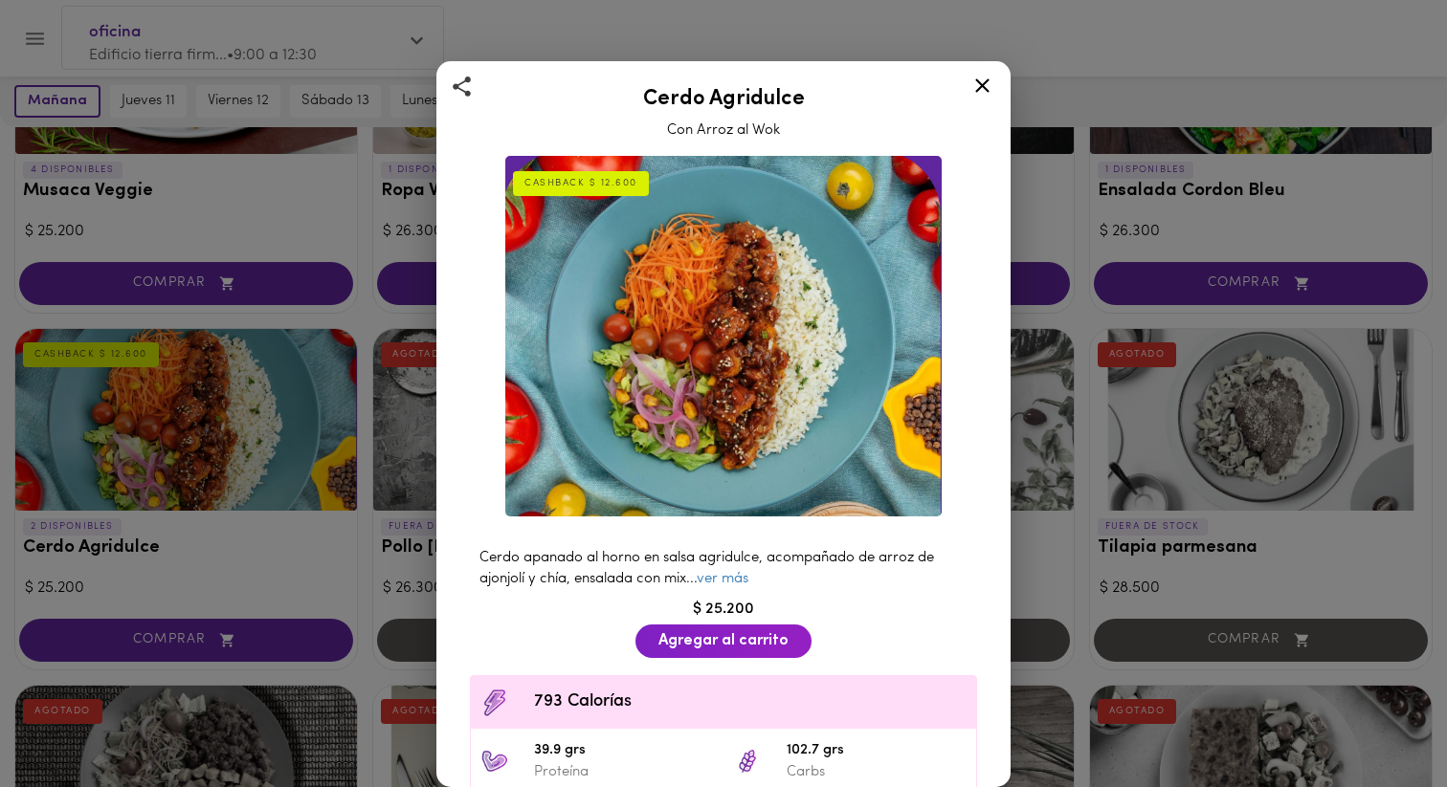
click at [166, 394] on div "Cerdo Agridulce Con Arroz al Wok CASHBACK $ 12.600 Cerdo apanado al horno en sa…" at bounding box center [723, 393] width 1447 height 787
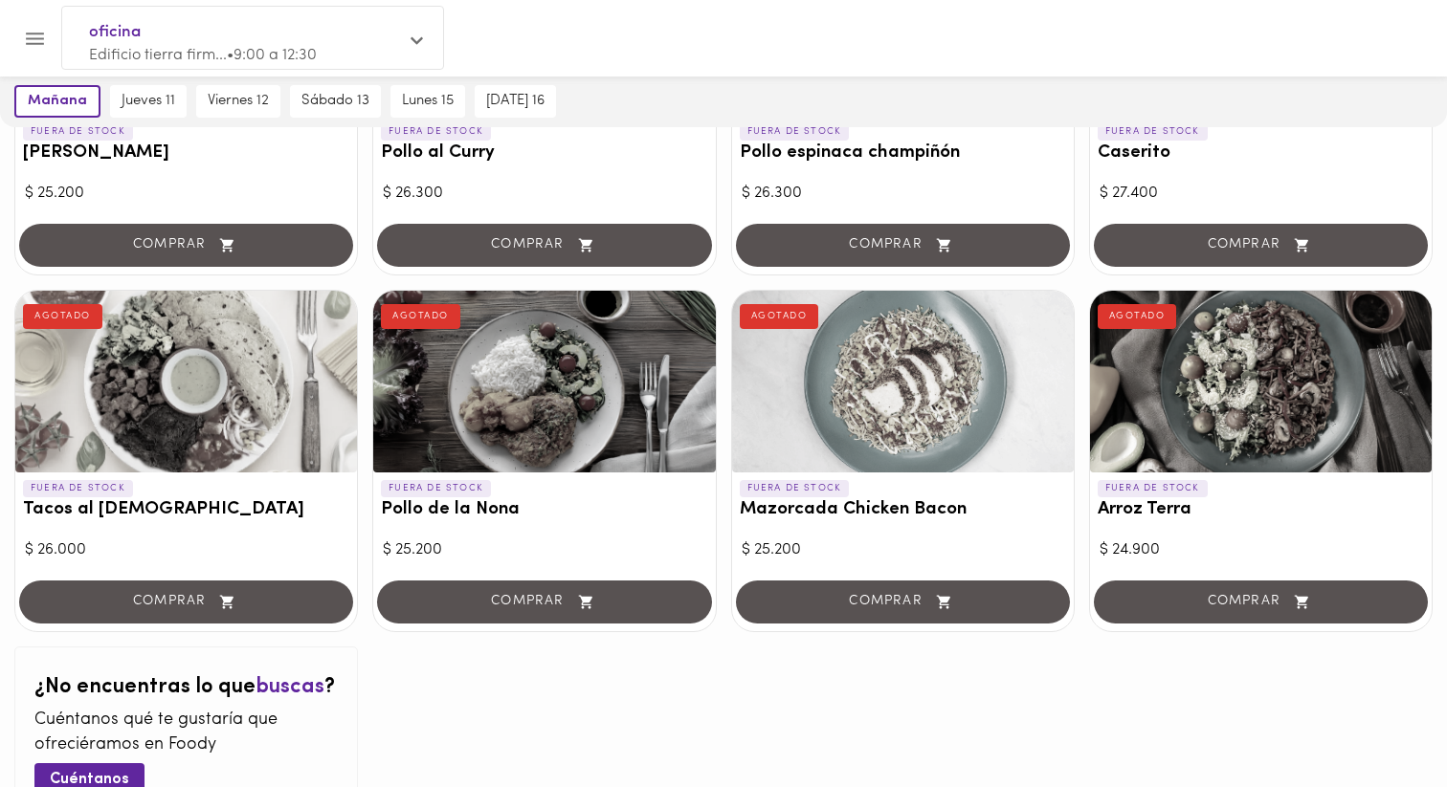
scroll to position [1775, 0]
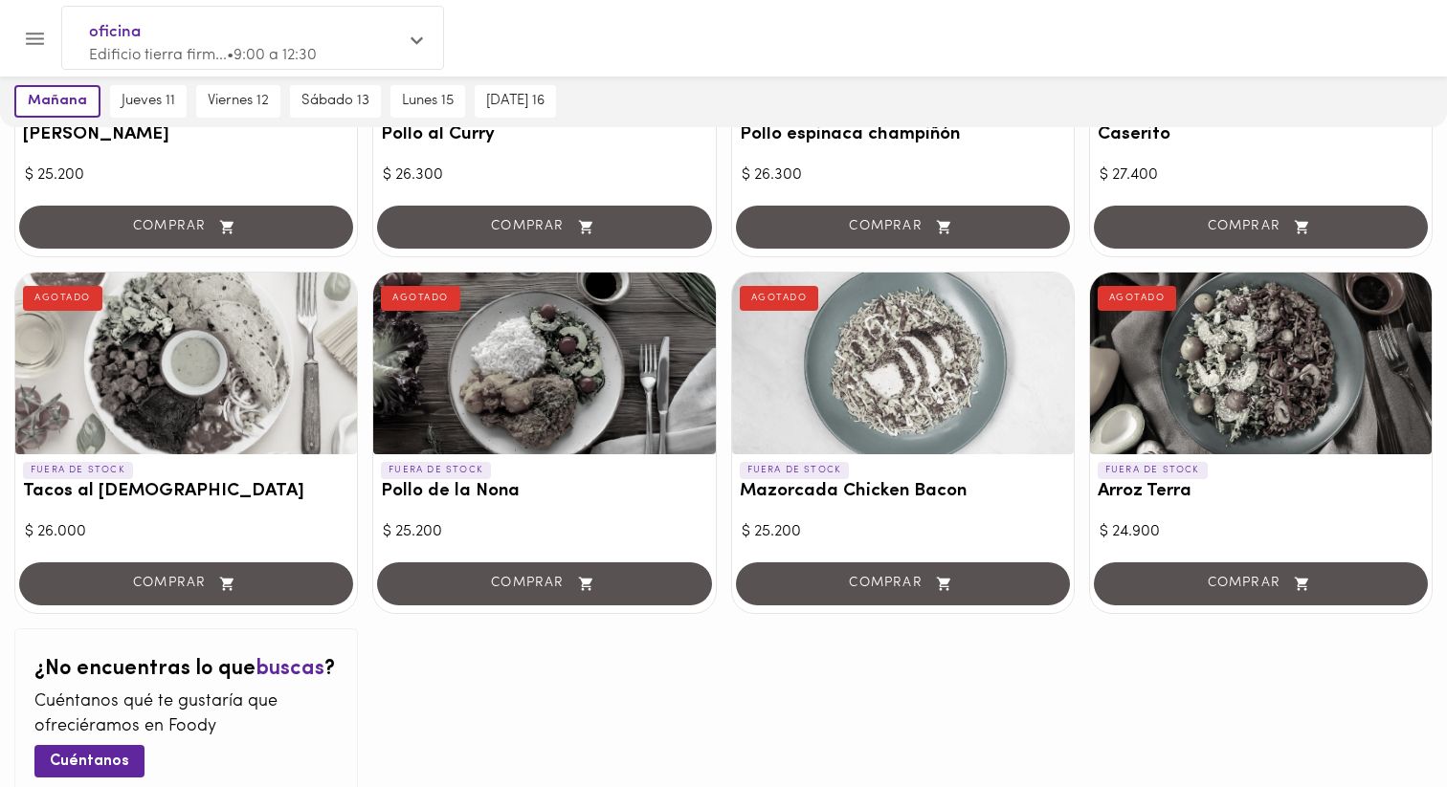
click at [248, 407] on div at bounding box center [186, 364] width 342 height 182
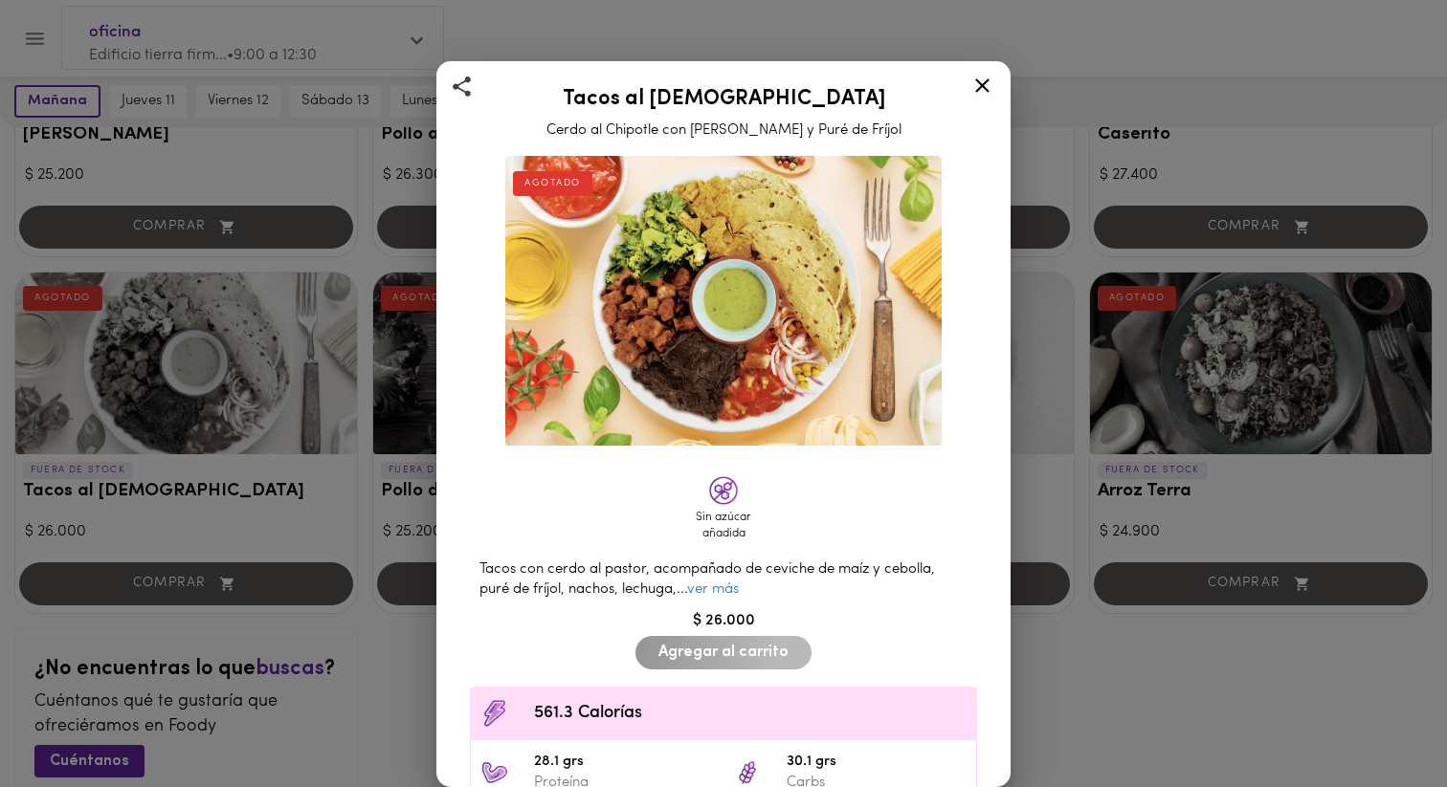
click at [256, 417] on div "Tacos al Pastor Cerdo al Chipotle con Piña Asada y Puré de Fríjol AGOTADO Sin a…" at bounding box center [723, 393] width 1447 height 787
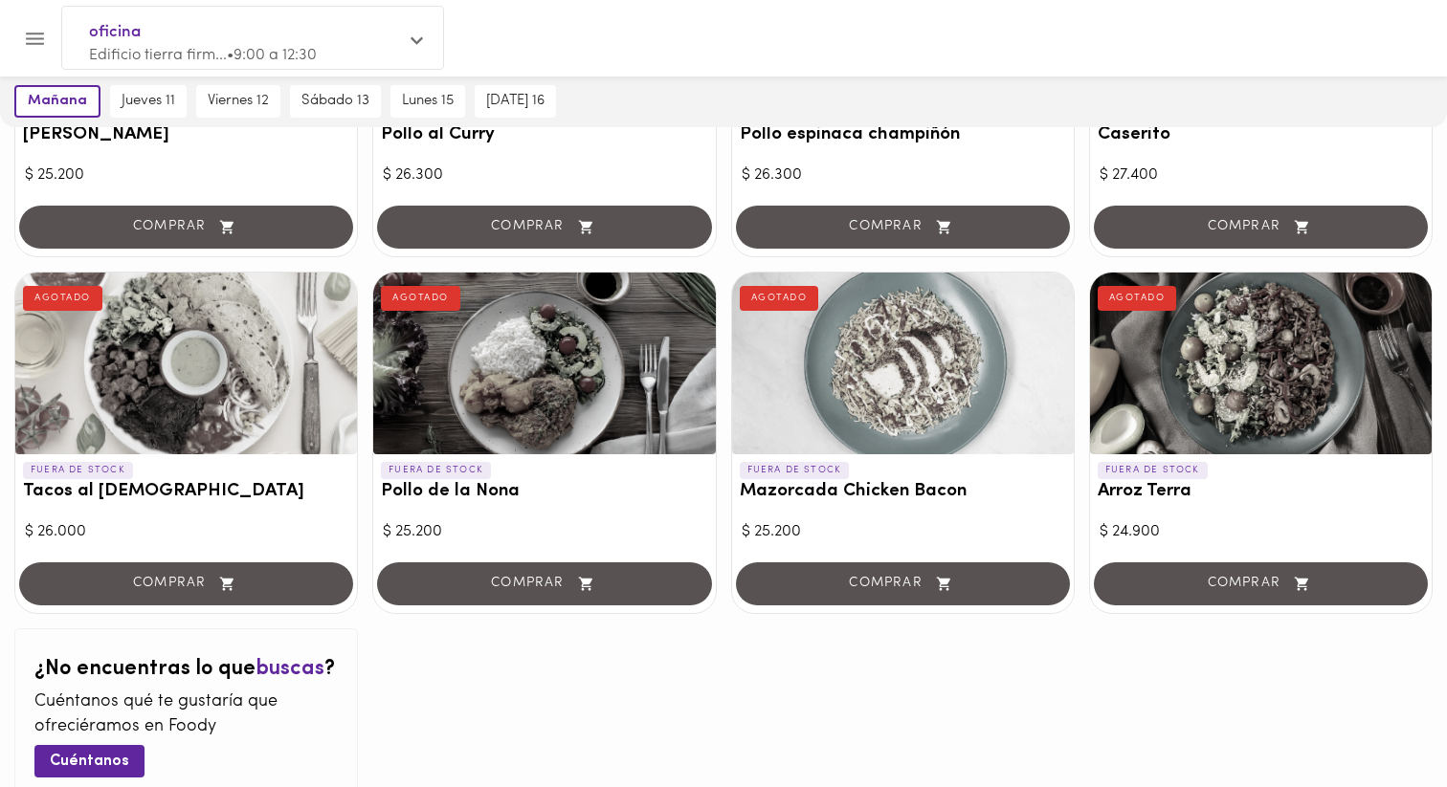
scroll to position [1894, 0]
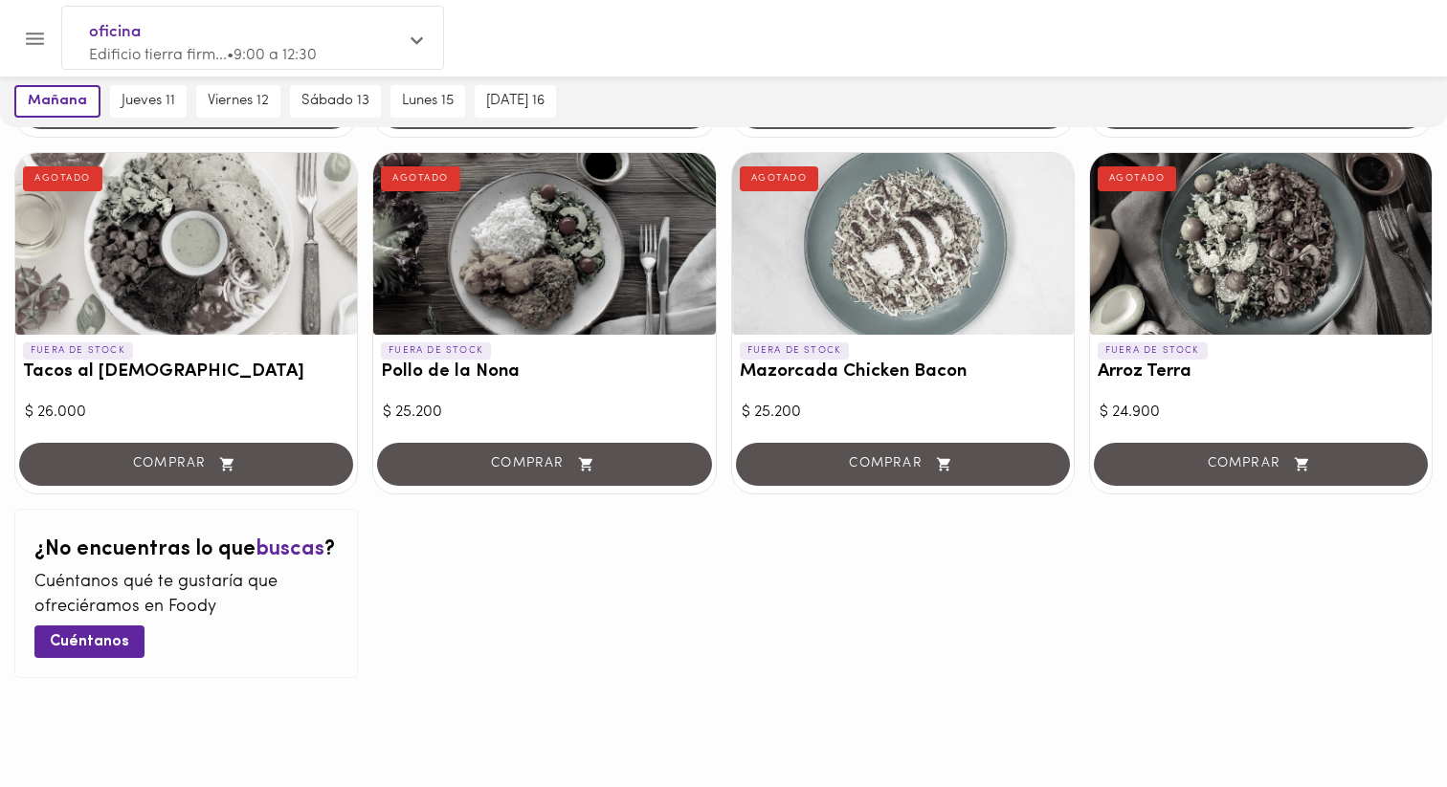
click at [584, 255] on div at bounding box center [544, 244] width 342 height 182
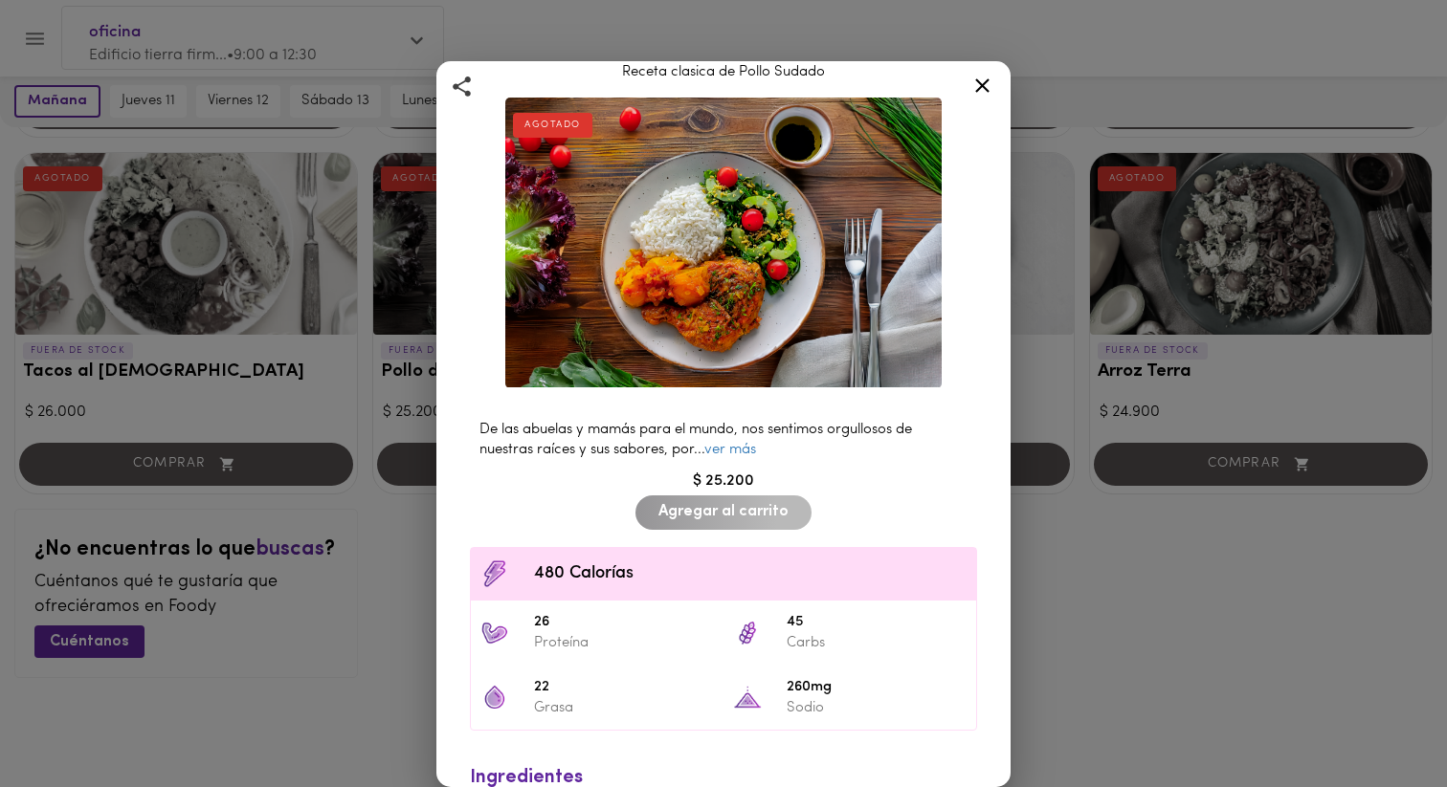
scroll to position [74, 0]
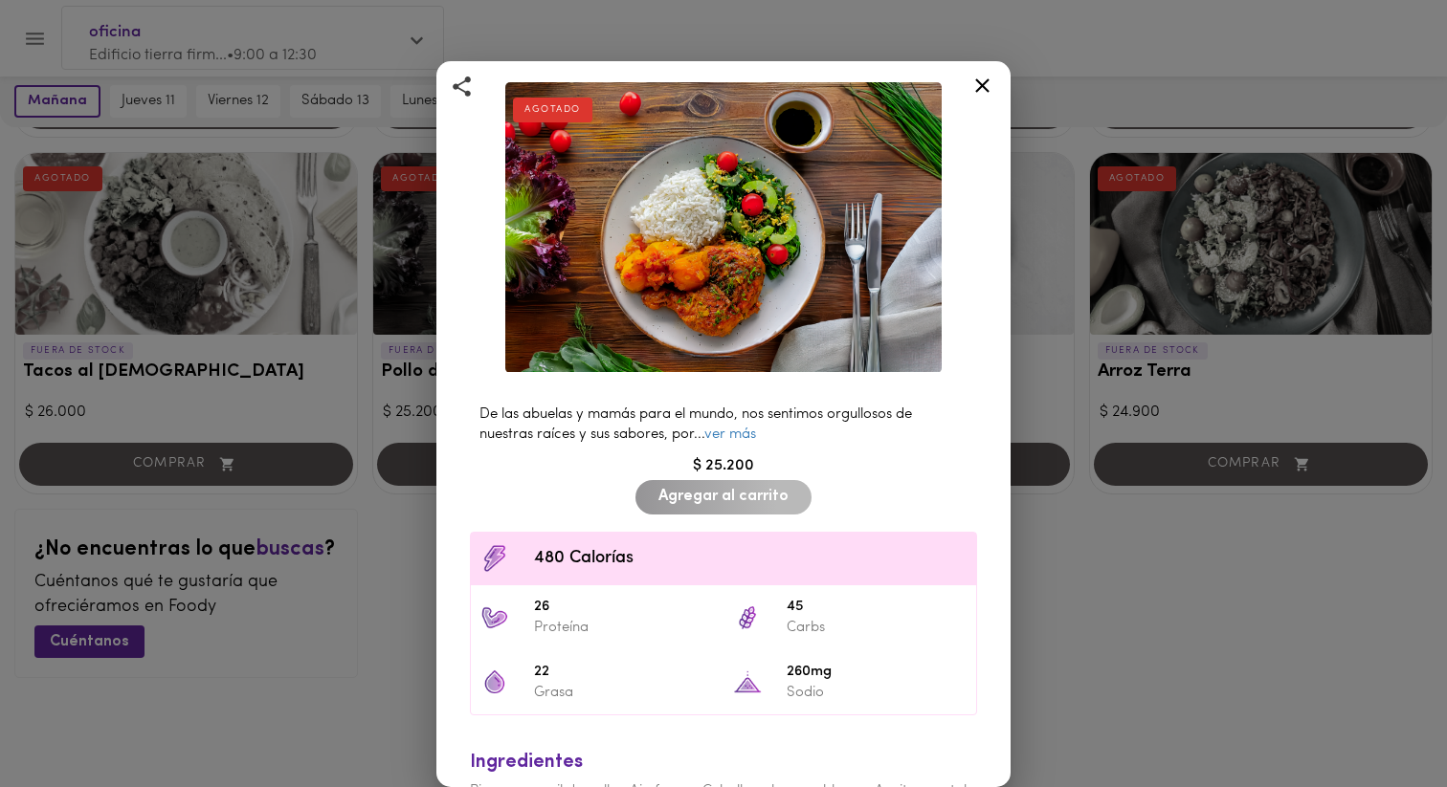
click at [705, 313] on img at bounding box center [723, 227] width 436 height 291
click at [727, 435] on link "ver más" at bounding box center [730, 435] width 52 height 14
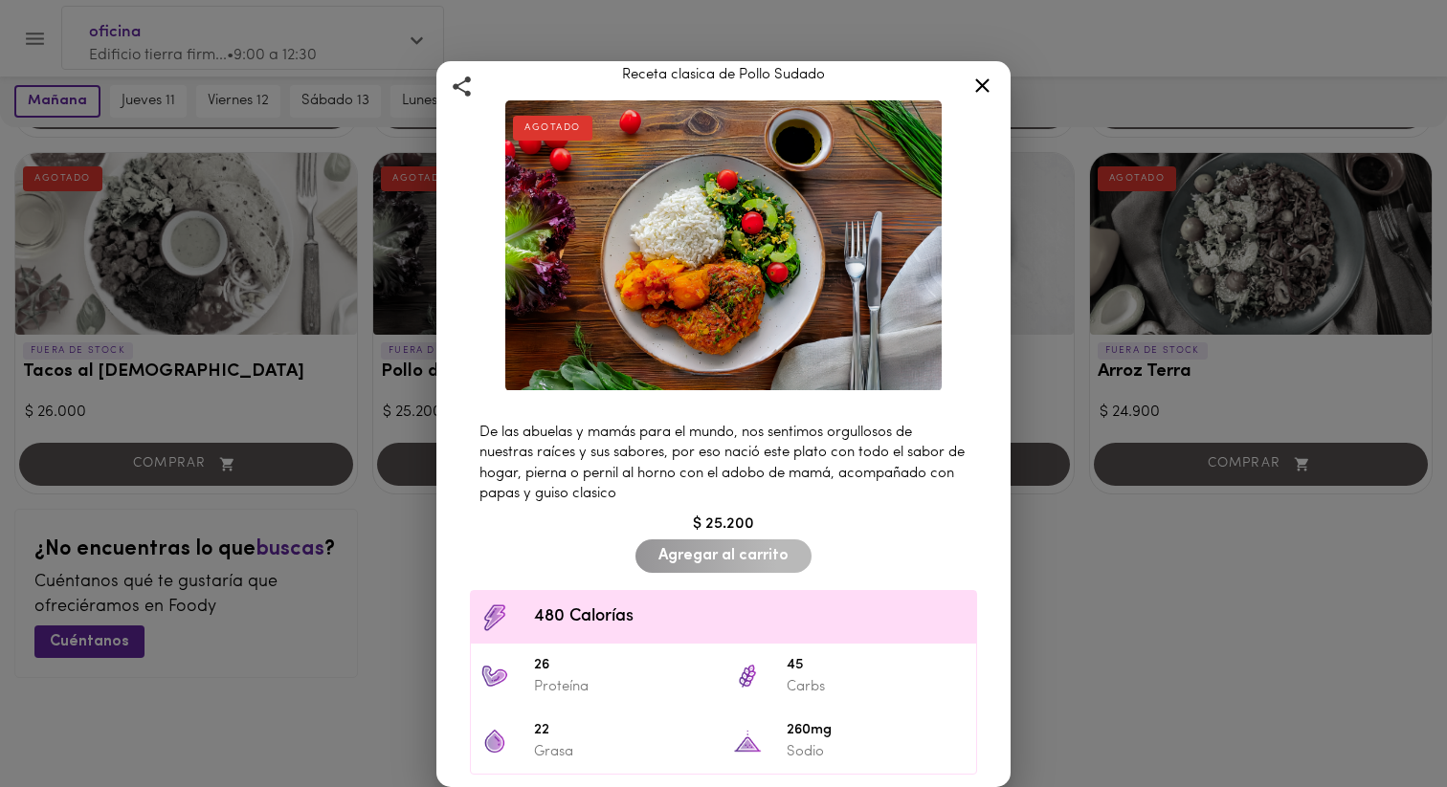
scroll to position [53, 0]
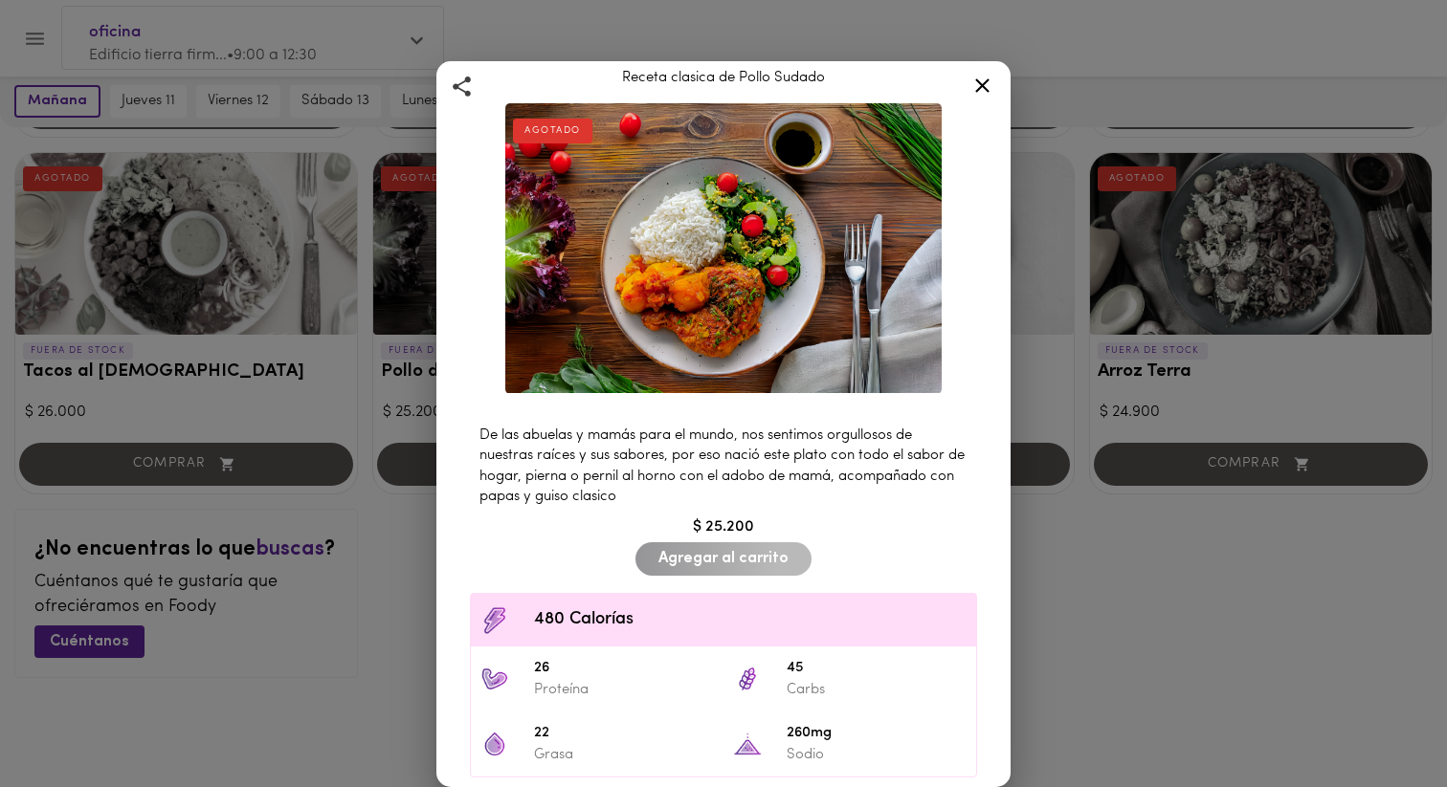
click at [697, 334] on img at bounding box center [723, 248] width 436 height 291
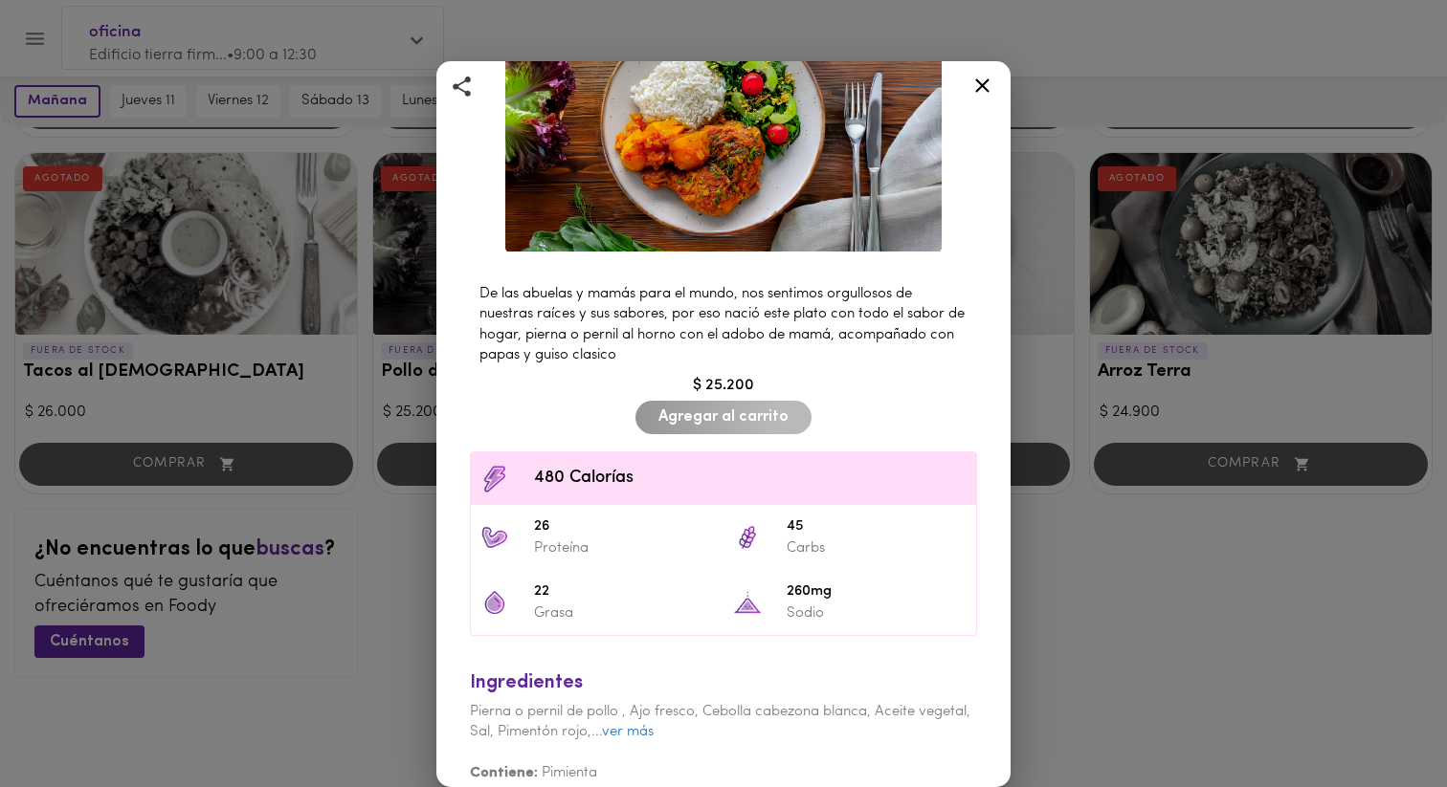
scroll to position [218, 0]
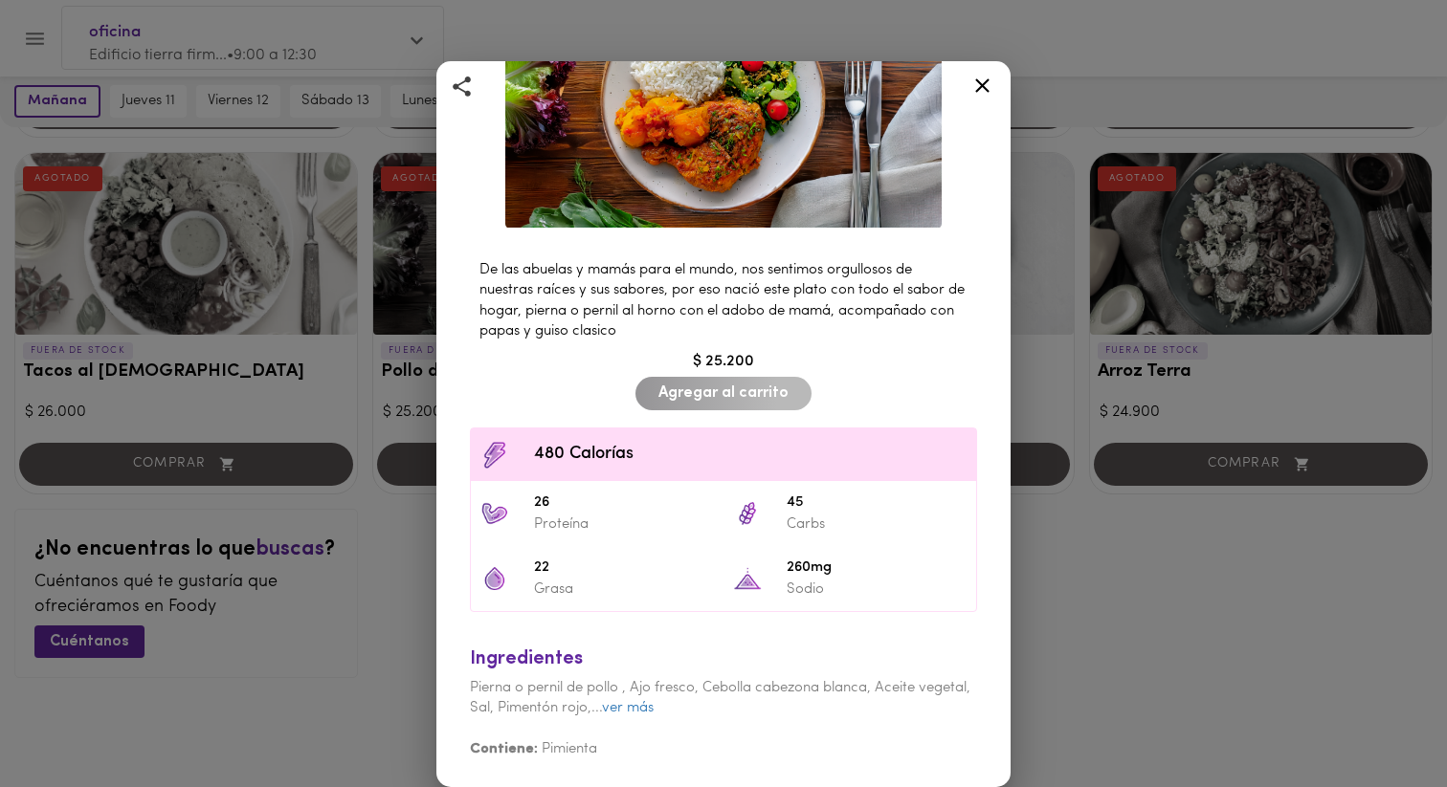
click at [627, 697] on div "Ingredientes Pierna o pernil de pollo , Ajo fresco, Cebolla cabezona blanca, Ac…" at bounding box center [723, 698] width 526 height 143
click at [629, 706] on link "ver más" at bounding box center [628, 708] width 52 height 14
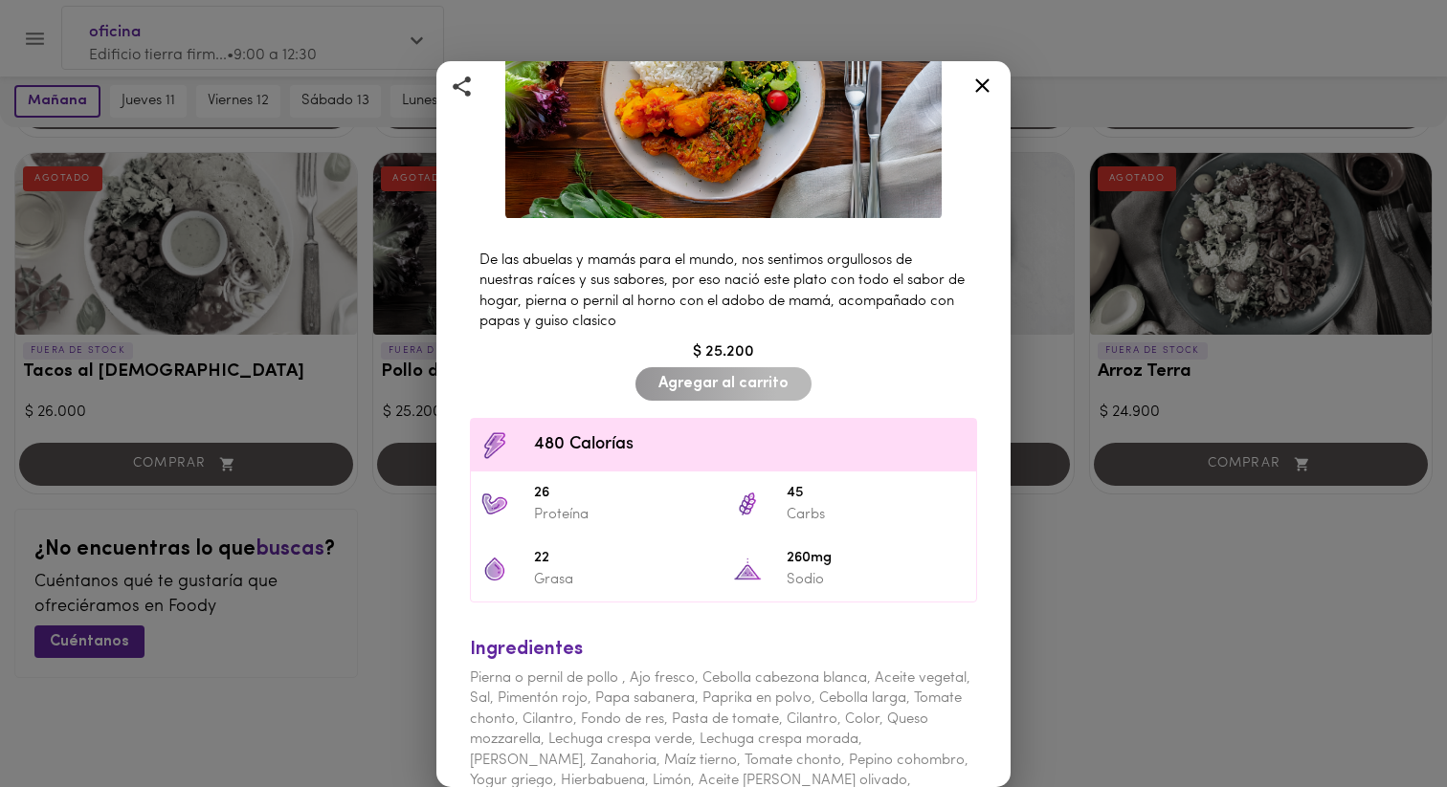
scroll to position [0, 0]
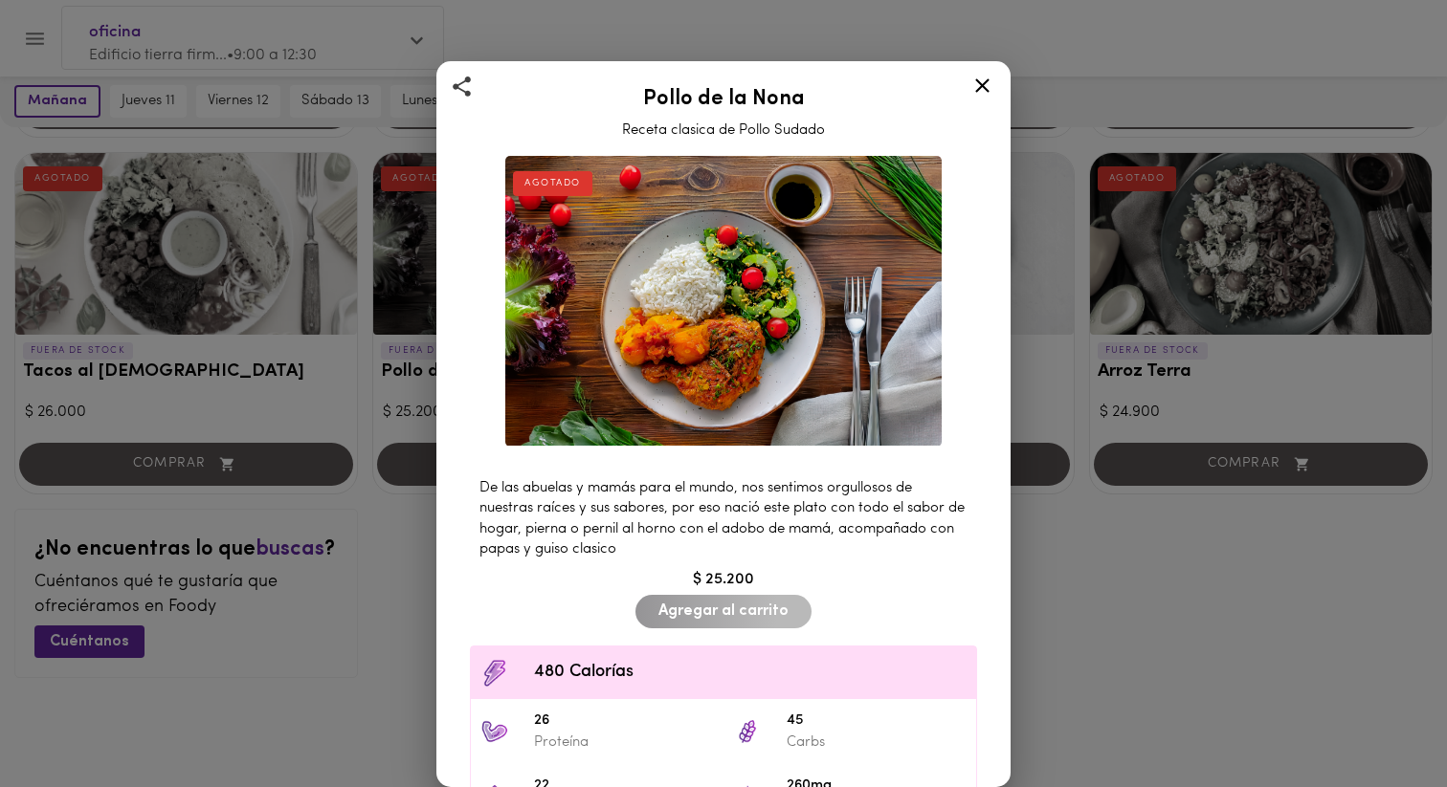
click at [604, 320] on img at bounding box center [723, 301] width 436 height 291
click at [405, 416] on div "Pollo de la Nona Receta clasica de Pollo Sudado AGOTADO De las abuelas y mamás …" at bounding box center [723, 393] width 1447 height 787
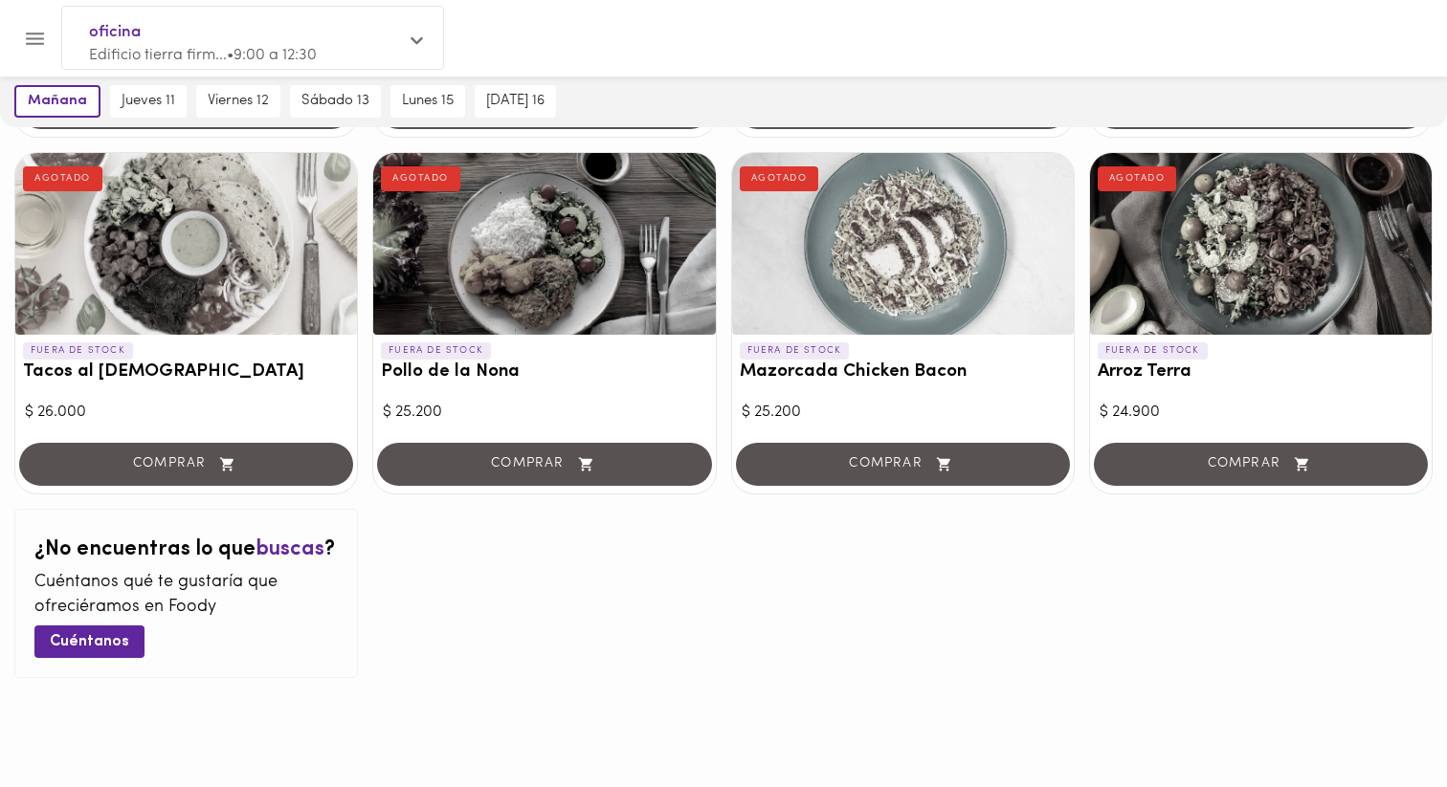
click at [904, 256] on div at bounding box center [903, 244] width 342 height 182
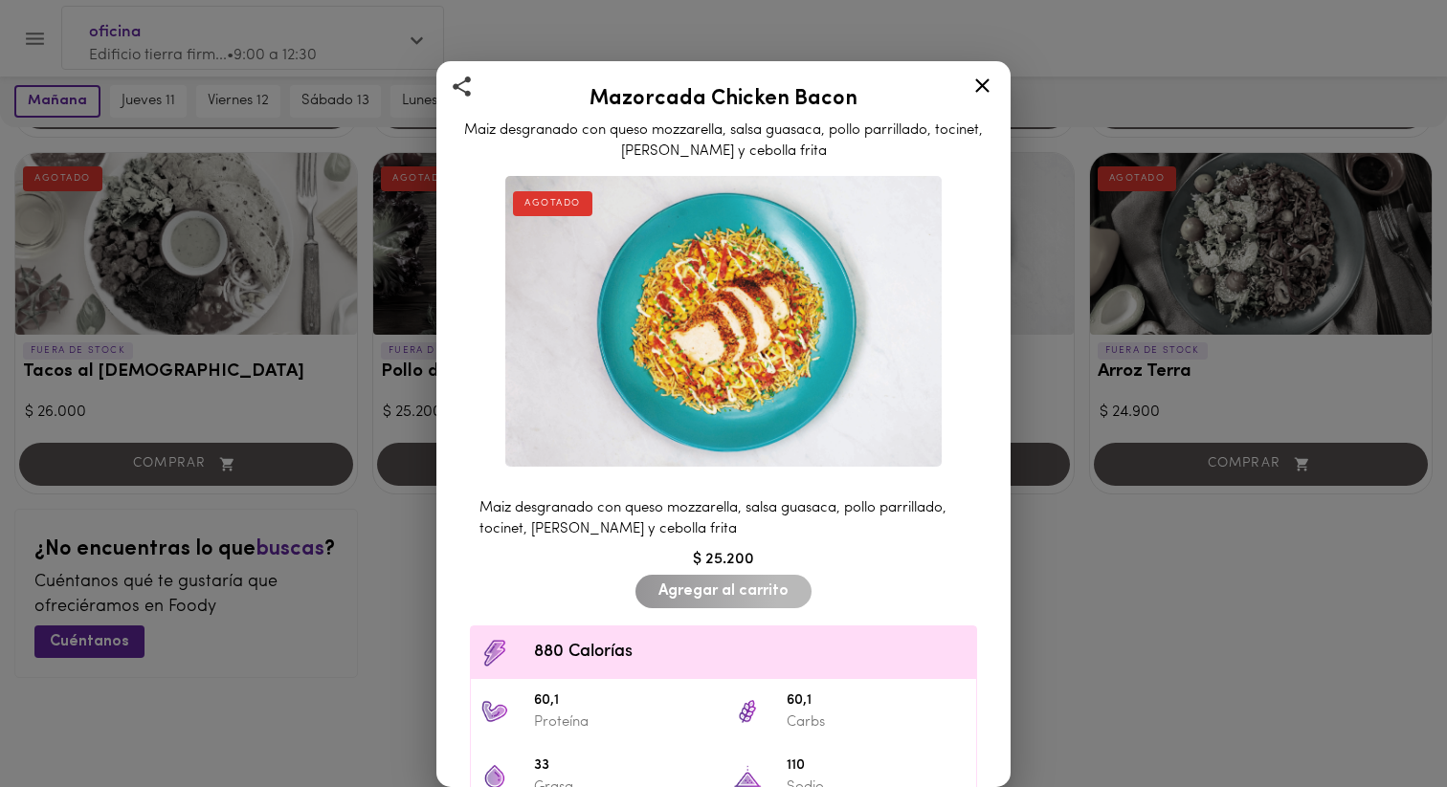
click at [1199, 365] on div "Mazorcada Chicken Bacon Maiz desgranado con queso mozzarella, salsa guasaca, po…" at bounding box center [723, 393] width 1447 height 787
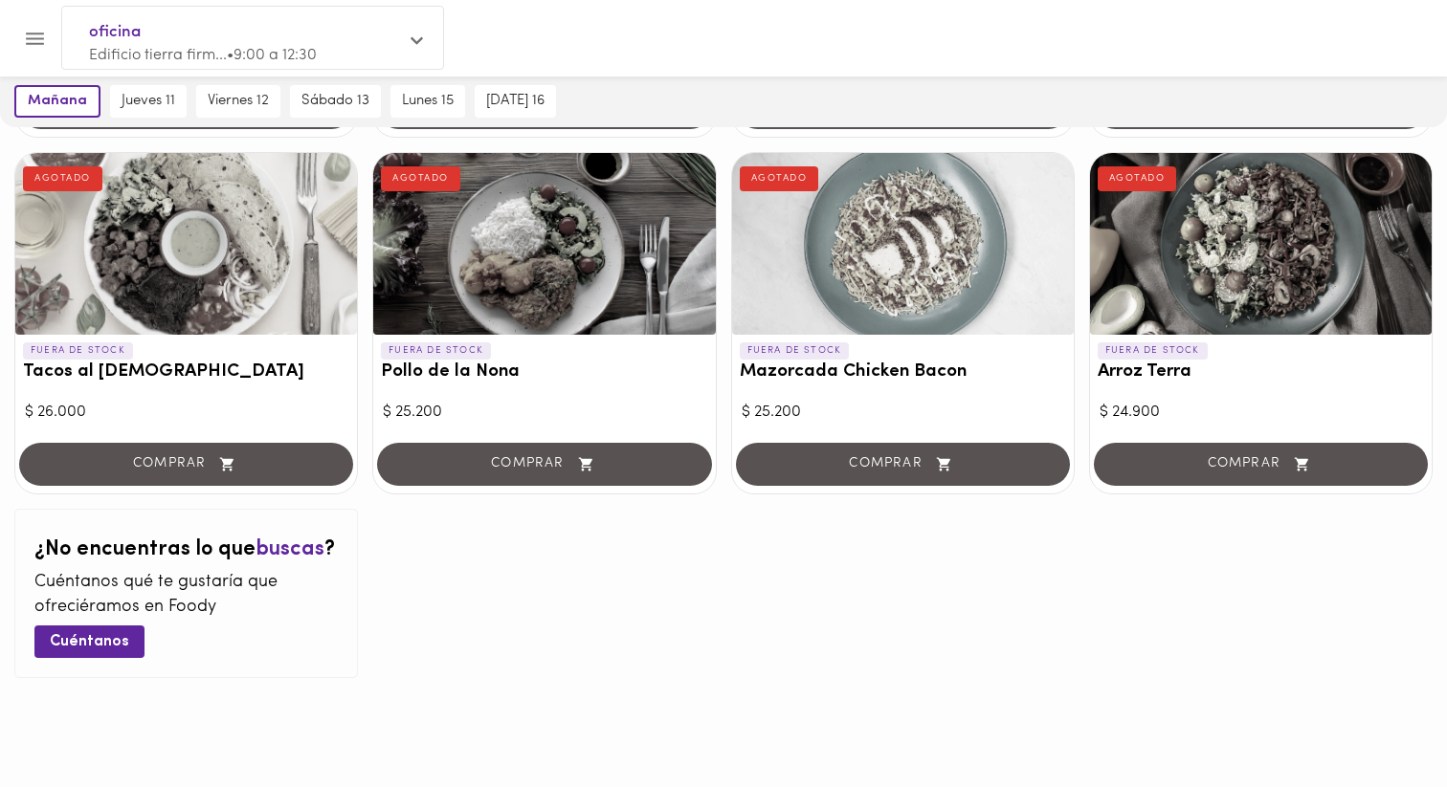
click at [1168, 279] on div at bounding box center [1261, 244] width 342 height 182
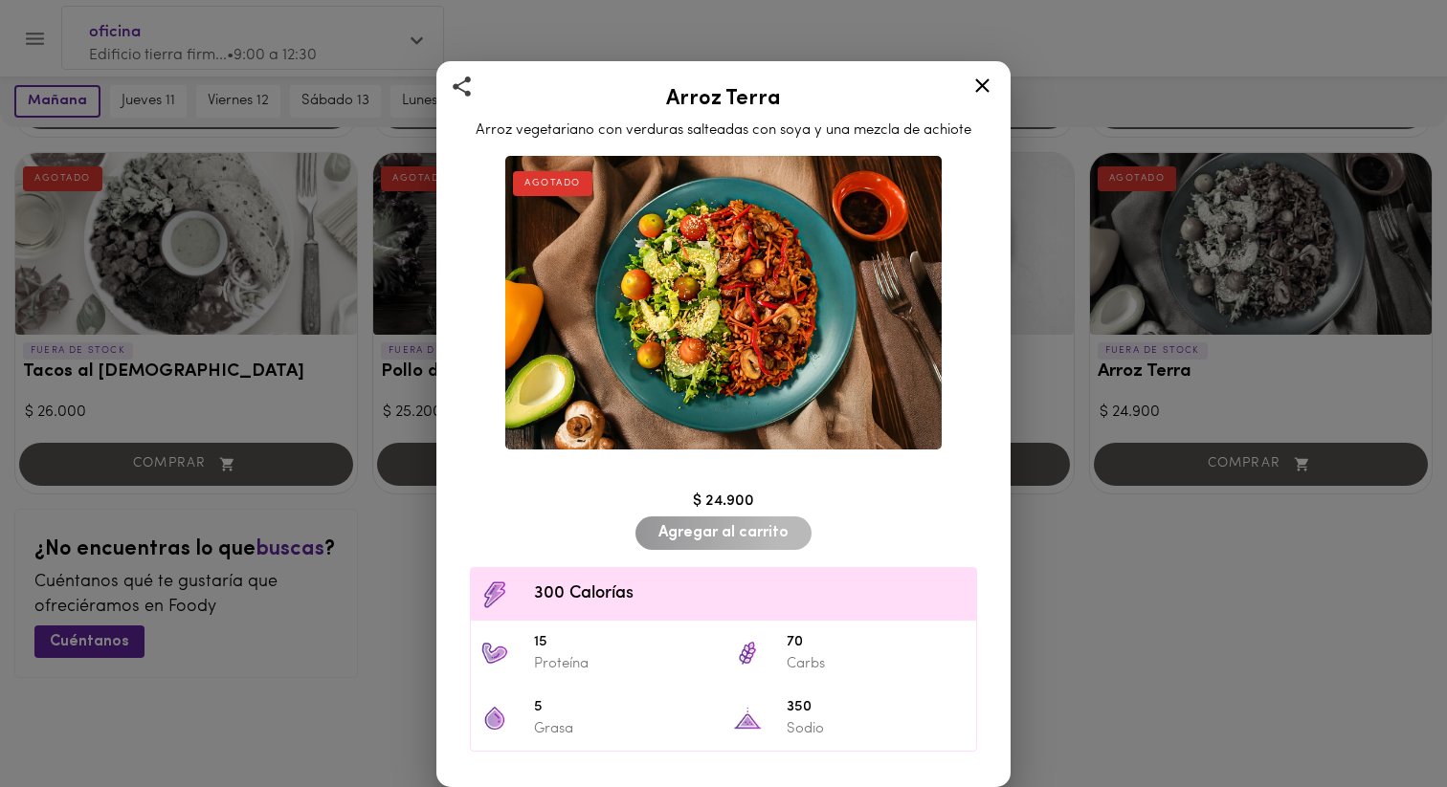
click at [1168, 279] on div "Arroz Terra Arroz vegetariano con verduras salteadas con soya y una mezcla de a…" at bounding box center [723, 393] width 1447 height 787
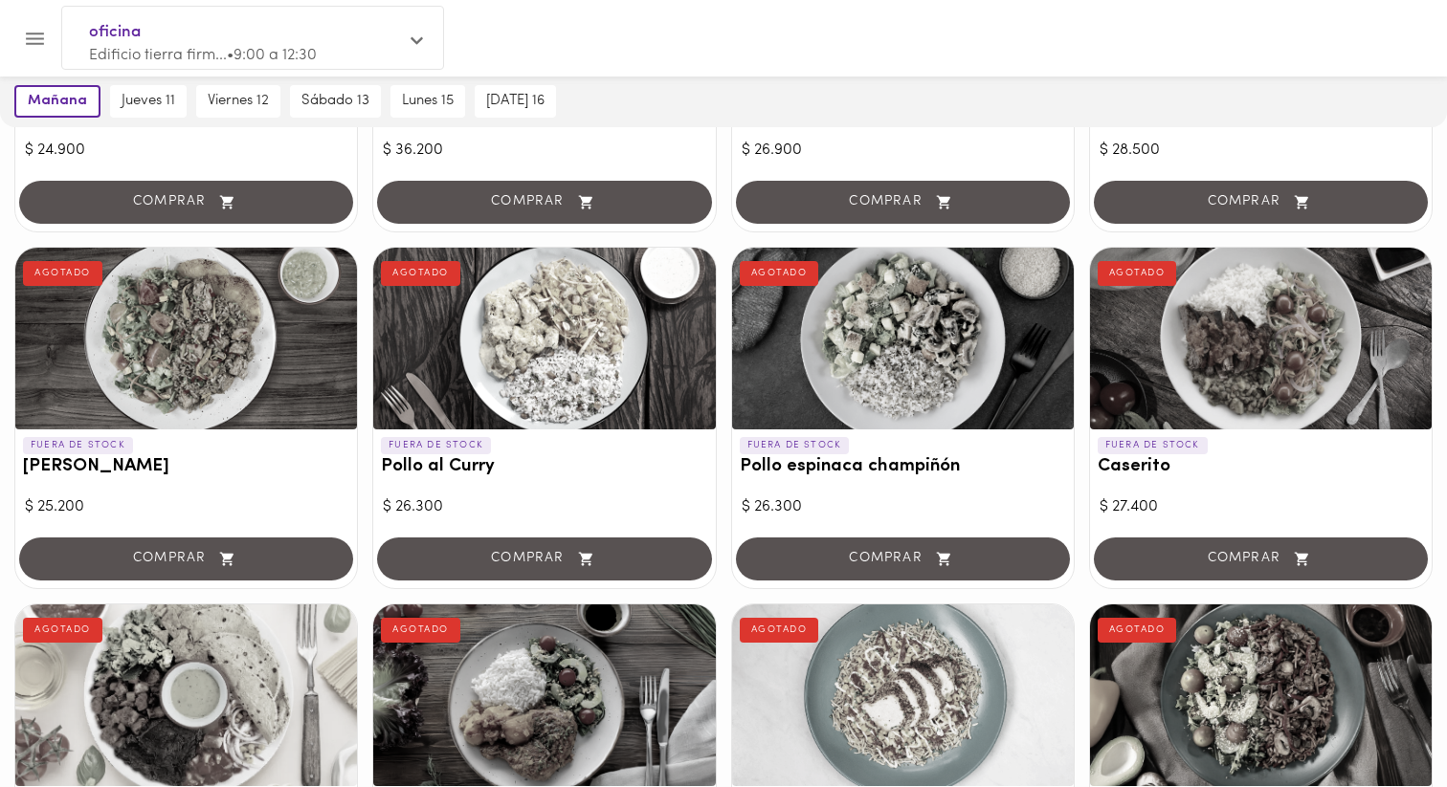
scroll to position [1364, 0]
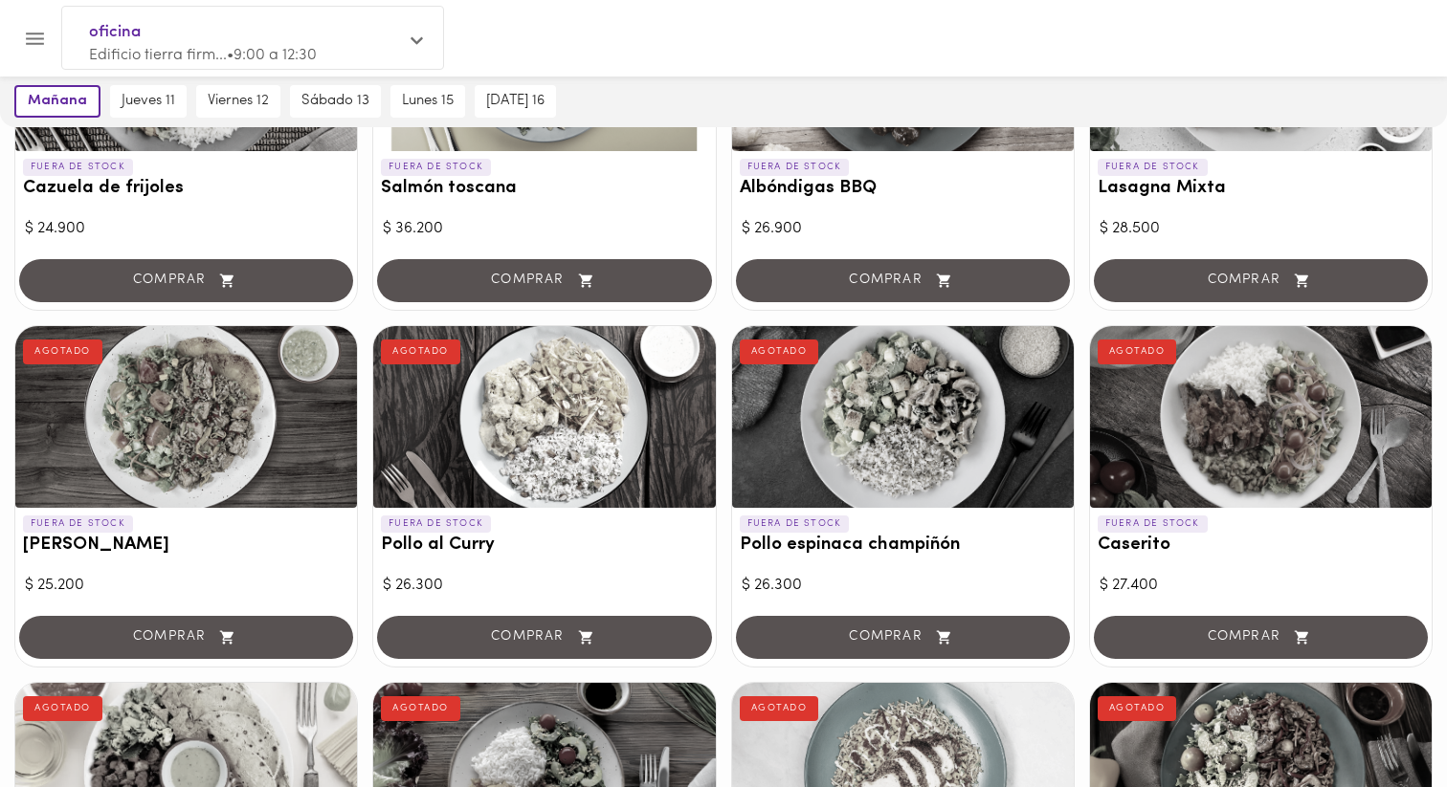
click at [1183, 360] on div at bounding box center [1261, 417] width 342 height 182
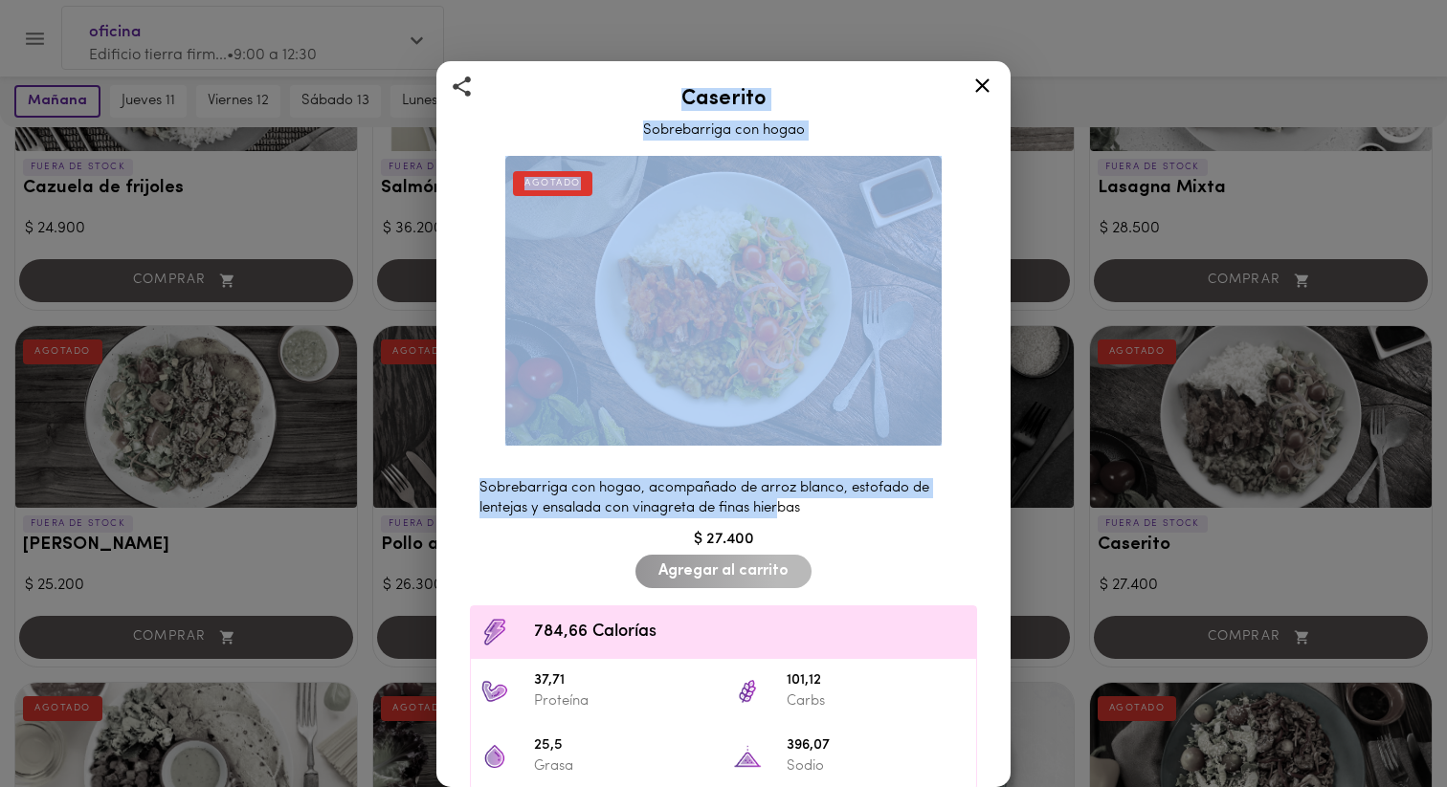
drag, startPoint x: 1179, startPoint y: 367, endPoint x: 793, endPoint y: 498, distance: 407.2
click at [784, 498] on div "Caserito Sobrebarriga con hogao AGOTADO Sobrebarriga con hogao, acompañado de a…" at bounding box center [723, 393] width 1447 height 787
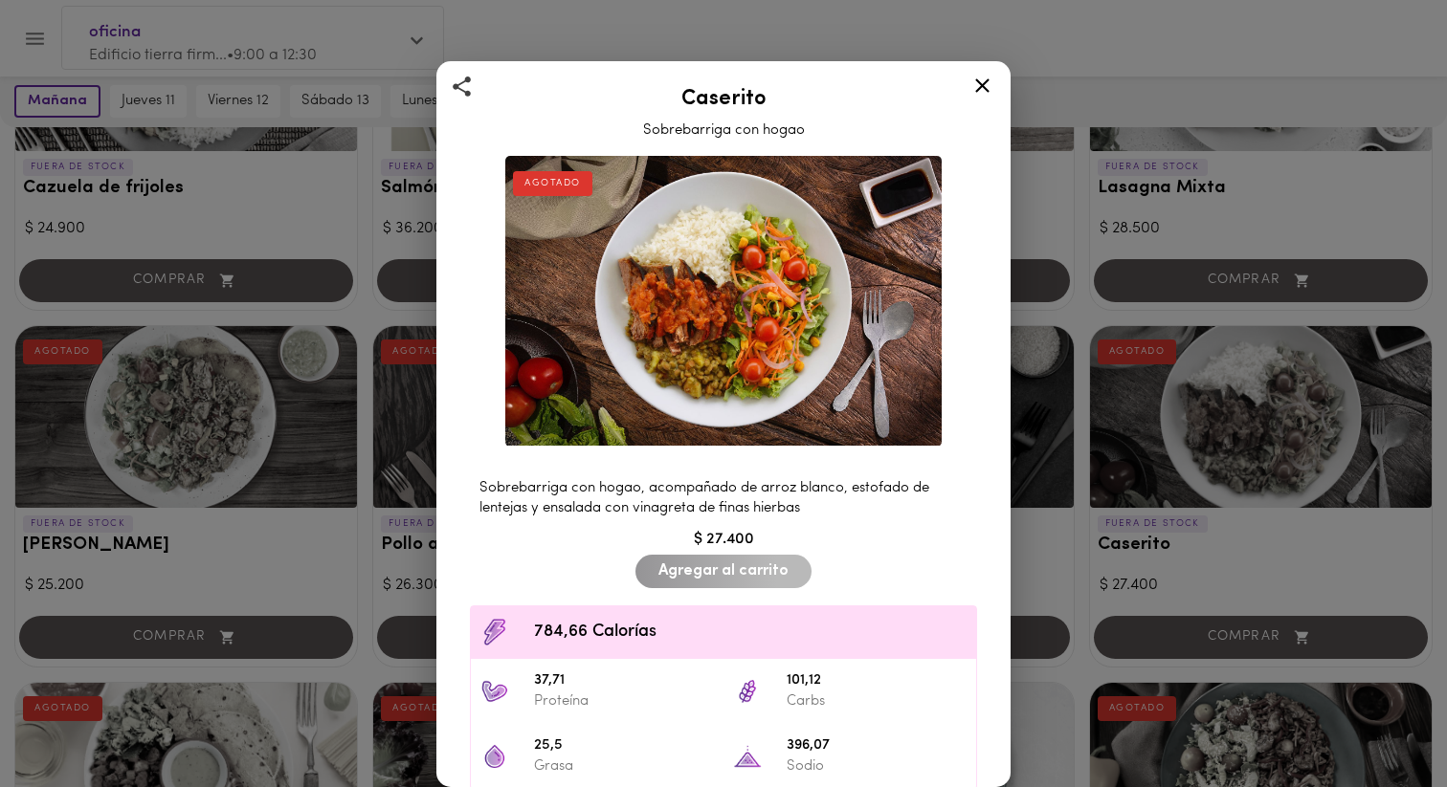
click at [1159, 487] on div "Caserito Sobrebarriga con hogao AGOTADO Sobrebarriga con hogao, acompañado de a…" at bounding box center [723, 393] width 1447 height 787
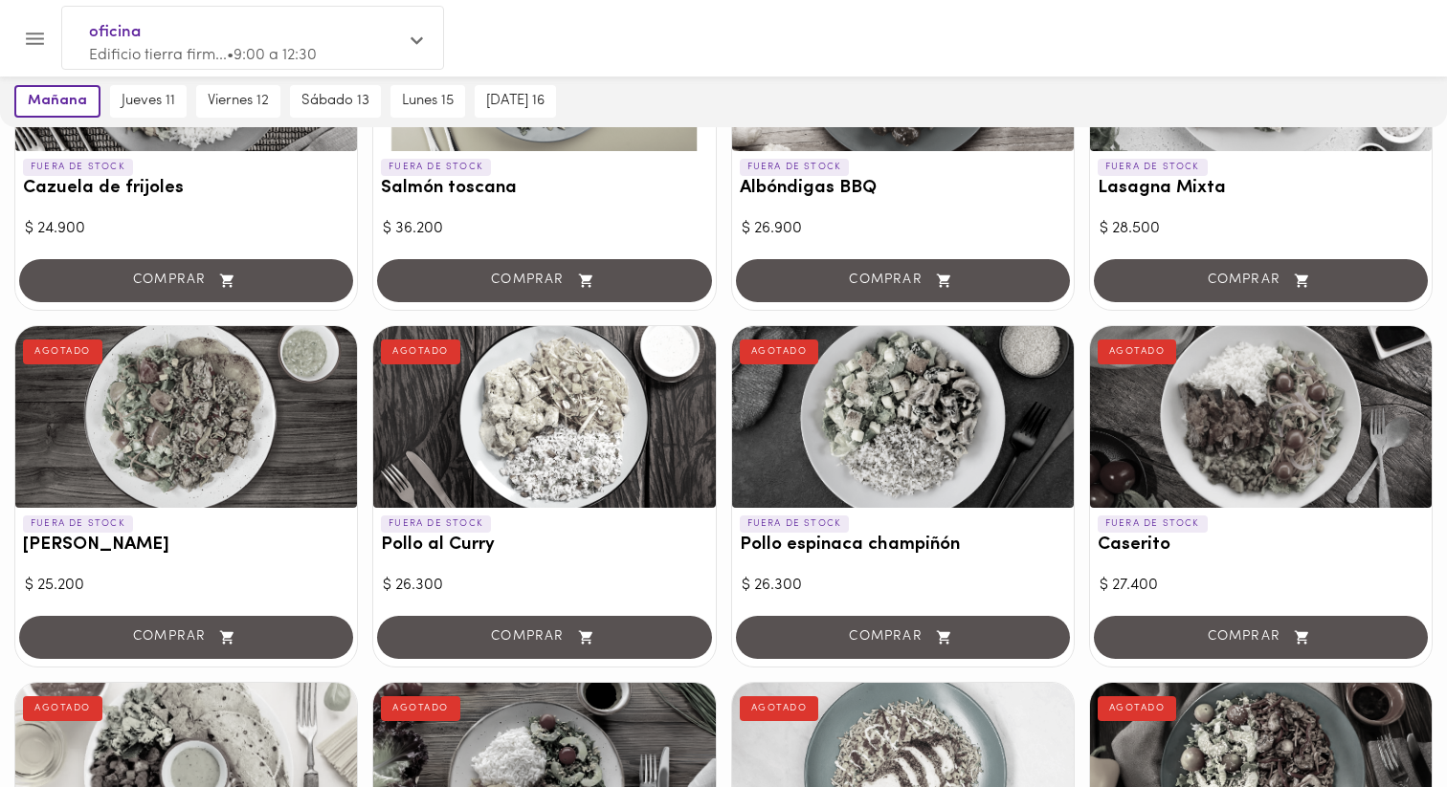
click at [996, 470] on div at bounding box center [903, 417] width 342 height 182
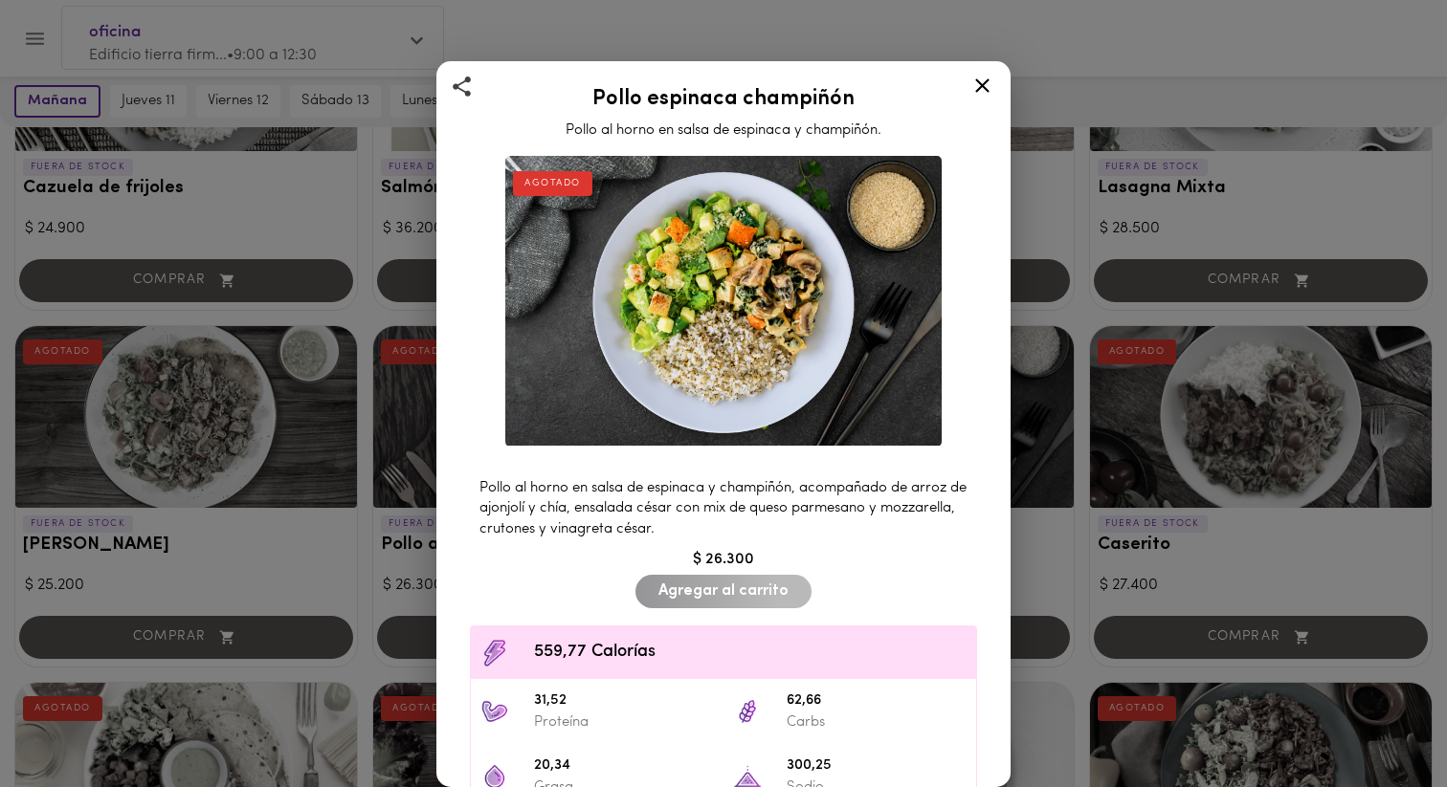
click at [1127, 458] on div "Pollo espinaca champiñón Pollo al horno en salsa de espinaca y champiñón. AGOTA…" at bounding box center [723, 393] width 1447 height 787
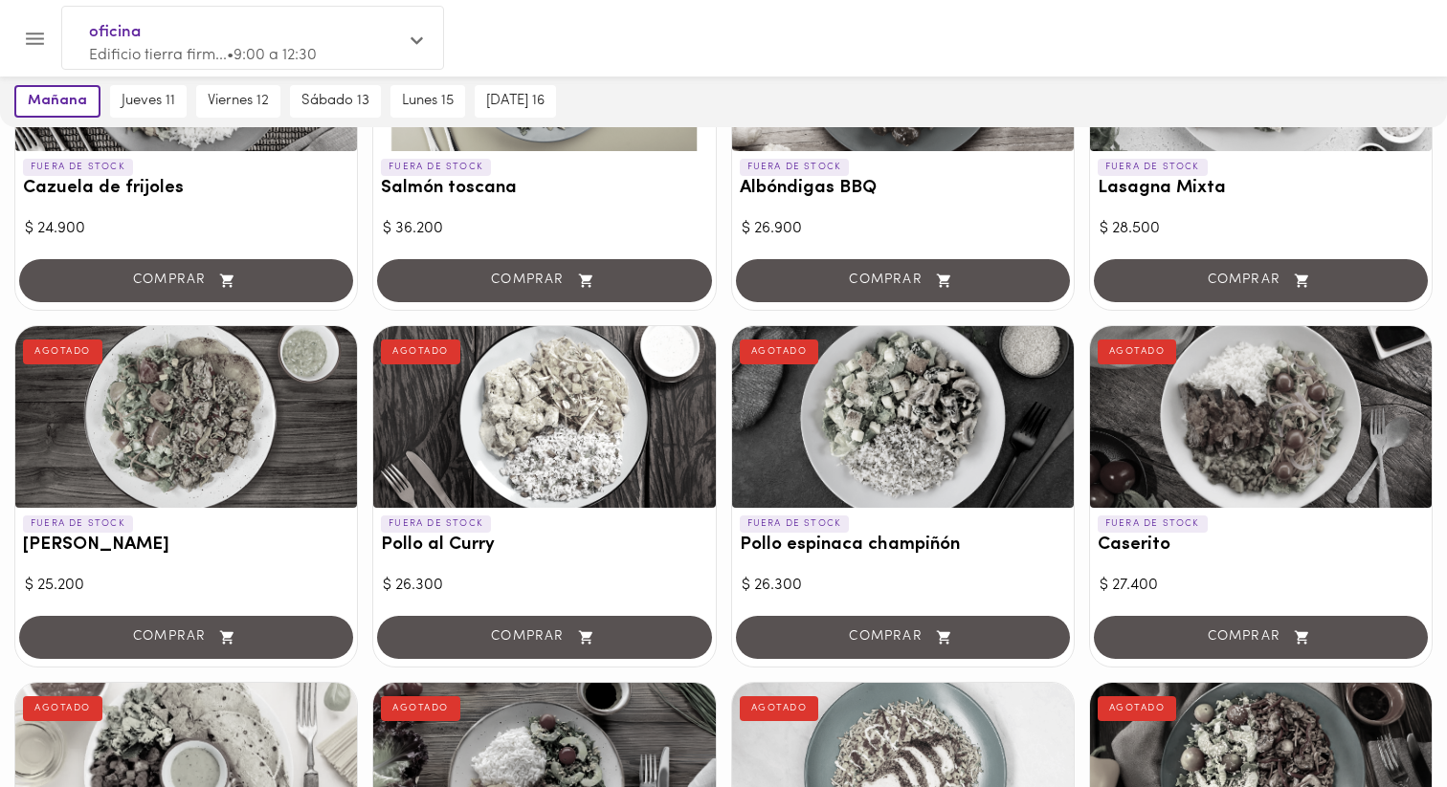
click at [814, 423] on div at bounding box center [903, 417] width 342 height 182
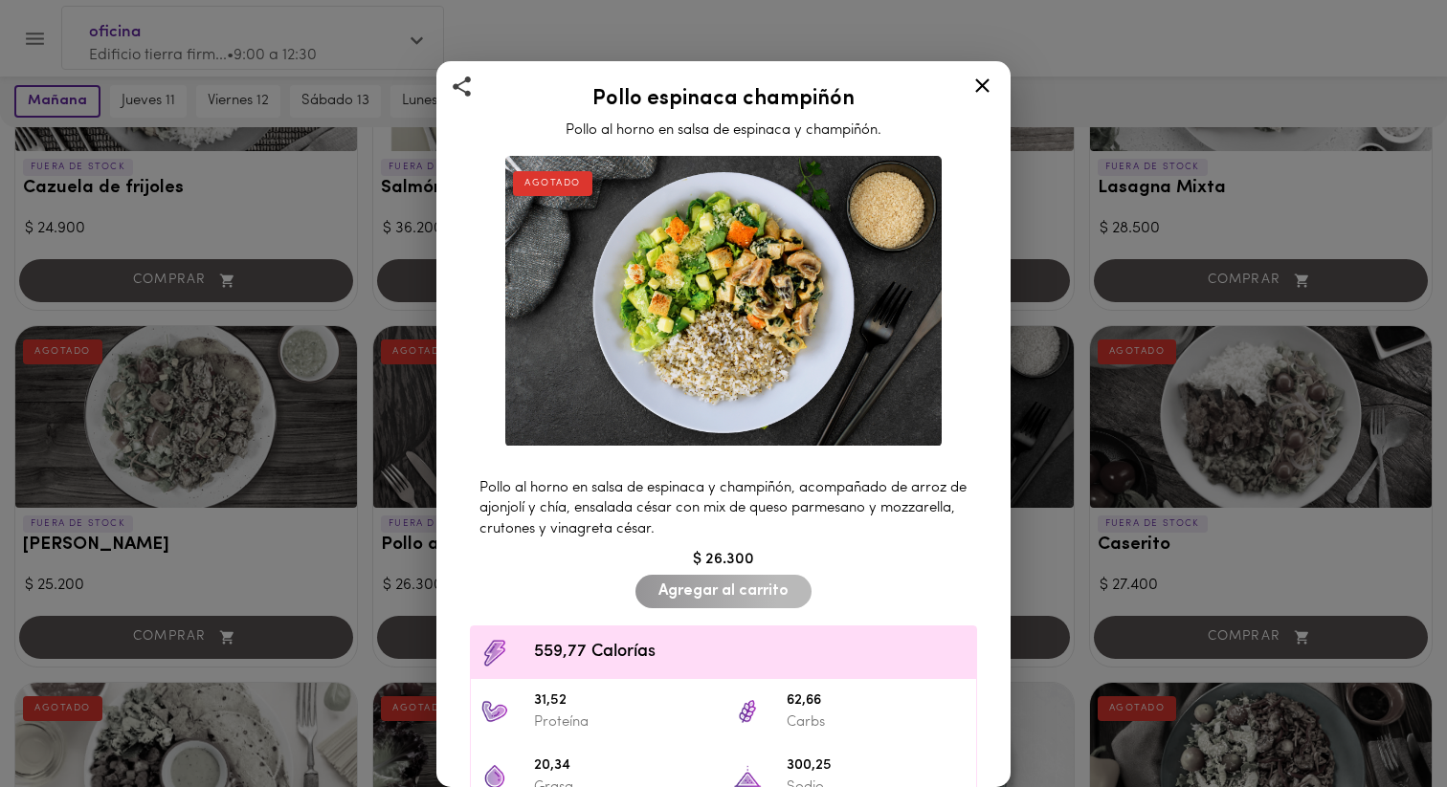
click at [1200, 454] on div "Pollo espinaca champiñón Pollo al horno en salsa de espinaca y champiñón. AGOTA…" at bounding box center [723, 393] width 1447 height 787
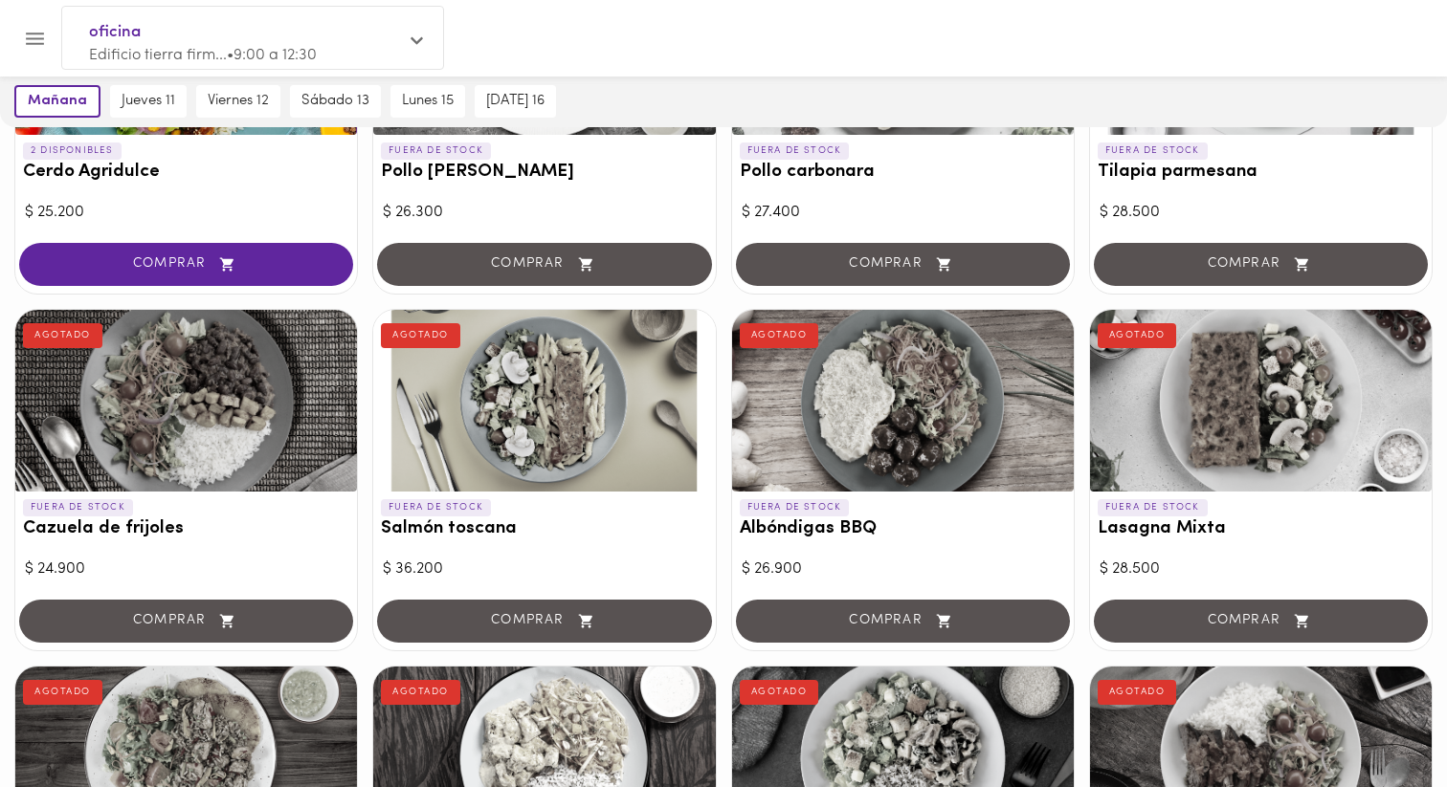
scroll to position [1018, 0]
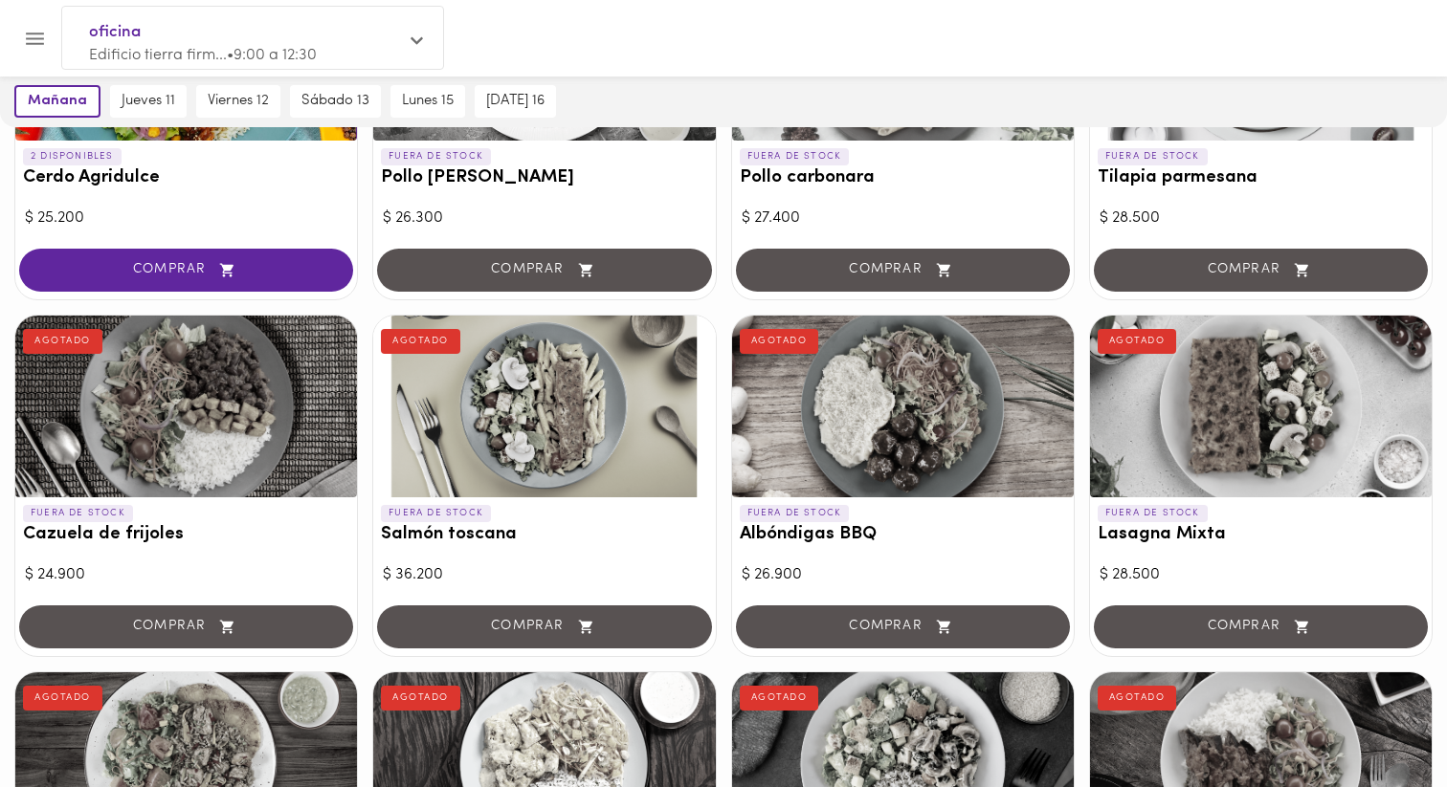
click at [1209, 418] on div at bounding box center [1261, 407] width 342 height 182
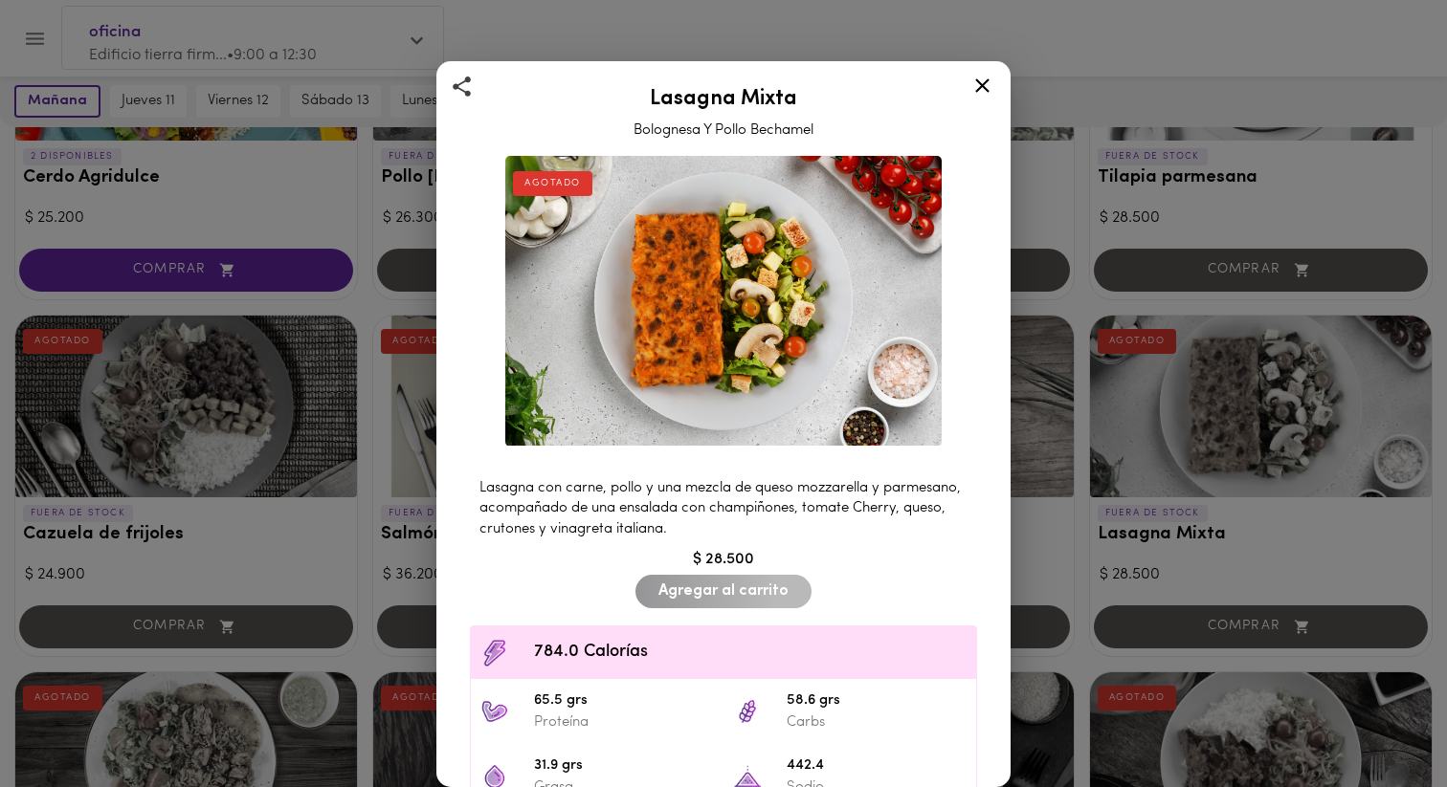
click at [1161, 452] on div "Lasagna Mixta Bolognesa Y Pollo Bechamel AGOTADO Lasagna con carne, pollo y una…" at bounding box center [723, 393] width 1447 height 787
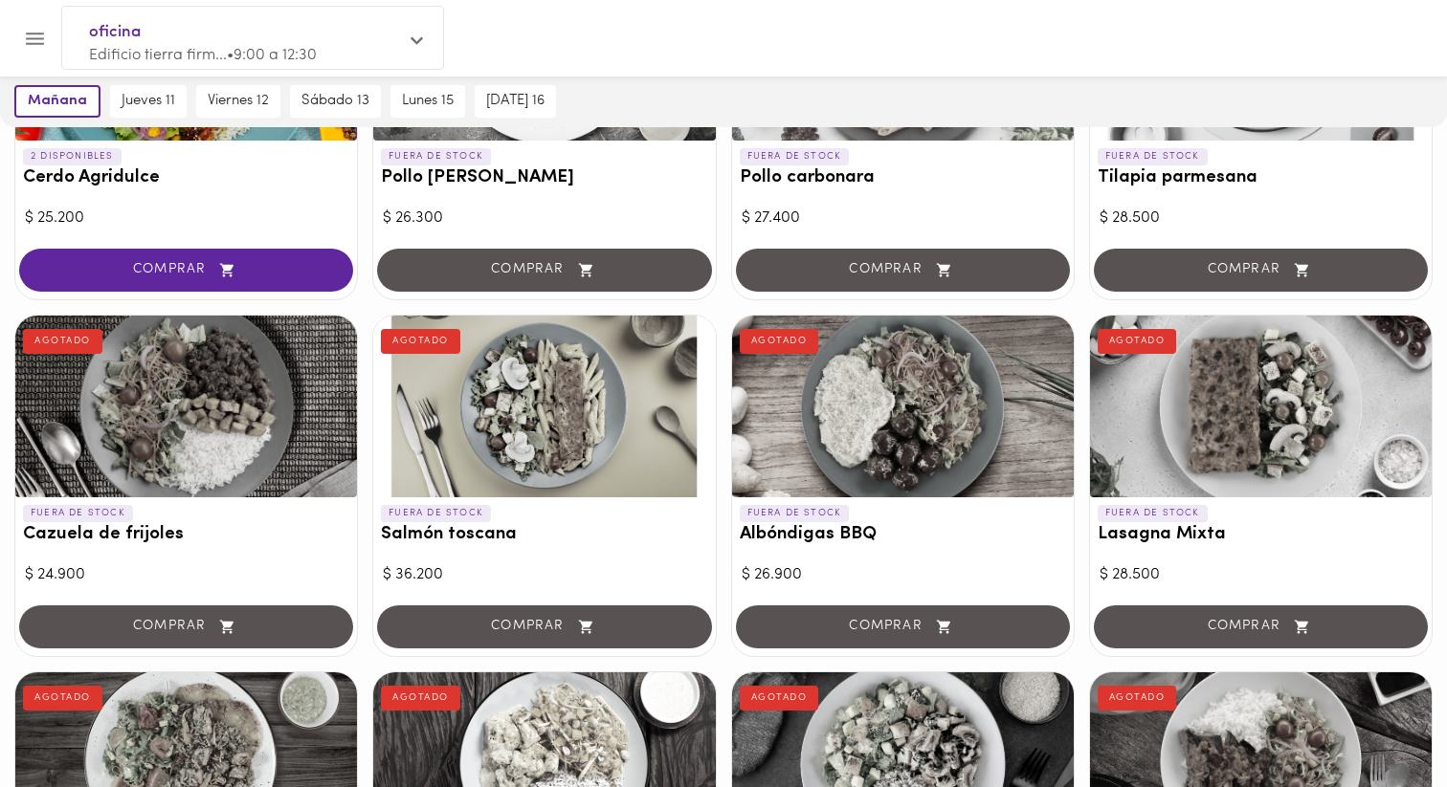
click at [1184, 446] on div at bounding box center [1261, 407] width 342 height 182
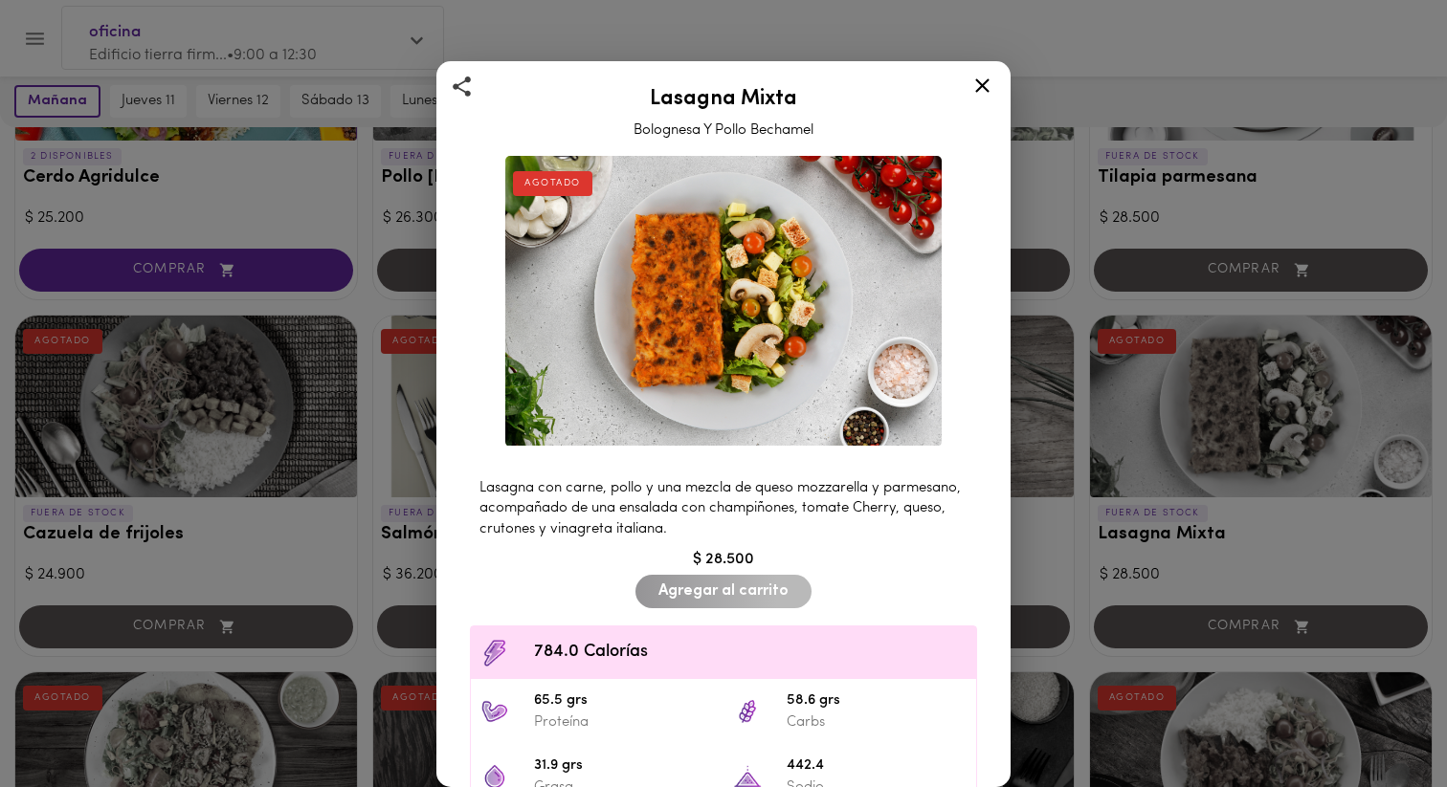
click at [1184, 446] on div "Lasagna Mixta Bolognesa Y Pollo Bechamel AGOTADO Lasagna con carne, pollo y una…" at bounding box center [723, 393] width 1447 height 787
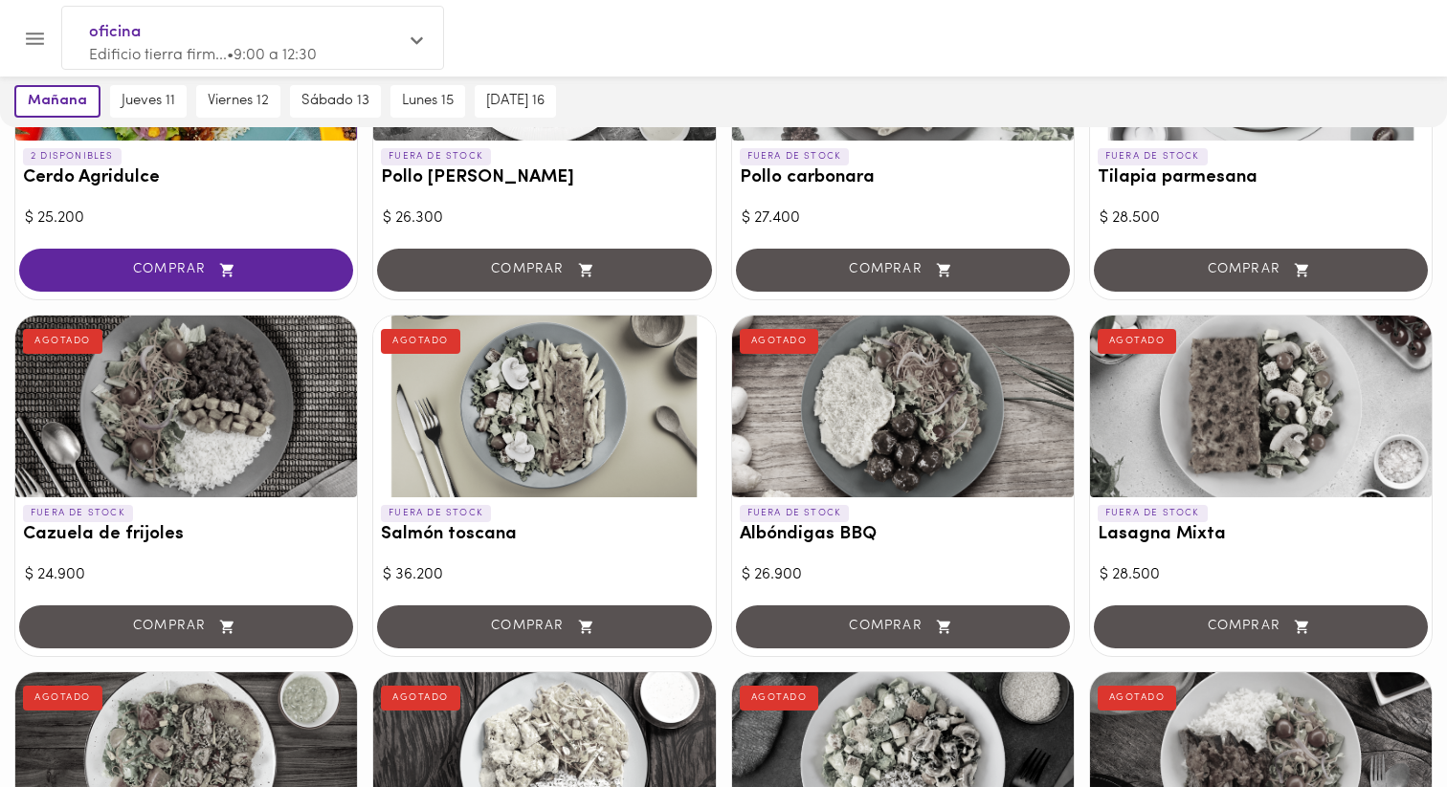
click at [953, 442] on div at bounding box center [903, 407] width 342 height 182
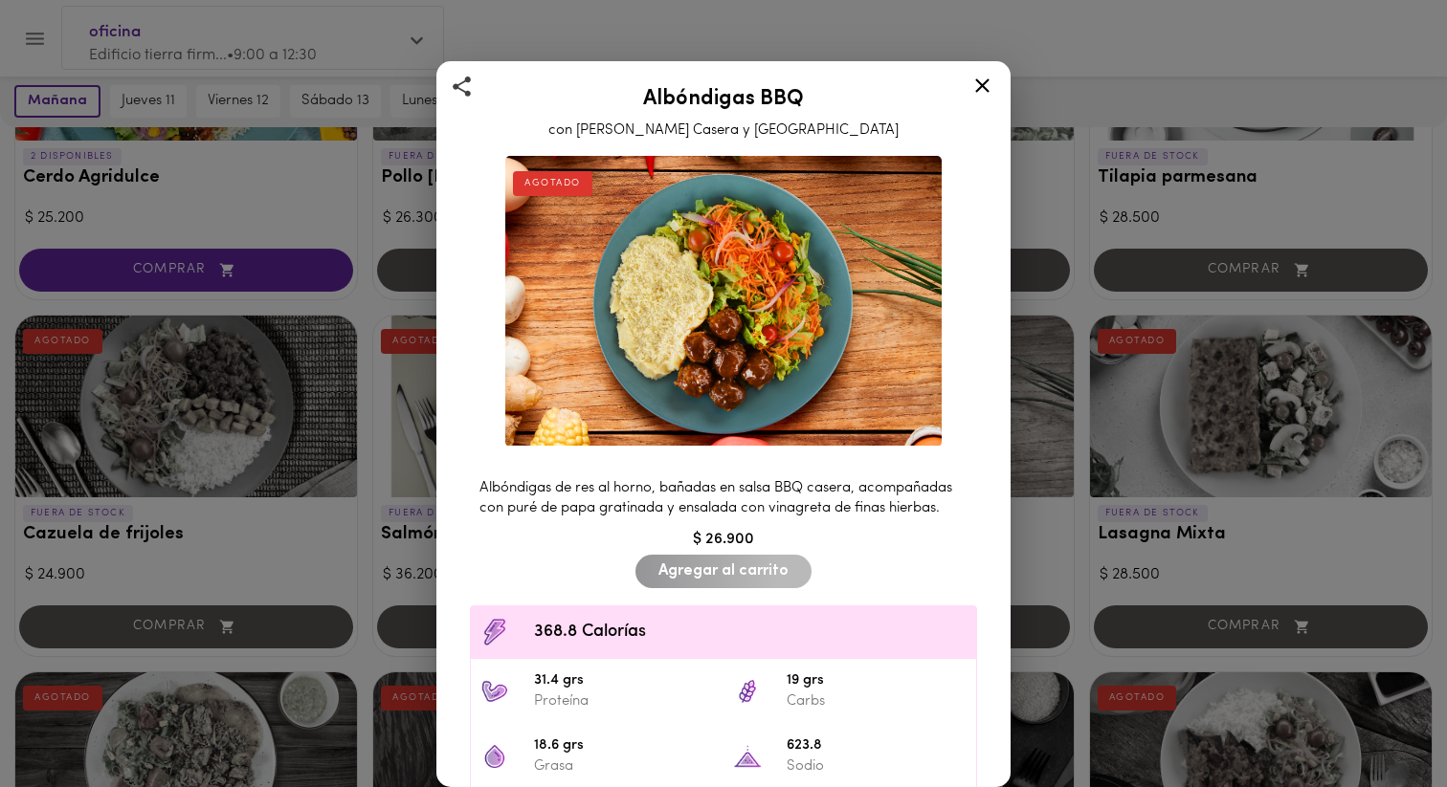
click at [1041, 439] on div "Albóndigas BBQ con Salsa Barbacoa Casera y Puré AGOTADO Albóndigas de res al ho…" at bounding box center [723, 393] width 1447 height 787
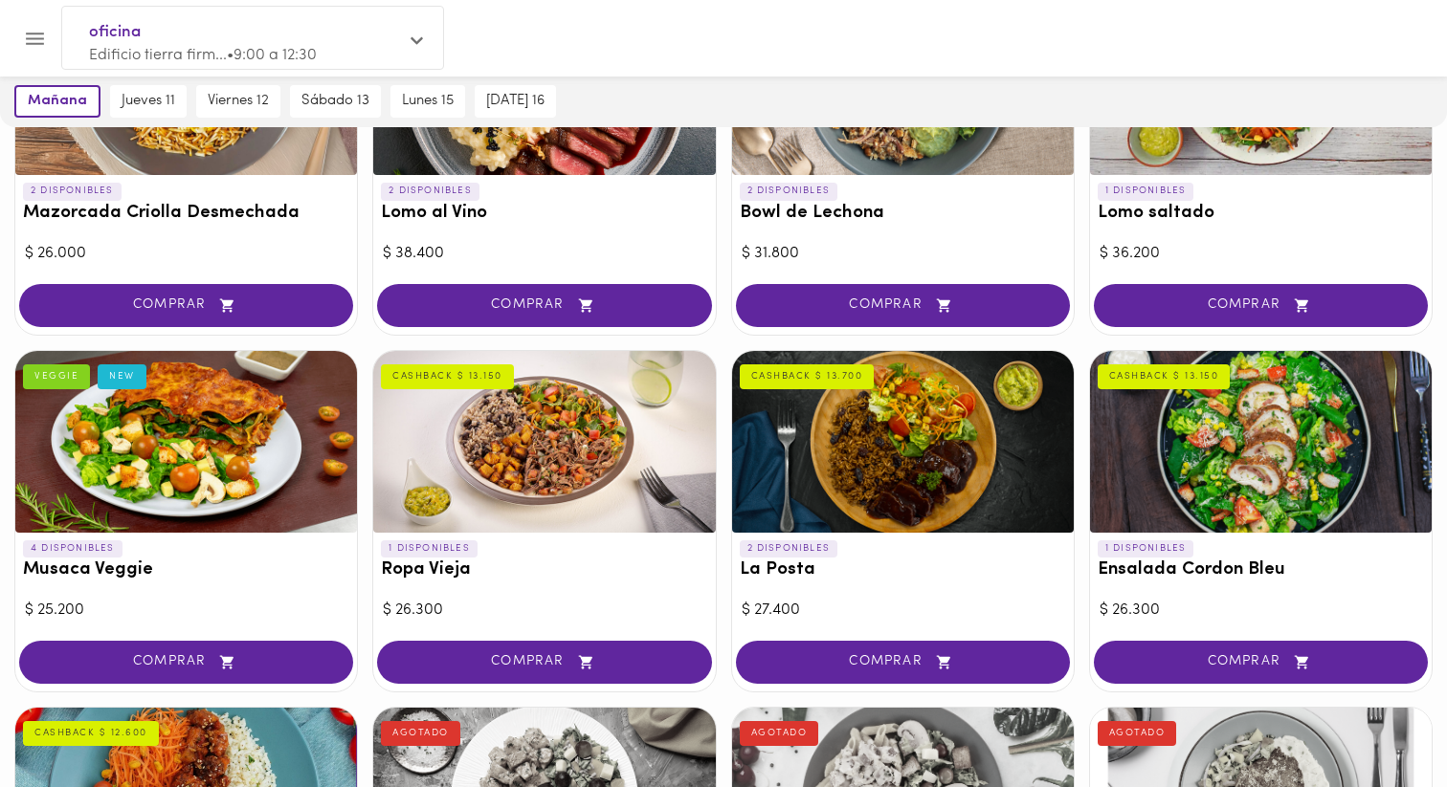
scroll to position [279, 0]
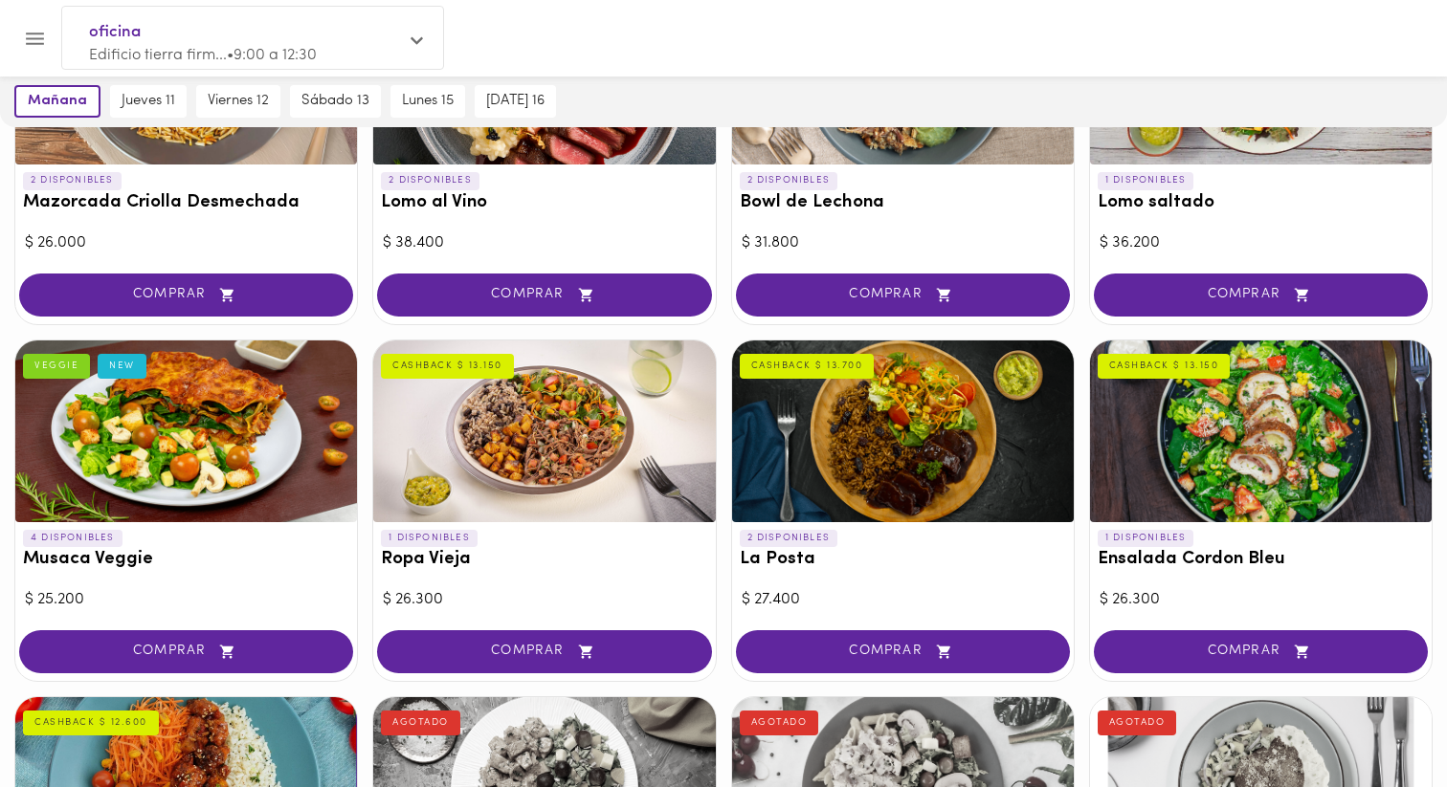
click at [906, 419] on div at bounding box center [903, 432] width 342 height 182
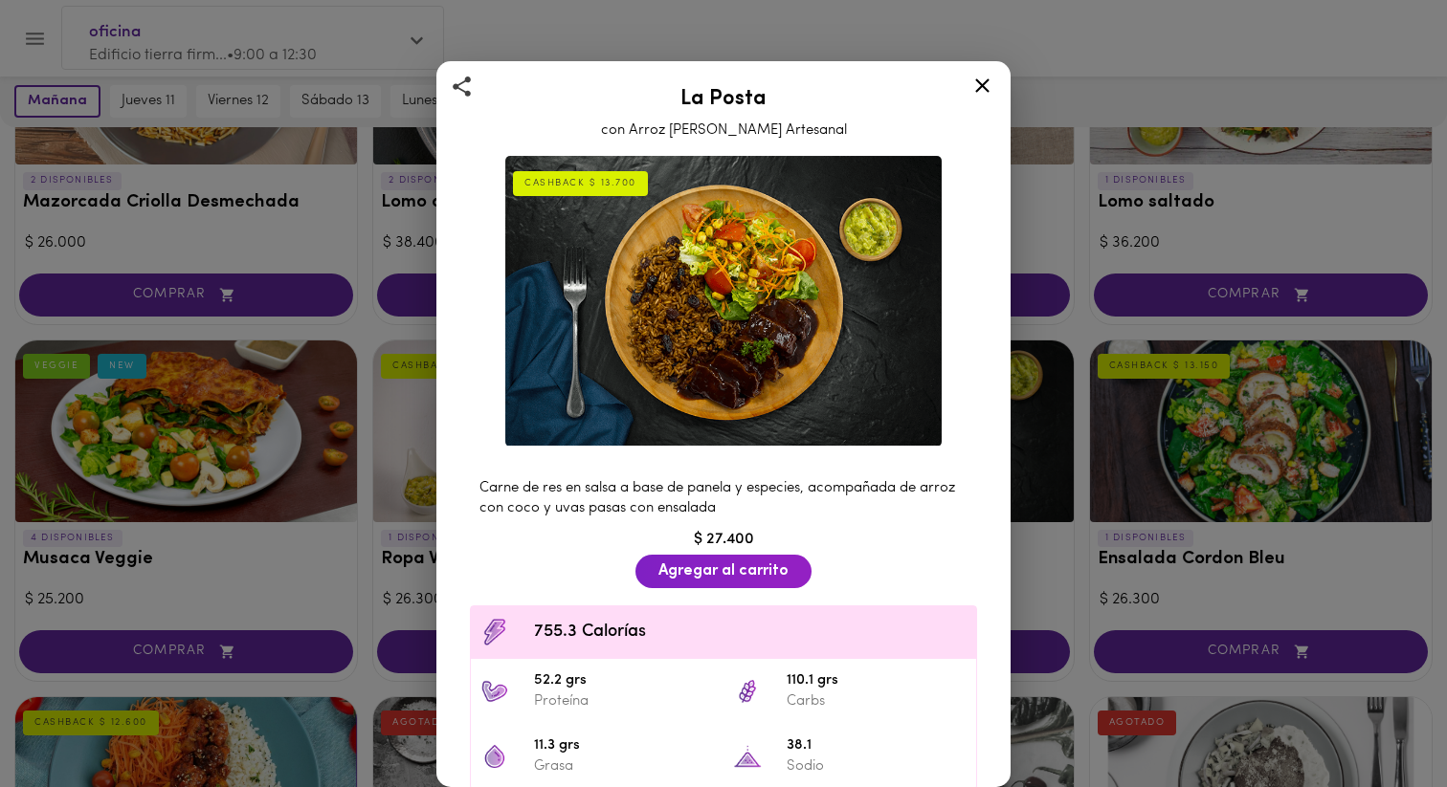
click at [387, 457] on div "La Posta con Arroz de Coco Artesanal CASHBACK $ 13.700 Carne de res en salsa a …" at bounding box center [723, 393] width 1447 height 787
